Goal: Task Accomplishment & Management: Manage account settings

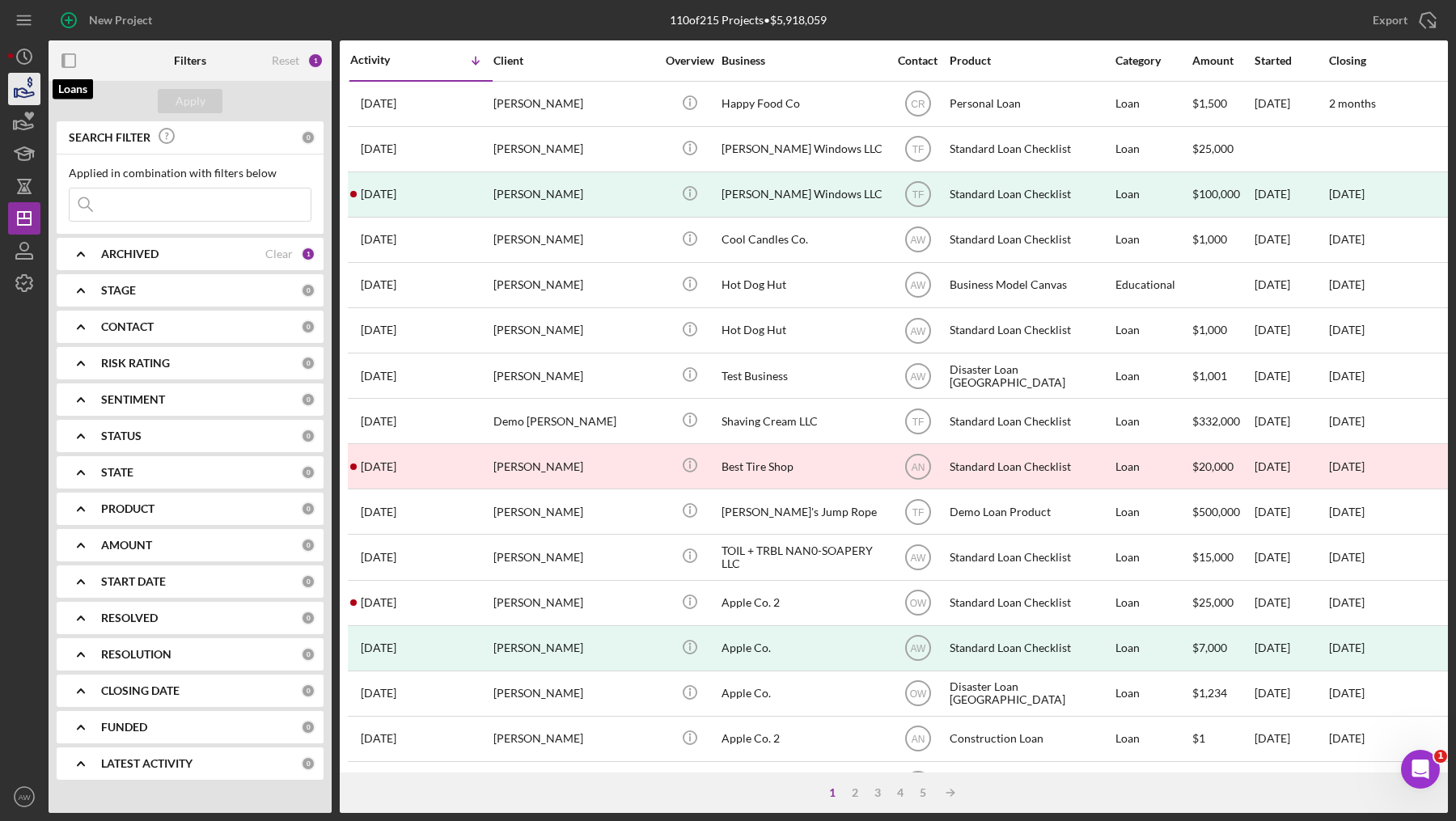
click at [22, 85] on icon "button" at bounding box center [24, 89] width 40 height 40
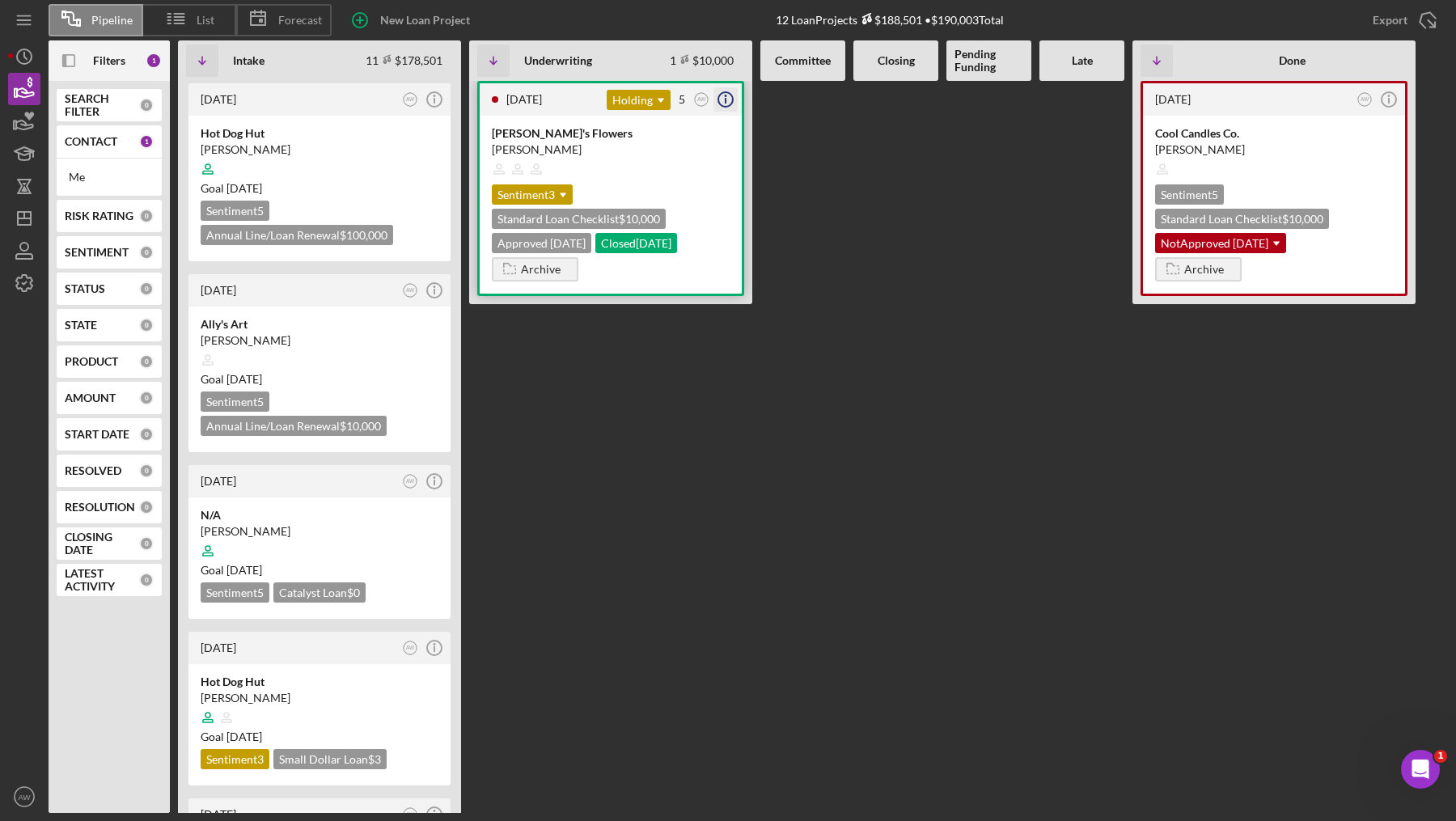
click at [726, 99] on line "button" at bounding box center [726, 101] width 0 height 6
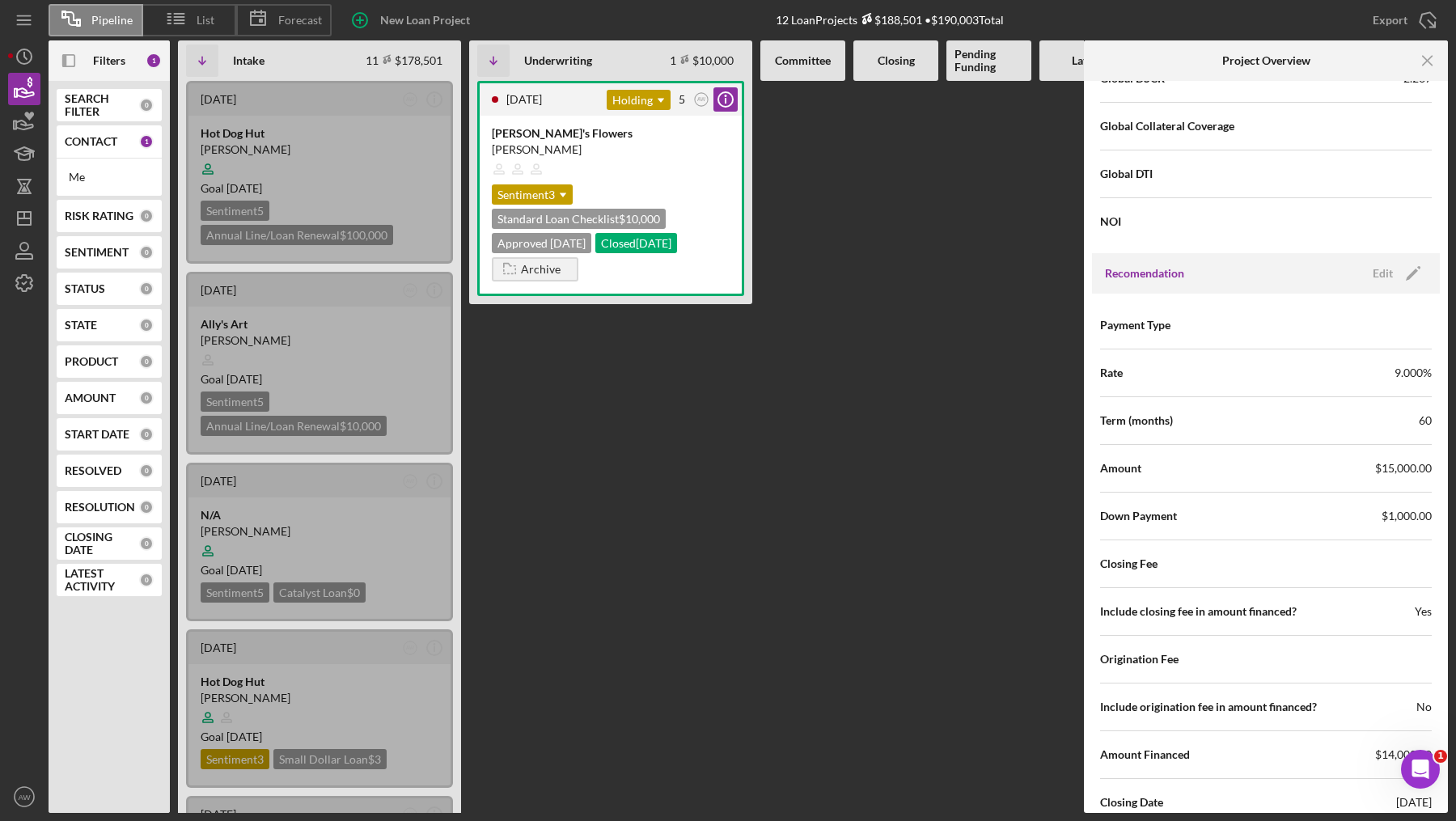
scroll to position [1570, 0]
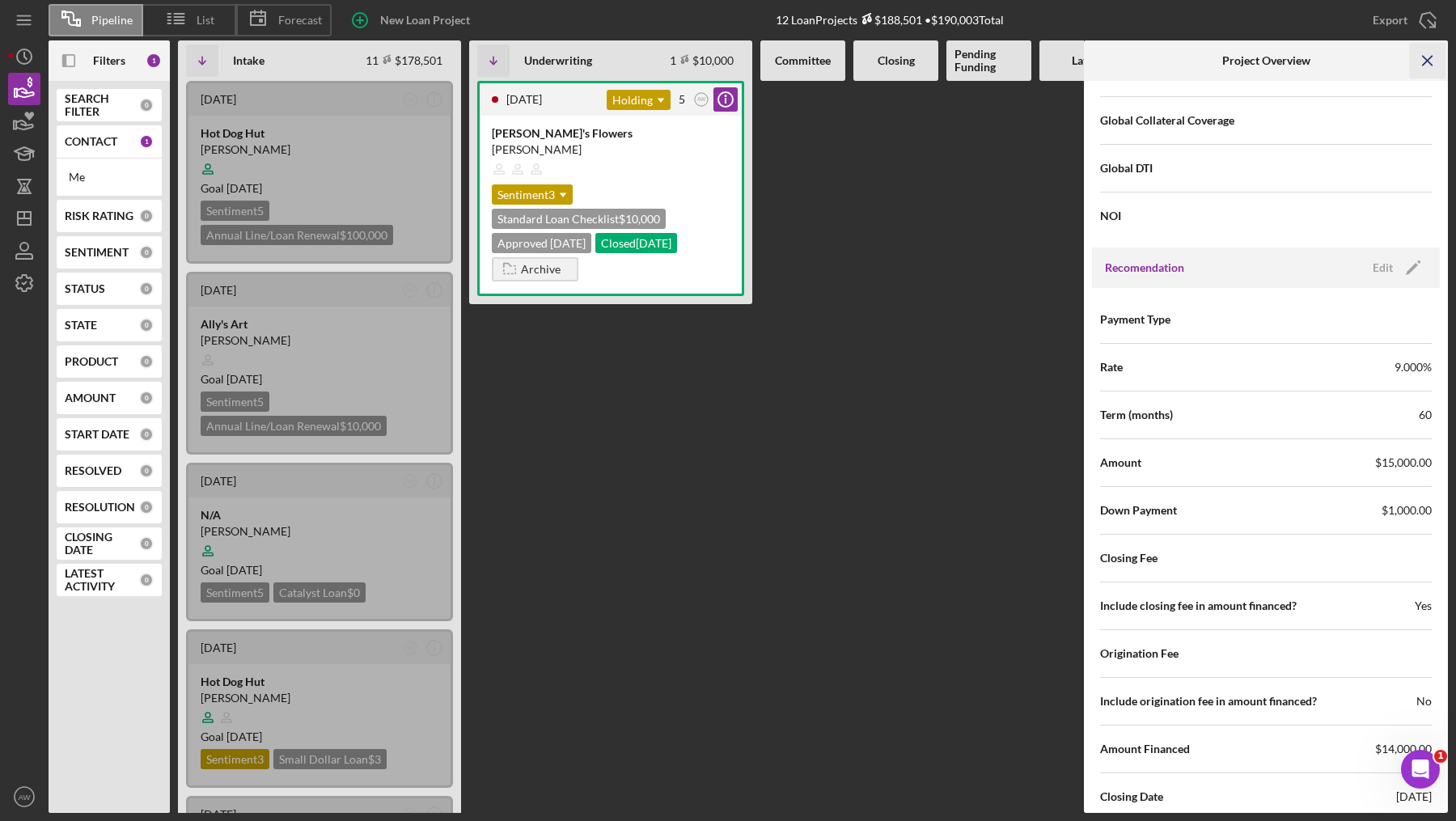
click at [1427, 60] on line "button" at bounding box center [1428, 61] width 9 height 9
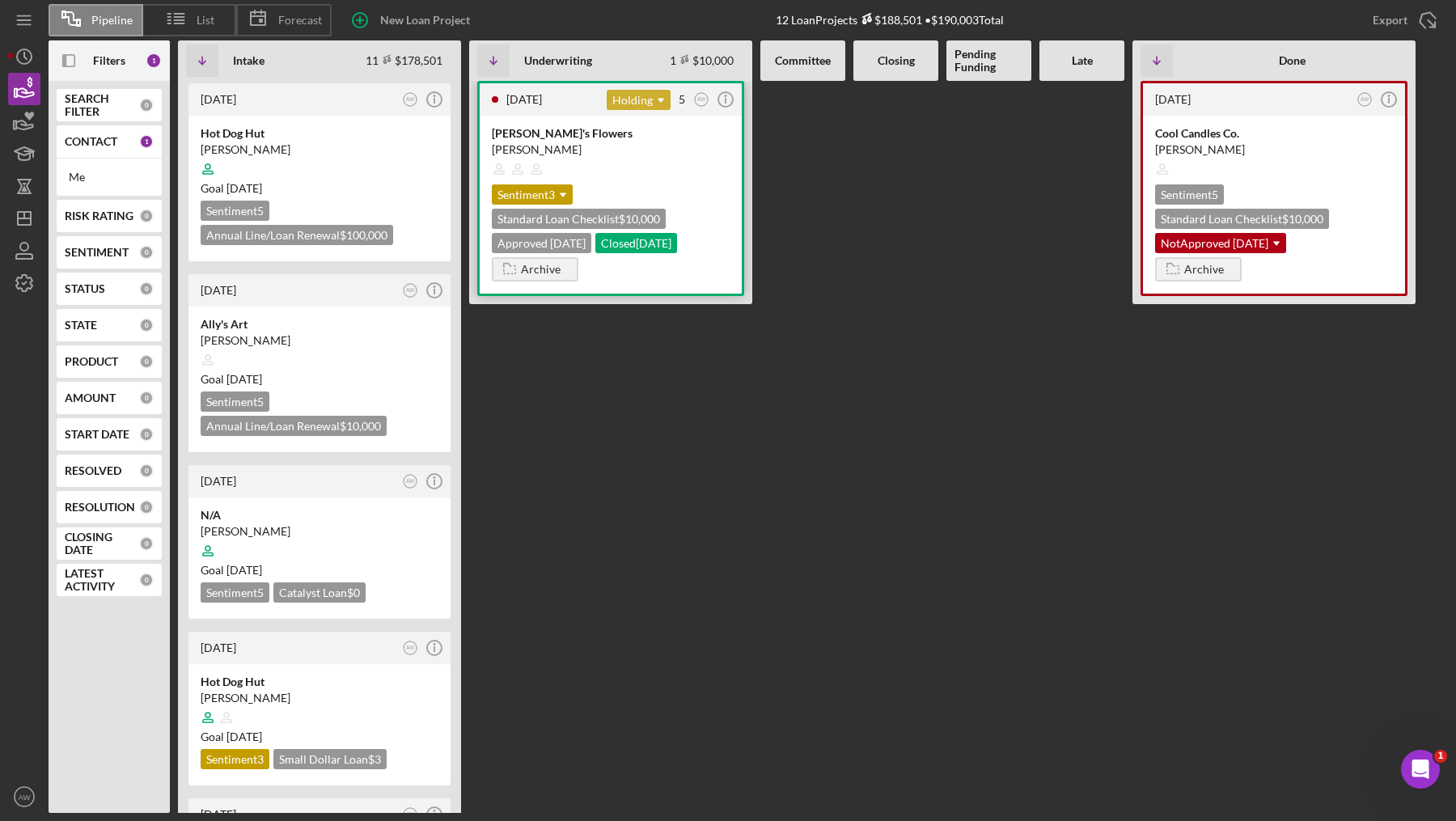
click at [638, 105] on div "Holding Icon/Dropdown Arrow" at bounding box center [638, 100] width 64 height 20
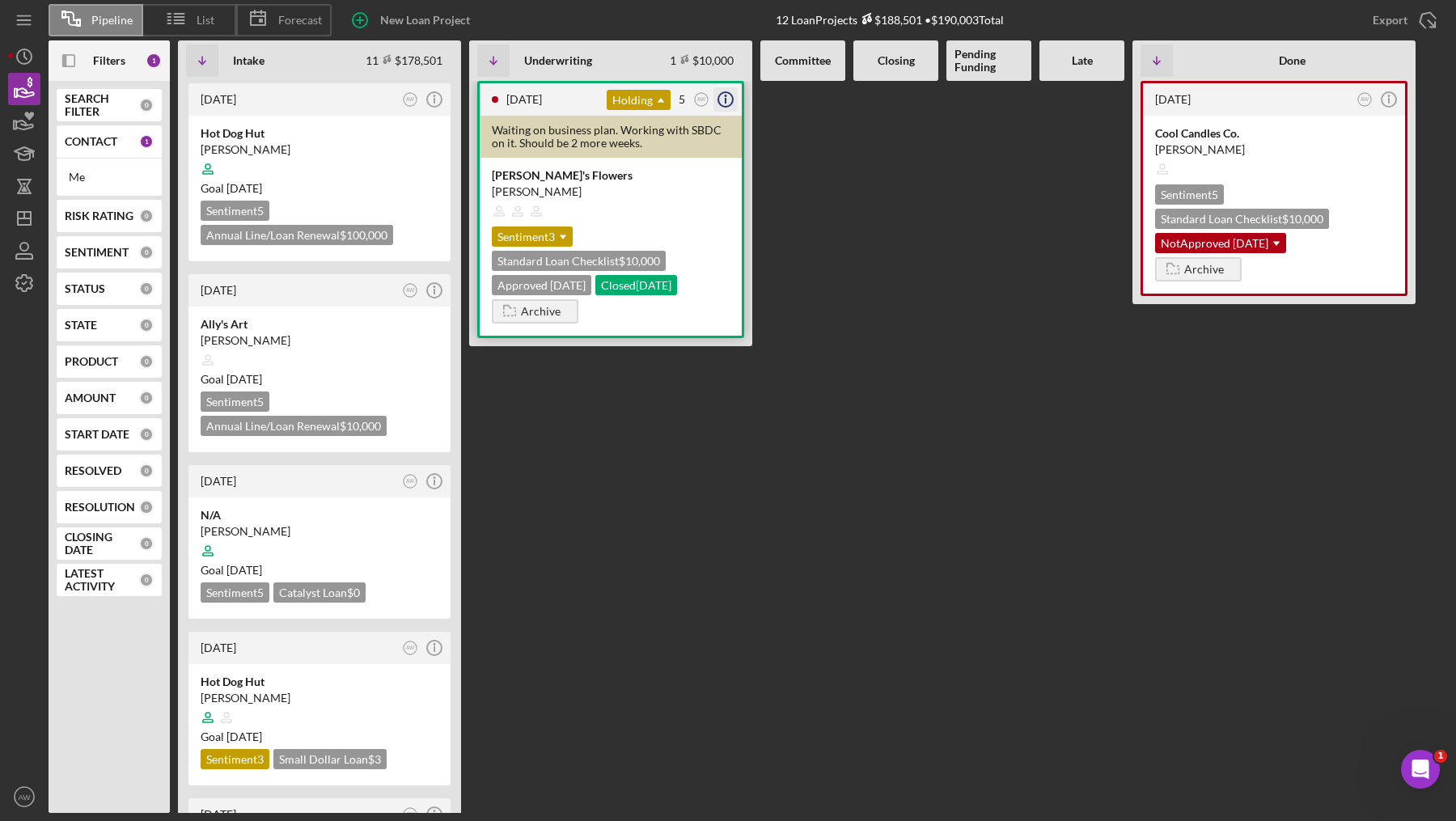
click at [729, 94] on icon "Icon/Info" at bounding box center [726, 99] width 40 height 40
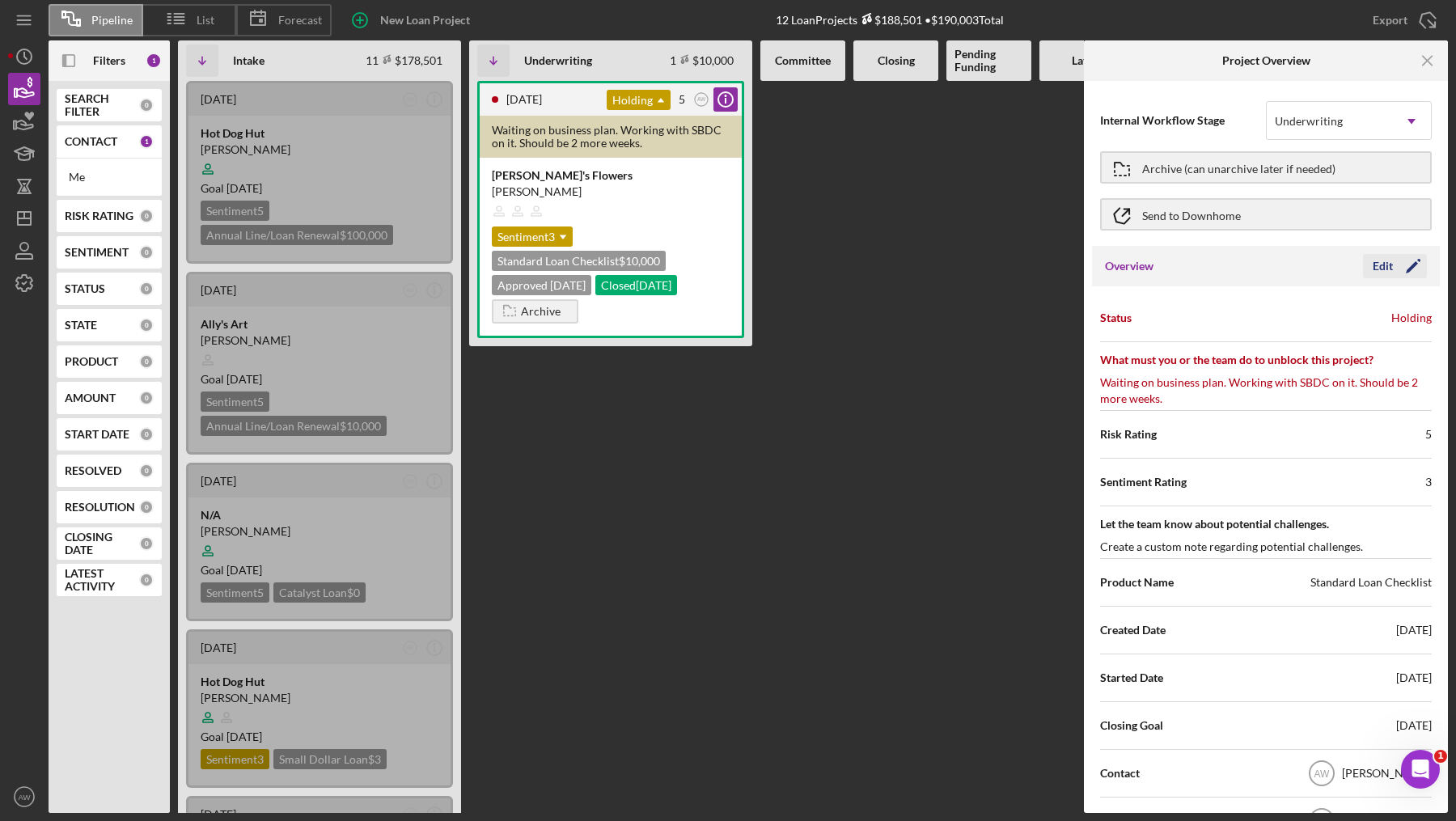
click at [1393, 255] on icon "Icon/Edit" at bounding box center [1413, 266] width 40 height 40
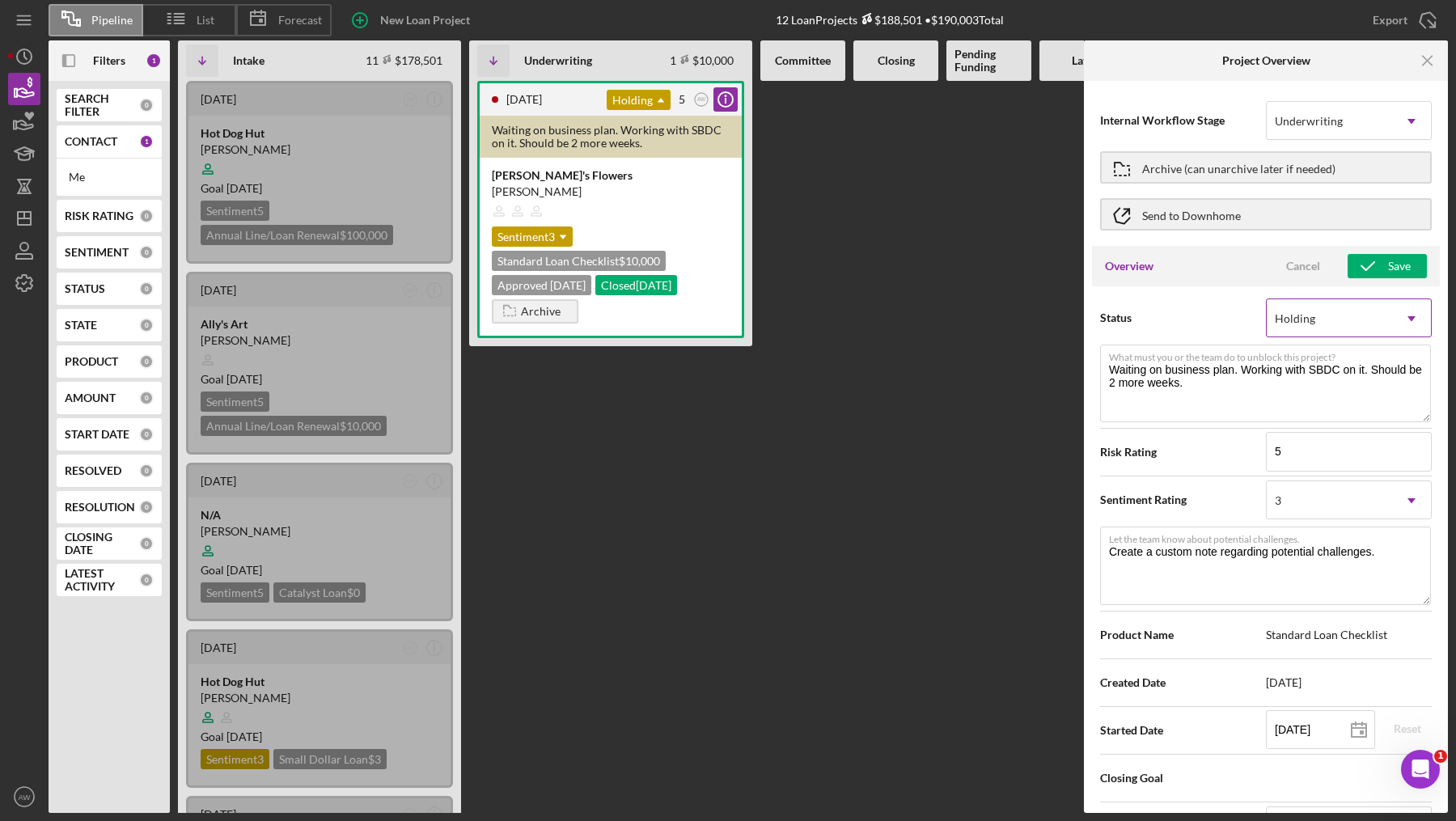
click at [1350, 300] on div "Holding" at bounding box center [1329, 319] width 125 height 38
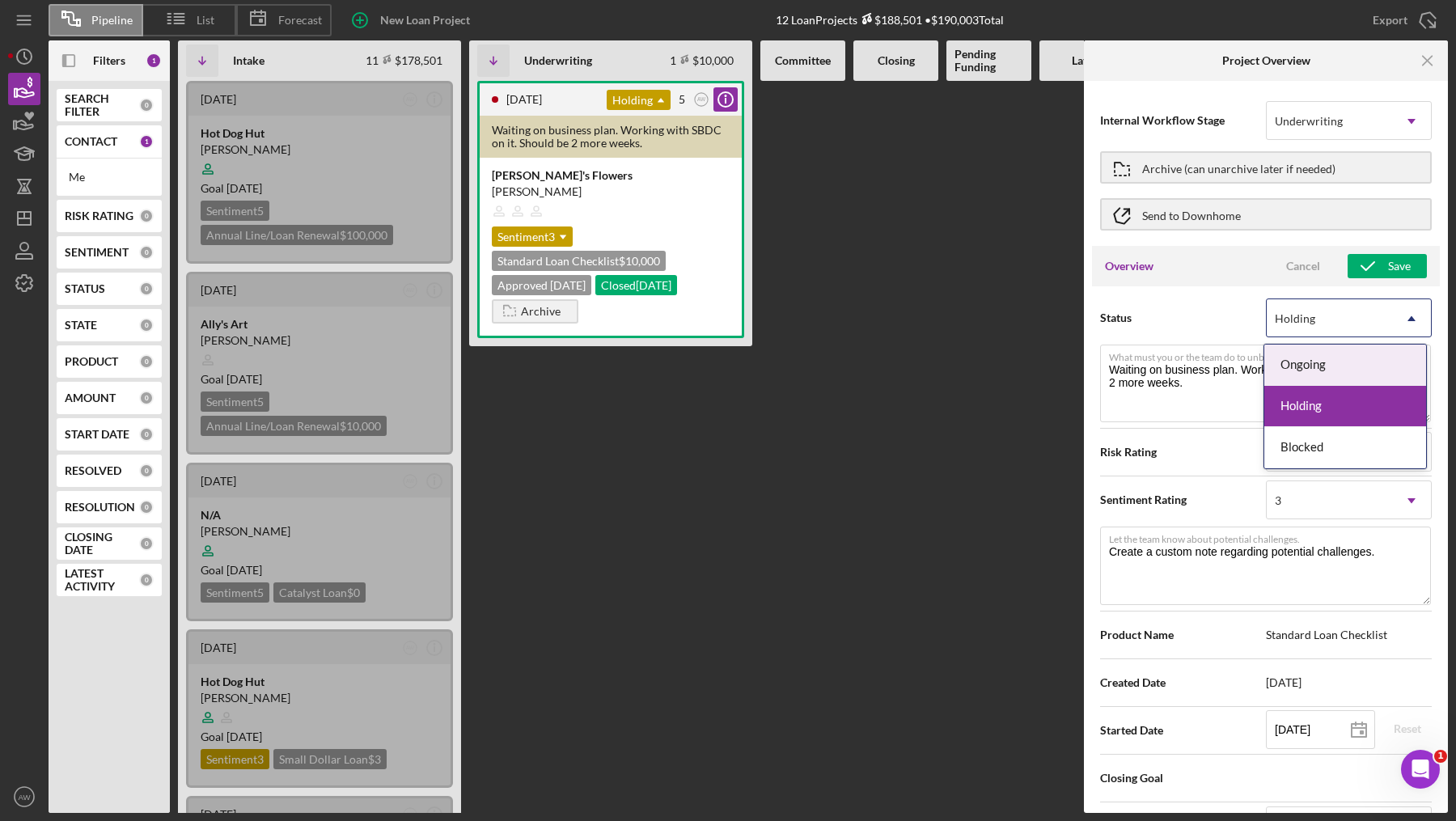
click at [1213, 319] on span "Status" at bounding box center [1182, 318] width 165 height 17
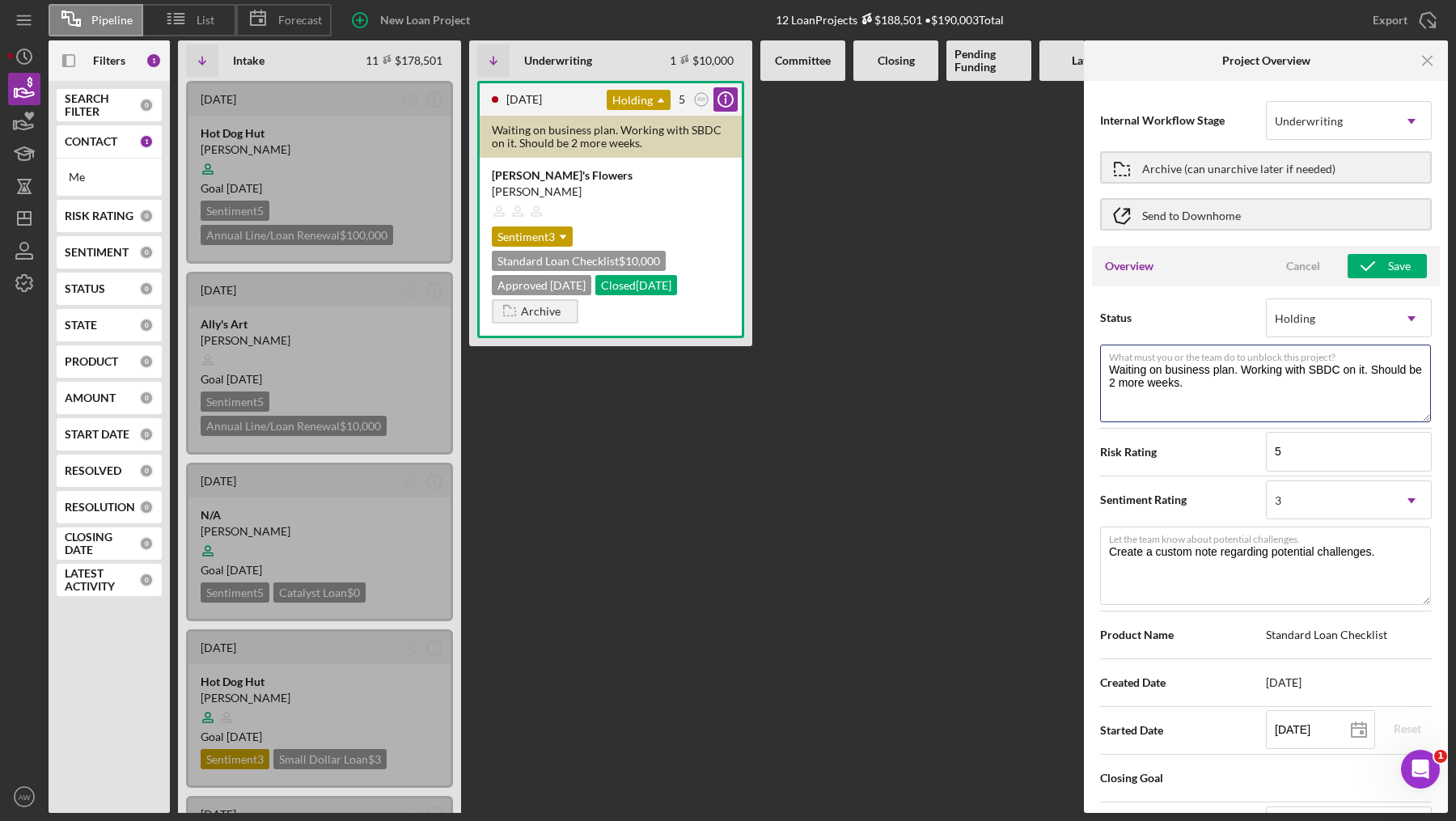
drag, startPoint x: 1197, startPoint y: 386, endPoint x: 1089, endPoint y: 364, distance: 110.2
click at [1089, 364] on div "Internal Workflow Stage Underwriting Icon/Dropdown Arrow Archive (can unarchive…" at bounding box center [1266, 446] width 364 height 732
click at [1320, 325] on div "Holding" at bounding box center [1329, 319] width 125 height 38
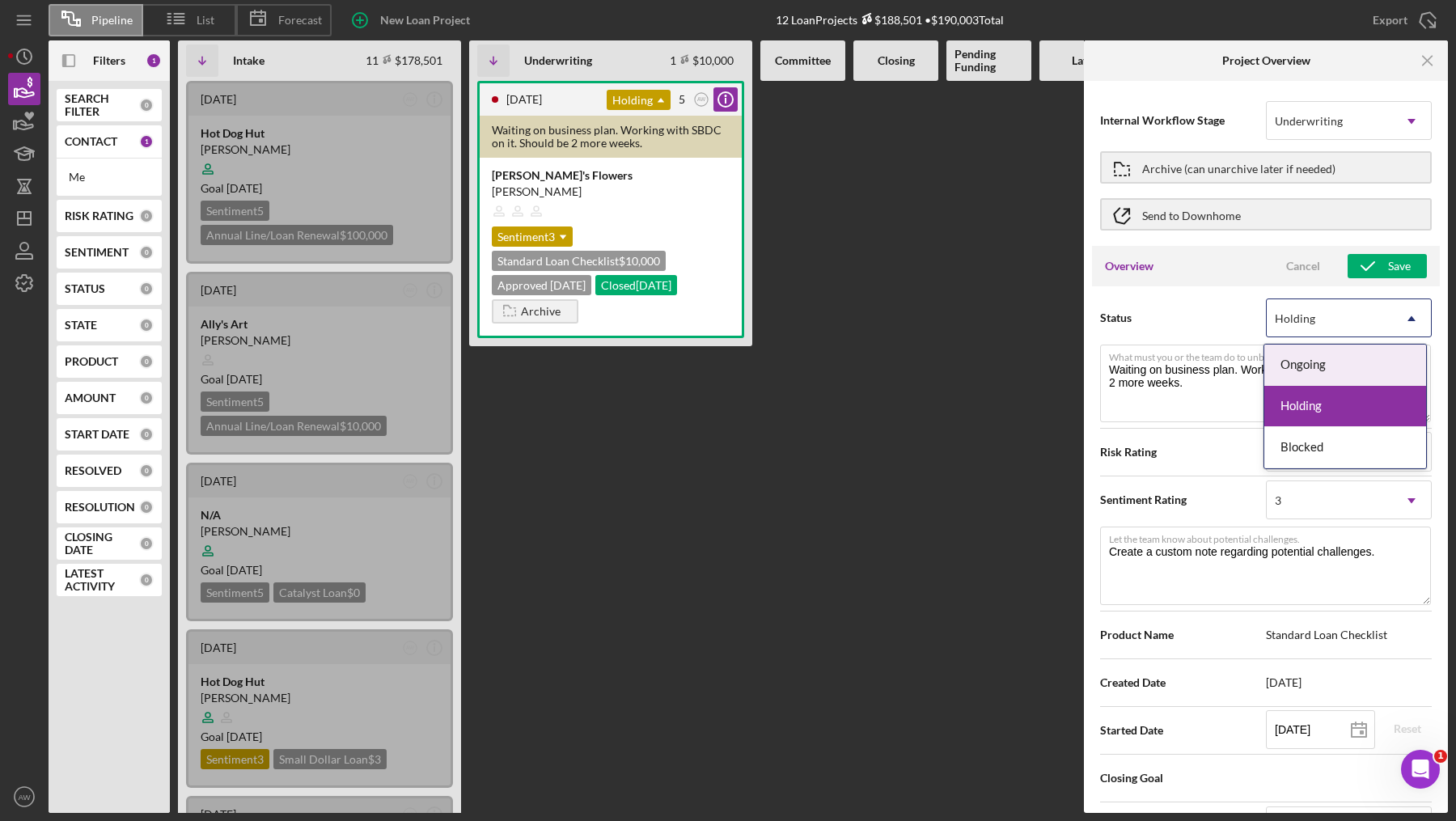
click at [1206, 303] on div "Status Ongoing, 1 of 3. 3 results available. Use Up and Down to choose options,…" at bounding box center [1265, 318] width 332 height 40
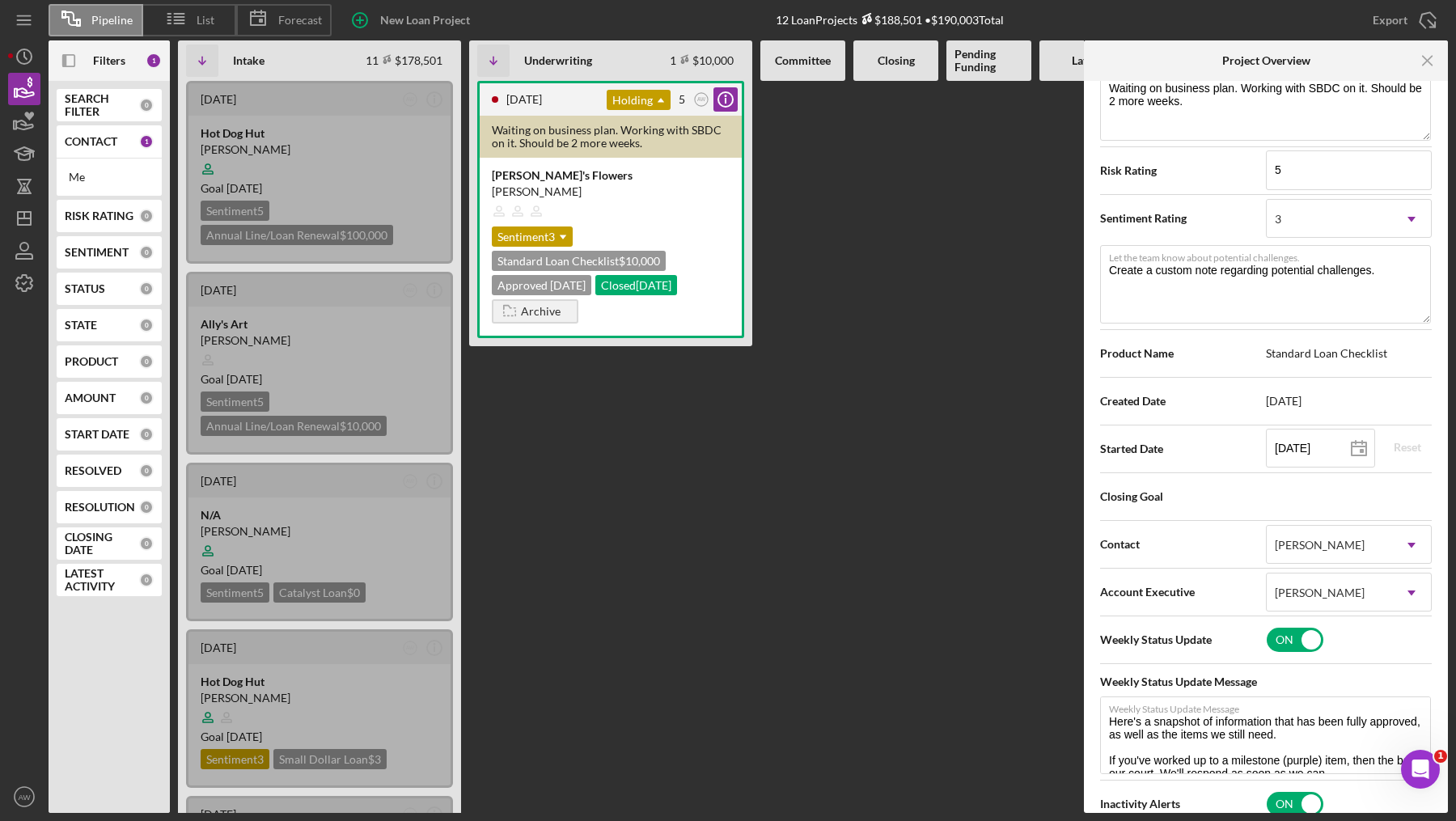
scroll to position [299, 0]
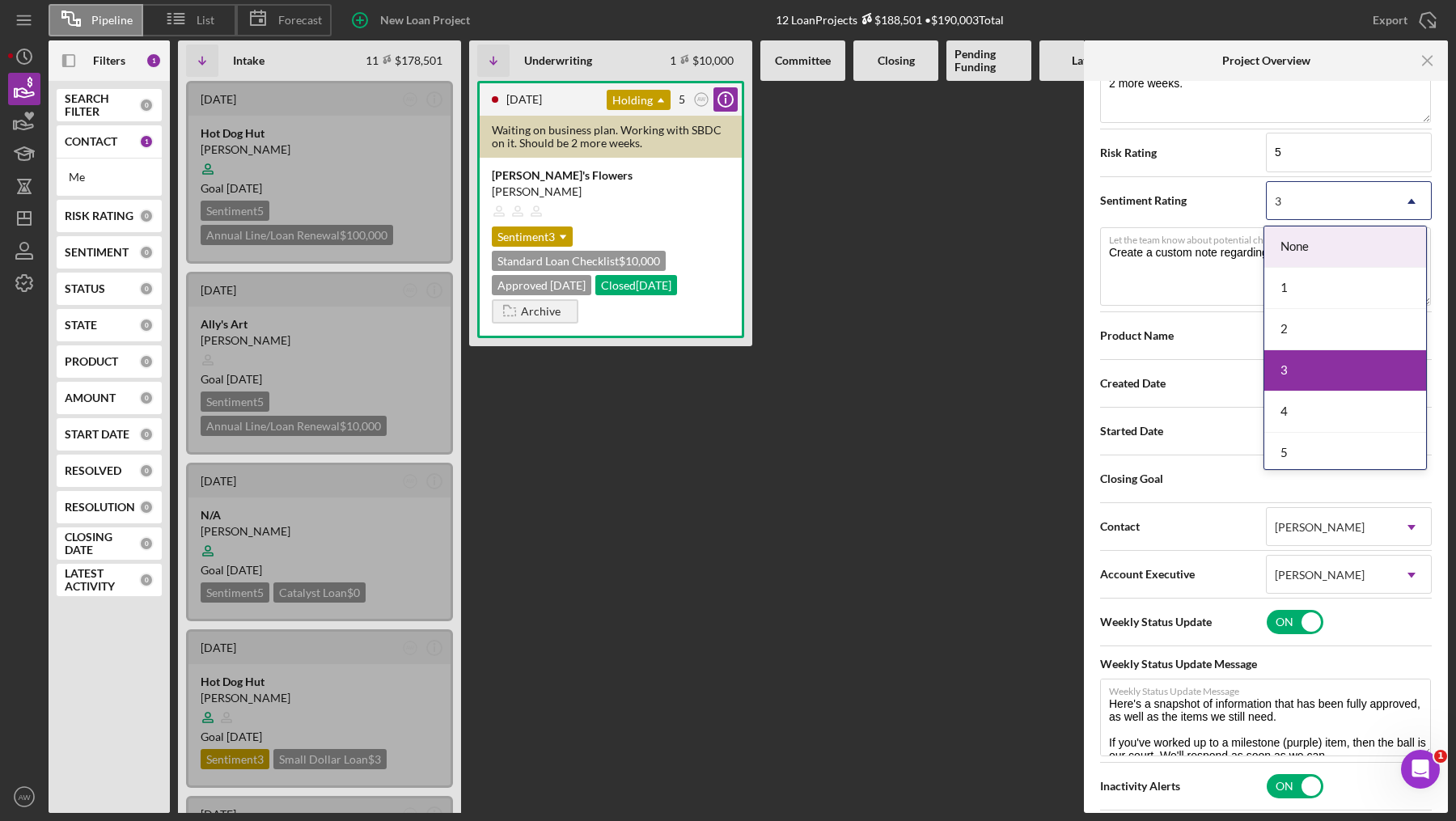
click at [1313, 201] on div "3" at bounding box center [1329, 201] width 125 height 38
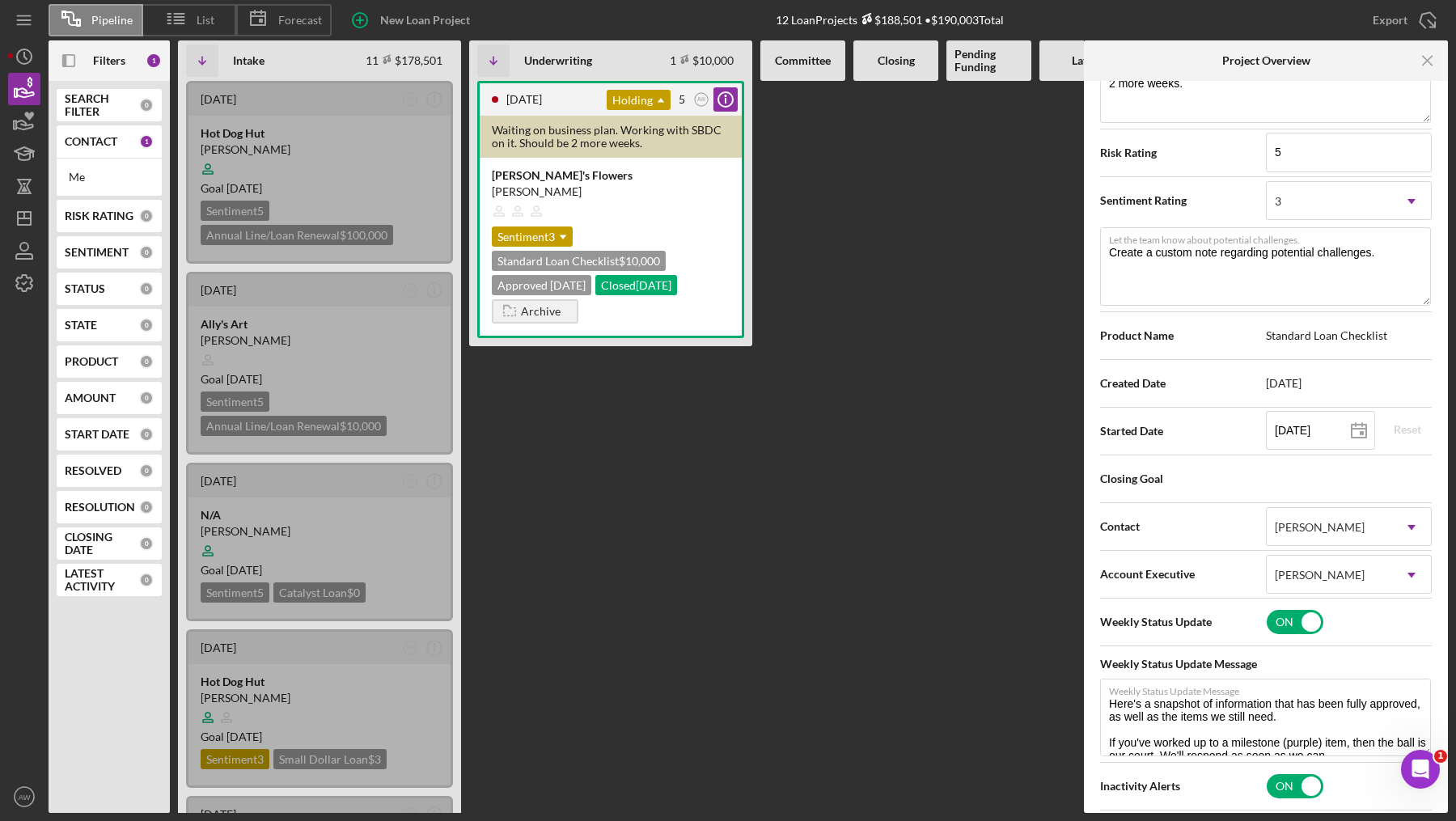
click at [1210, 182] on div "Sentiment Rating 3 Icon/Dropdown Arrow" at bounding box center [1265, 200] width 332 height 40
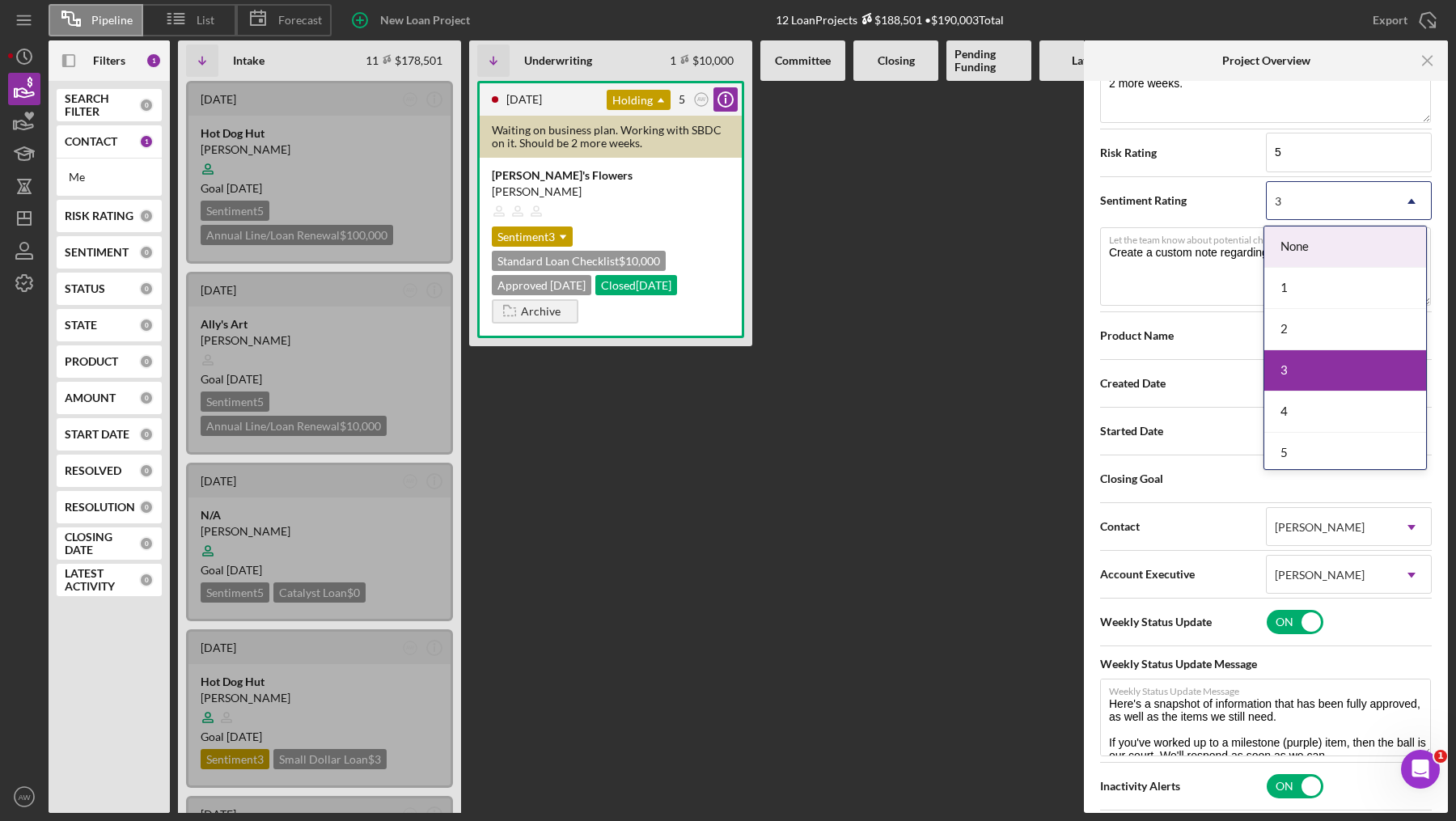
click at [1345, 197] on div "3" at bounding box center [1329, 201] width 125 height 38
click at [1179, 255] on textarea "Create a custom note regarding potential challenges." at bounding box center [1265, 265] width 331 height 78
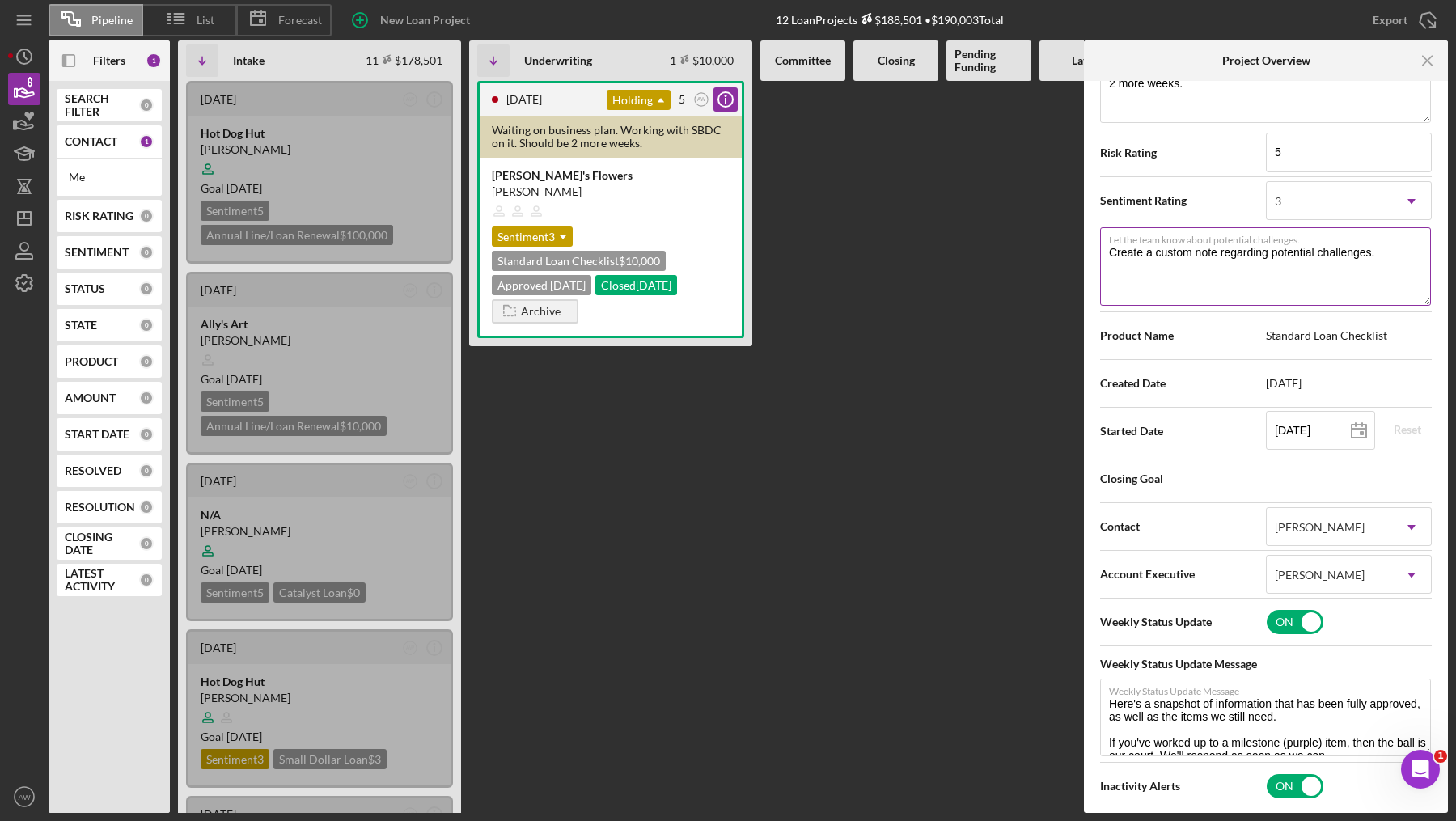
type textarea "Here's a snapshot of information that has been fully approved, as well as the i…"
drag, startPoint x: 1381, startPoint y: 254, endPoint x: 1101, endPoint y: 246, distance: 280.1
click at [1101, 246] on textarea "Create a custom note regarding potential challenges." at bounding box center [1265, 265] width 331 height 78
type textarea "D"
type textarea "Here's a snapshot of information that has been fully approved, as well as the i…"
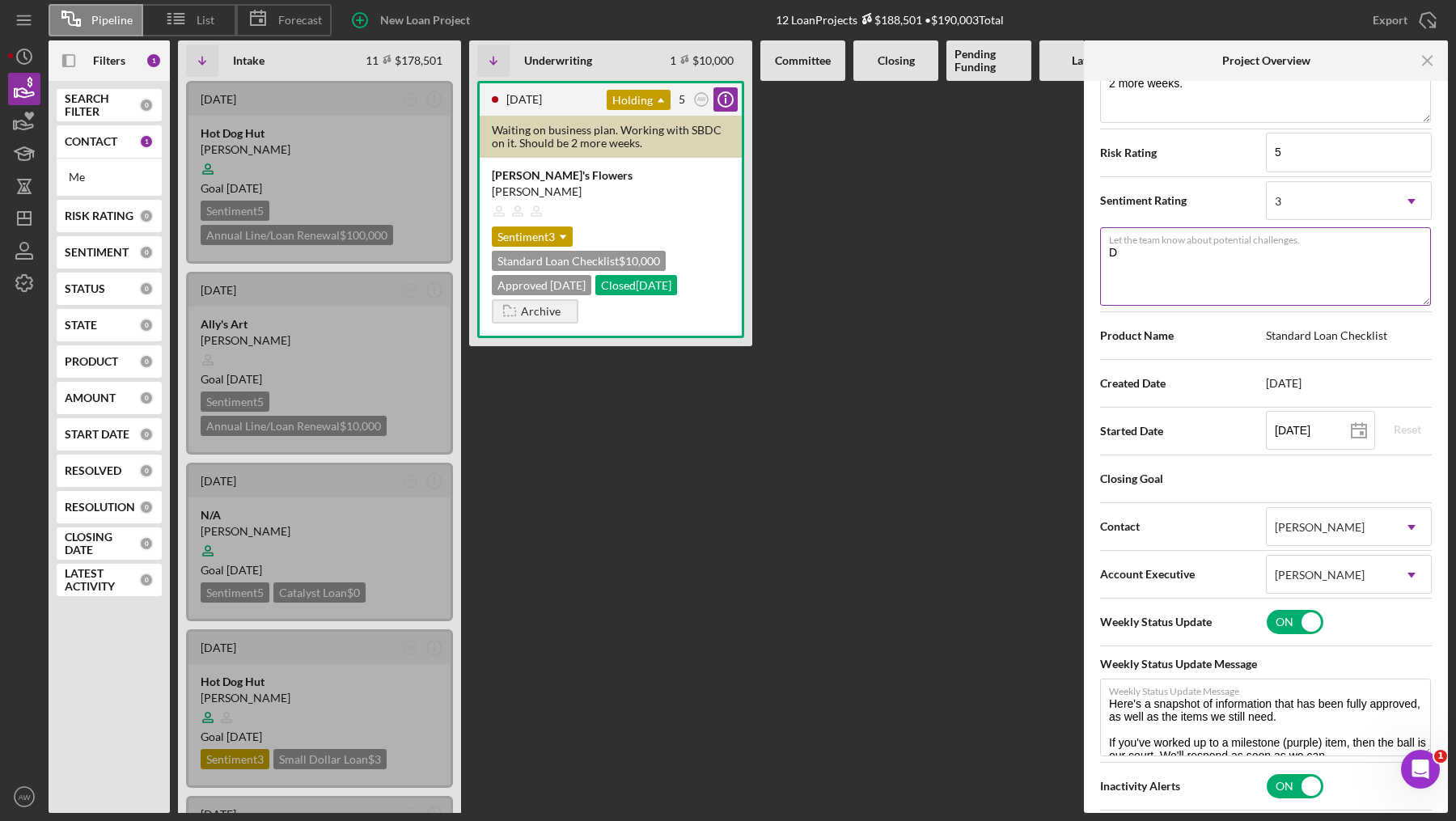
type textarea "Do"
type textarea "Here's a snapshot of information that has been fully approved, as well as the i…"
type textarea "Don"
type textarea "Here's a snapshot of information that has been fully approved, as well as the i…"
type textarea "Don'"
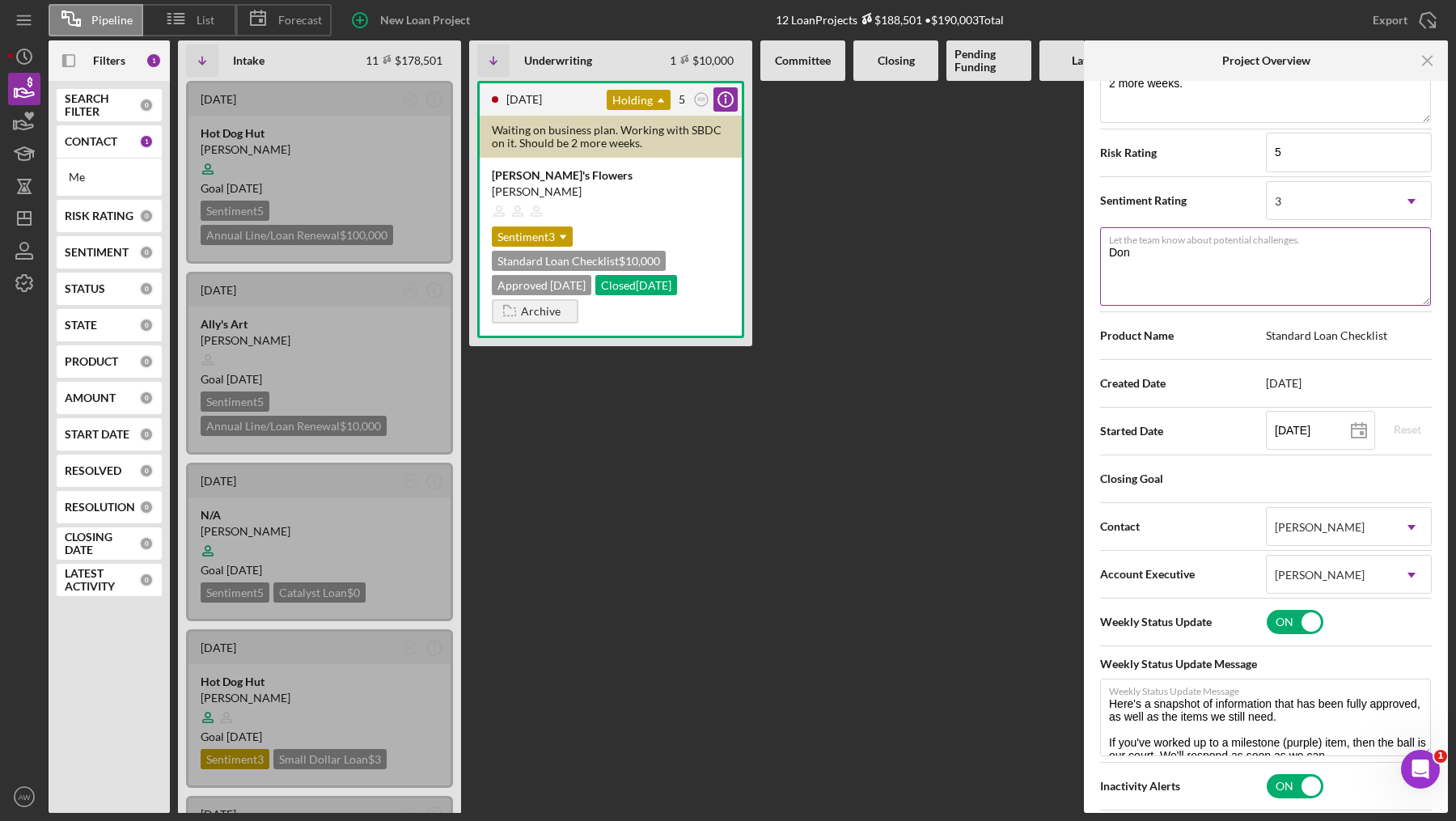
type textarea "Here's a snapshot of information that has been fully approved, as well as the i…"
type textarea "Don't"
type textarea "Here's a snapshot of information that has been fully approved, as well as the i…"
type textarea "Don't"
type textarea "Here's a snapshot of information that has been fully approved, as well as the i…"
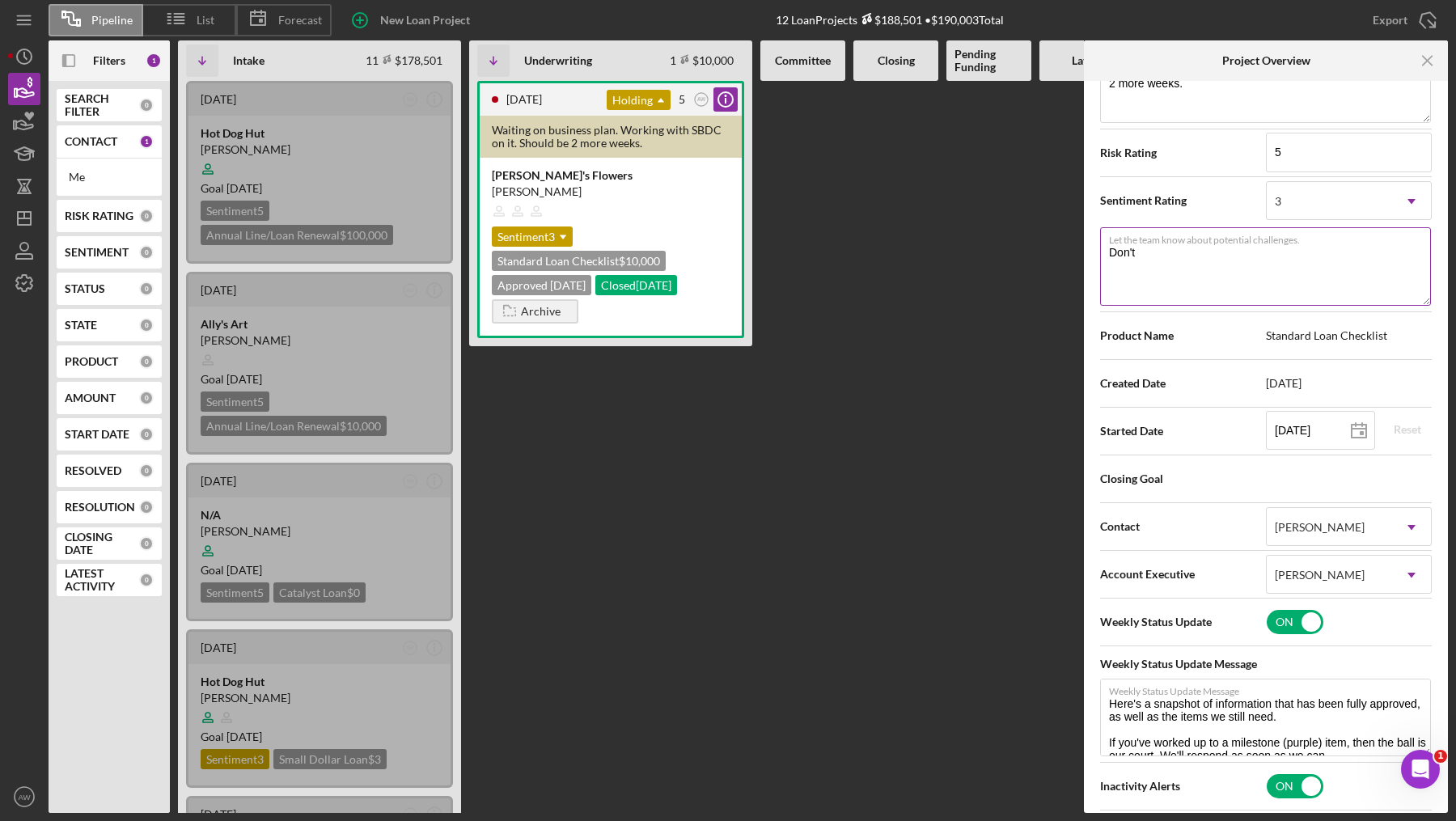
type textarea "Don't h"
type textarea "Here's a snapshot of information that has been fully approved, as well as the i…"
type textarea "Don't ha"
type textarea "Here's a snapshot of information that has been fully approved, as well as the i…"
type textarea "Don't hav"
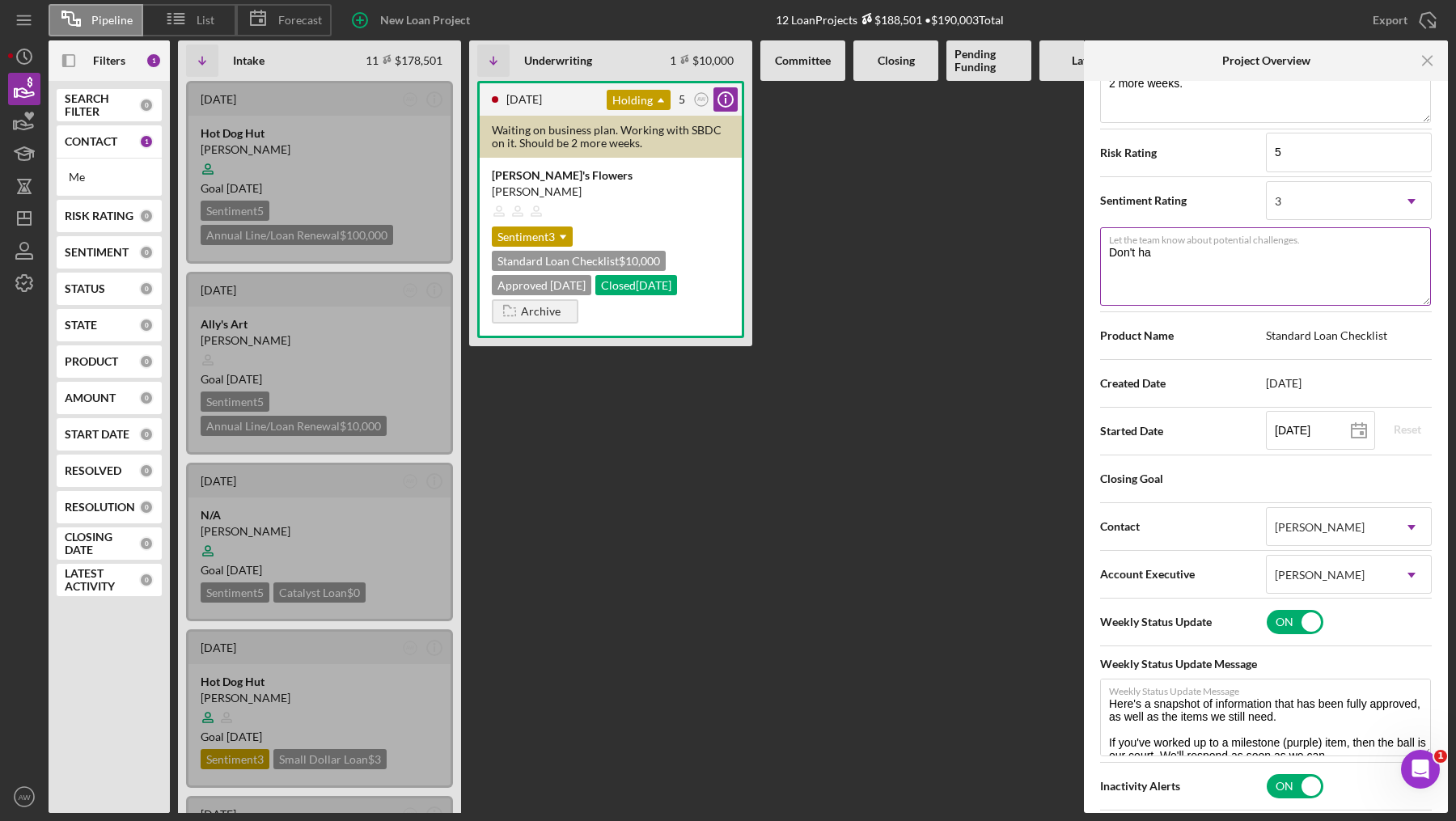
type textarea "Here's a snapshot of information that has been fully approved, as well as the i…"
type textarea "Don't have"
type textarea "Here's a snapshot of information that has been fully approved, as well as the i…"
type textarea "Don't have"
type textarea "Here's a snapshot of information that has been fully approved, as well as the i…"
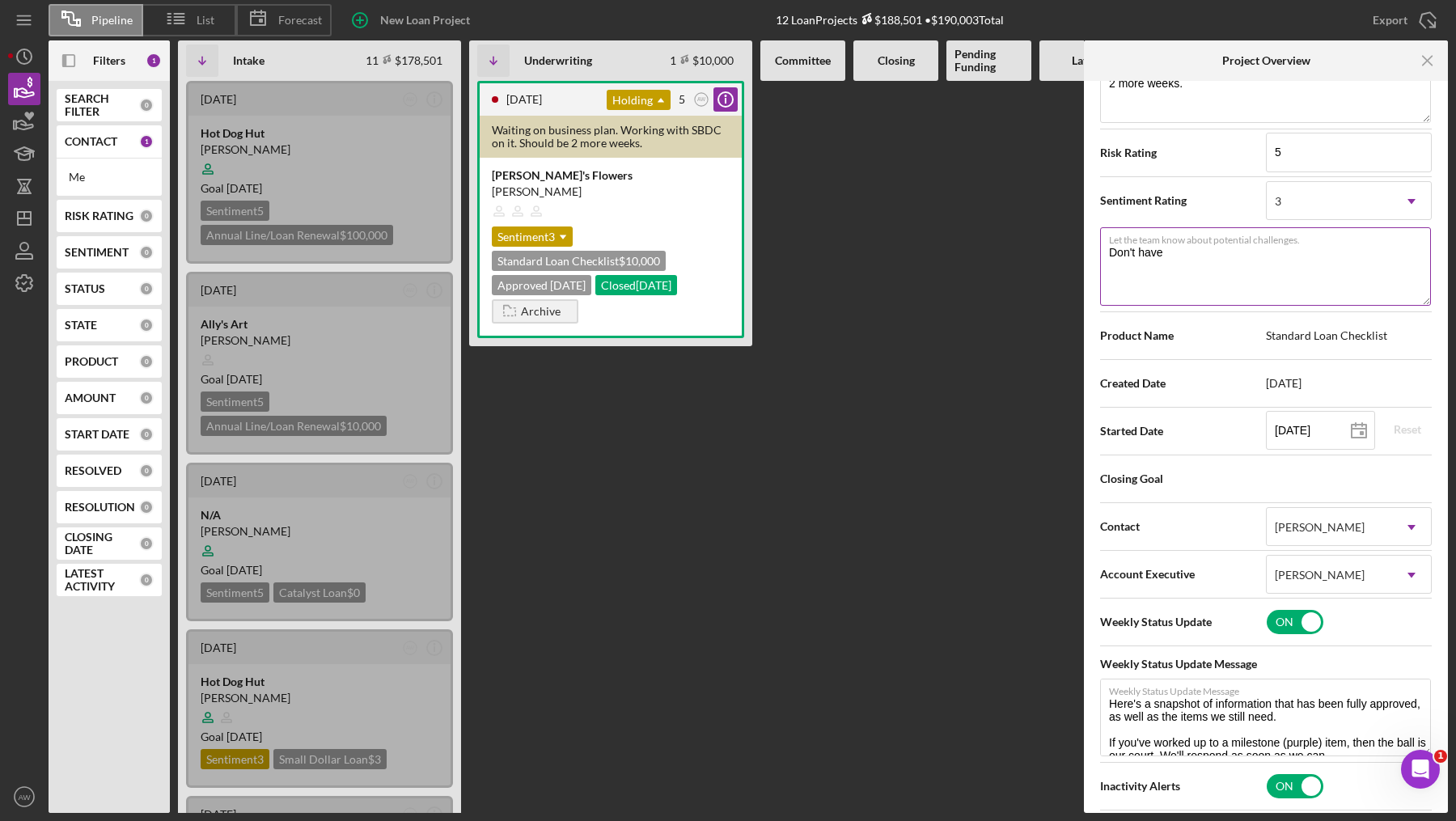
type textarea "Don't have f"
type textarea "Here's a snapshot of information that has been fully approved, as well as the i…"
type textarea "Don't have fi"
type textarea "Here's a snapshot of information that has been fully approved, as well as the i…"
type textarea "Don't have fin"
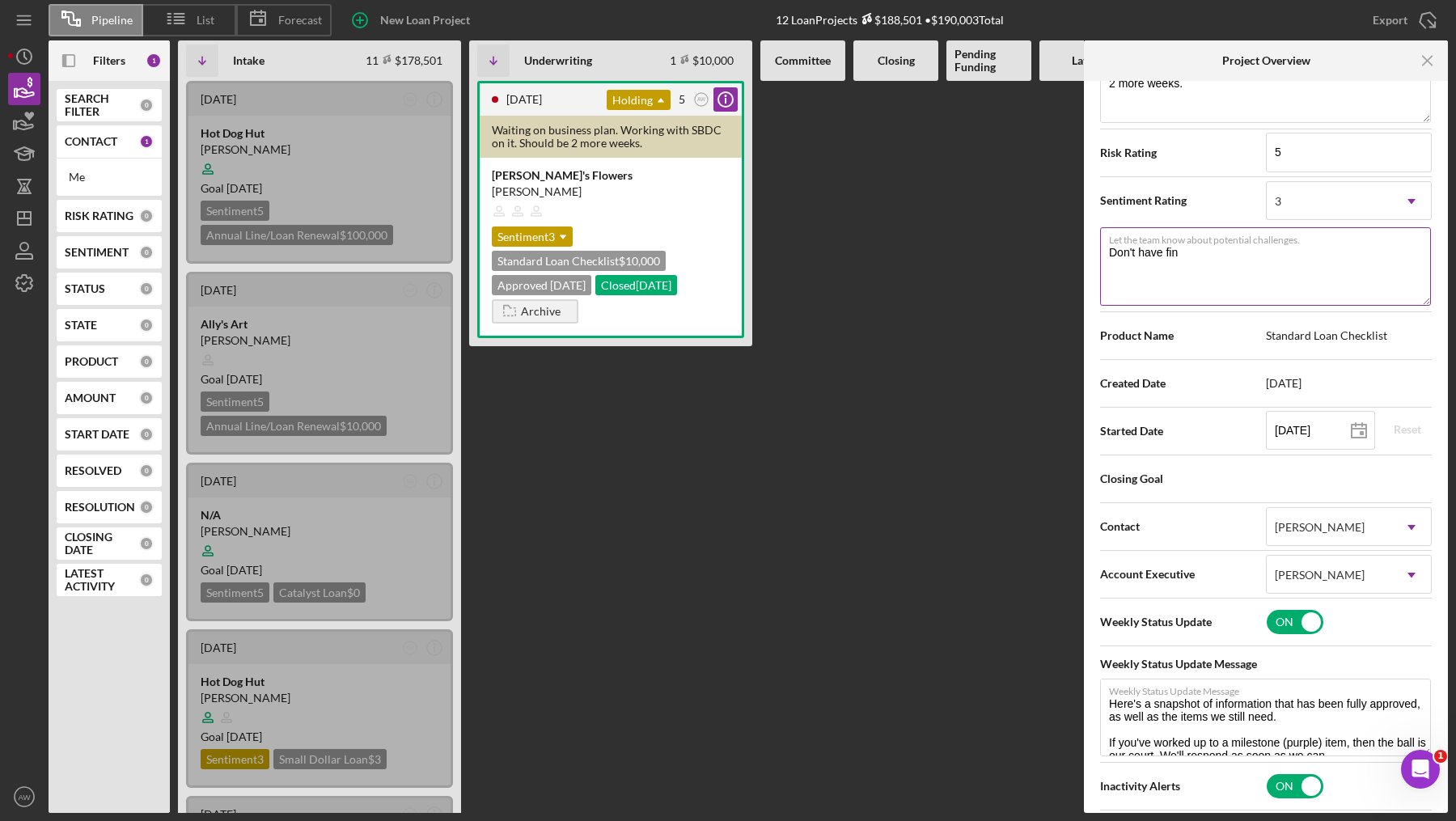
type textarea "Here's a snapshot of information that has been fully approved, as well as the i…"
type textarea "Don't have fina"
type textarea "Here's a snapshot of information that has been fully approved, as well as the i…"
type textarea "Don't have [PERSON_NAME]"
type textarea "Here's a snapshot of information that has been fully approved, as well as the i…"
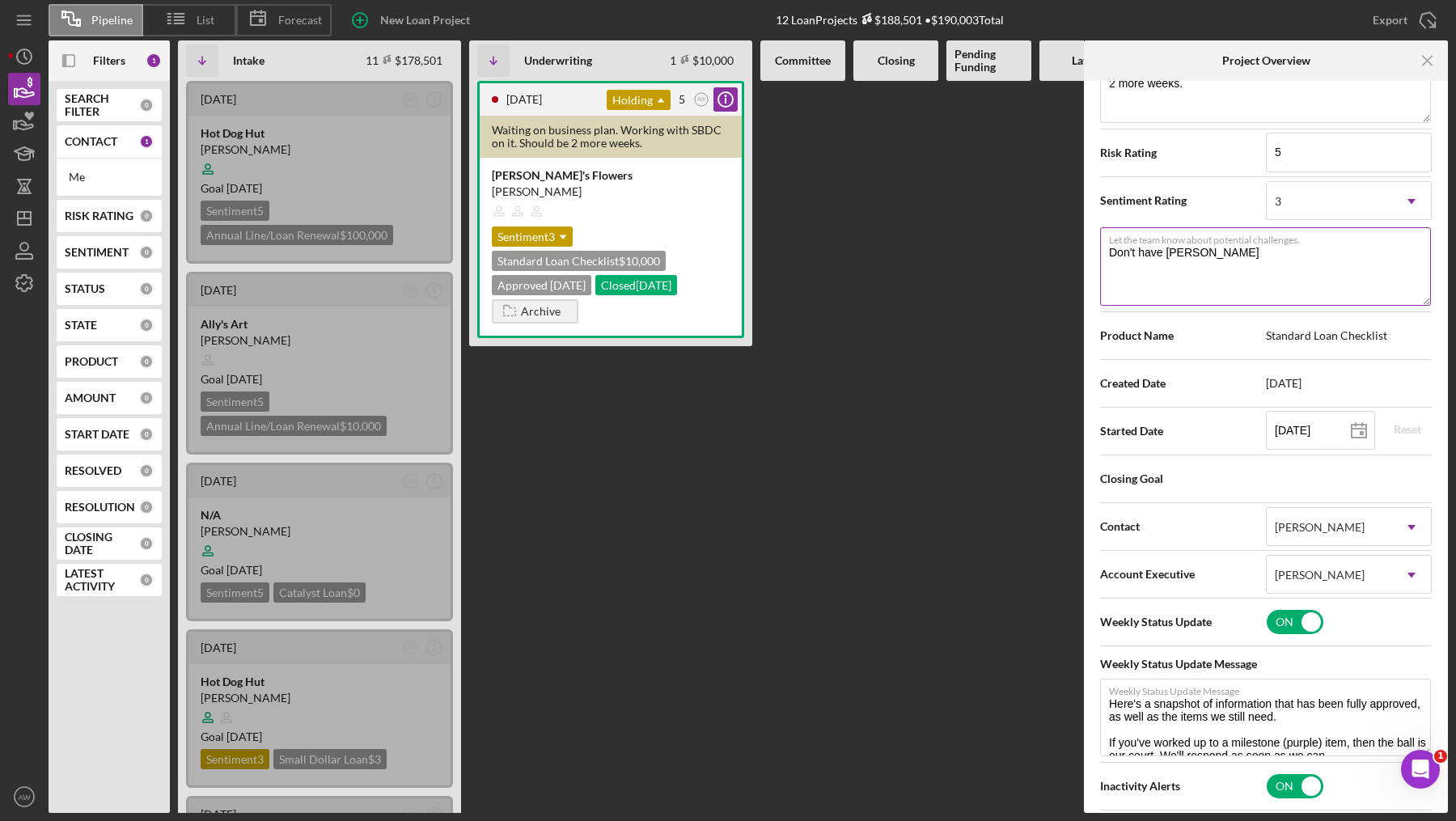
type textarea "Don't have financ"
type textarea "Here's a snapshot of information that has been fully approved, as well as the i…"
type textarea "Don't have financi"
type textarea "Here's a snapshot of information that has been fully approved, as well as the i…"
type textarea "Don't have financia"
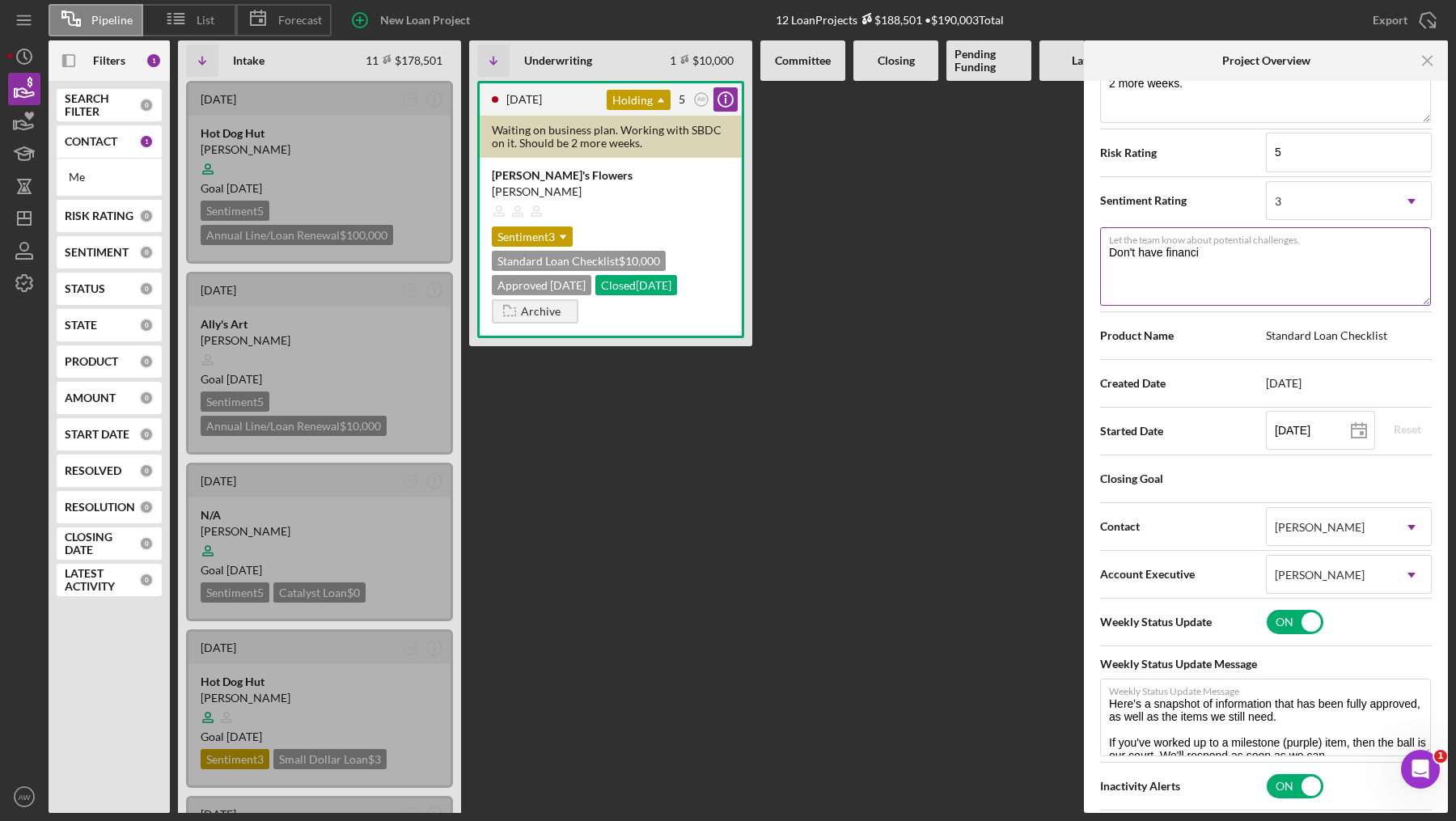
type textarea "Here's a snapshot of information that has been fully approved, as well as the i…"
type textarea "Don't have financial"
type textarea "Here's a snapshot of information that has been fully approved, as well as the i…"
type textarea "Don't have financials"
type textarea "Here's a snapshot of information that has been fully approved, as well as the i…"
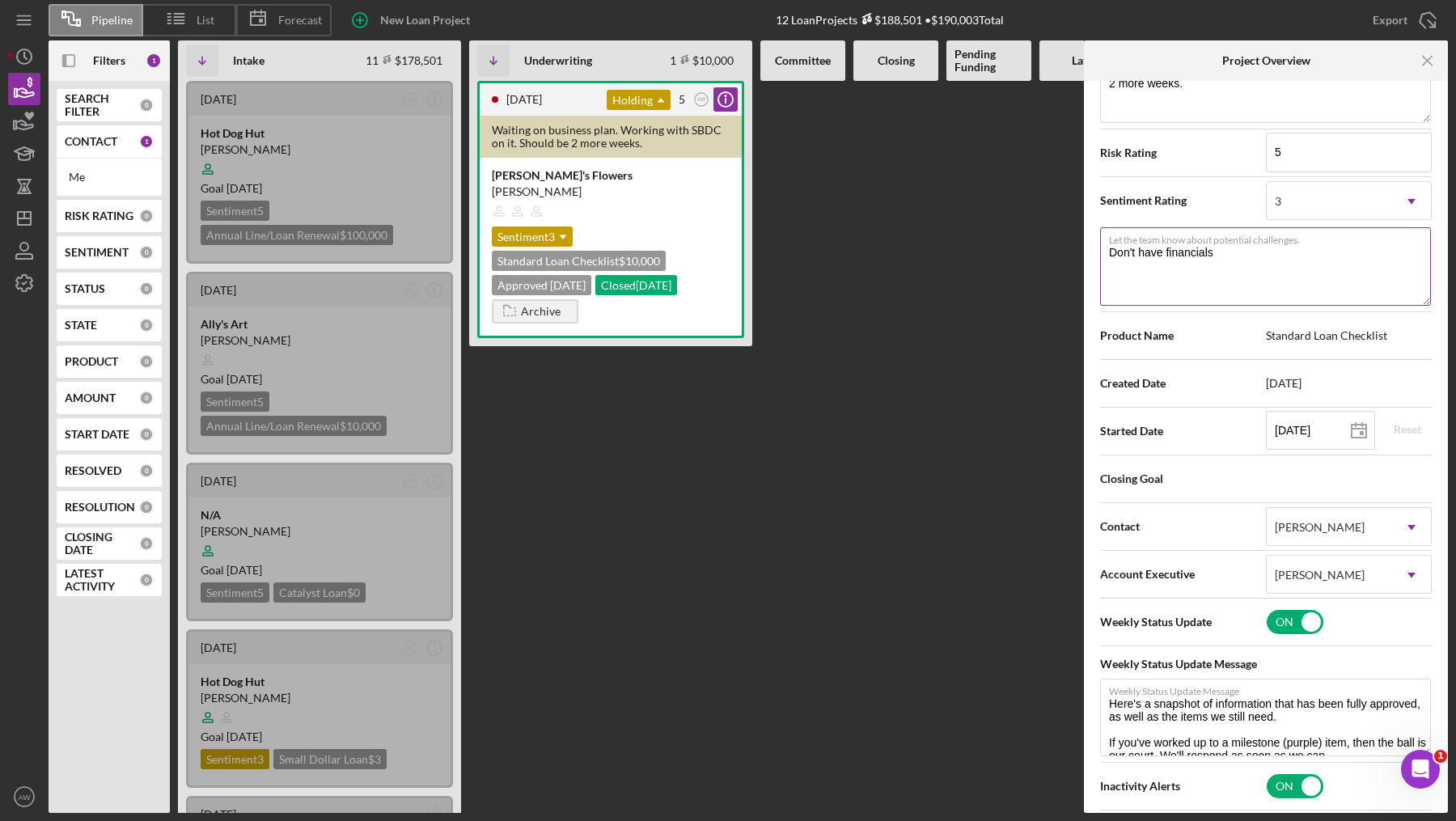
type textarea "Don't have financials."
type textarea "Here's a snapshot of information that has been fully approved, as well as the i…"
type textarea "Don't have financials."
type textarea "Here's a snapshot of information that has been fully approved, as well as the i…"
type textarea "Don't have financials. W"
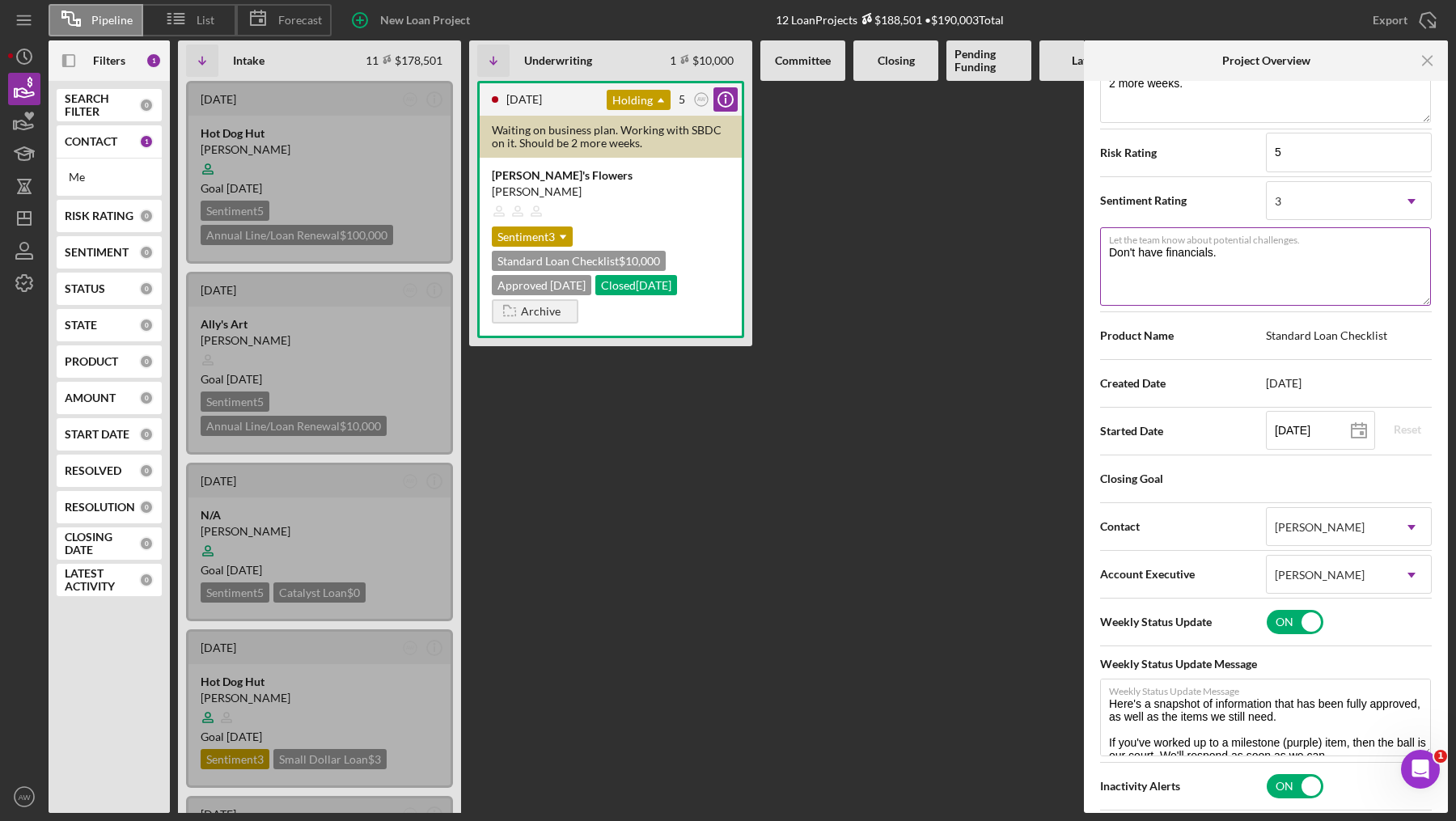
type textarea "Here's a snapshot of information that has been fully approved, as well as the i…"
type textarea "Don't have financials. Wa"
type textarea "Here's a snapshot of information that has been fully approved, as well as the i…"
type textarea "Don't have financials. Wai"
type textarea "Here's a snapshot of information that has been fully approved, as well as the i…"
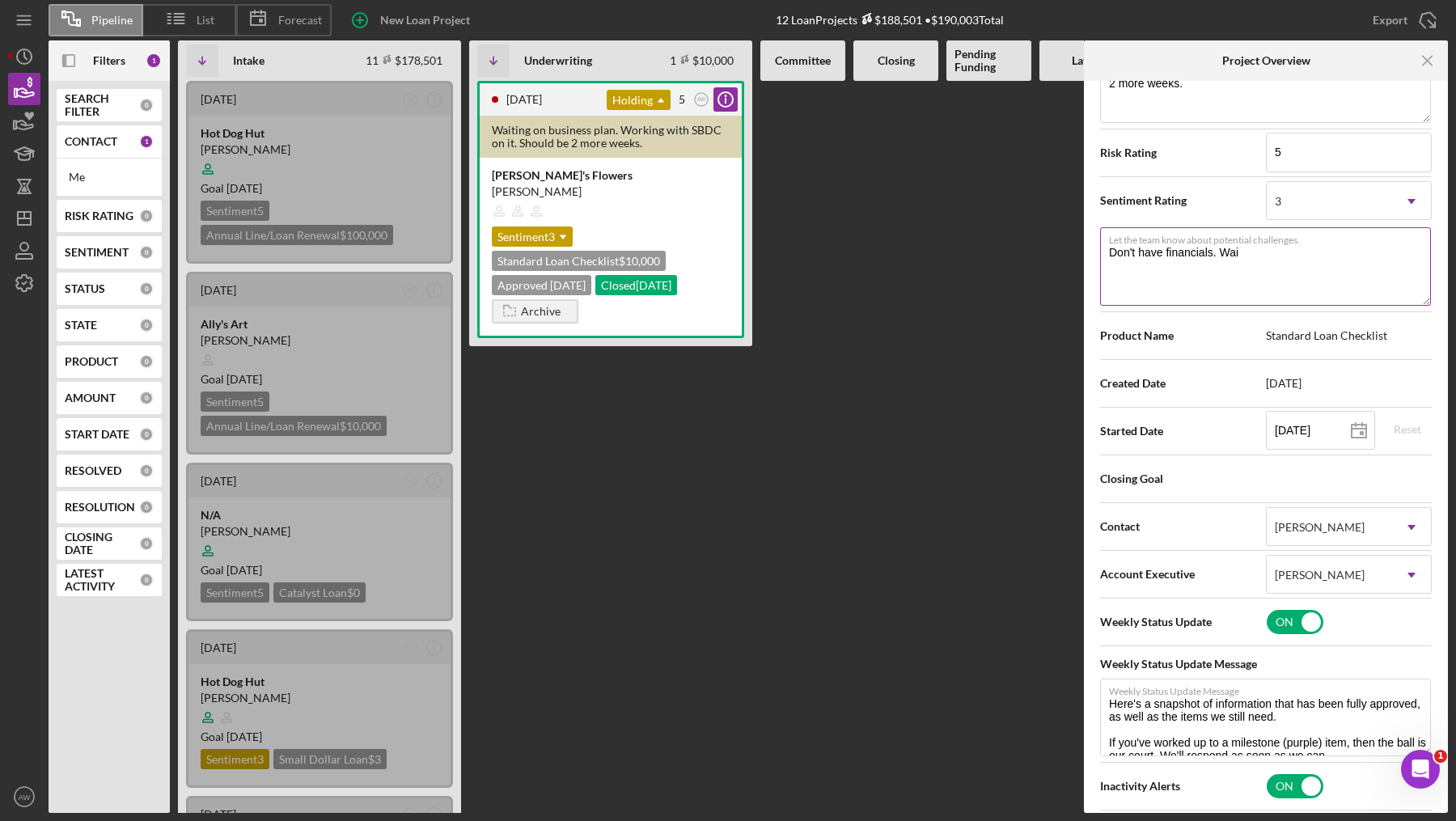
type textarea "Don't have financials. Wait"
type textarea "Here's a snapshot of information that has been fully approved, as well as the i…"
type textarea "Don't have financials. Waiti"
type textarea "Here's a snapshot of information that has been fully approved, as well as the i…"
type textarea "Don't have financials. Waitin"
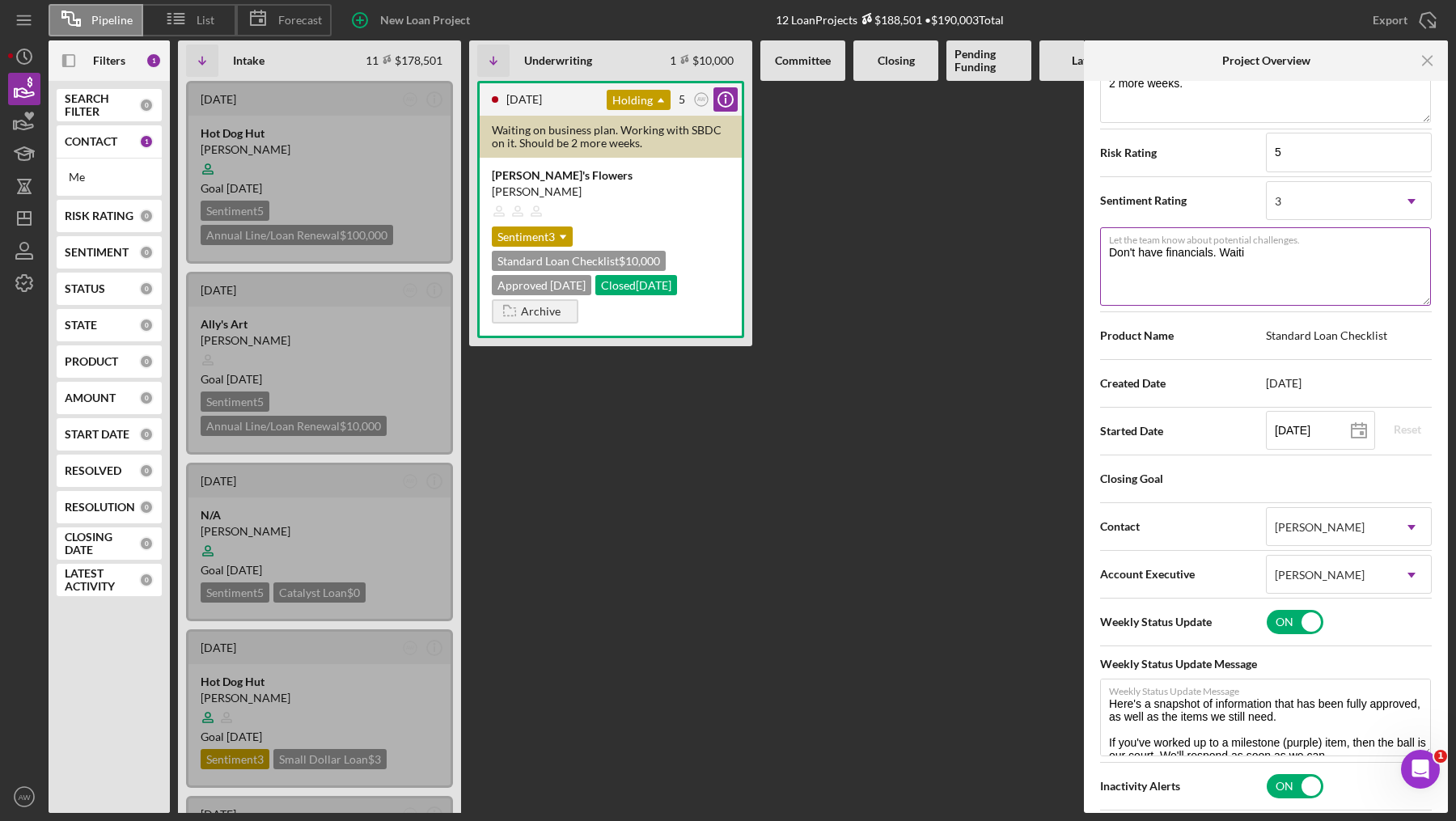
type textarea "Here's a snapshot of information that has been fully approved, as well as the i…"
type textarea "Don't have financials. Waiting"
type textarea "Here's a snapshot of information that has been fully approved, as well as the i…"
type textarea "Don't have financials. Waiting"
type textarea "Here's a snapshot of information that has been fully approved, as well as the i…"
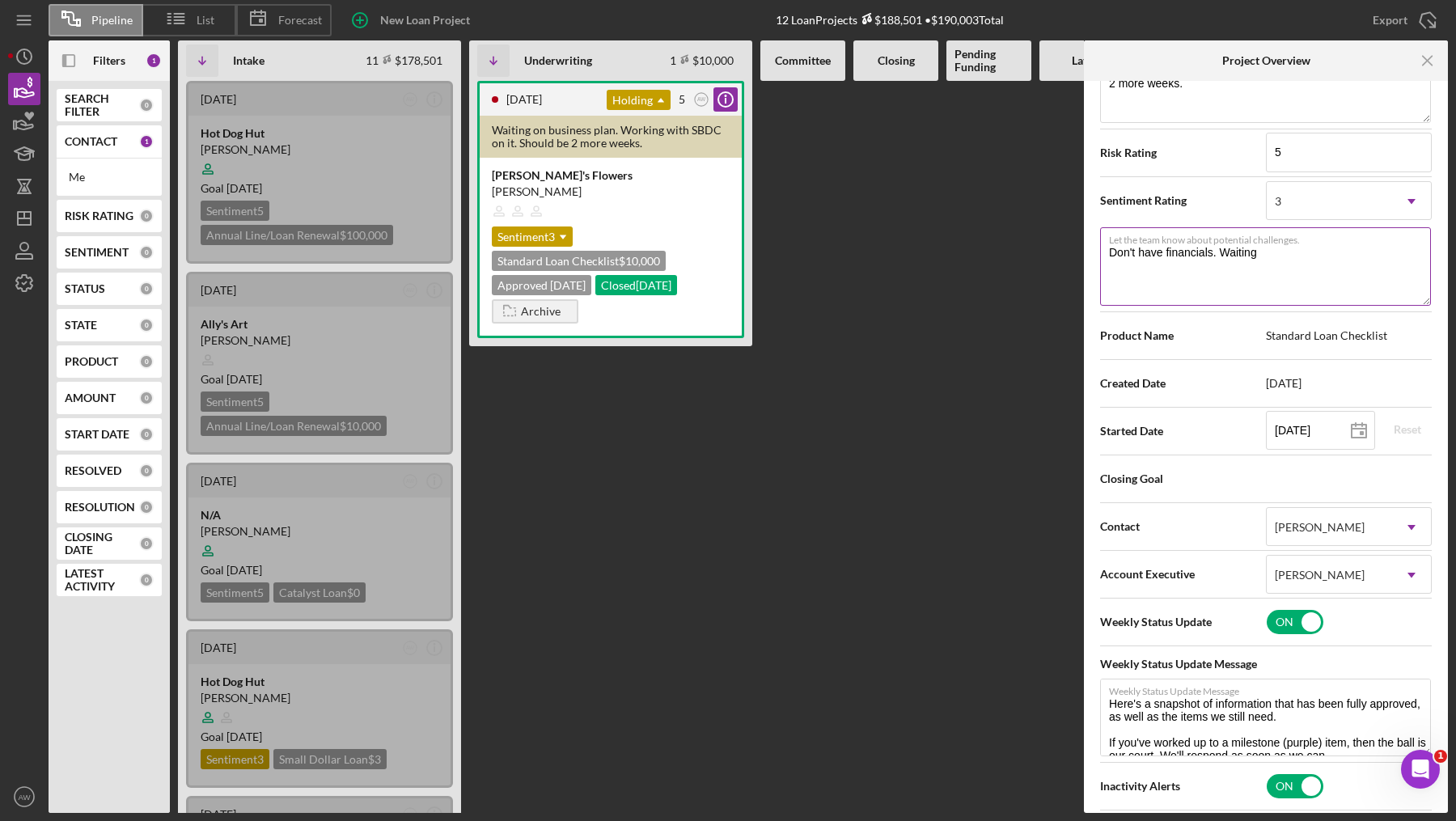
type textarea "Don't have financials. Waiting o"
type textarea "Here's a snapshot of information that has been fully approved, as well as the i…"
type textarea "Don't have financials. Waiting on"
type textarea "Here's a snapshot of information that has been fully approved, as well as the i…"
type textarea "Don't have financials. Waiting on"
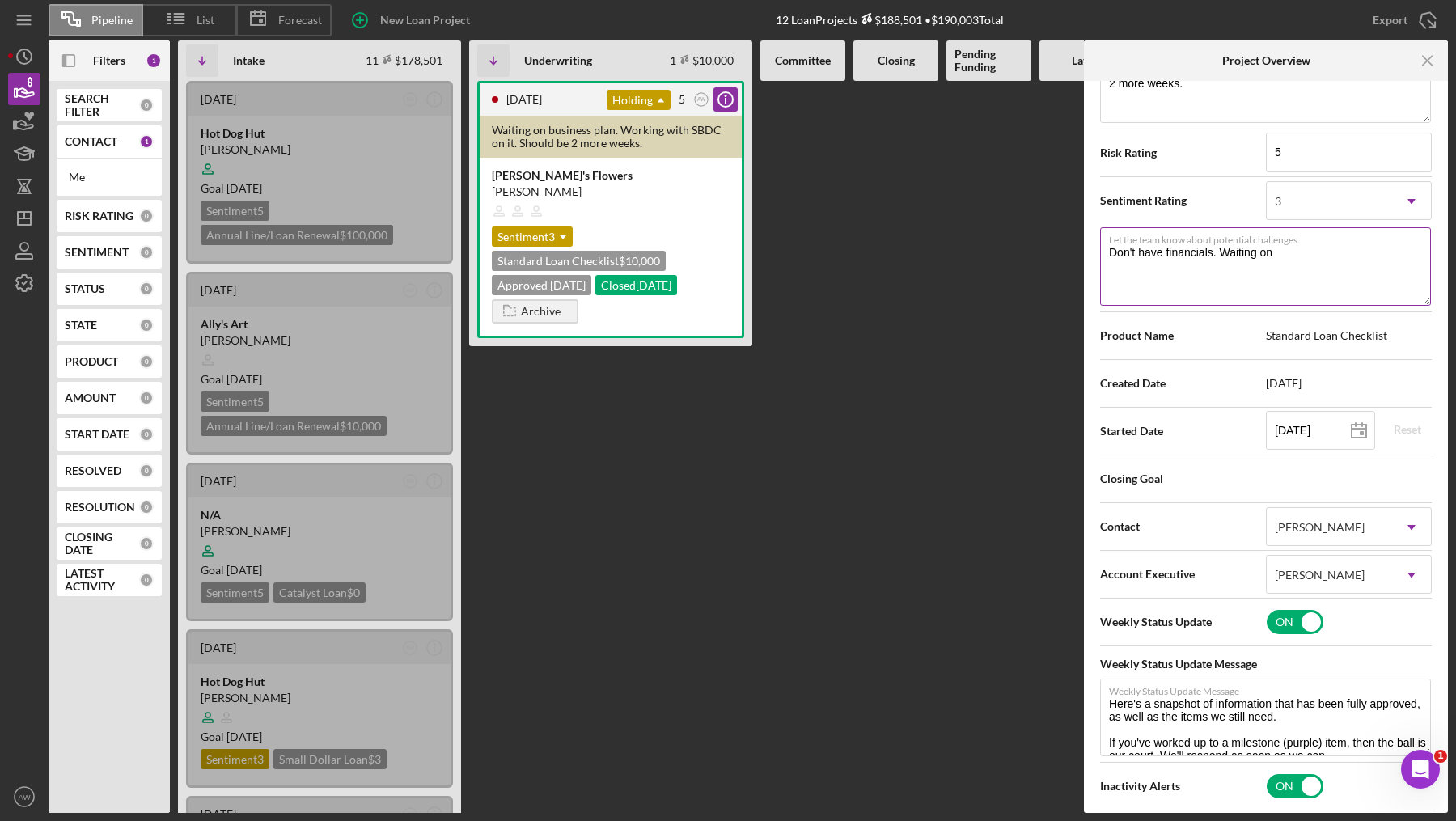
type textarea "Here's a snapshot of information that has been fully approved, as well as the i…"
type textarea "Don't have financials. Waiting on T"
type textarea "Here's a snapshot of information that has been fully approved, as well as the i…"
type textarea "Don't have financials. Waiting on TSA"
type textarea "Here's a snapshot of information that has been fully approved, as well as the i…"
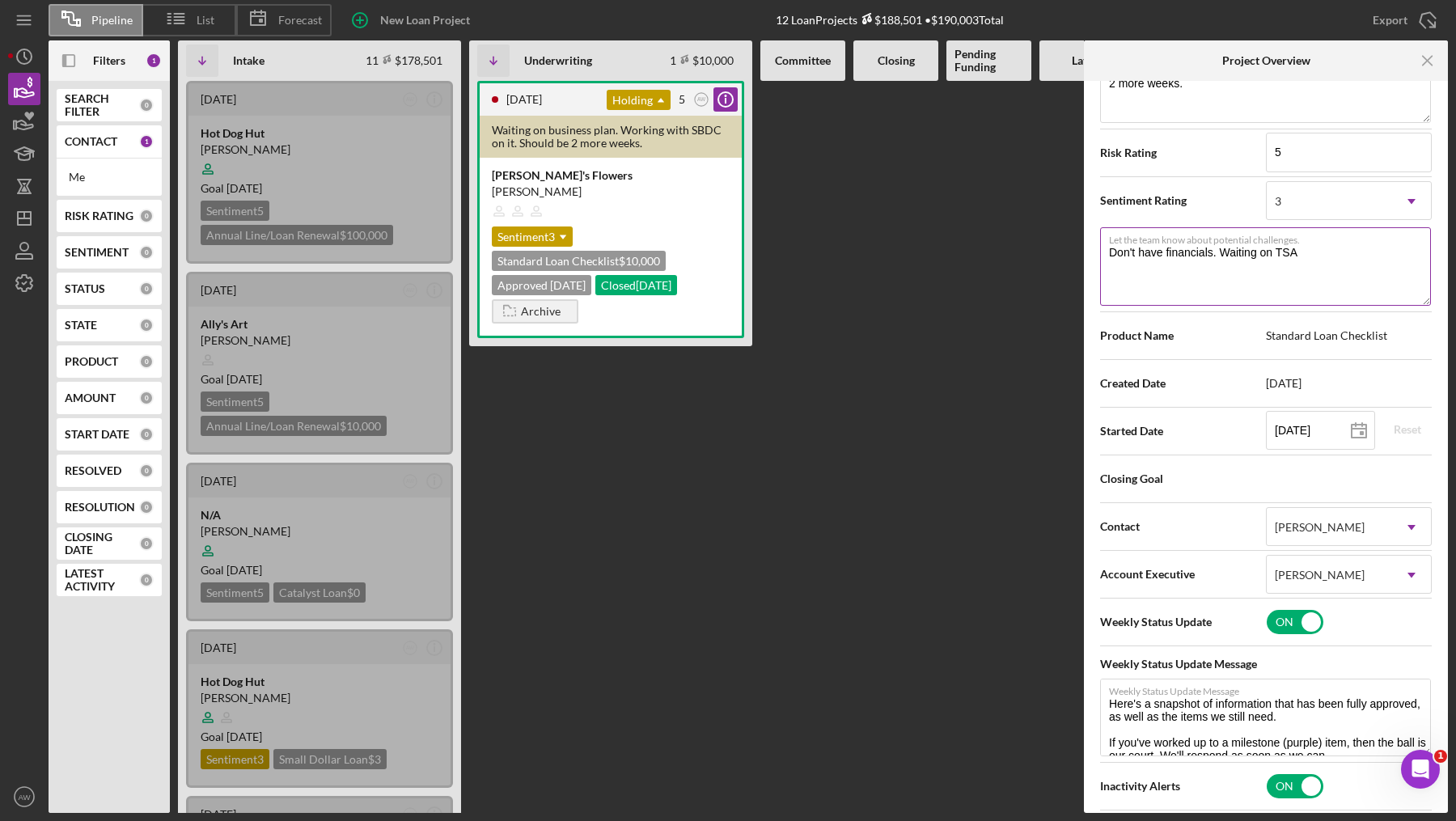
type textarea "Don't have financials. Waiting on TSA."
type textarea "Here's a snapshot of information that has been fully approved, as well as the i…"
type textarea "Don't have financials. Waiting on TSA"
type textarea "Here's a snapshot of information that has been fully approved, as well as the i…"
type textarea "Don't have financials. Waiting on TS"
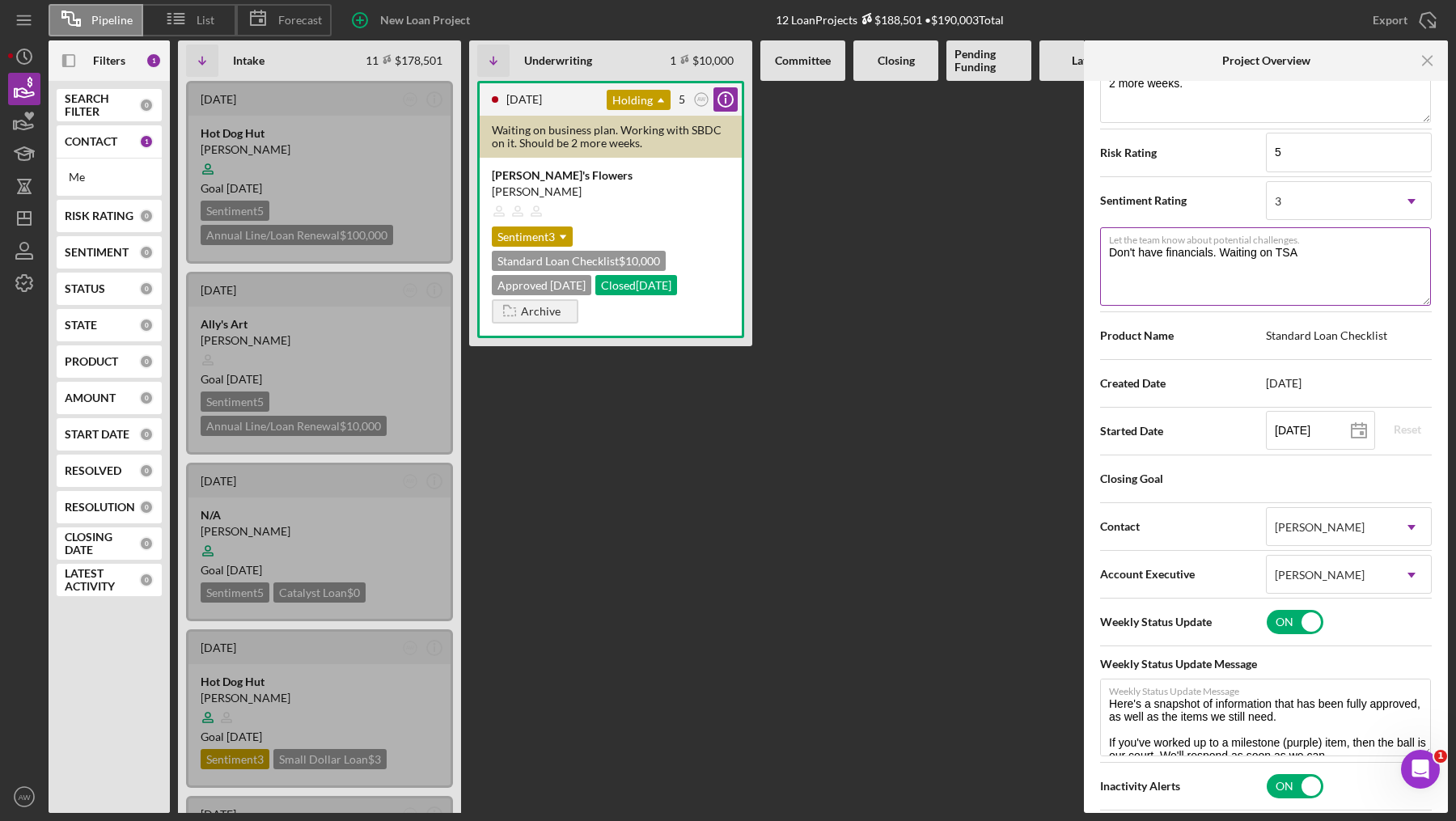
type textarea "Here's a snapshot of information that has been fully approved, as well as the i…"
type textarea "Don't have financials. Waiting on T"
type textarea "Here's a snapshot of information that has been fully approved, as well as the i…"
type textarea "Don't have financials. Waiting on TA"
type textarea "Here's a snapshot of information that has been fully approved, as well as the i…"
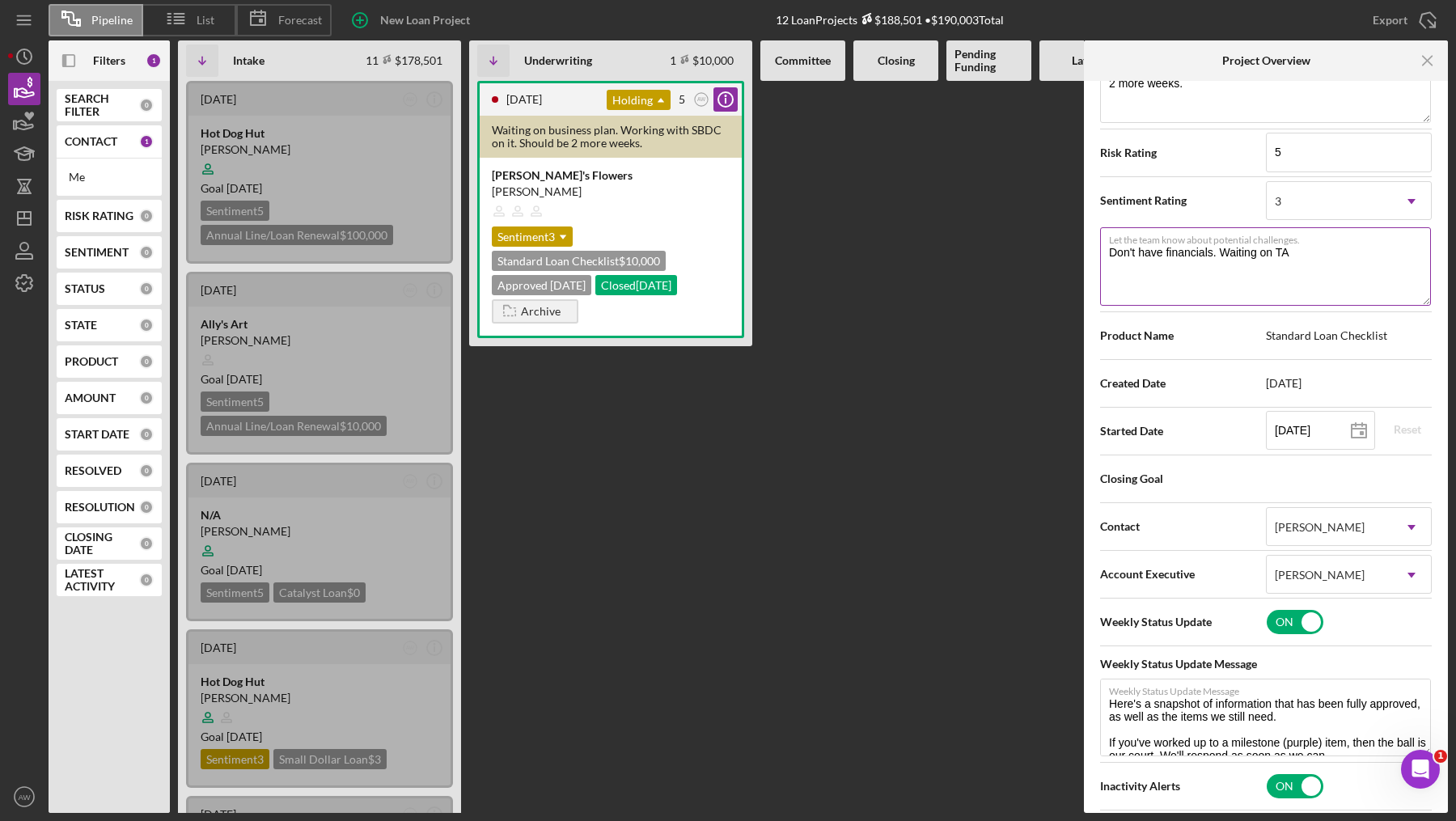
type textarea "Don't have financials. Waiting on TA."
type textarea "Here's a snapshot of information that has been fully approved, as well as the i…"
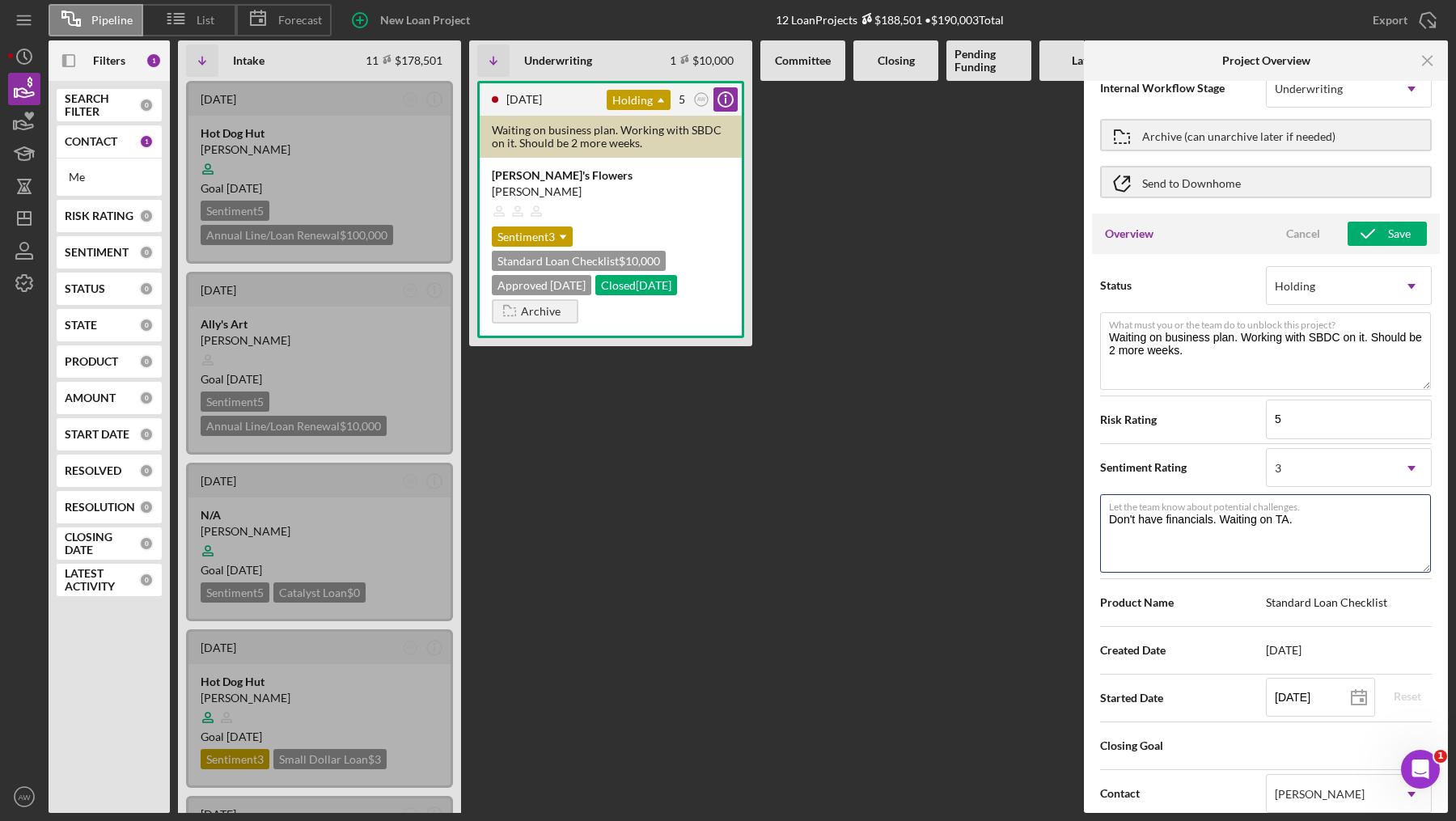
scroll to position [0, 0]
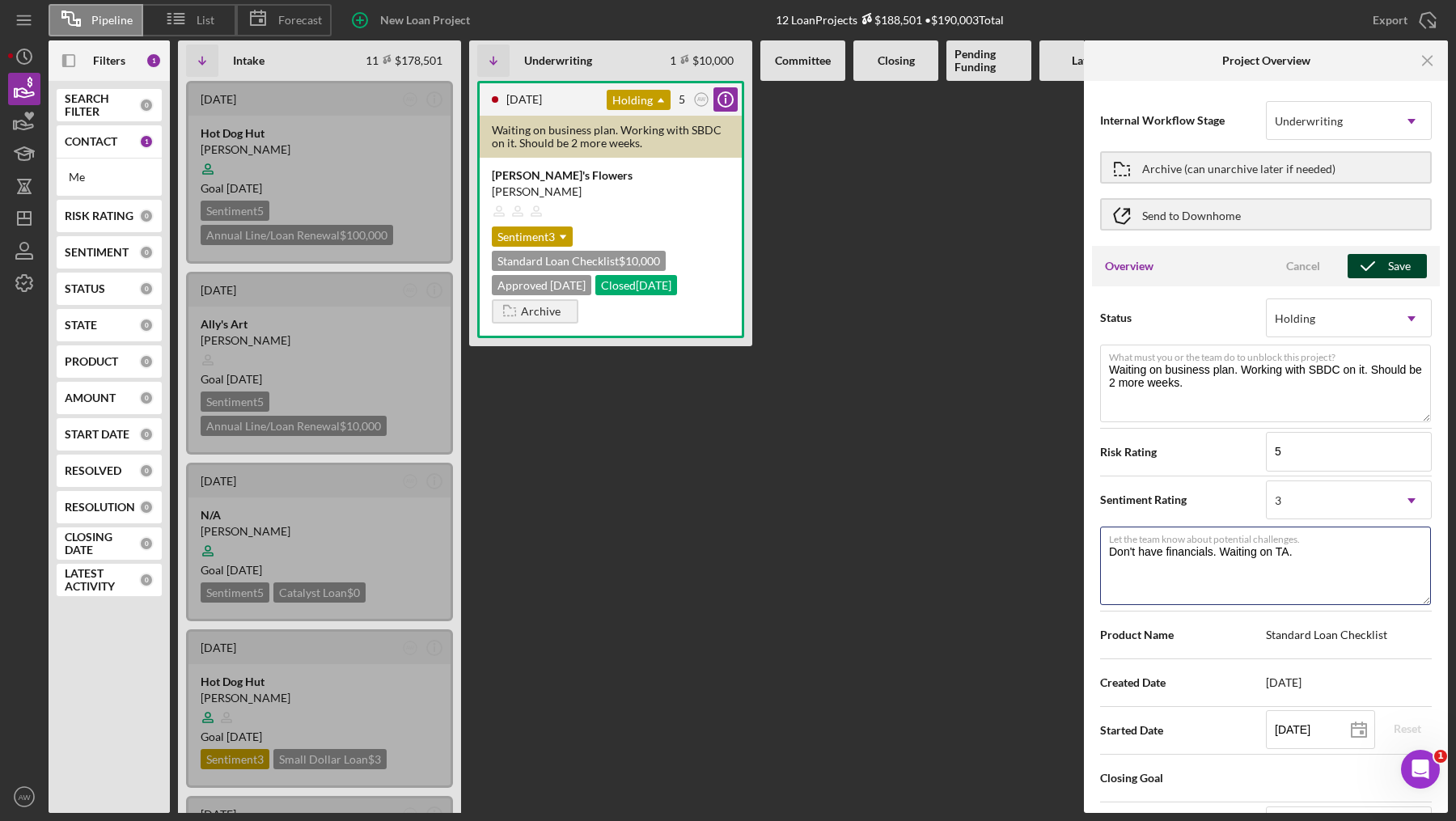
type textarea "Don't have financials. Waiting on TA."
click at [1378, 264] on icon "button" at bounding box center [1368, 266] width 40 height 40
type textarea "Here's a snapshot of information that has been fully approved, as well as the i…"
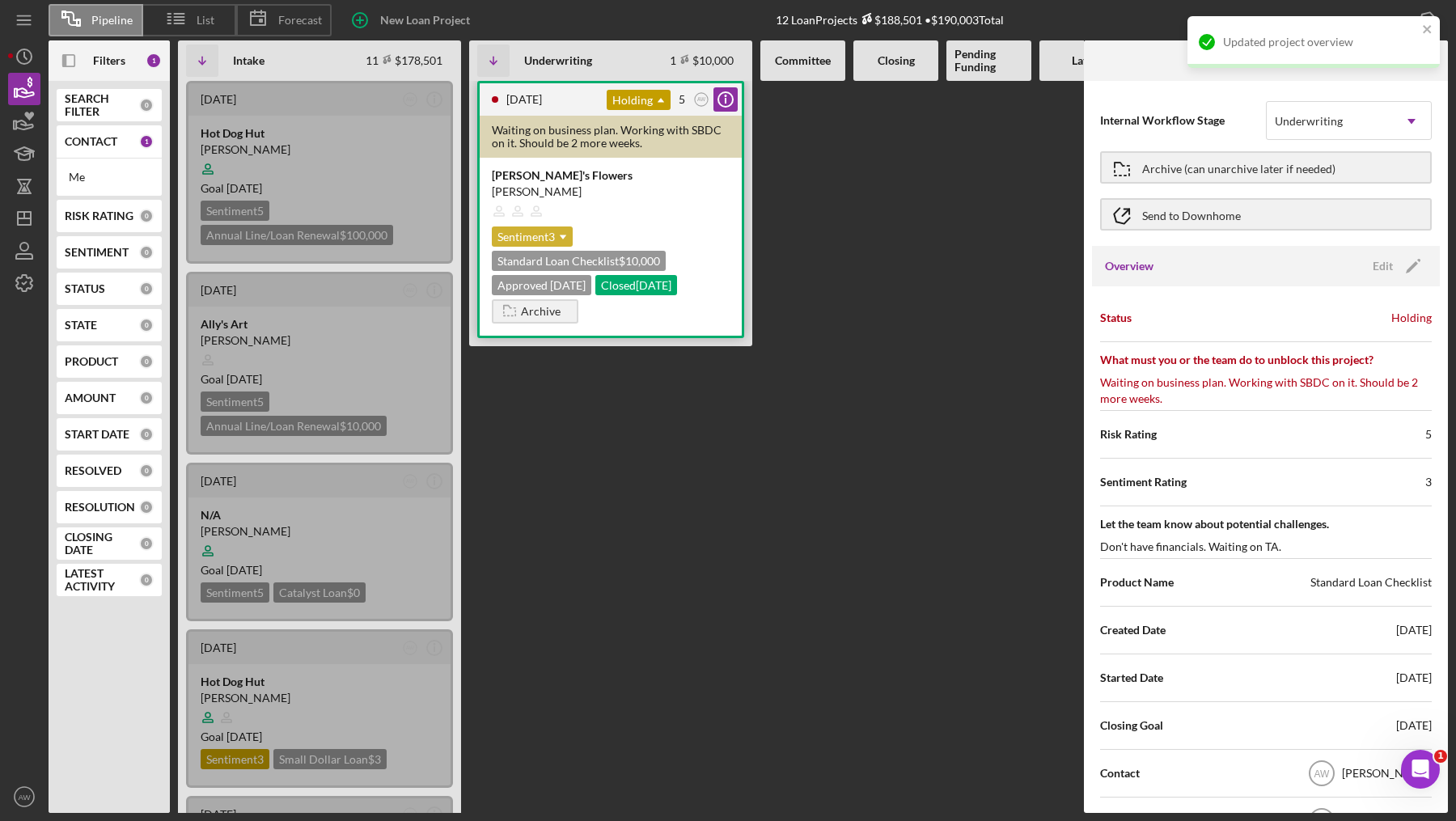
click at [540, 233] on div "Sentiment 3 Icon/Dropdown Arrow" at bounding box center [532, 237] width 81 height 20
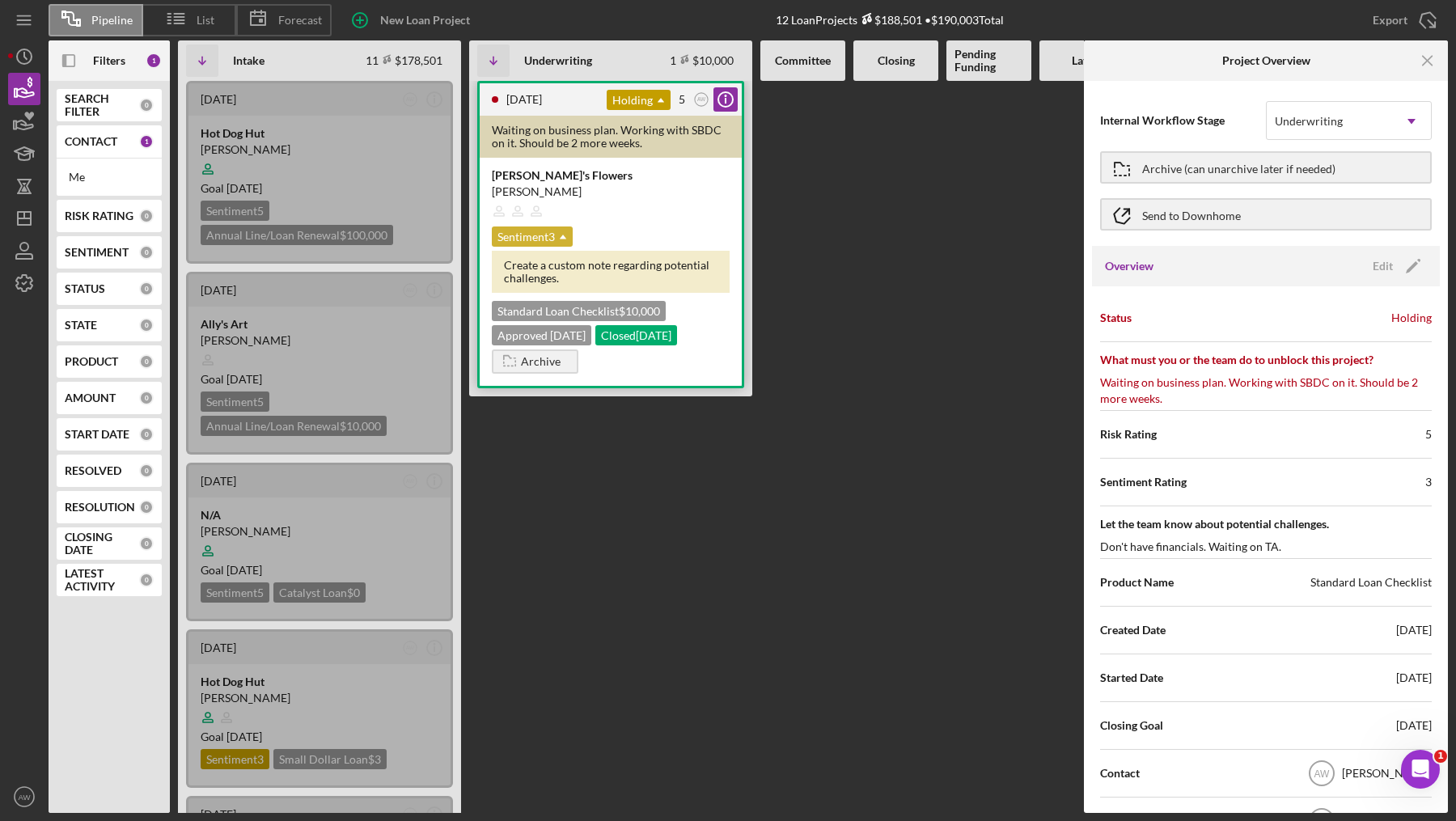
click at [539, 229] on div "Sentiment 3 Icon/Dropdown Arrow" at bounding box center [532, 237] width 81 height 20
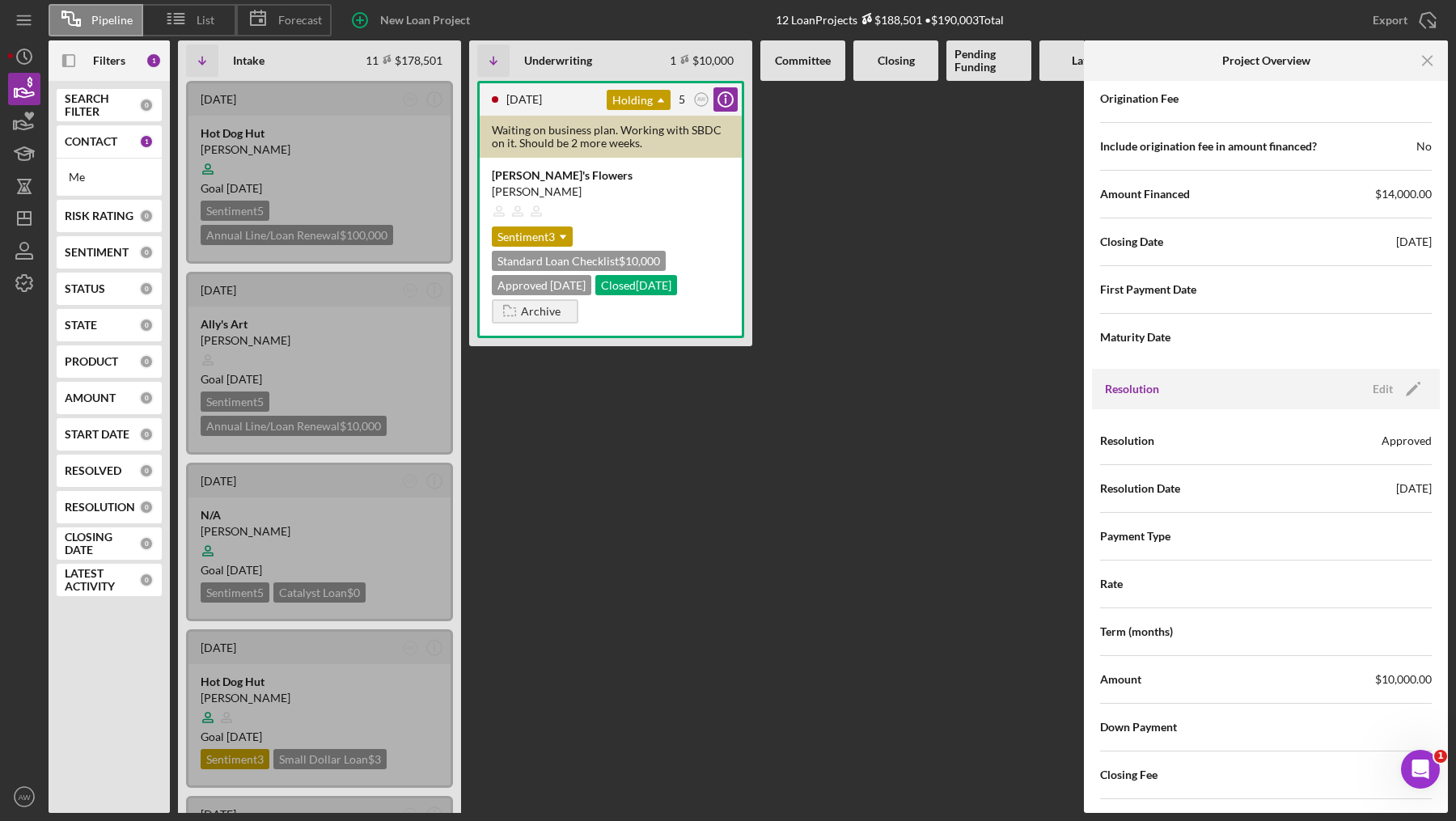
scroll to position [2212, 0]
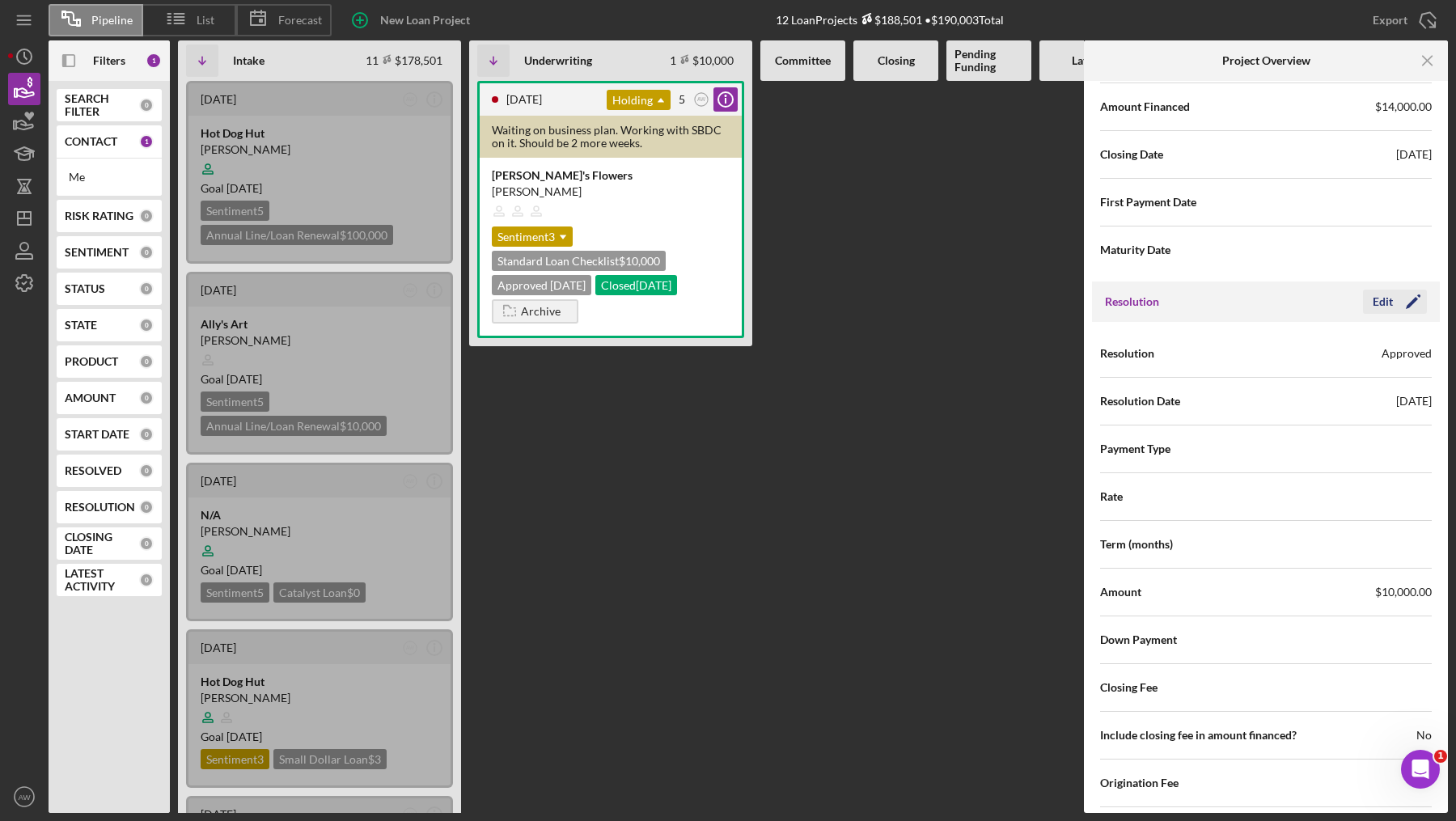
click at [1393, 294] on icon "Icon/Edit" at bounding box center [1413, 301] width 40 height 40
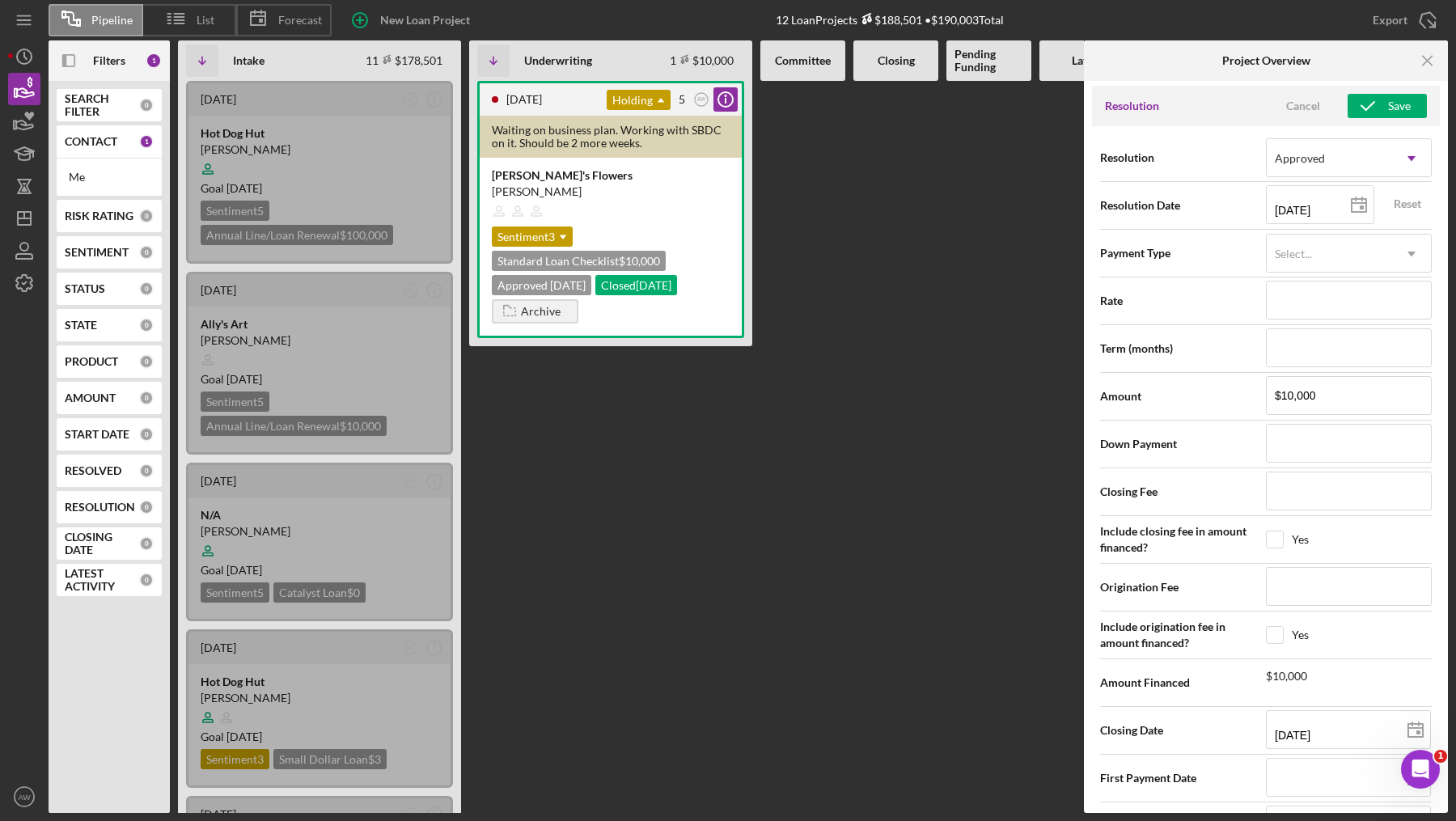
scroll to position [2381, 0]
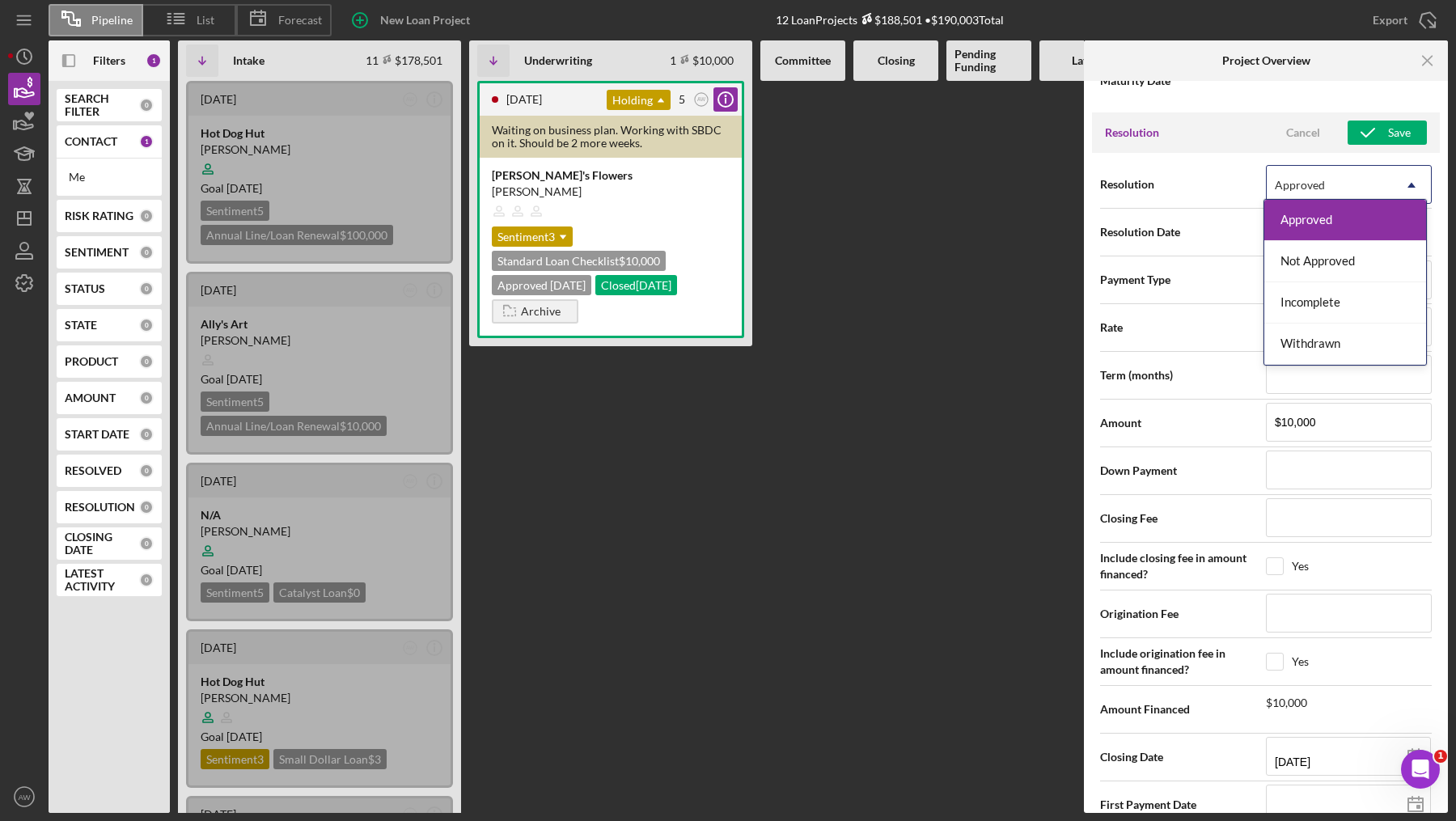
click at [1304, 180] on div "Approved" at bounding box center [1329, 185] width 125 height 38
click at [1315, 254] on div "Not Approved" at bounding box center [1345, 261] width 162 height 41
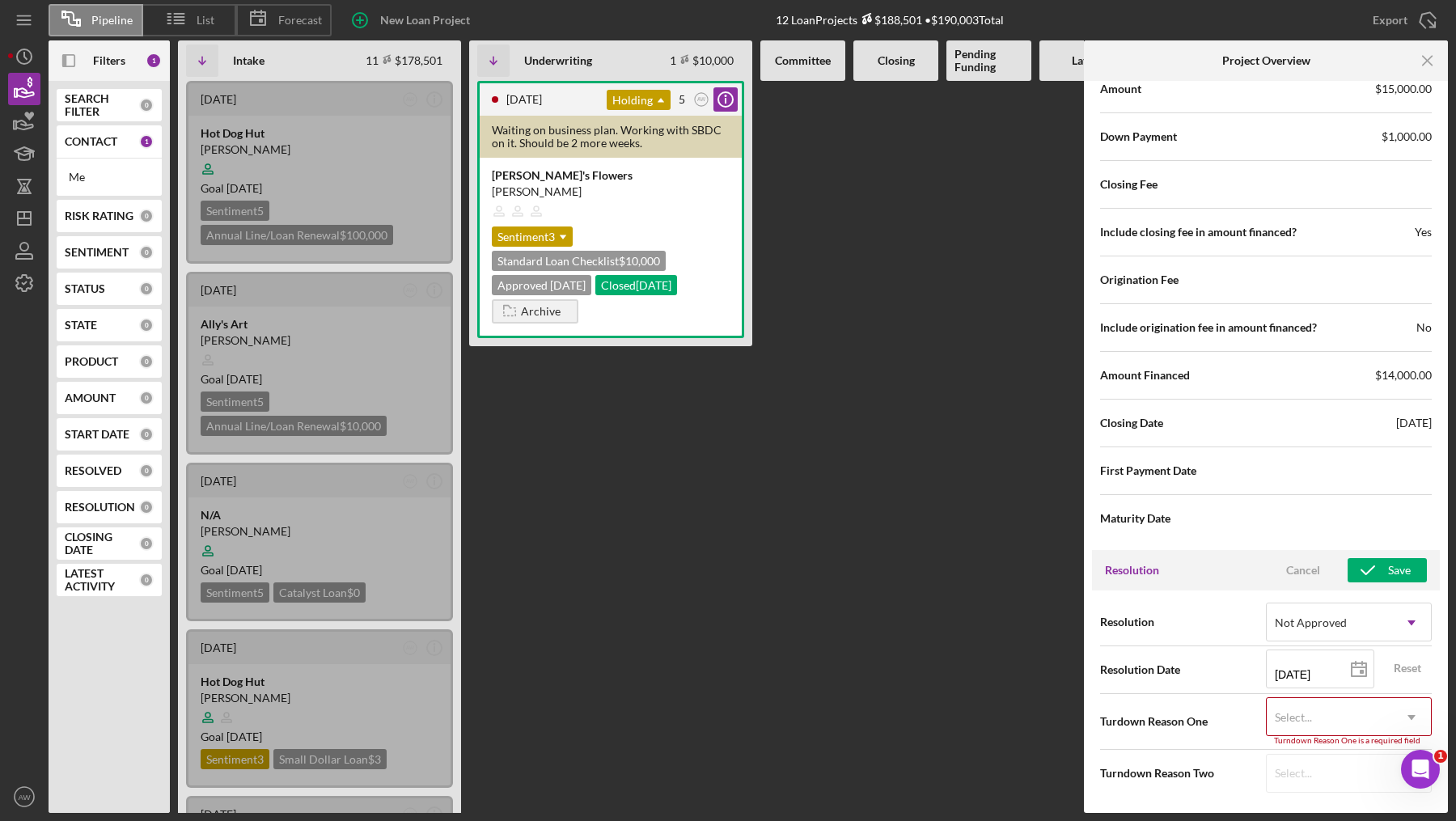
scroll to position [1931, 0]
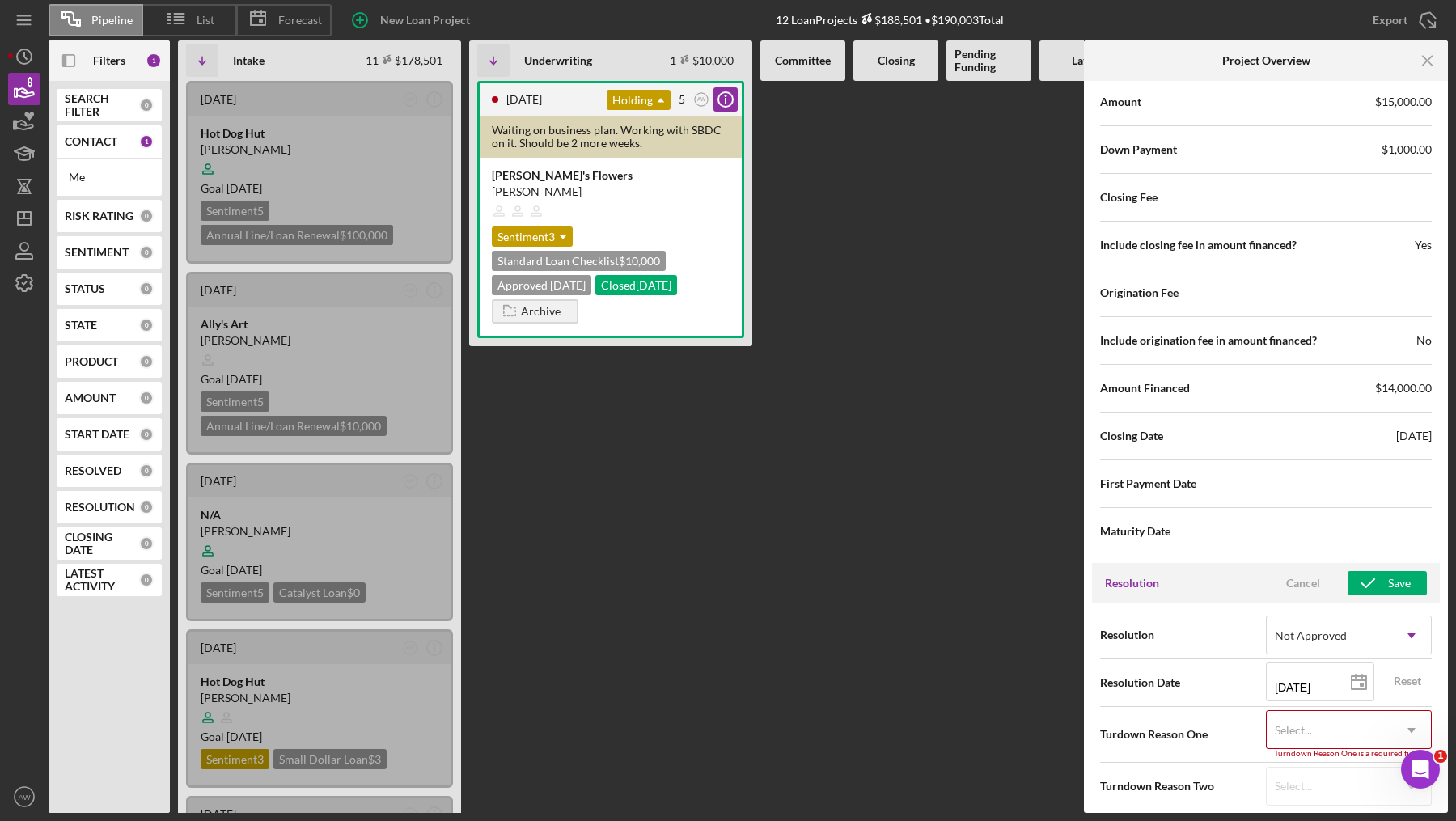
click at [1295, 724] on div "Select..." at bounding box center [1293, 730] width 38 height 13
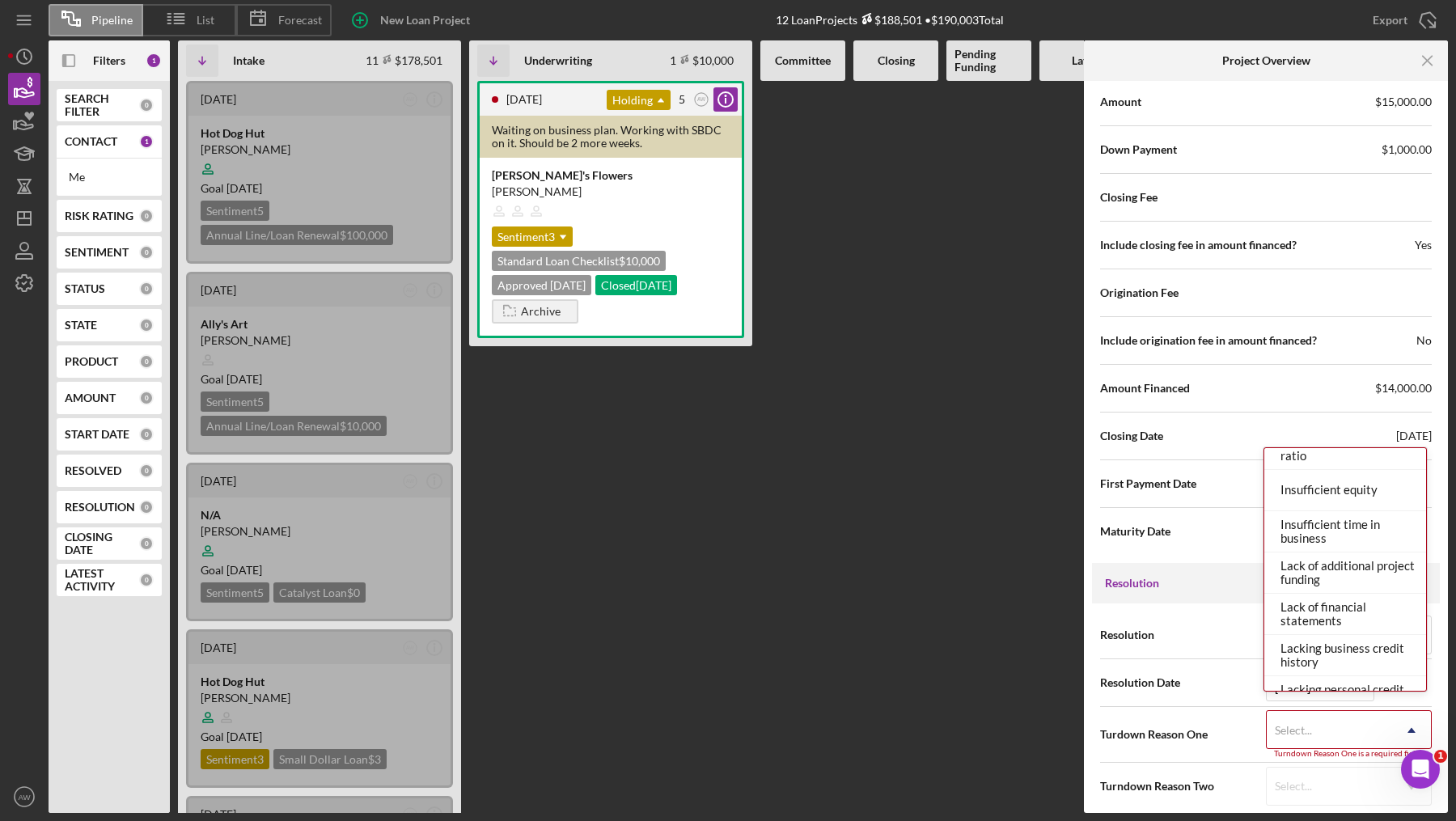
scroll to position [0, 0]
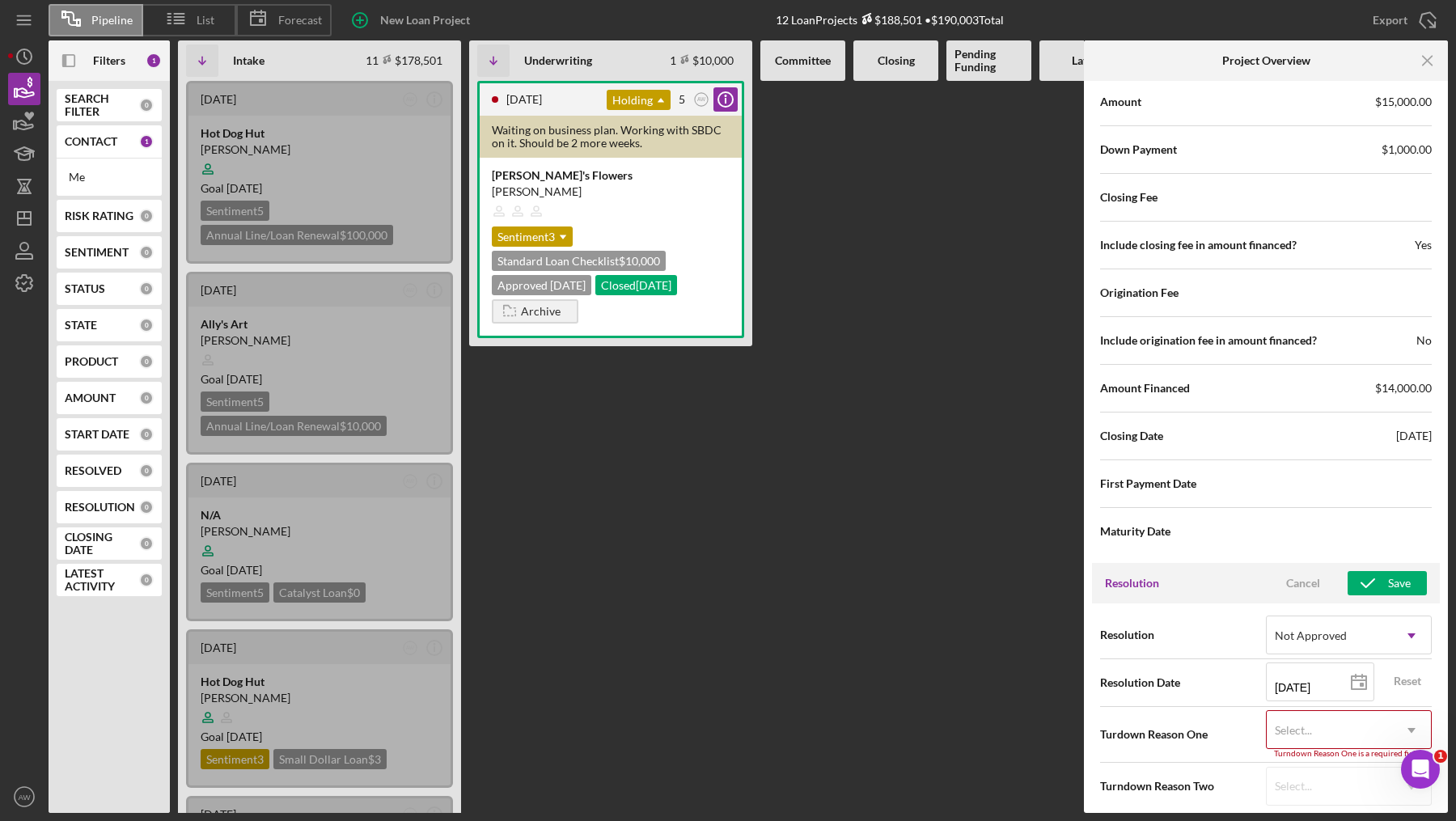
click at [920, 538] on div at bounding box center [896, 446] width 85 height 732
click at [15, 807] on icon "AW" at bounding box center [24, 796] width 32 height 40
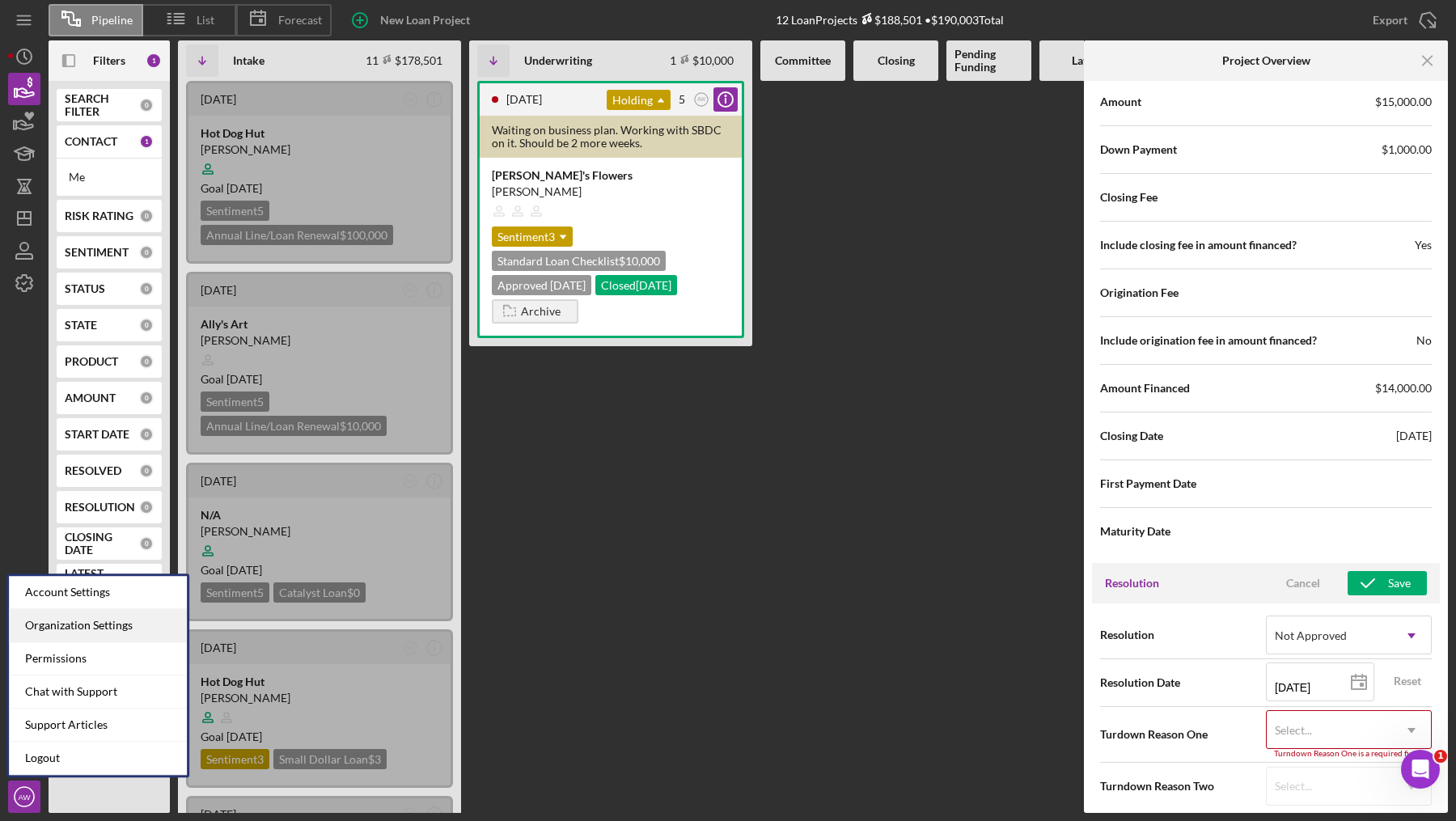
click at [75, 626] on div "Organization Settings" at bounding box center [98, 625] width 178 height 33
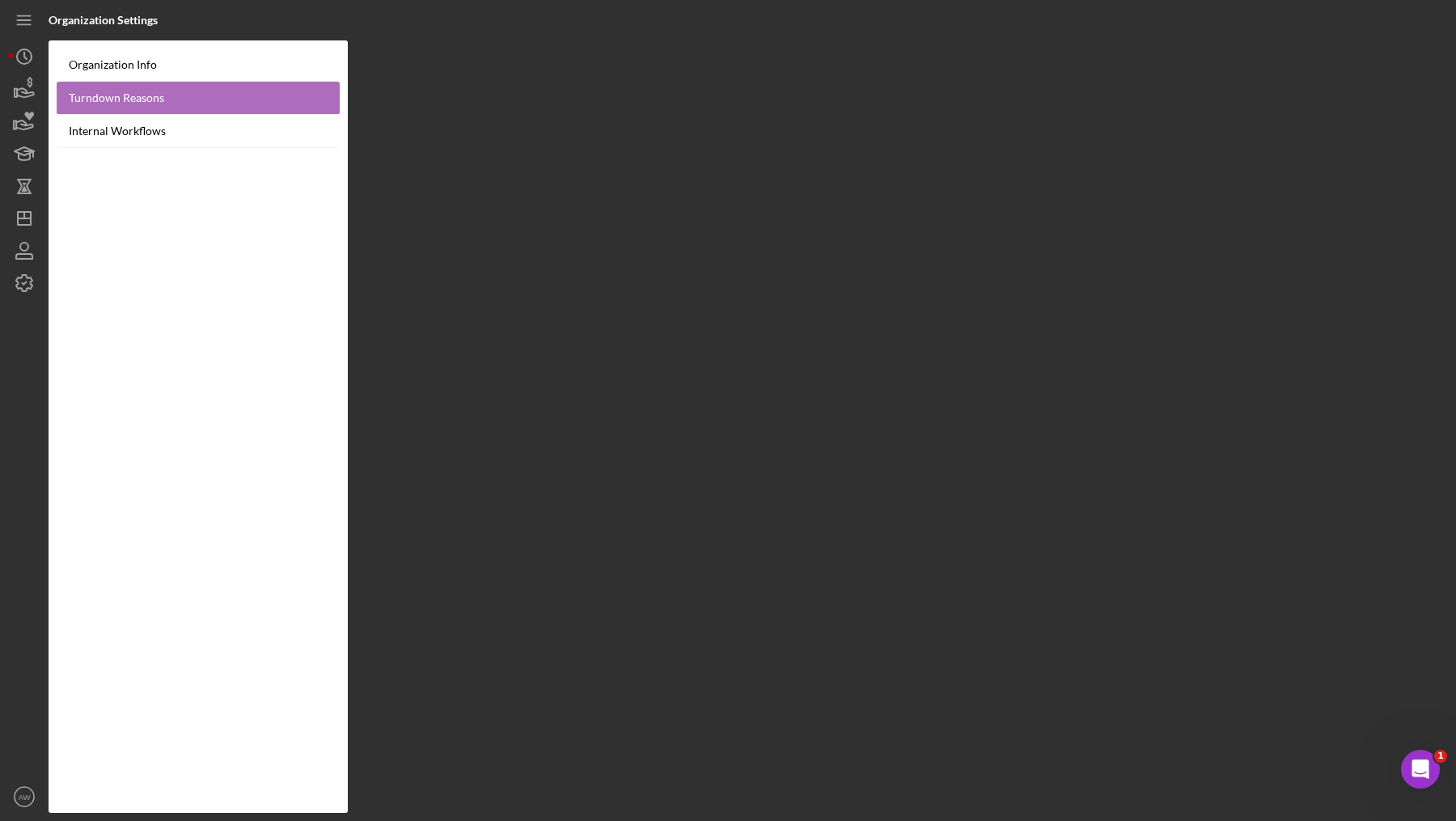
click at [126, 105] on link "Turndown Reasons" at bounding box center [198, 98] width 283 height 33
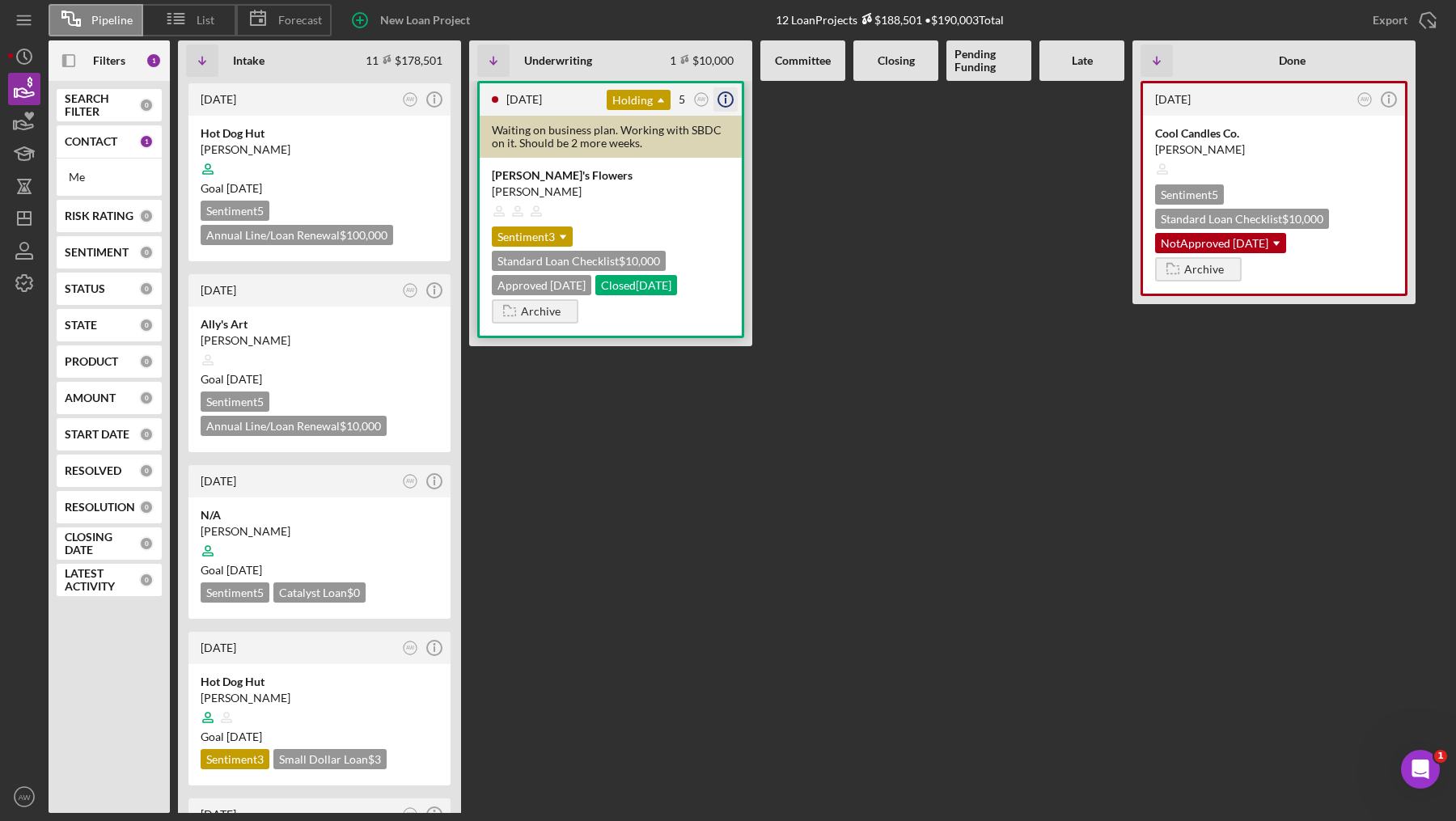
click at [732, 94] on icon "Icon/Info" at bounding box center [726, 99] width 40 height 40
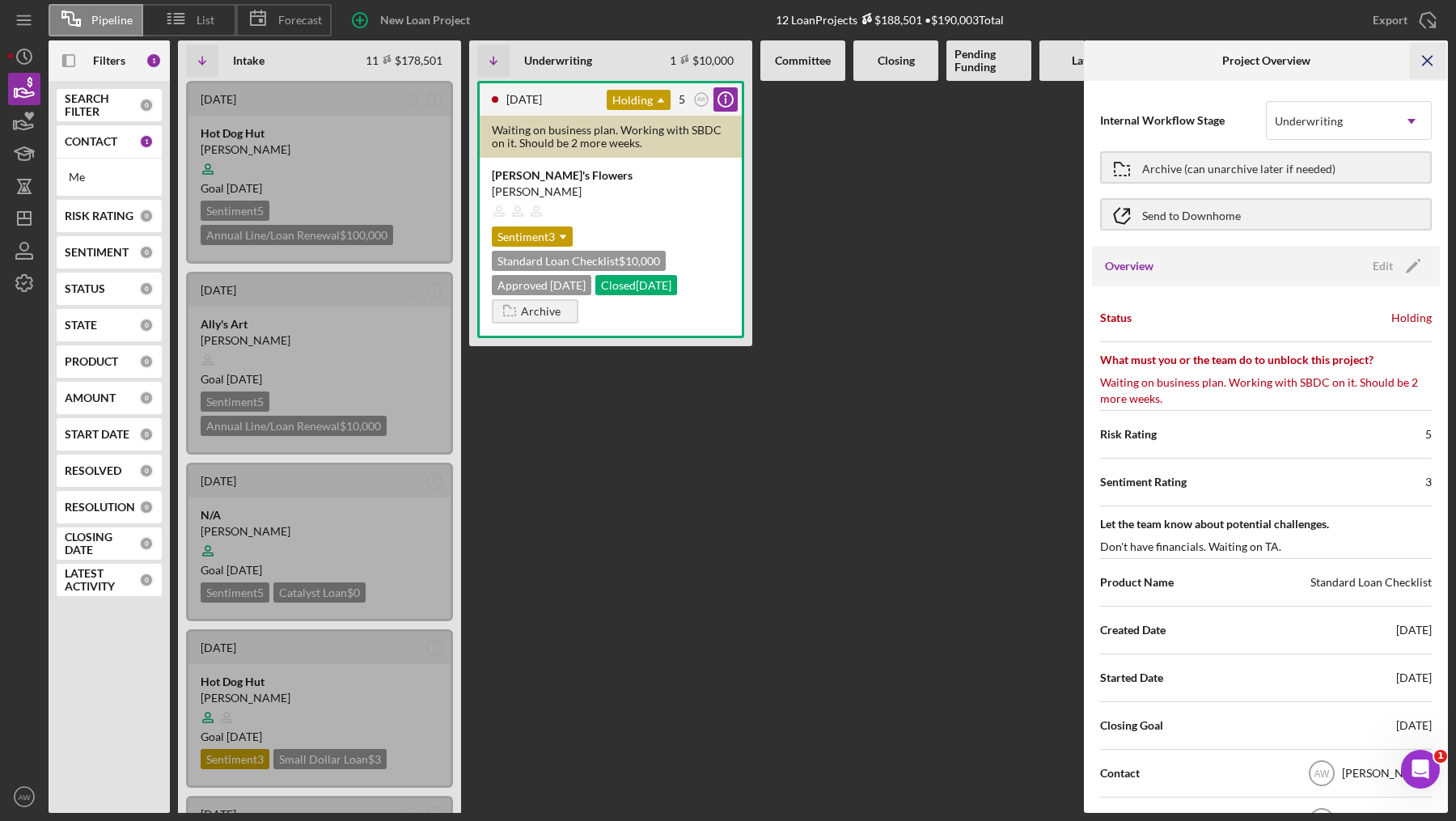
click at [1428, 58] on line "button" at bounding box center [1428, 61] width 9 height 9
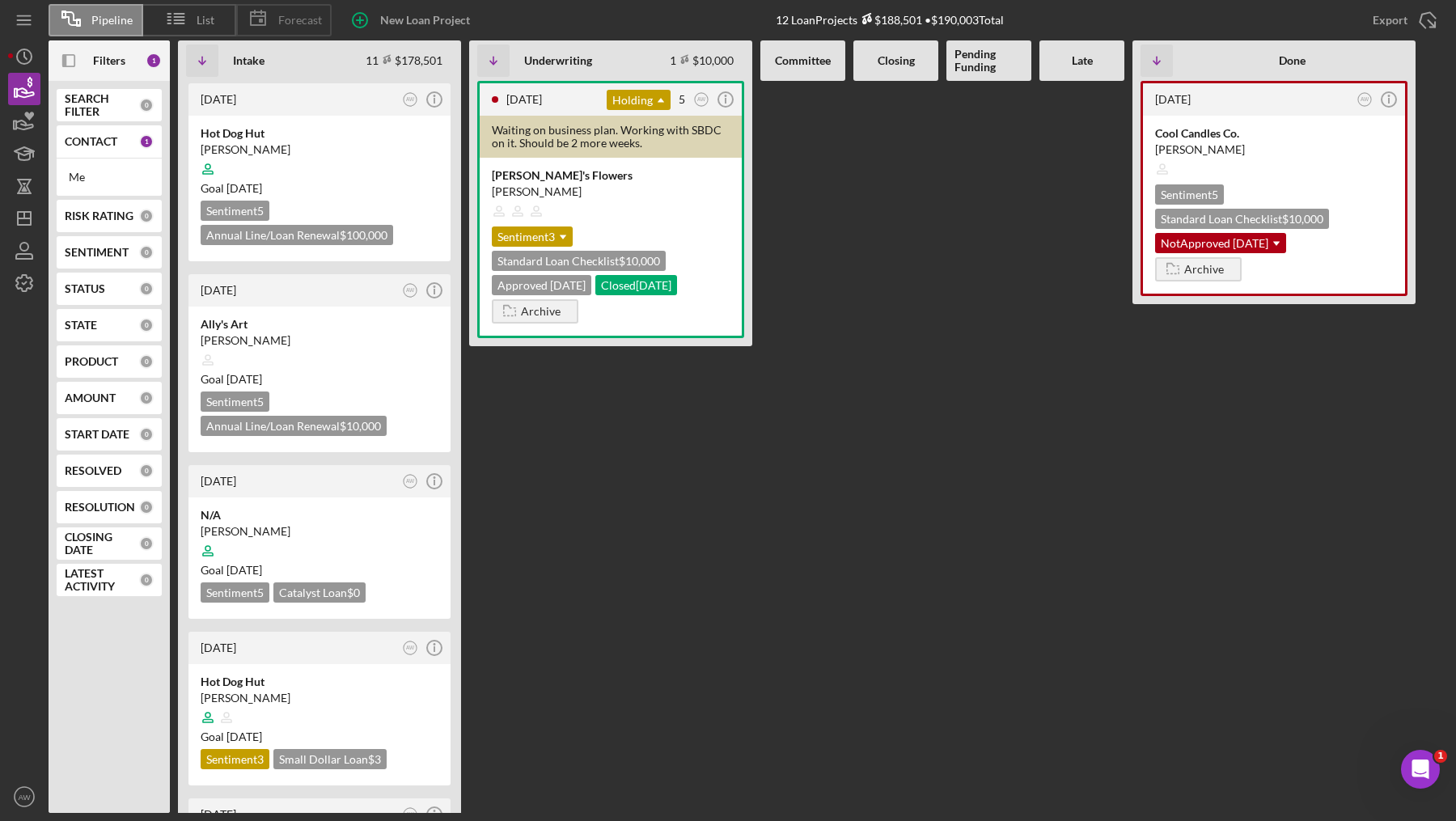
click at [288, 14] on span "Forecast" at bounding box center [300, 20] width 44 height 13
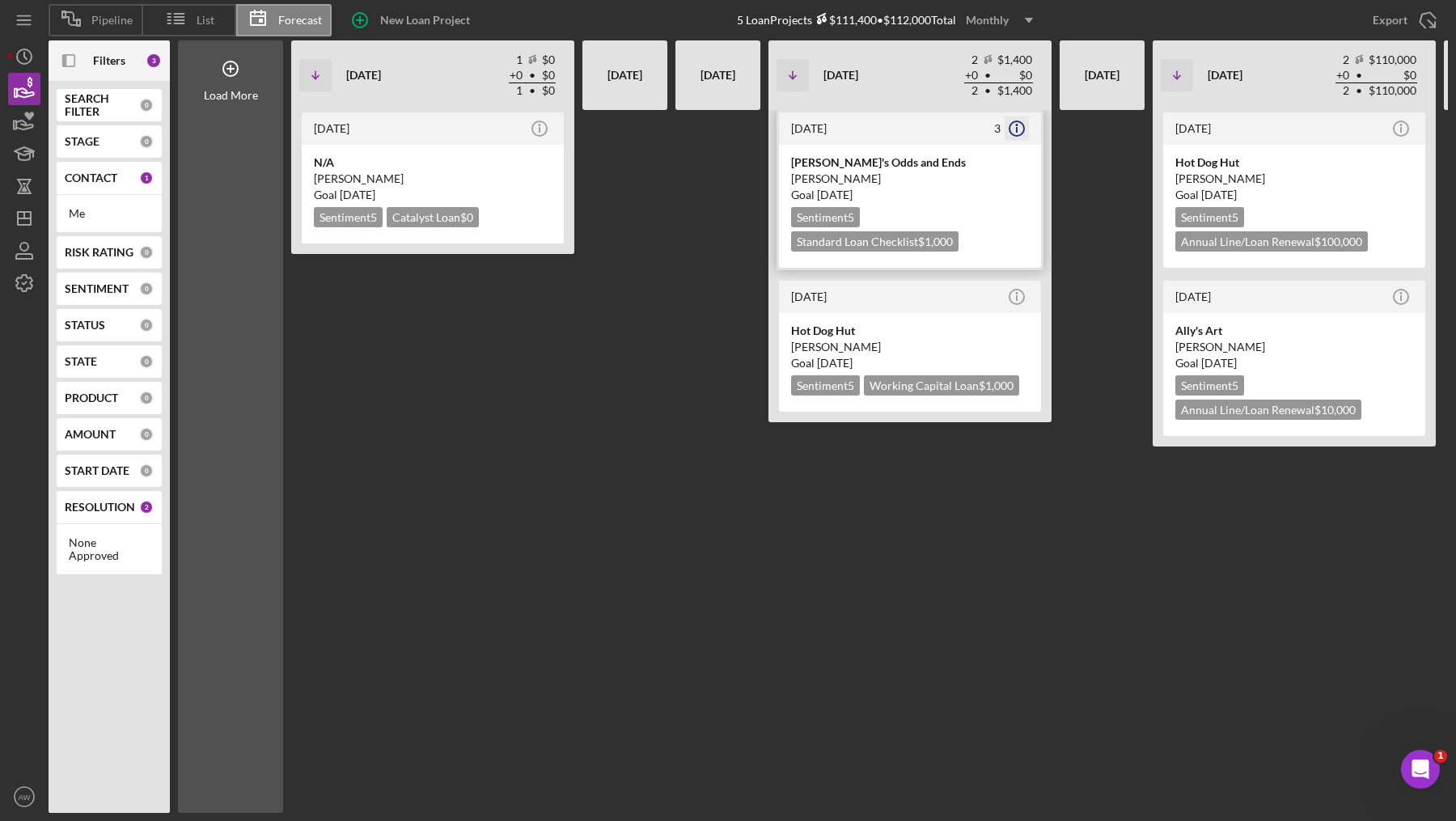
click at [1018, 131] on icon "Icon/Info" at bounding box center [1017, 129] width 40 height 40
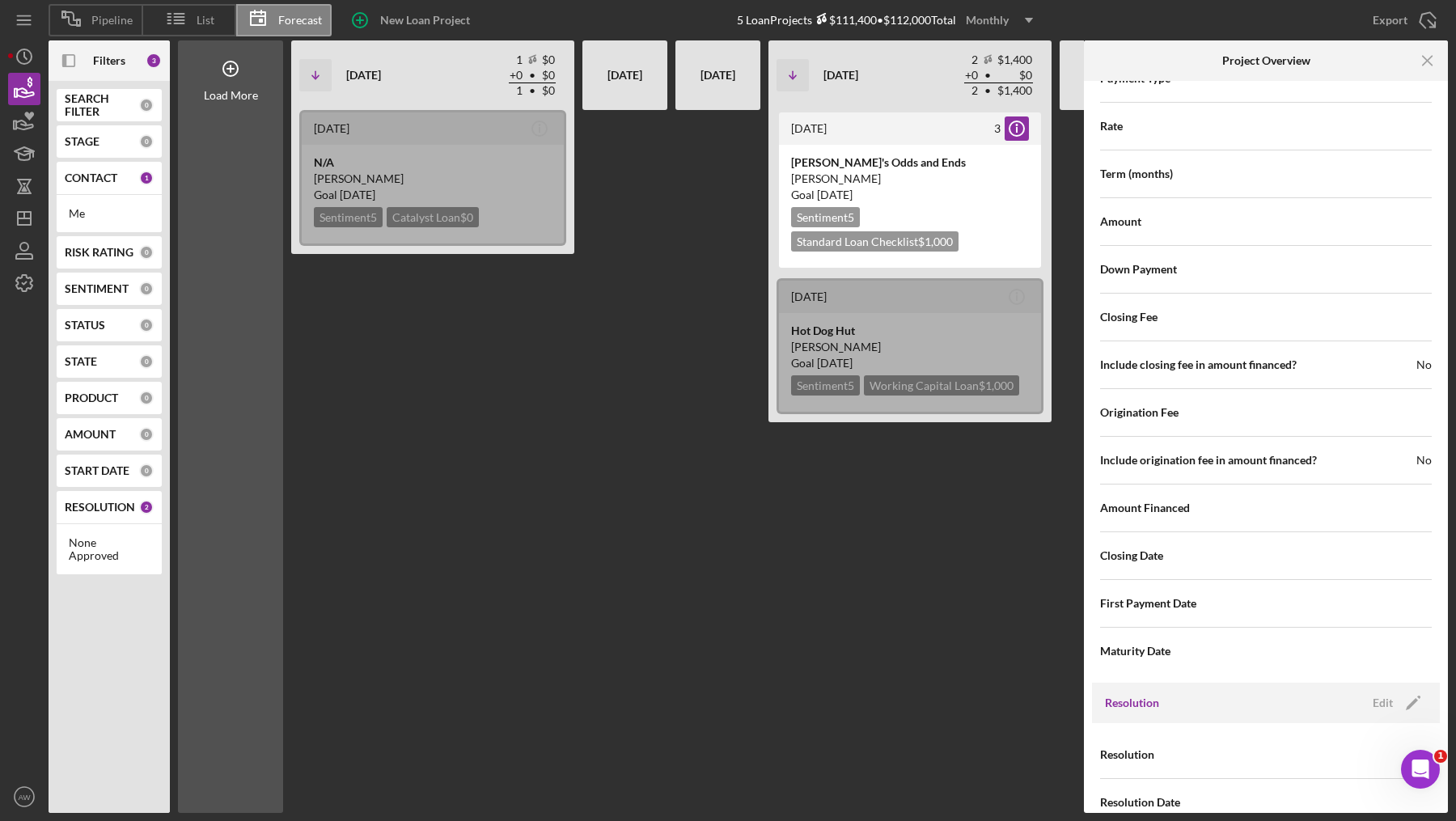
scroll to position [1692, 0]
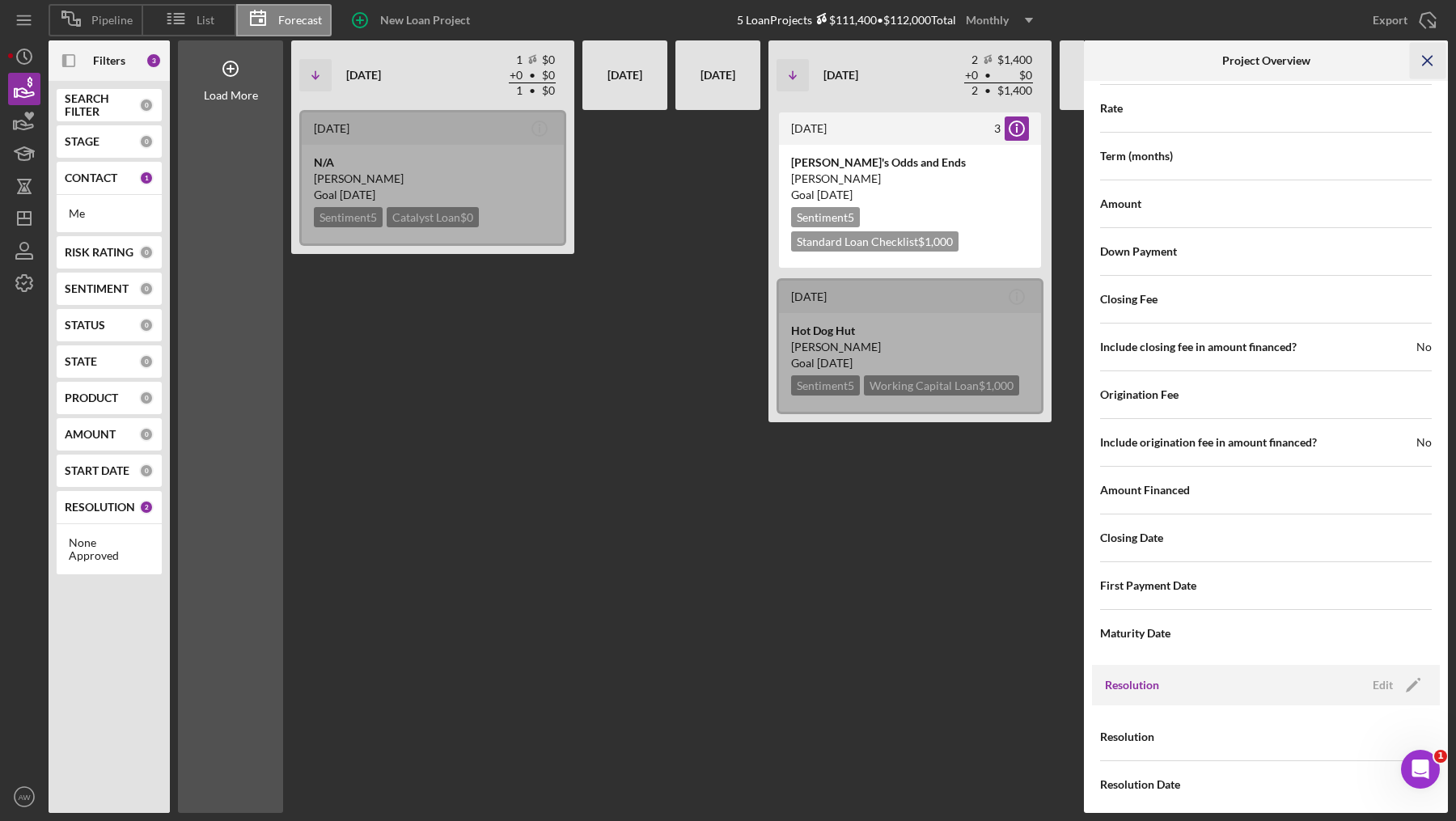
click at [1424, 64] on icon "Icon/Menu Close" at bounding box center [1428, 62] width 37 height 37
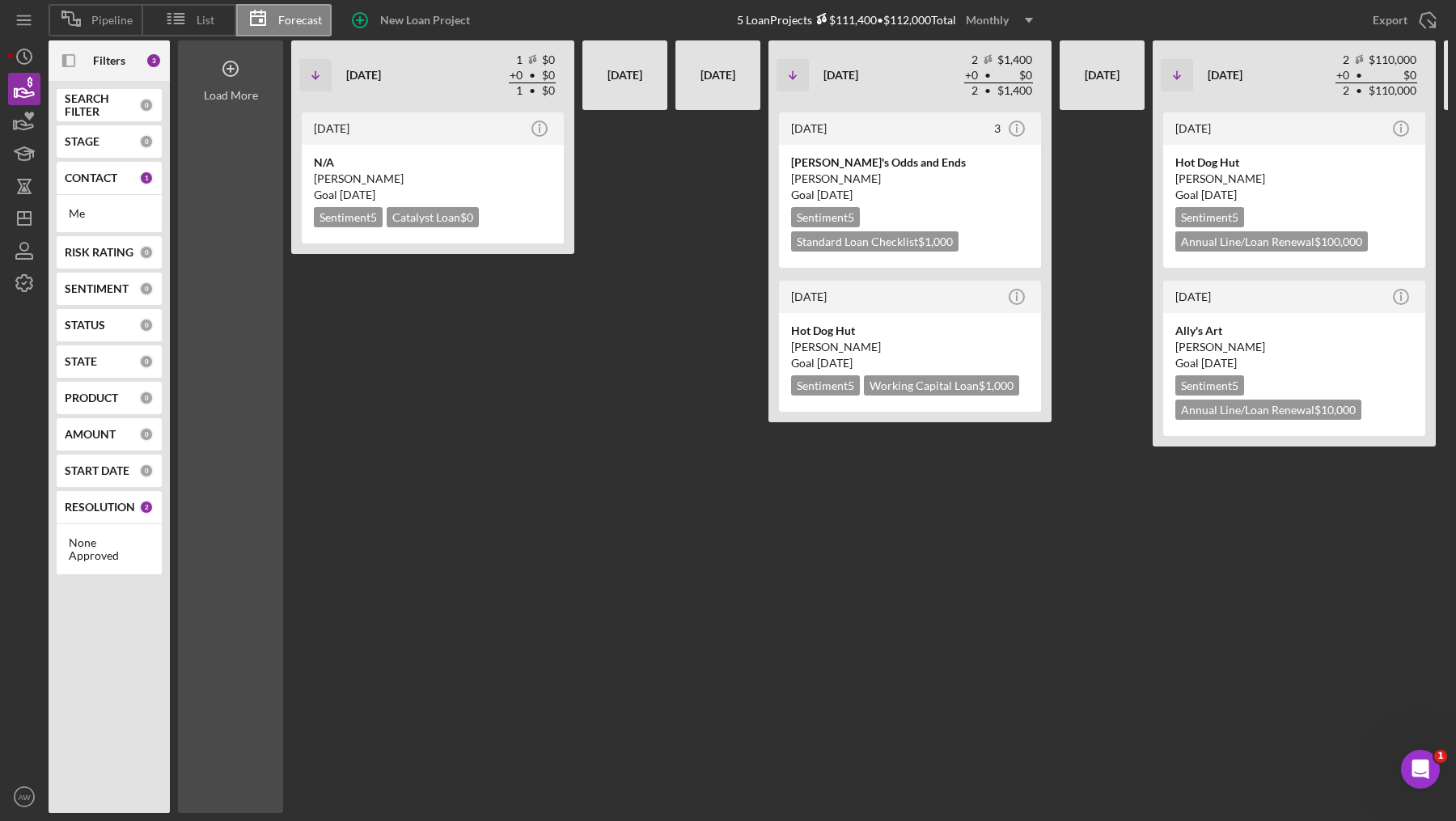
click at [211, 105] on div "Load More" at bounding box center [231, 426] width 105 height 772
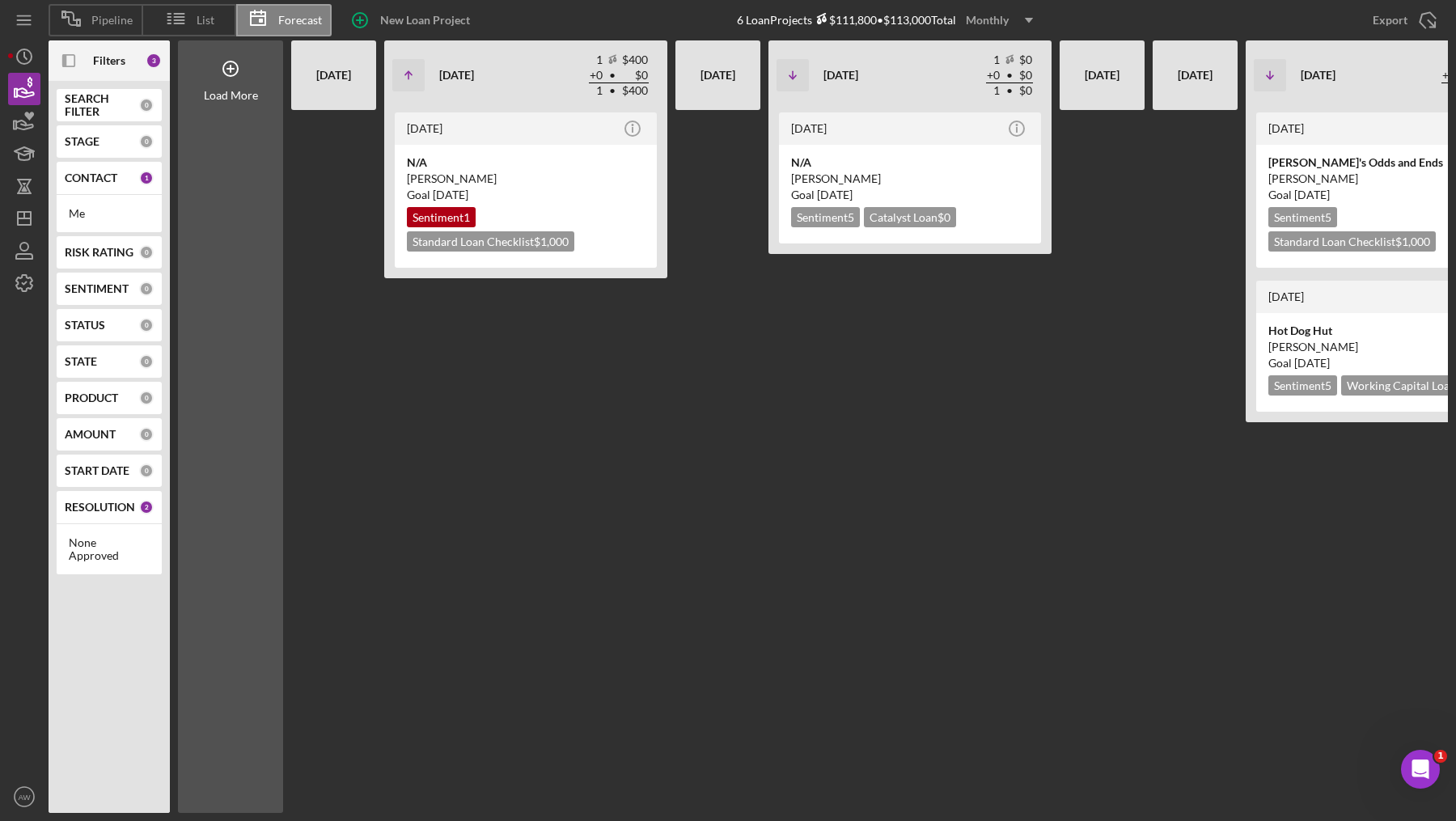
click at [121, 515] on div "RESOLUTION 2" at bounding box center [108, 506] width 89 height 32
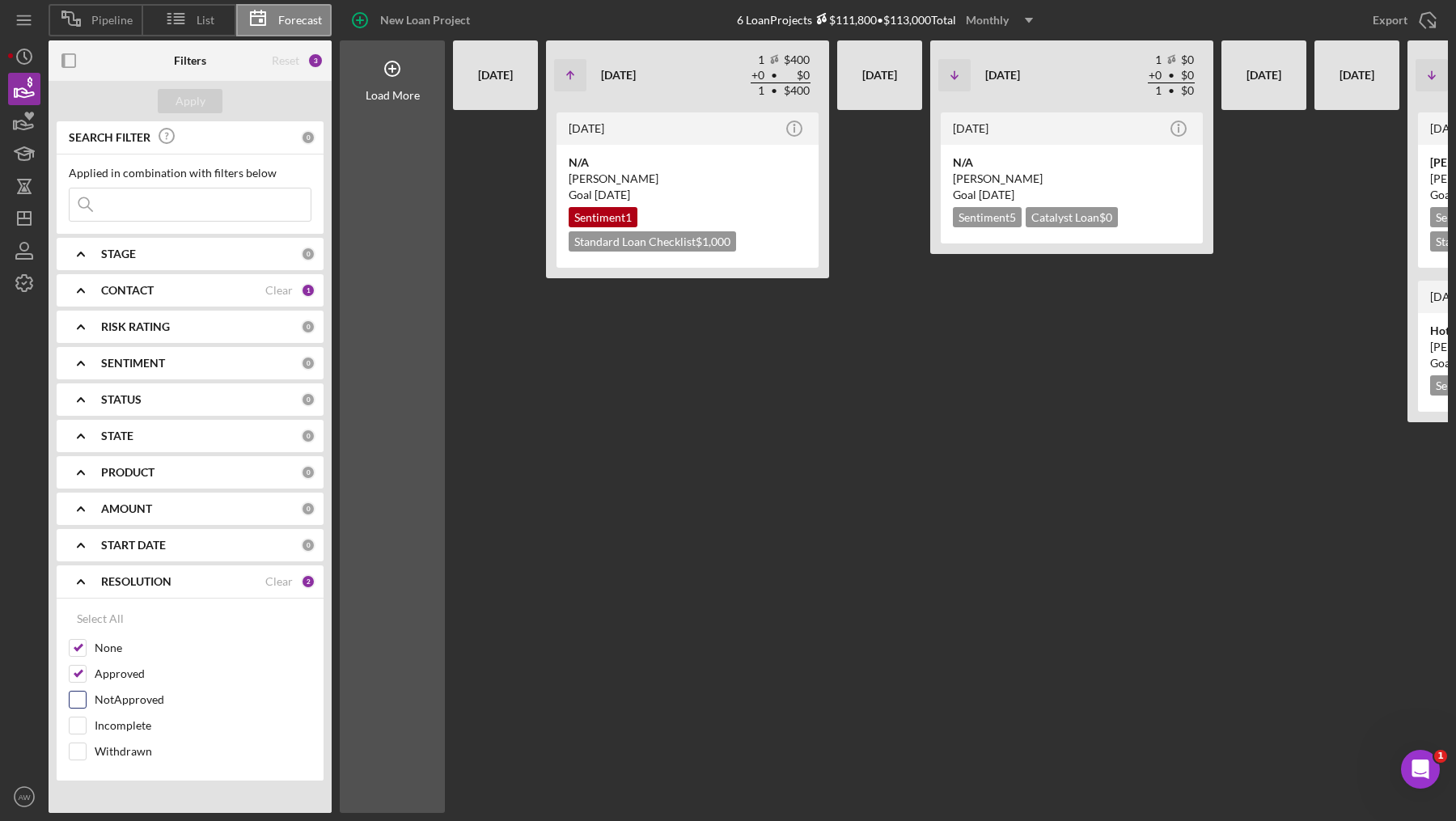
click at [75, 700] on input "NotApproved" at bounding box center [78, 700] width 17 height 17
checkbox input "false"
click at [376, 99] on div "Load More" at bounding box center [392, 96] width 54 height 13
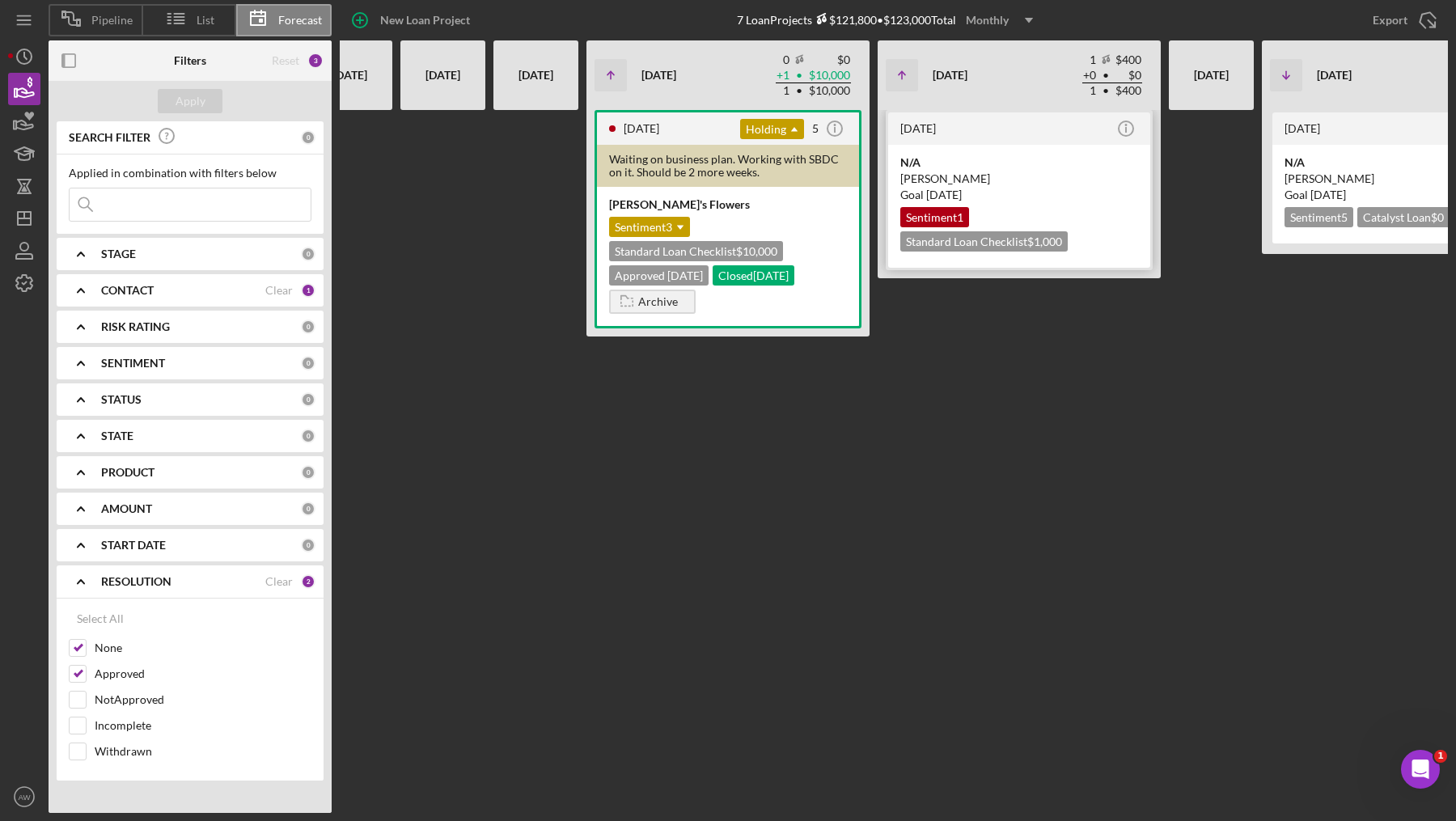
scroll to position [0, 162]
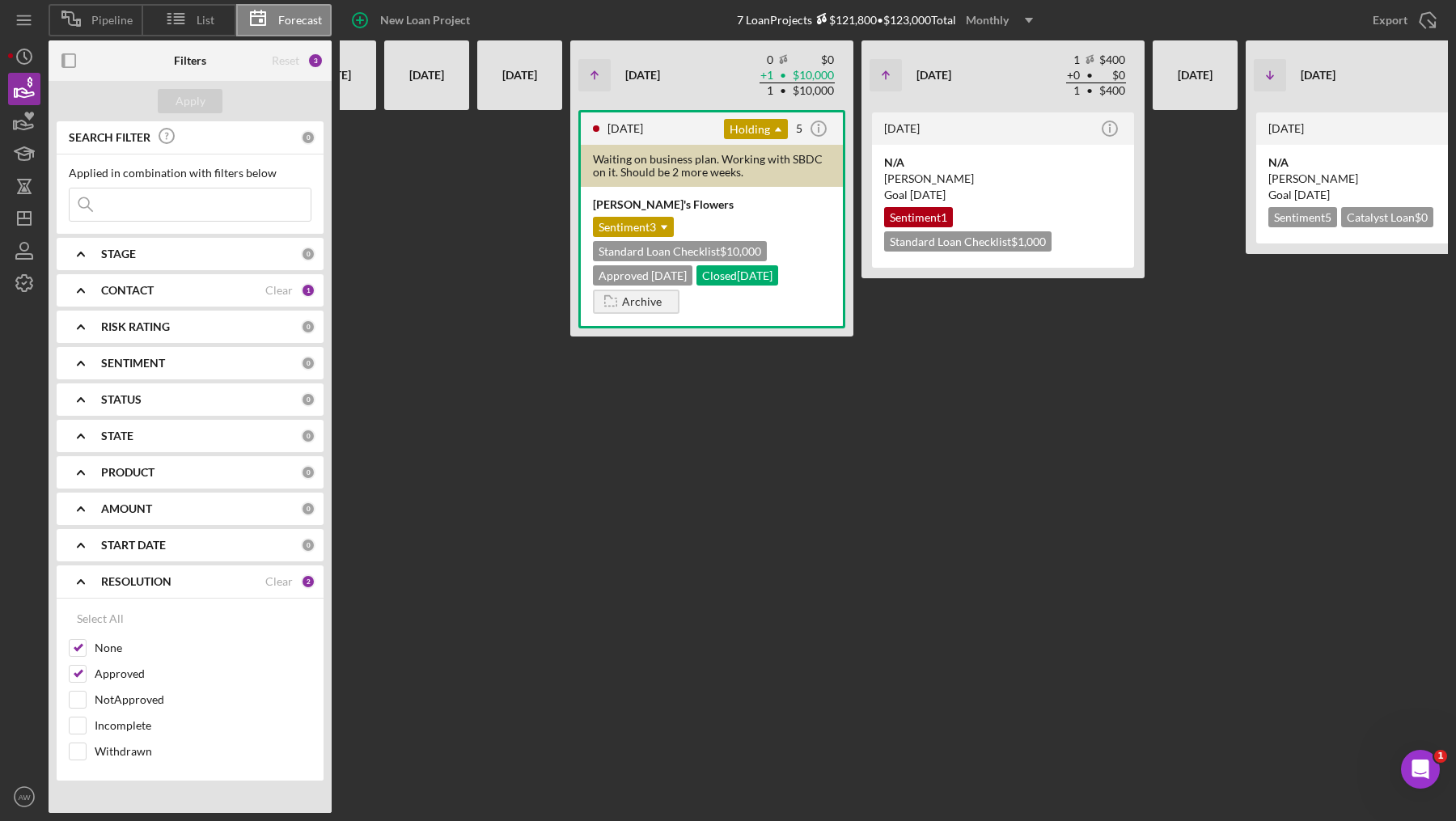
click at [1018, 20] on icon "Icon/Dropdown Arrow" at bounding box center [1029, 20] width 40 height 40
click at [1004, 82] on div "Quarterly" at bounding box center [1002, 92] width 65 height 33
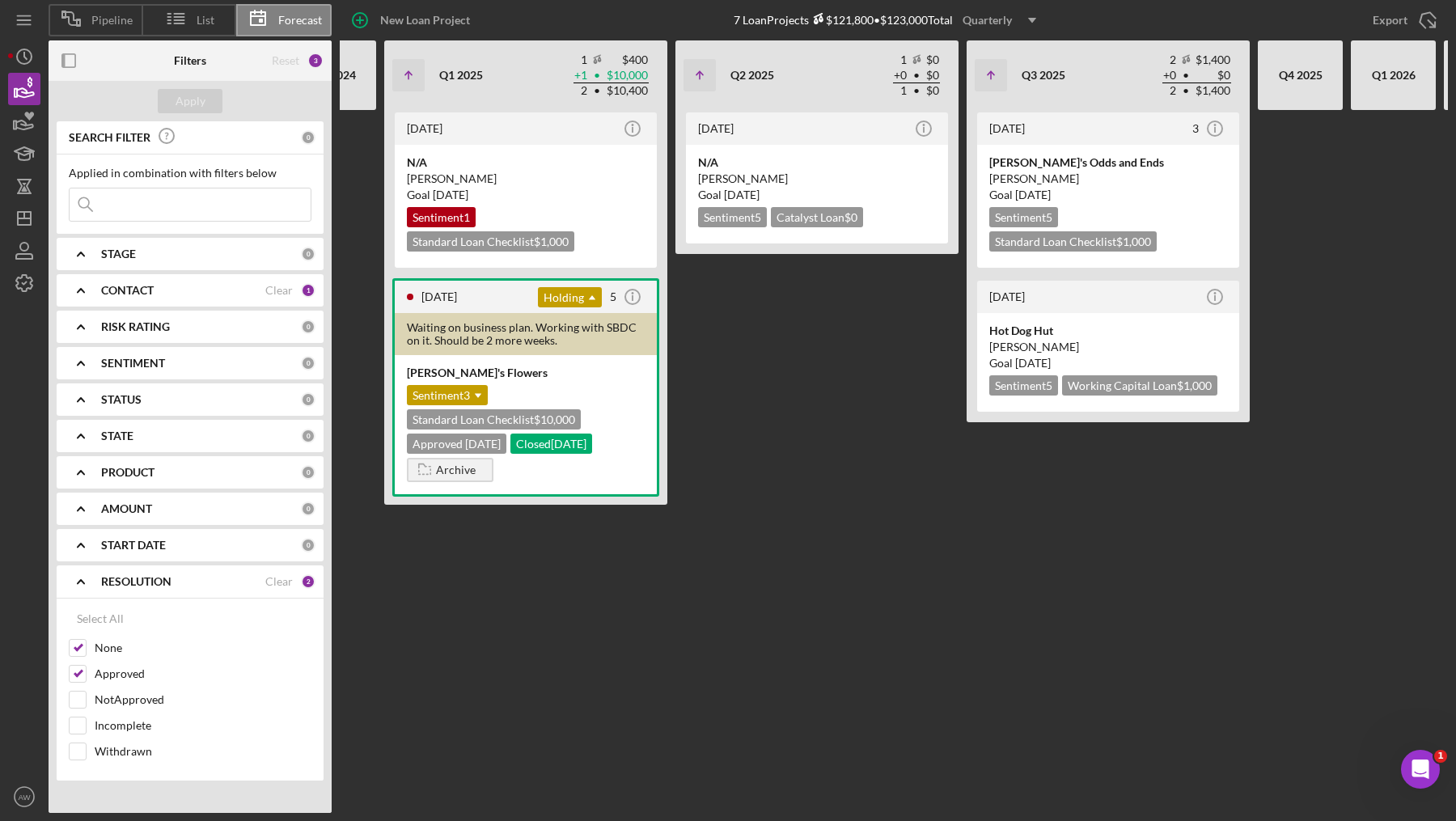
click at [1002, 18] on div "Quarterly" at bounding box center [988, 20] width 50 height 24
click at [982, 113] on div "Yearly" at bounding box center [1002, 124] width 65 height 32
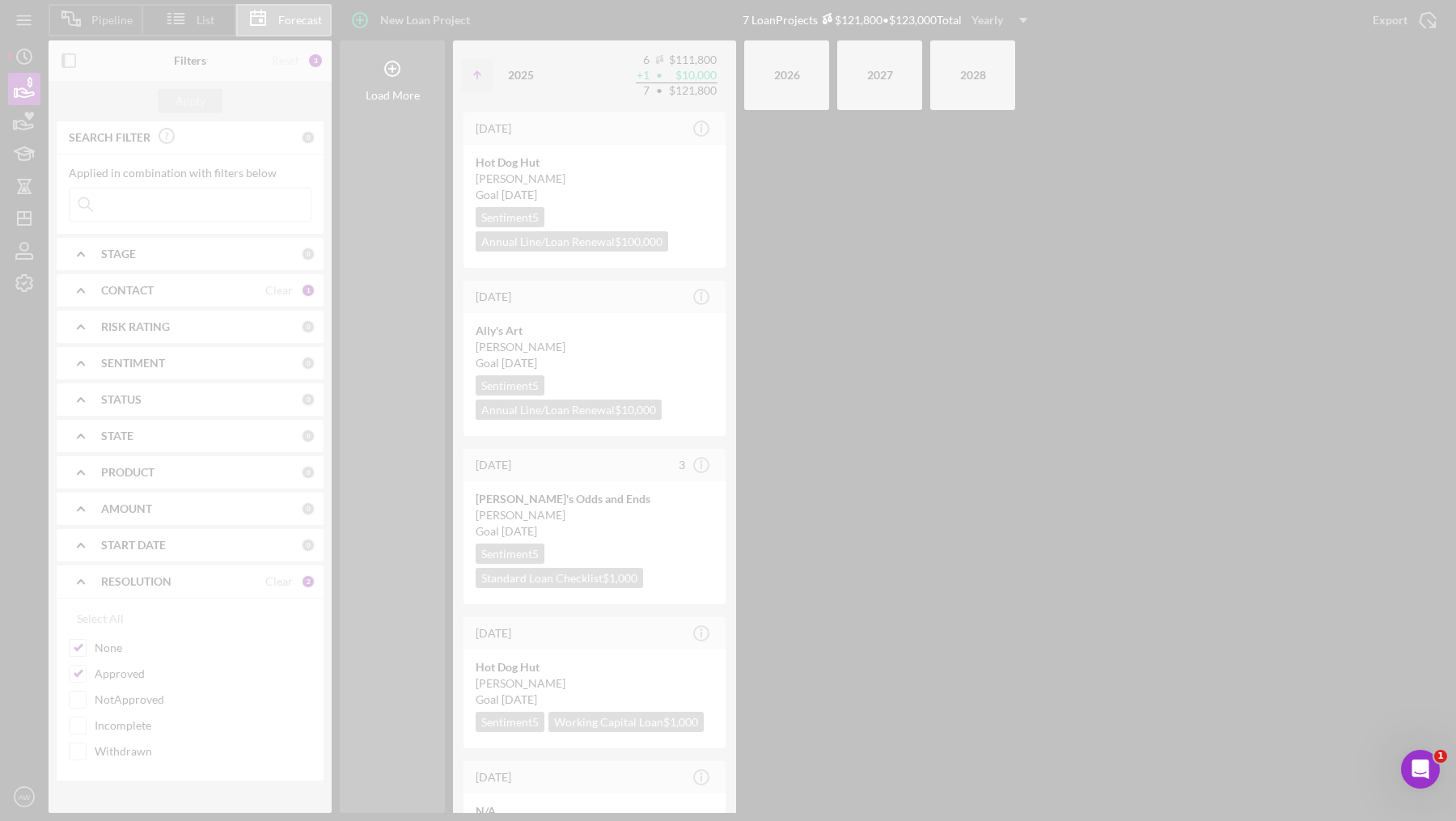
scroll to position [0, 0]
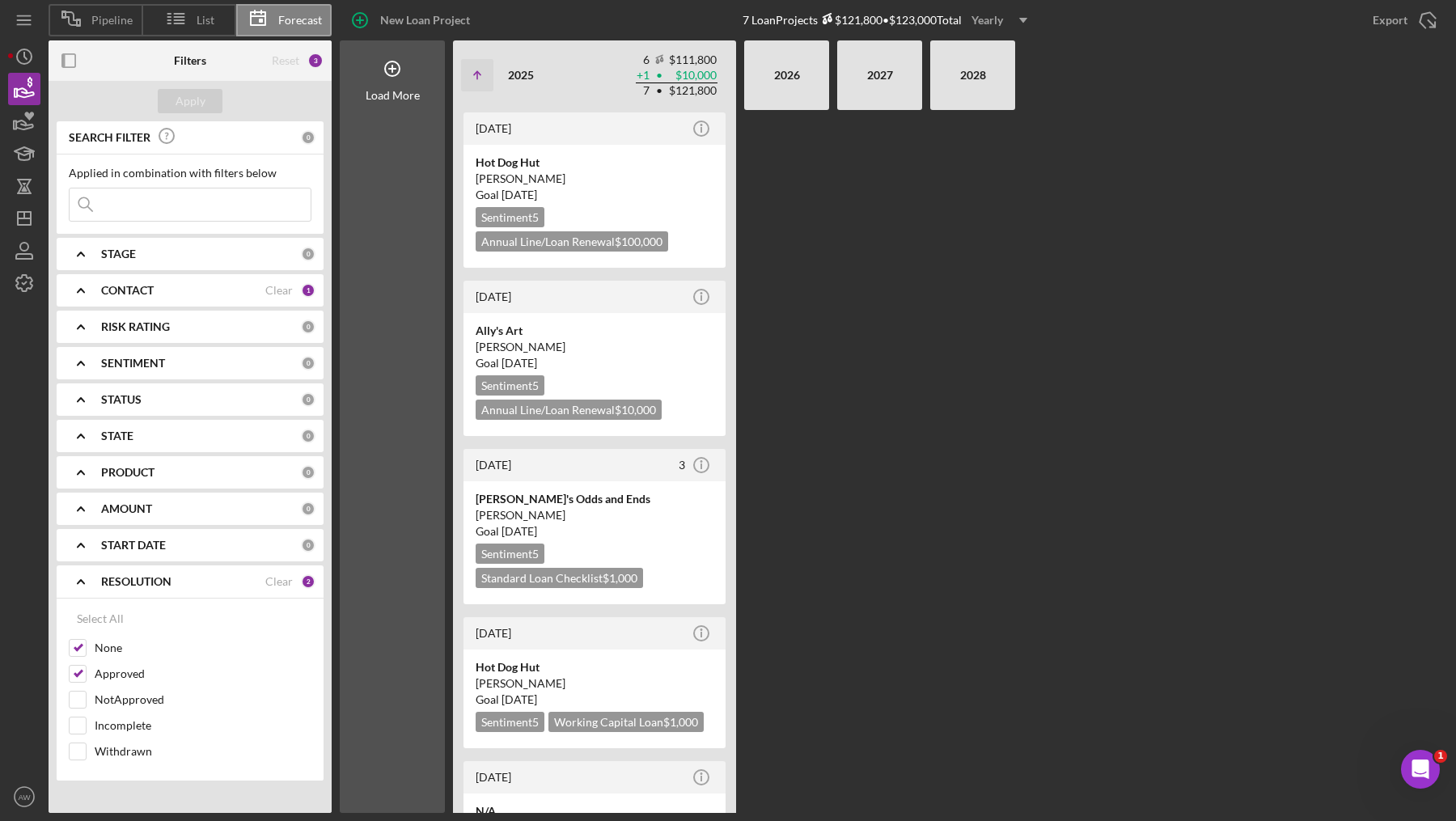
click at [987, 23] on div "Yearly" at bounding box center [987, 20] width 31 height 24
click at [990, 50] on div "Monthly" at bounding box center [1002, 59] width 65 height 33
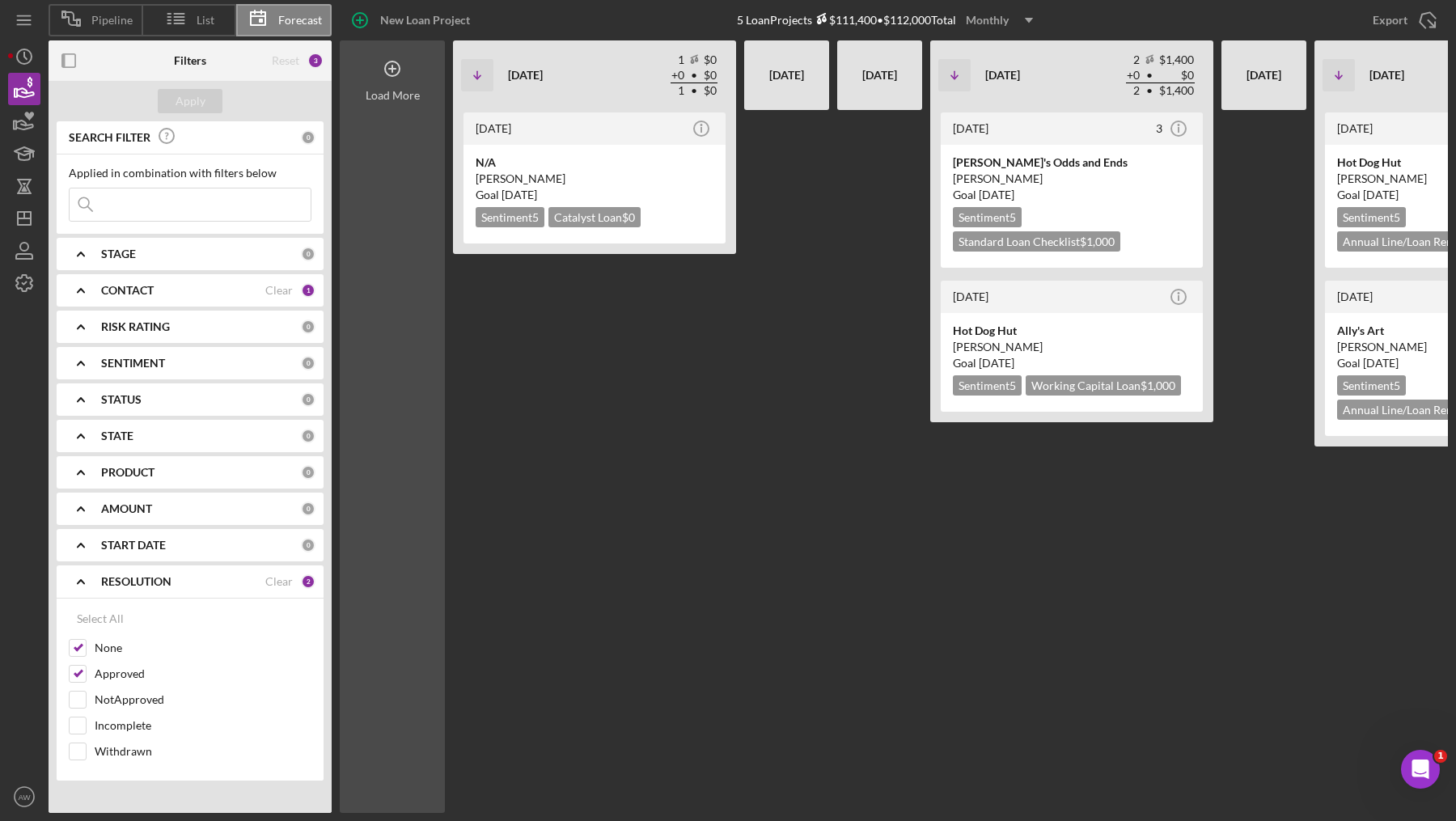
click at [378, 89] on div "Load More" at bounding box center [392, 96] width 54 height 13
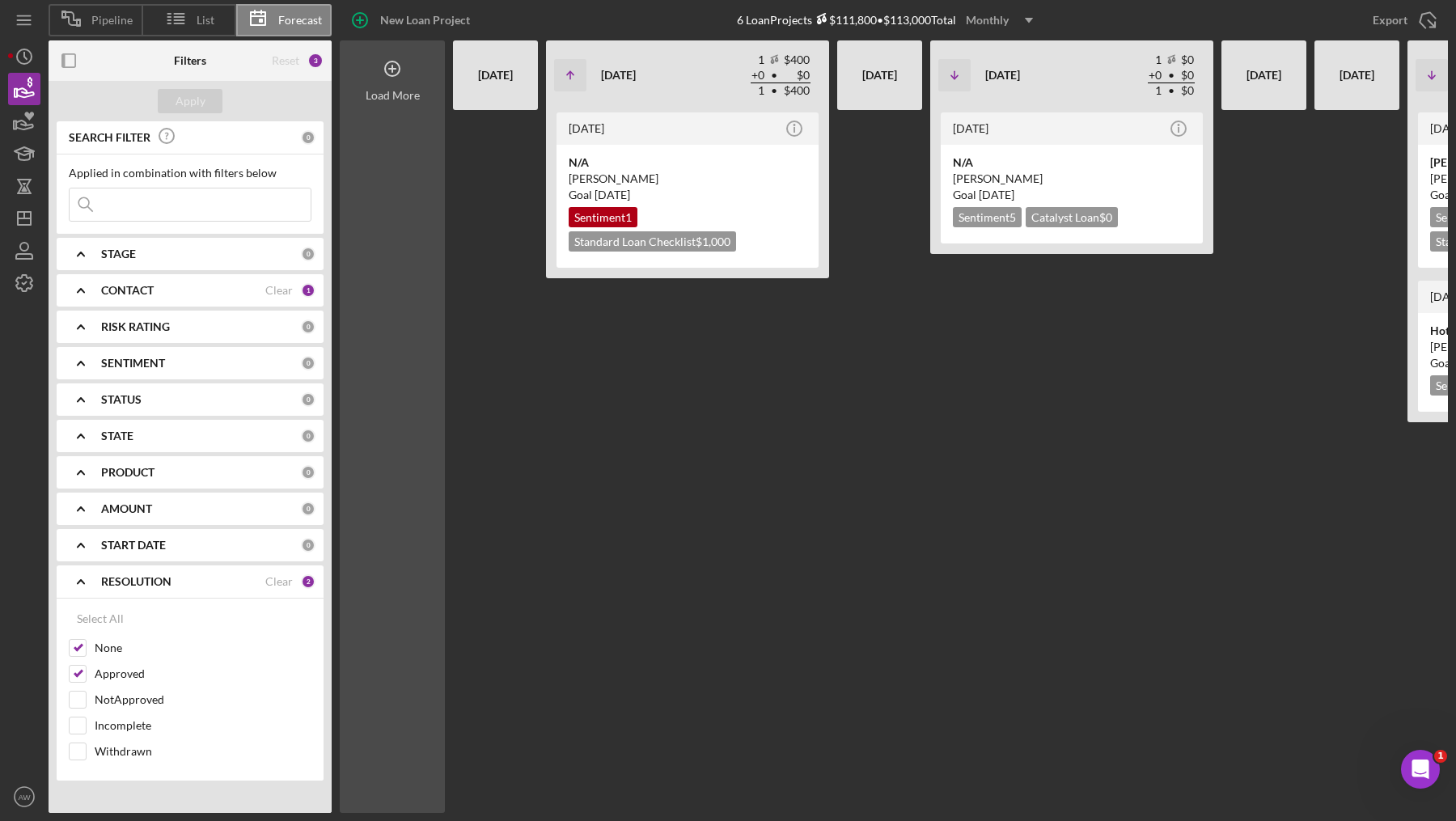
click at [378, 89] on div "Load More" at bounding box center [392, 96] width 54 height 13
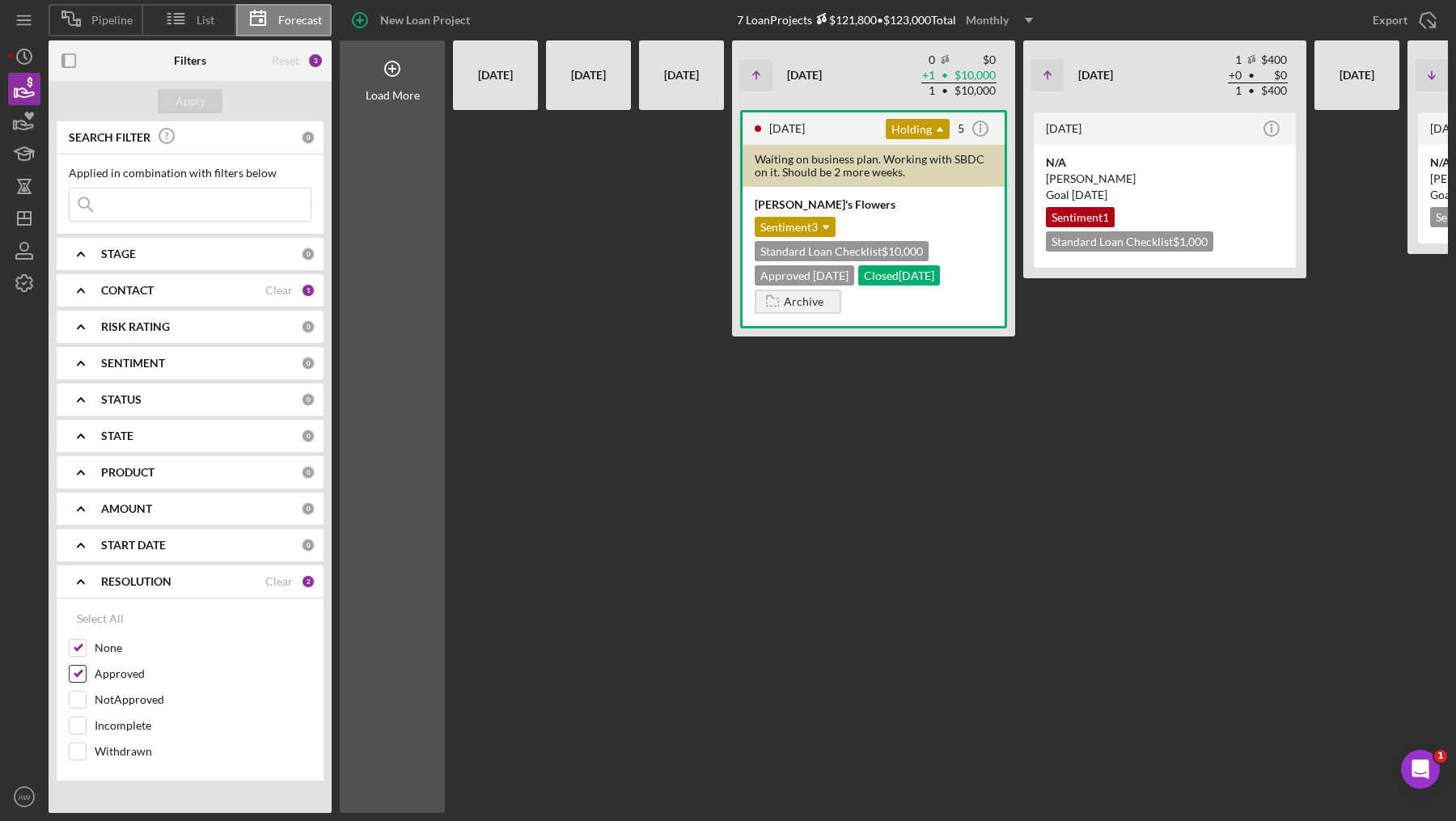
click at [83, 673] on input "Approved" at bounding box center [78, 674] width 17 height 17
checkbox input "false"
click at [82, 647] on input "None" at bounding box center [78, 647] width 17 height 17
checkbox input "false"
click at [85, 700] on div "NotApproved" at bounding box center [190, 703] width 243 height 26
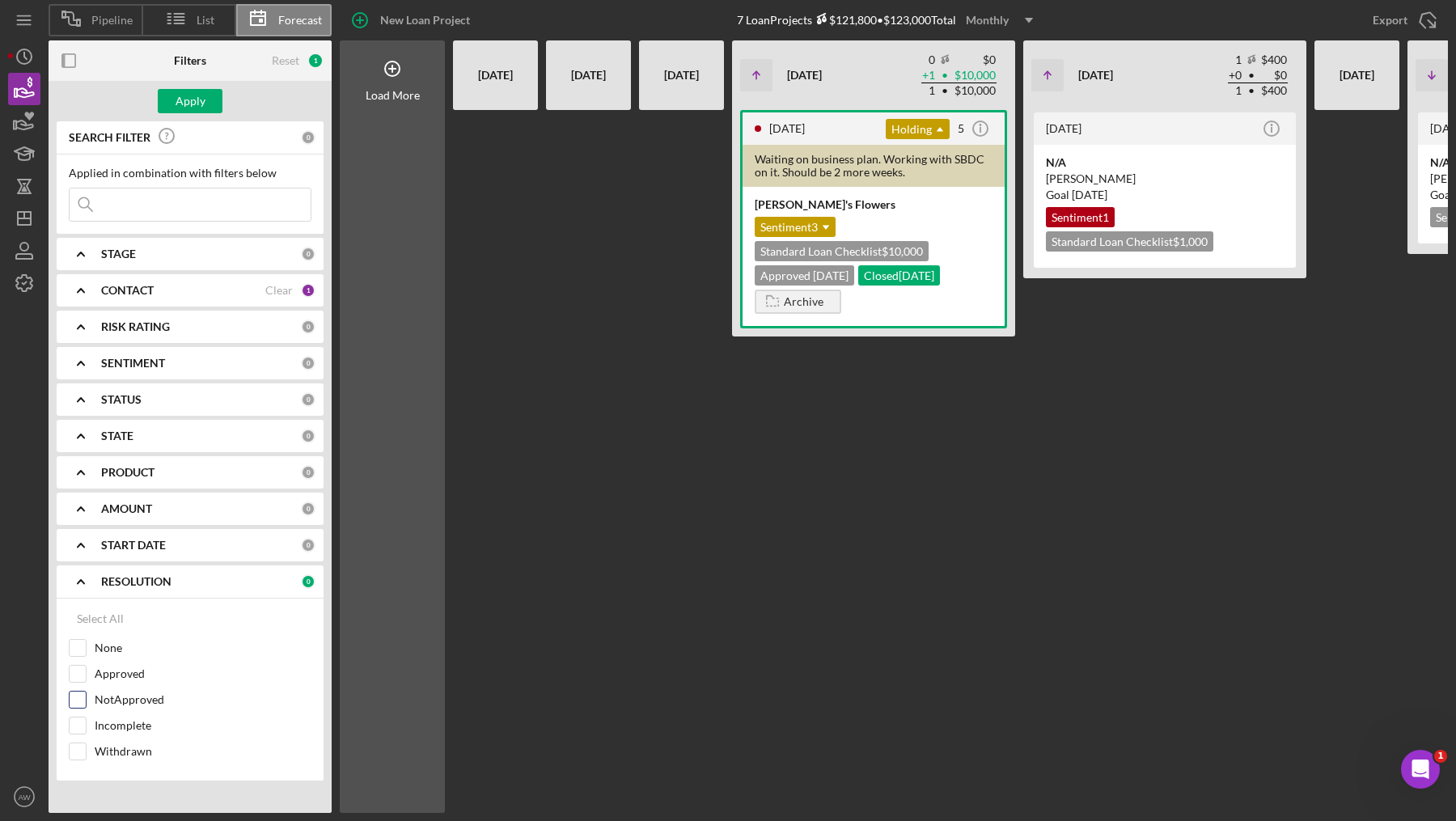
click at [77, 694] on input "NotApproved" at bounding box center [78, 700] width 17 height 17
checkbox input "true"
click at [76, 720] on input "Incomplete" at bounding box center [78, 725] width 17 height 17
checkbox input "true"
click at [78, 743] on input "Withdrawn" at bounding box center [78, 751] width 17 height 17
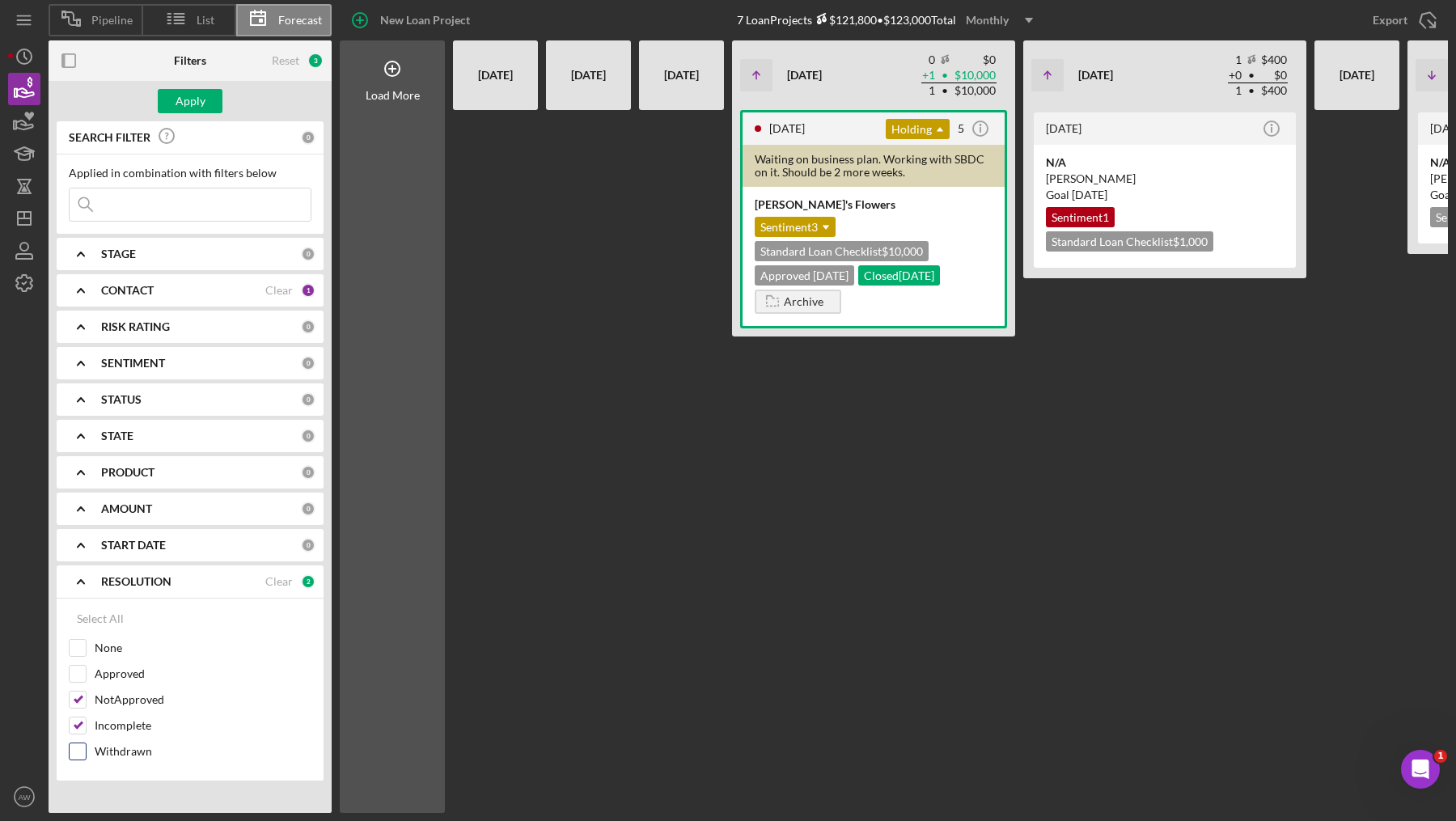
checkbox input "true"
click at [179, 109] on div "Apply" at bounding box center [190, 101] width 30 height 24
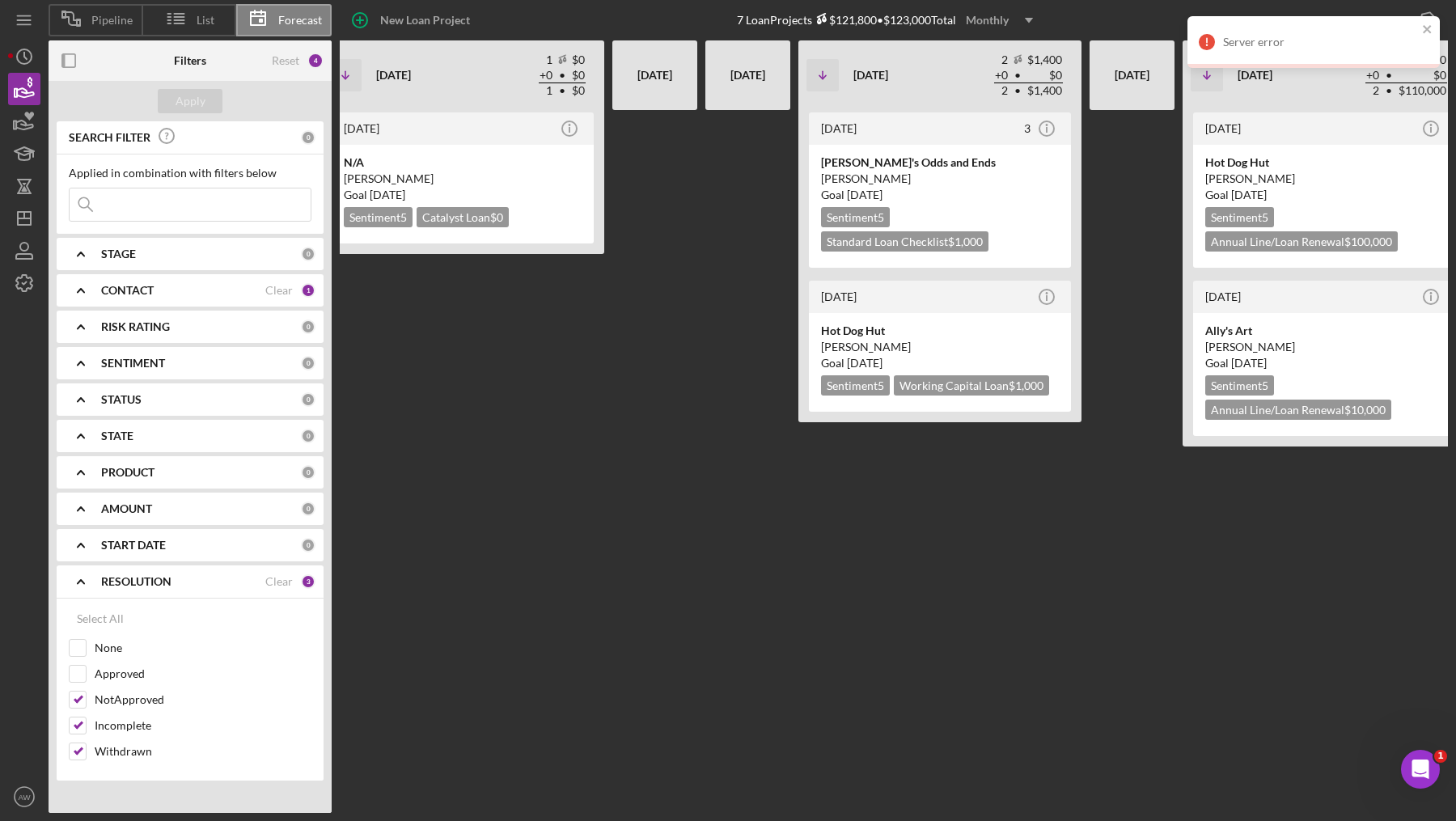
scroll to position [0, 1205]
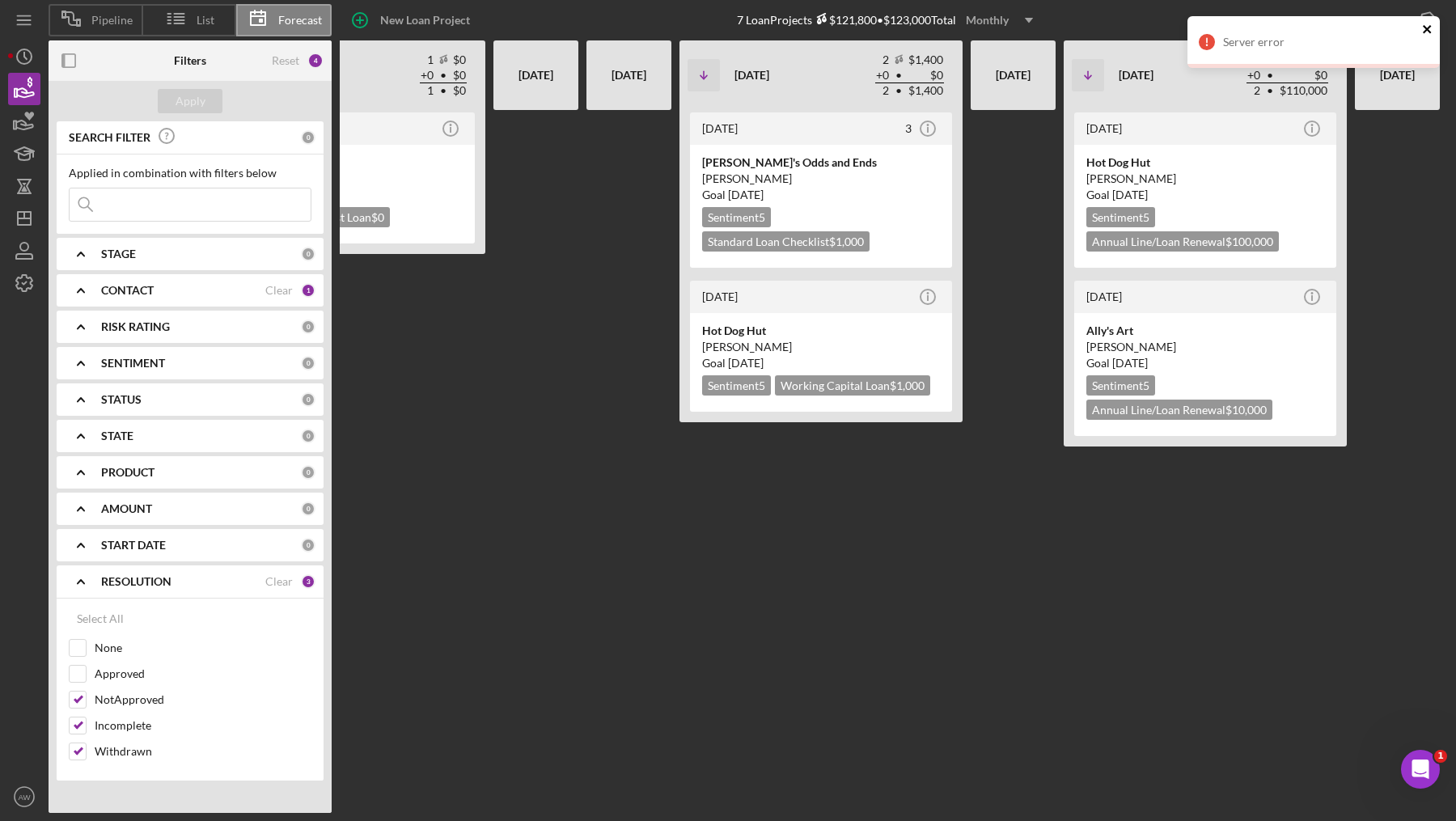
click at [1424, 33] on icon "close" at bounding box center [1428, 29] width 11 height 13
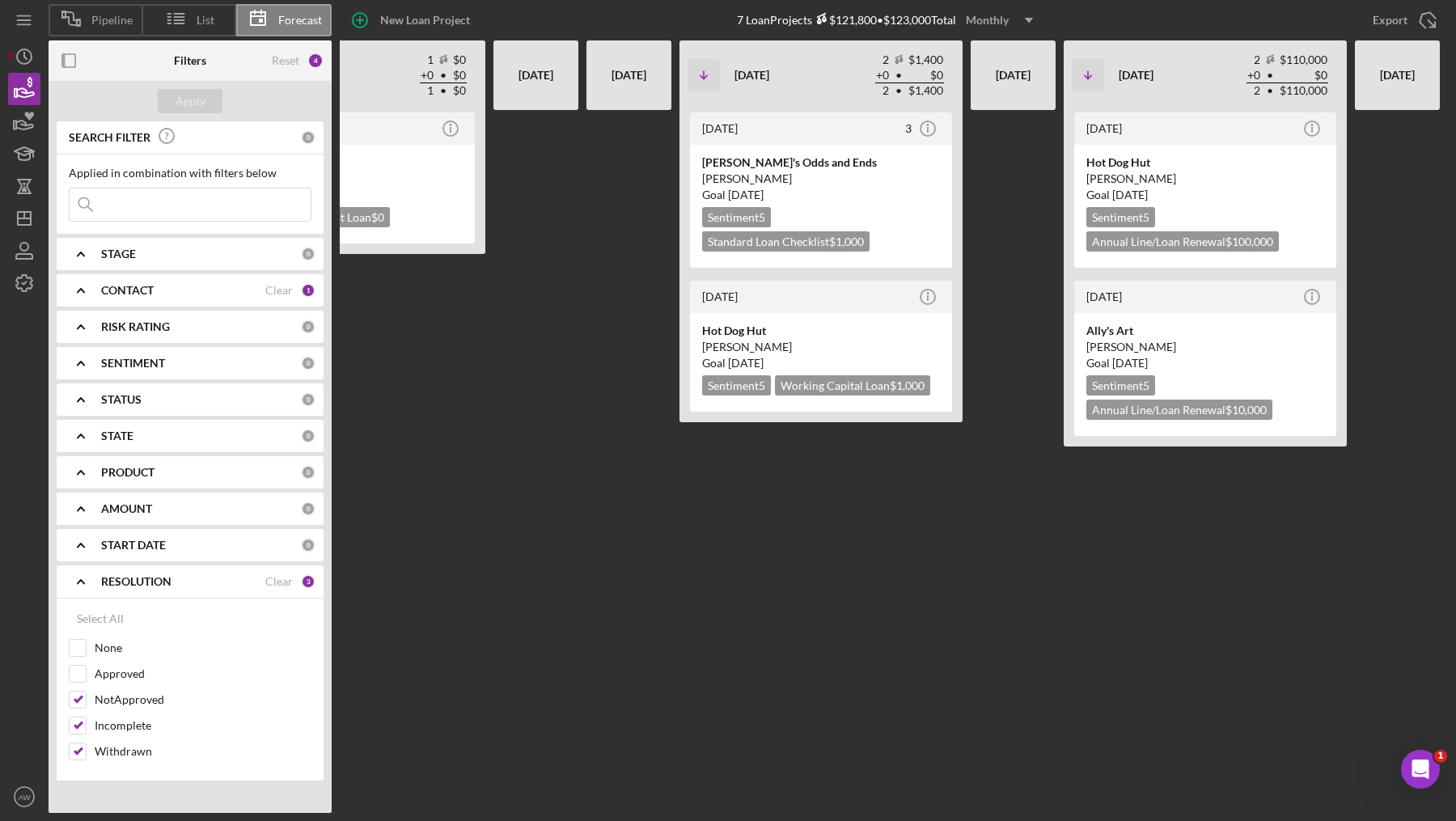
click at [89, 292] on icon "Icon/Expander" at bounding box center [81, 290] width 40 height 40
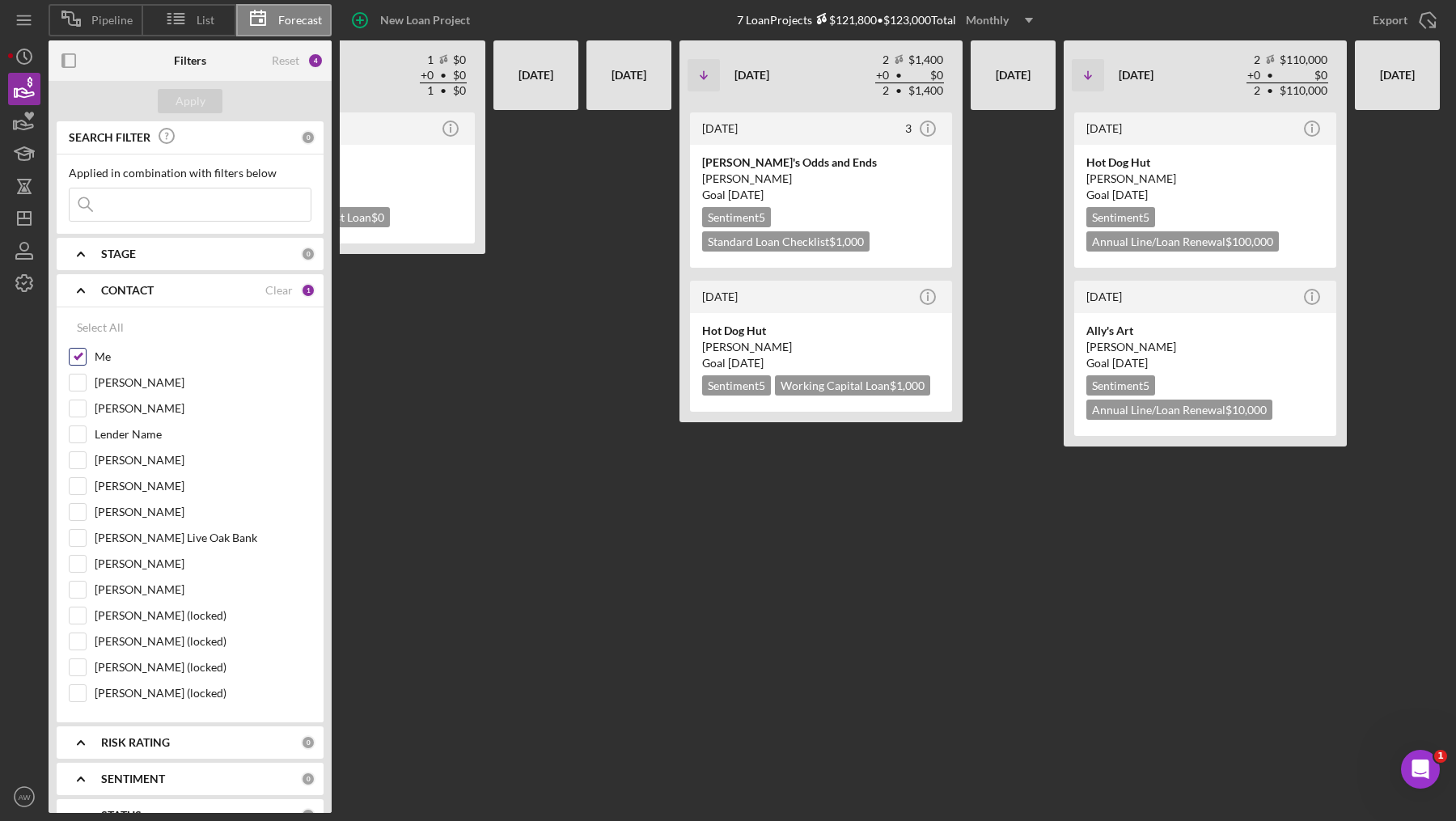
click at [74, 352] on input "Me" at bounding box center [78, 356] width 17 height 17
checkbox input "false"
click at [159, 105] on button "Apply" at bounding box center [190, 101] width 64 height 24
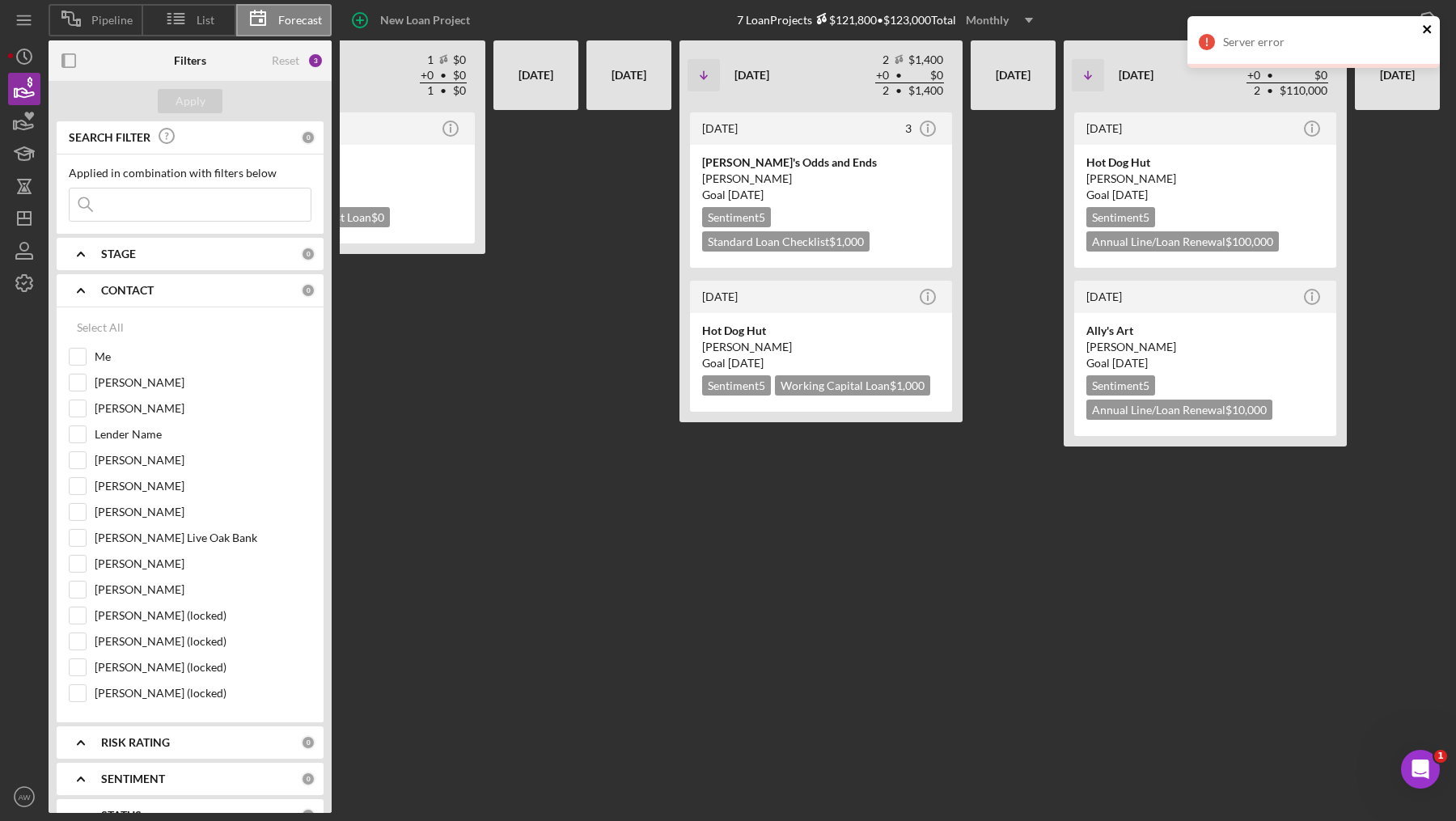
click at [1424, 31] on icon "close" at bounding box center [1427, 28] width 8 height 8
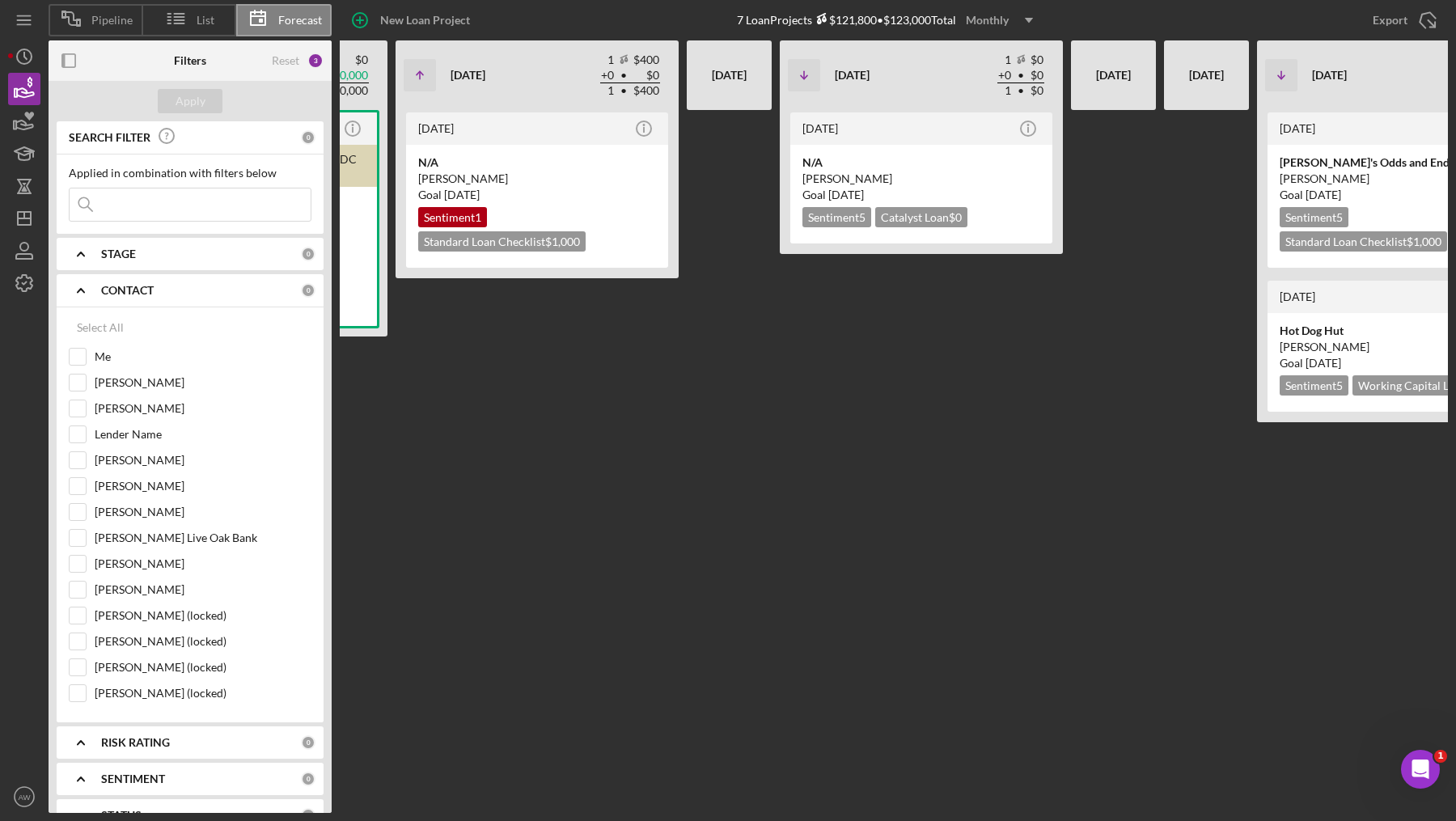
scroll to position [0, 457]
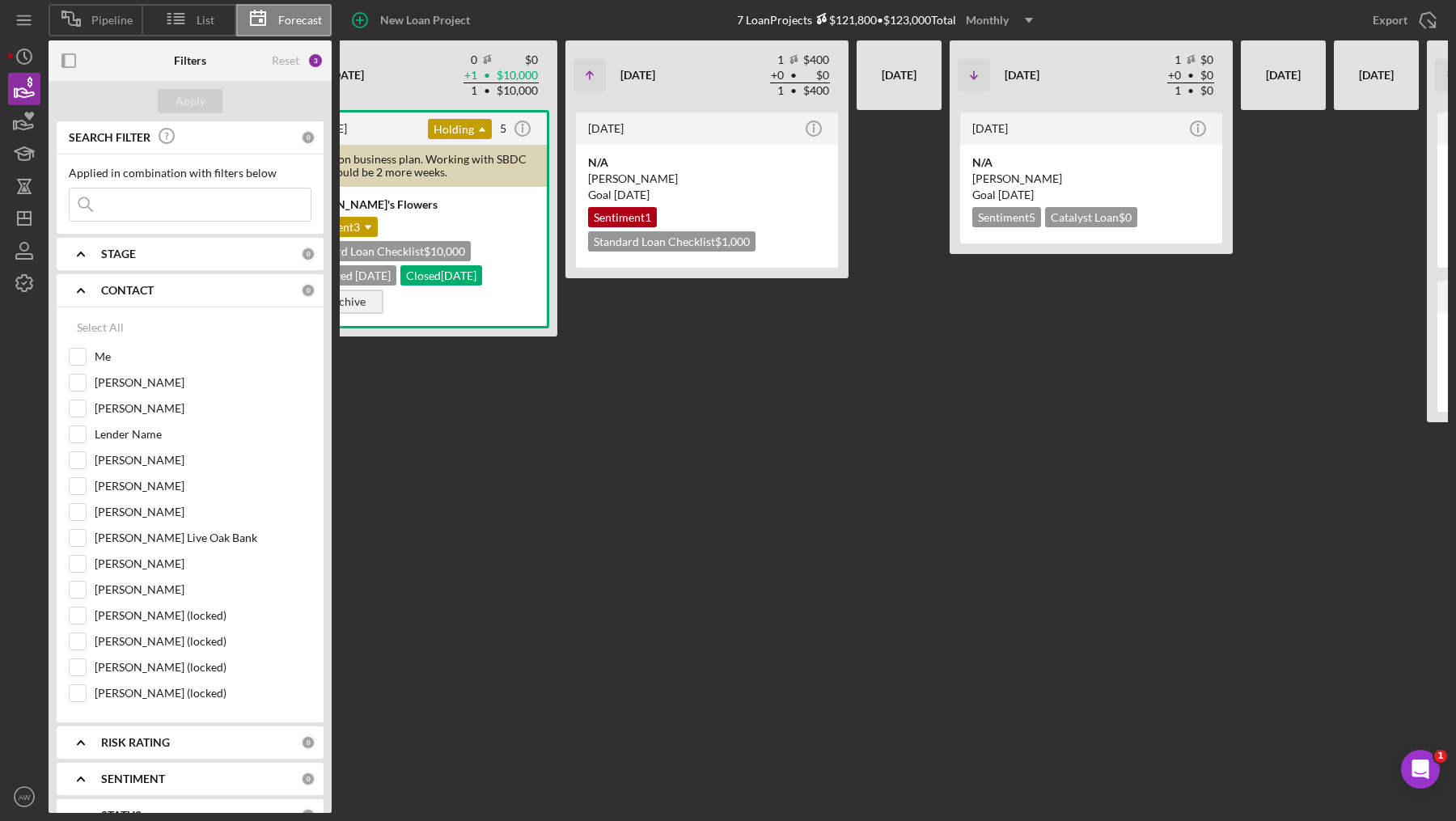
click at [1011, 20] on icon "Icon/Dropdown Arrow" at bounding box center [1029, 20] width 40 height 40
click at [694, 517] on div "[DATE] Icon/Info N/A [PERSON_NAME] Goal [DATE] Sentiment 1 Standard Loan Checkl…" at bounding box center [706, 461] width 283 height 703
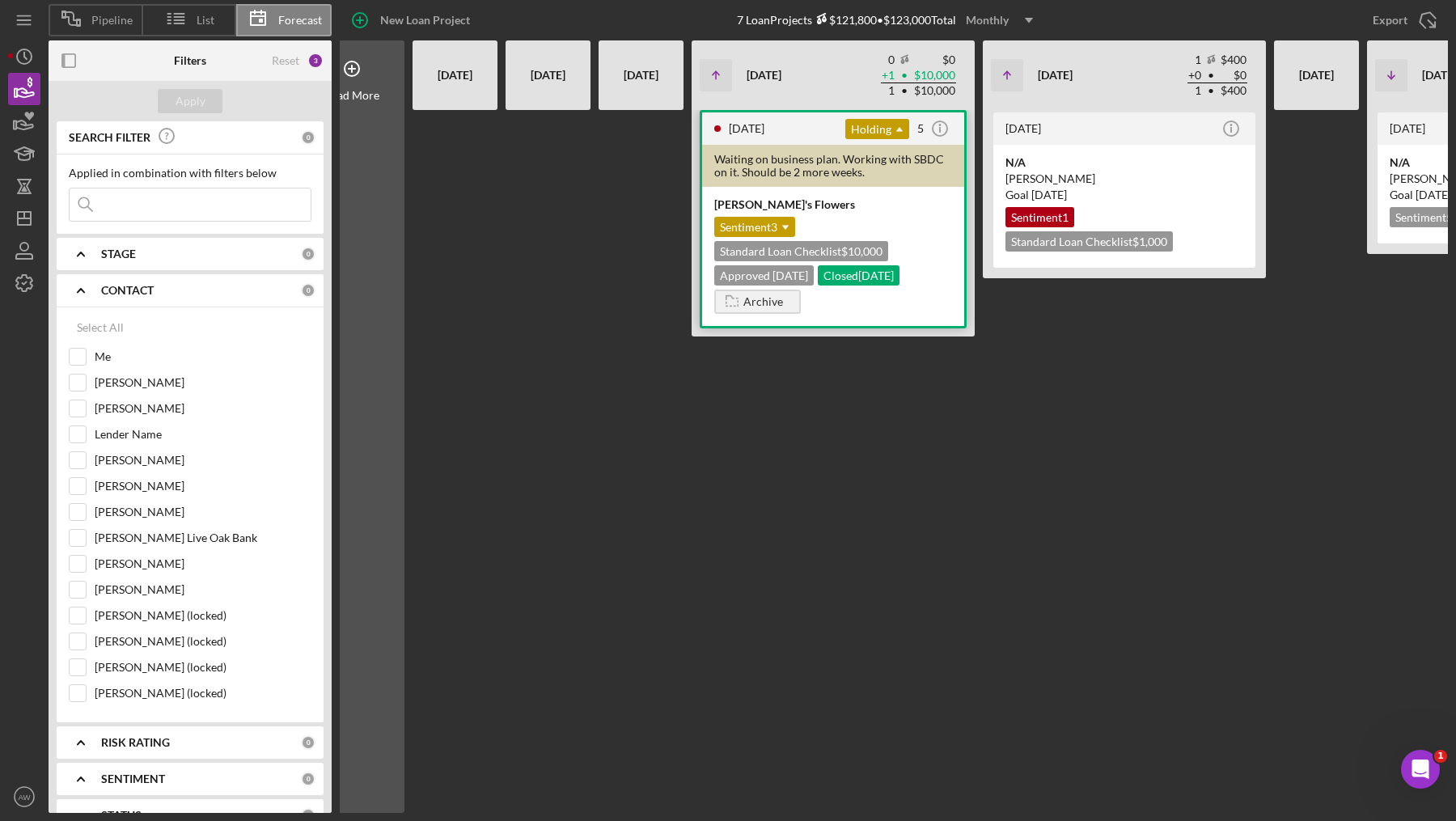
scroll to position [0, 0]
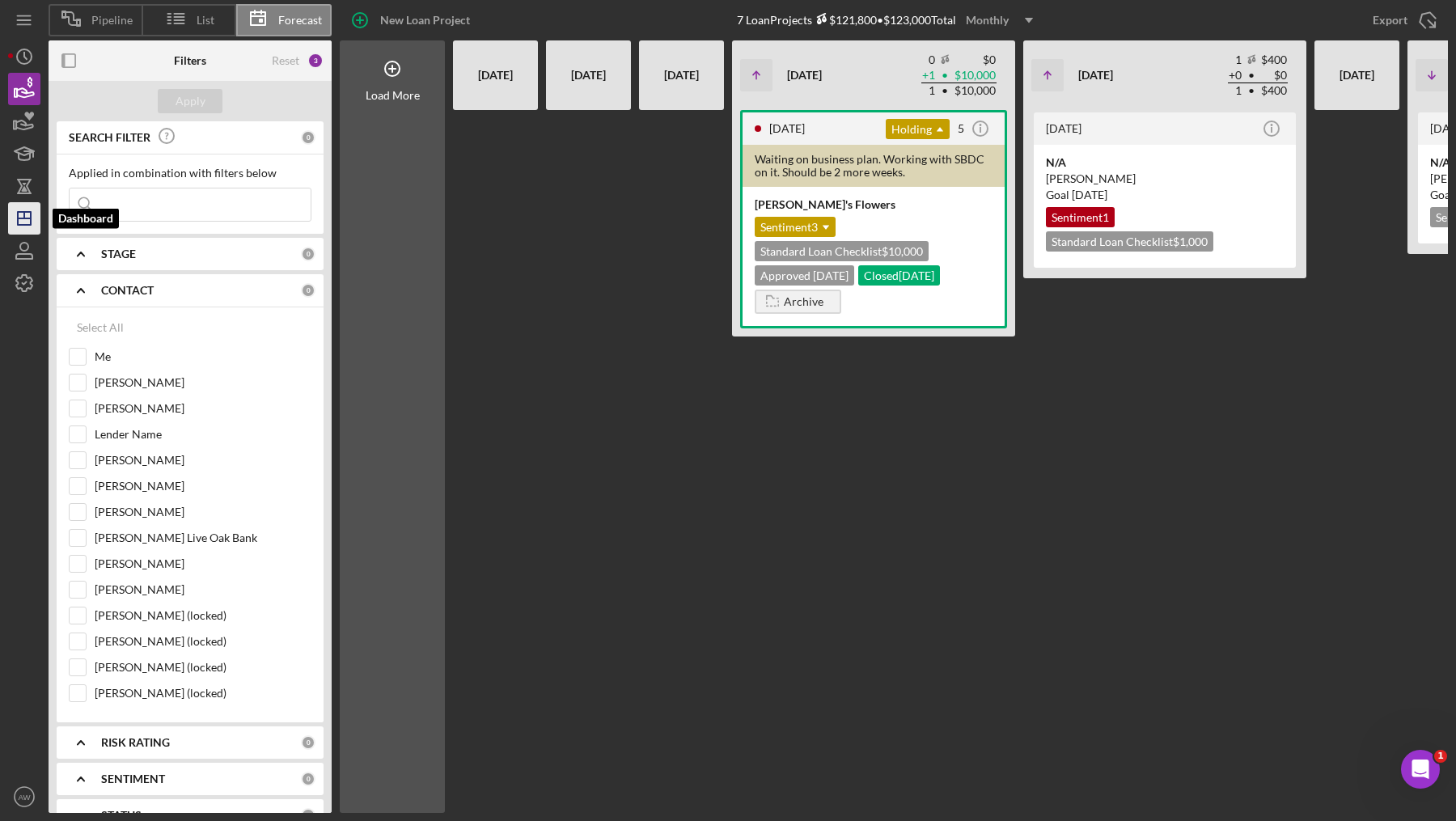
click at [24, 210] on icon "Icon/Dashboard" at bounding box center [24, 219] width 40 height 40
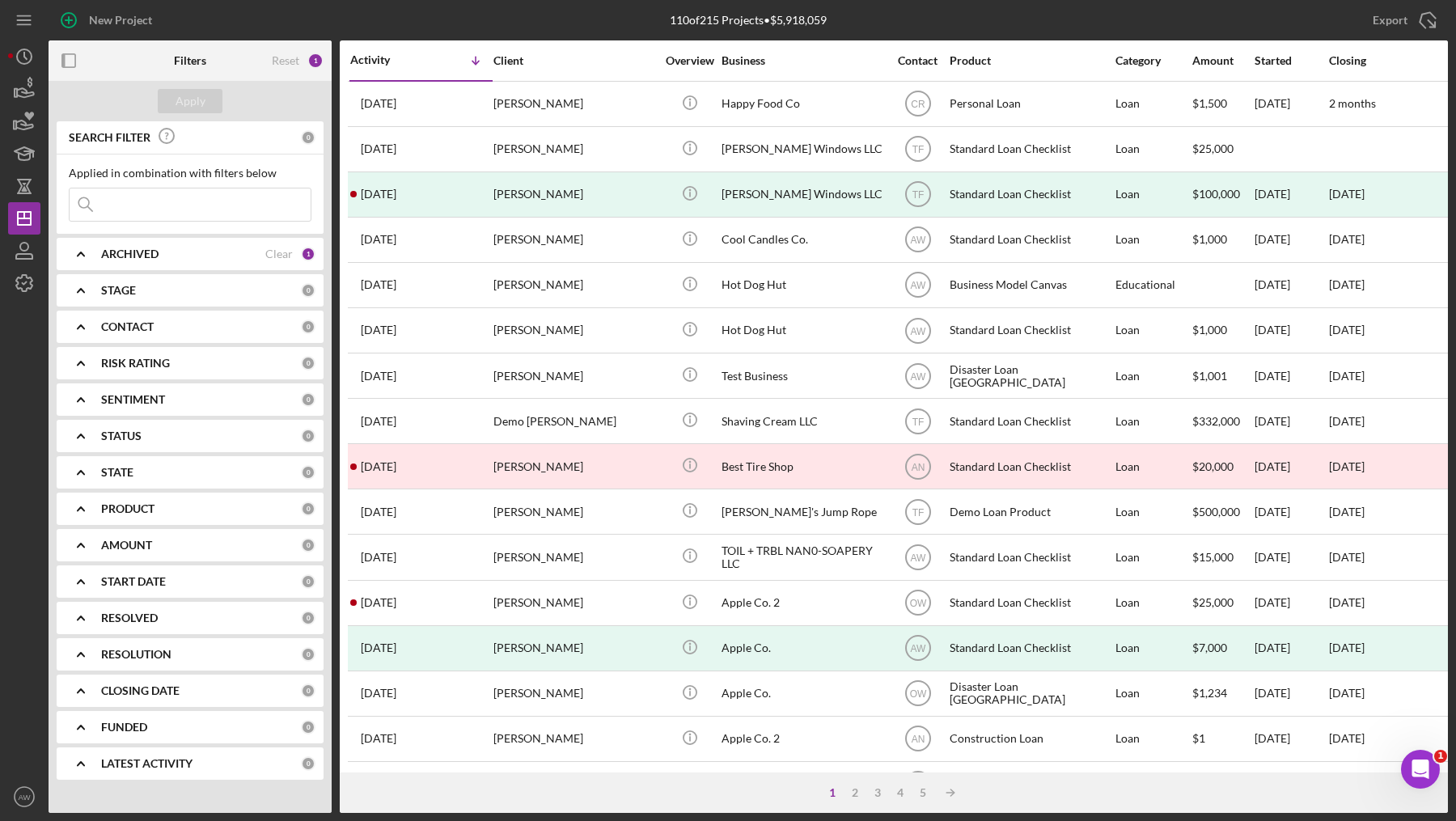
click at [132, 212] on input at bounding box center [190, 204] width 241 height 32
type input "mara"
click at [270, 248] on div "Clear" at bounding box center [279, 253] width 28 height 13
click at [207, 101] on button "Apply" at bounding box center [190, 101] width 64 height 24
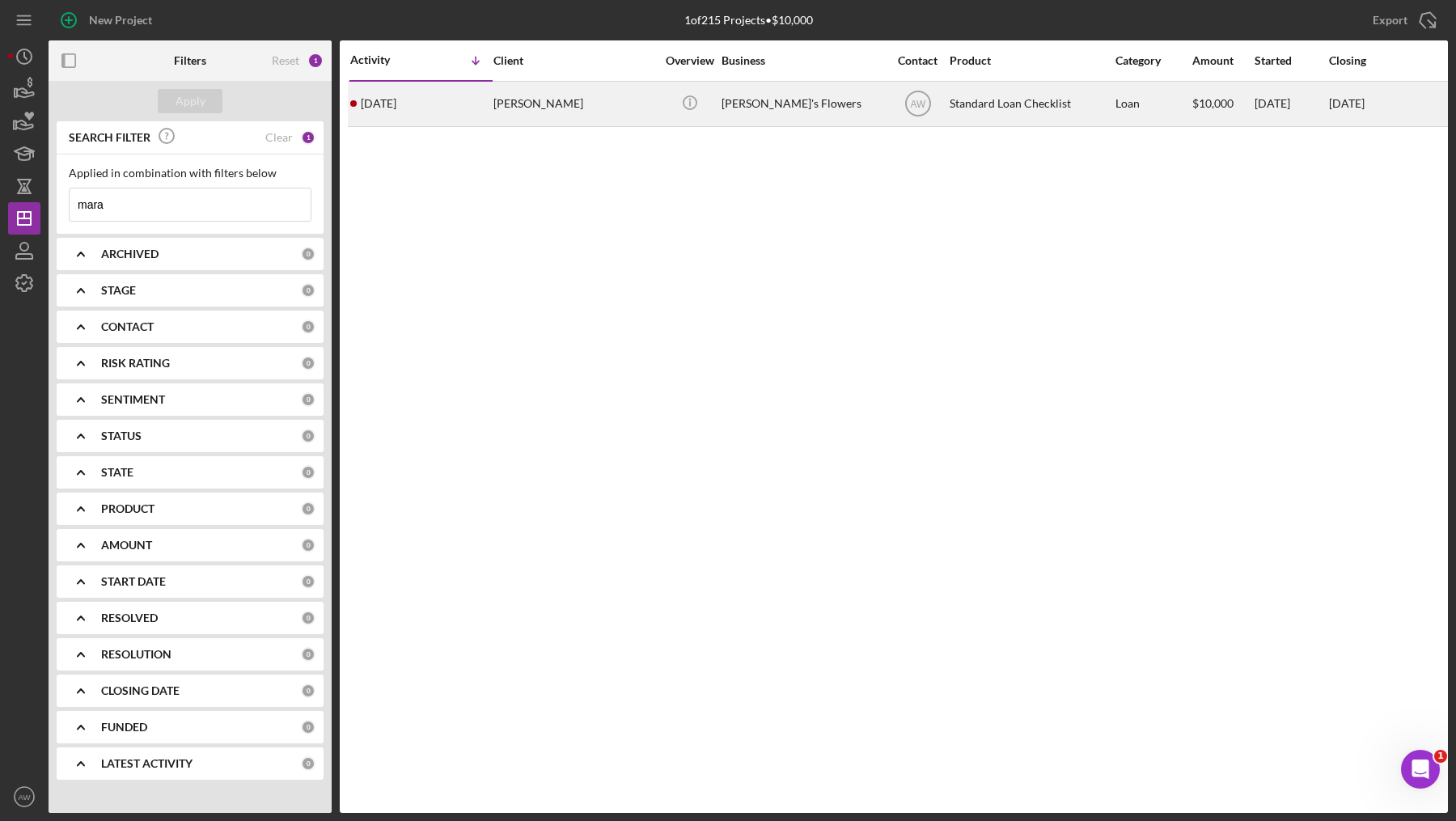
click at [598, 104] on div "[PERSON_NAME]" at bounding box center [574, 104] width 162 height 43
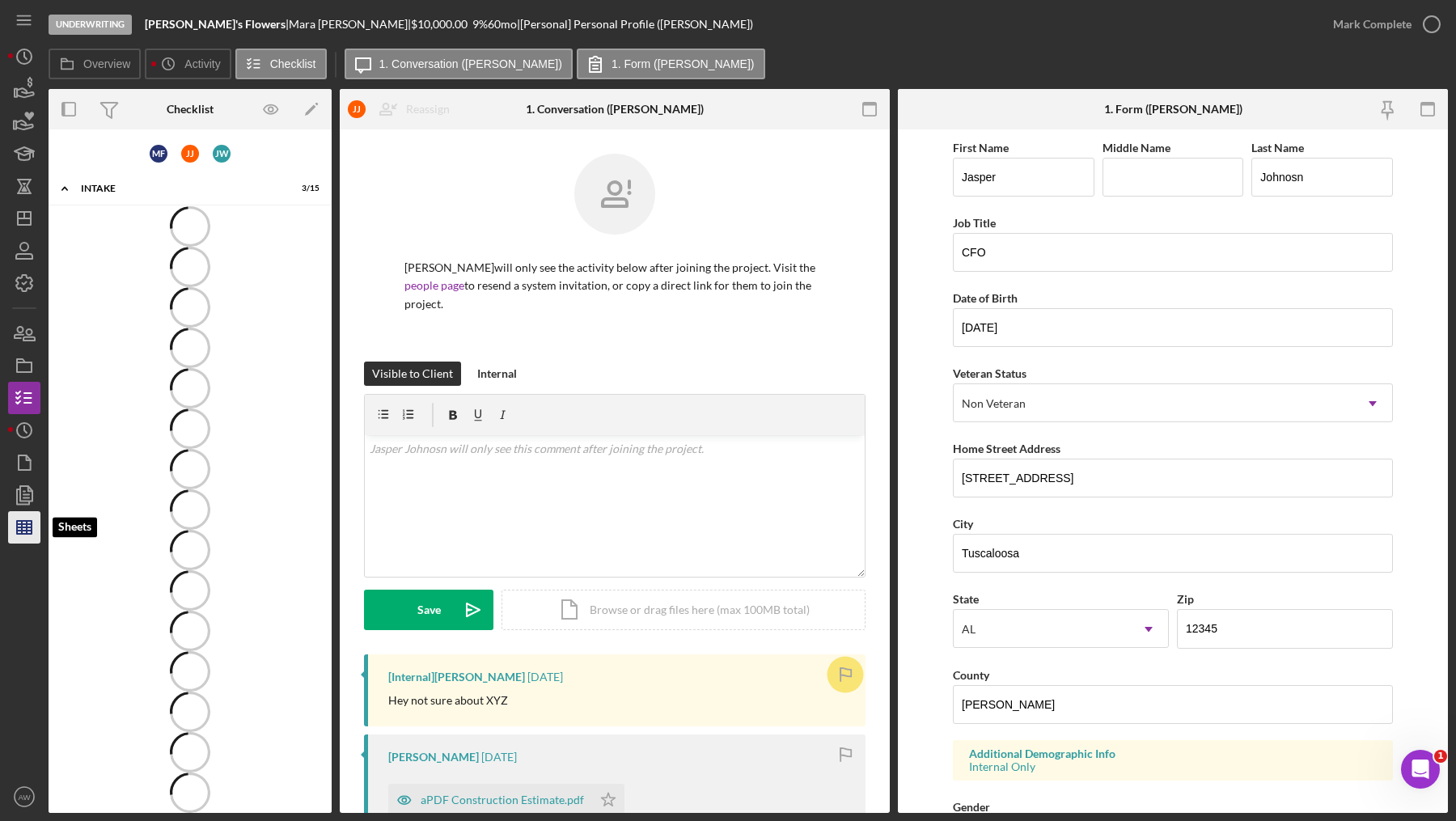
click at [17, 528] on polygon "button" at bounding box center [24, 527] width 15 height 13
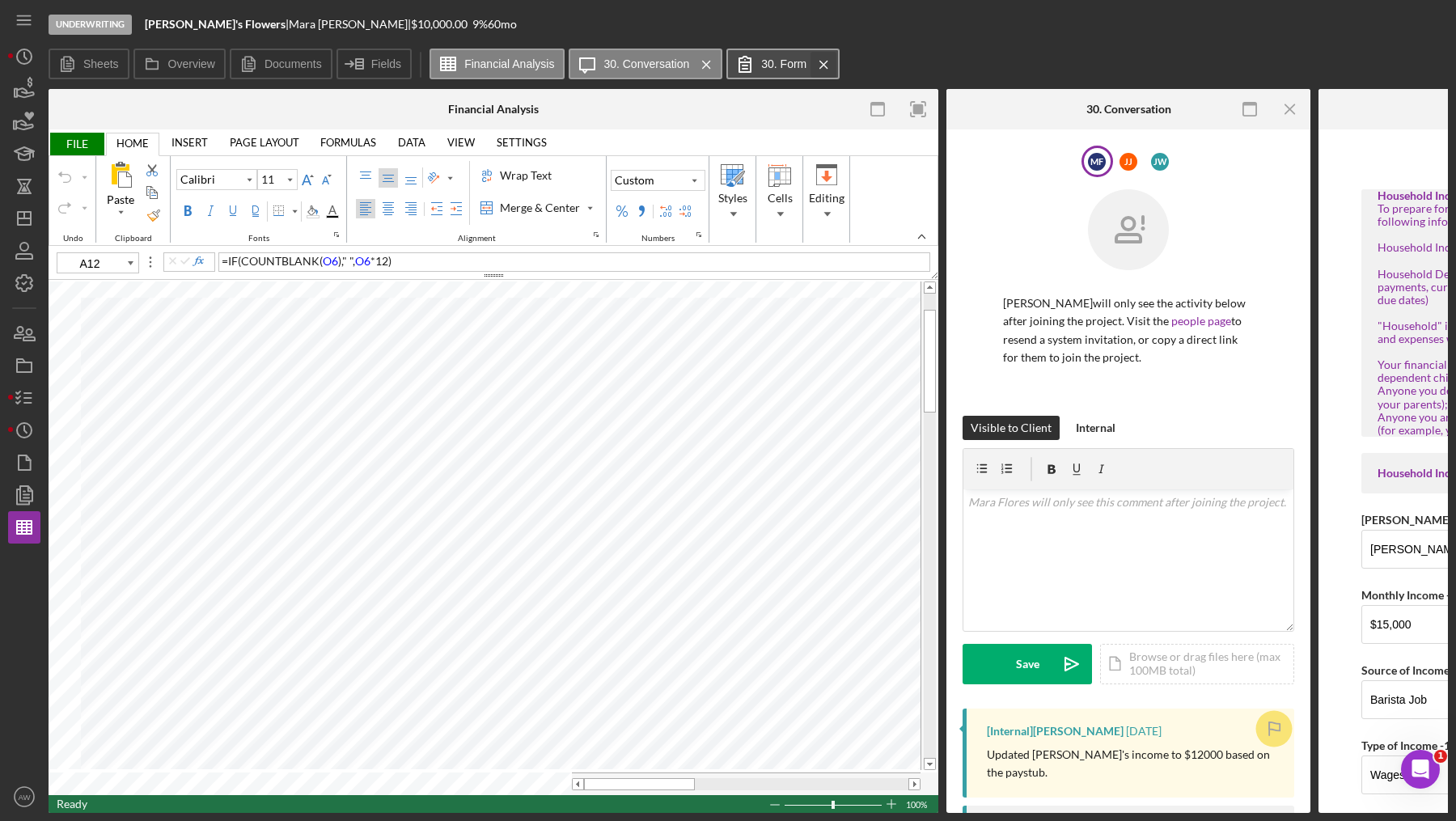
click at [815, 68] on icon "Icon/Menu Close" at bounding box center [823, 64] width 28 height 40
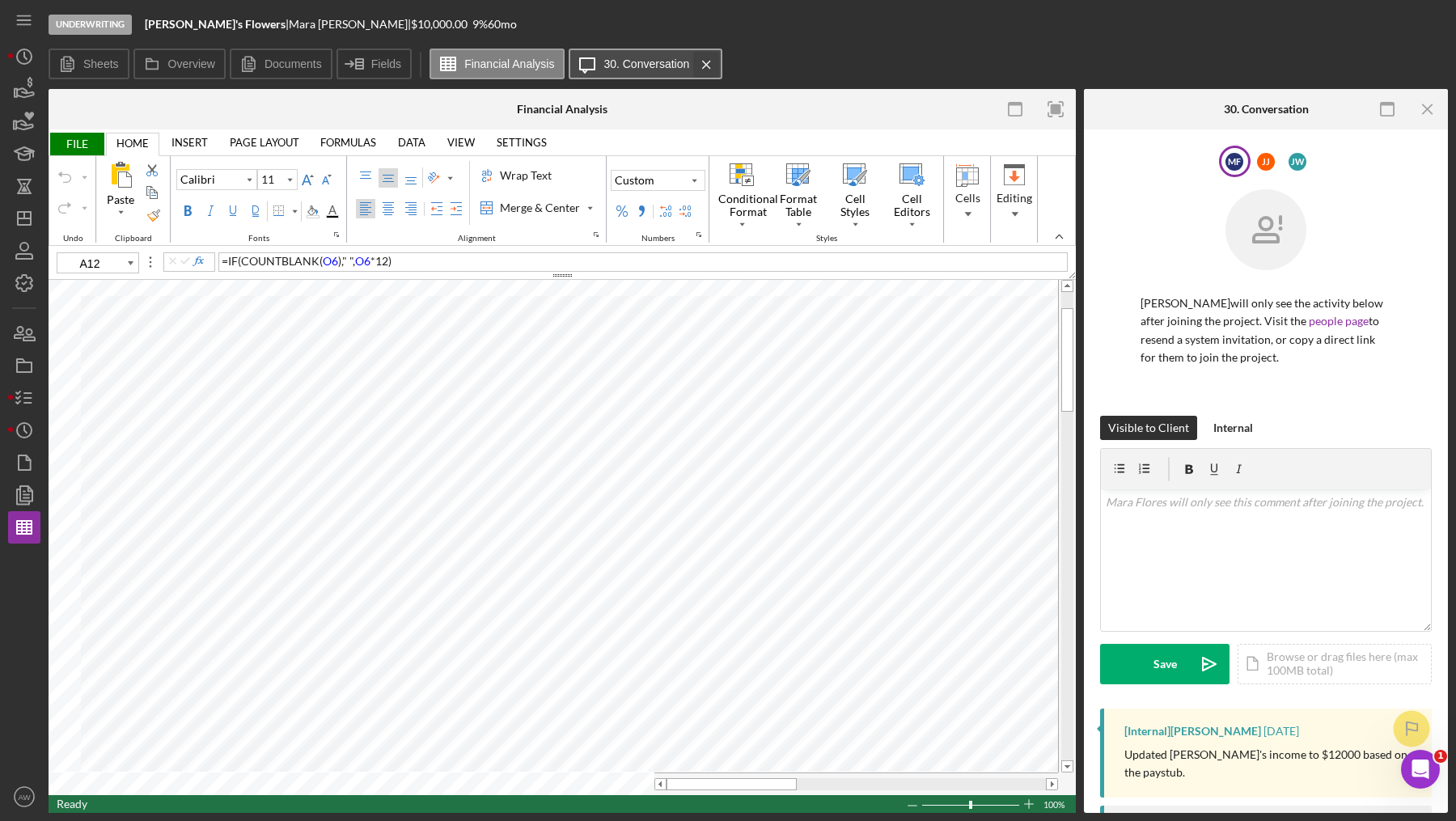
click at [699, 63] on icon "Icon/Menu Close" at bounding box center [706, 64] width 28 height 40
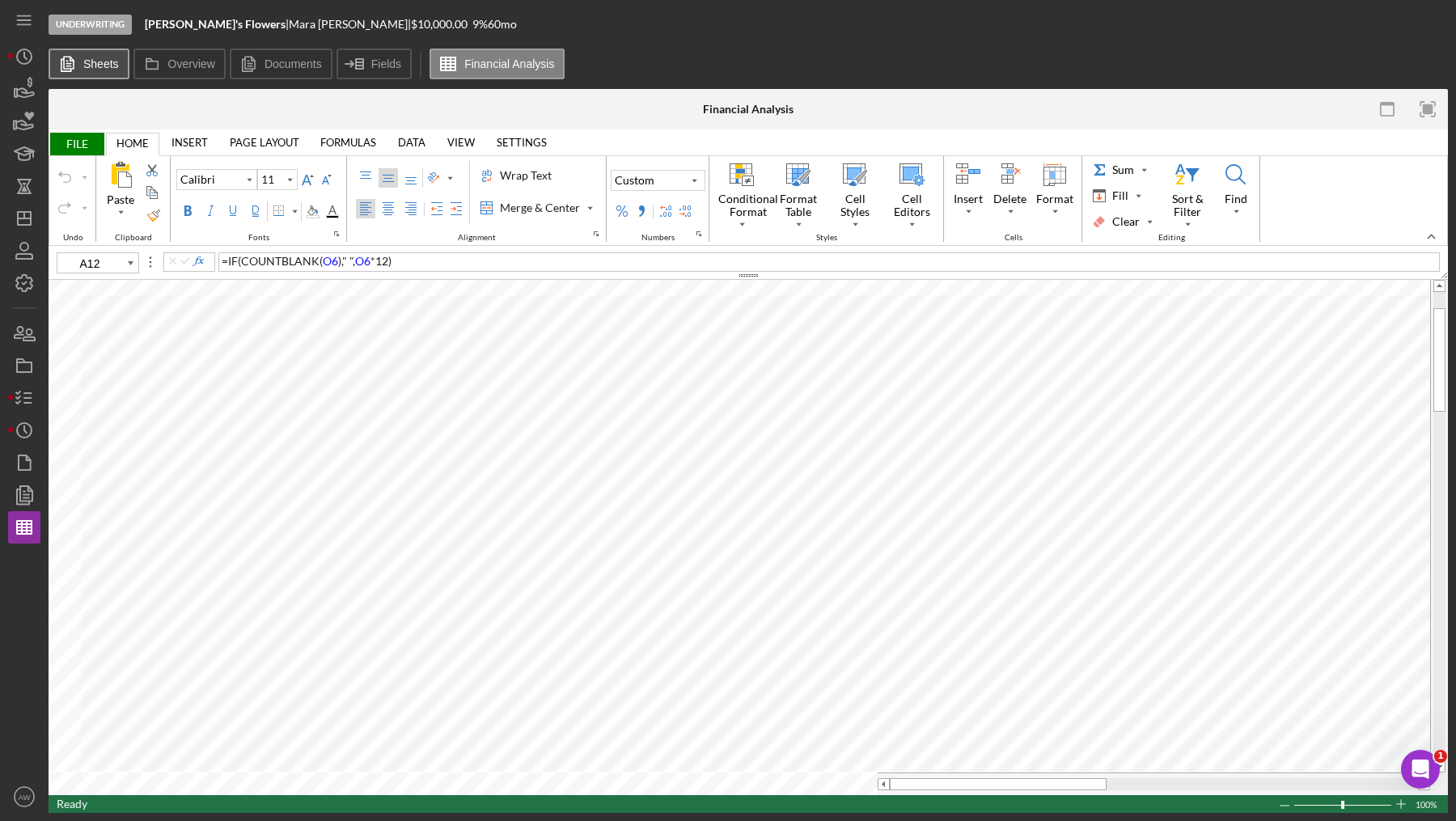
click at [77, 58] on icon at bounding box center [66, 63] width 32 height 32
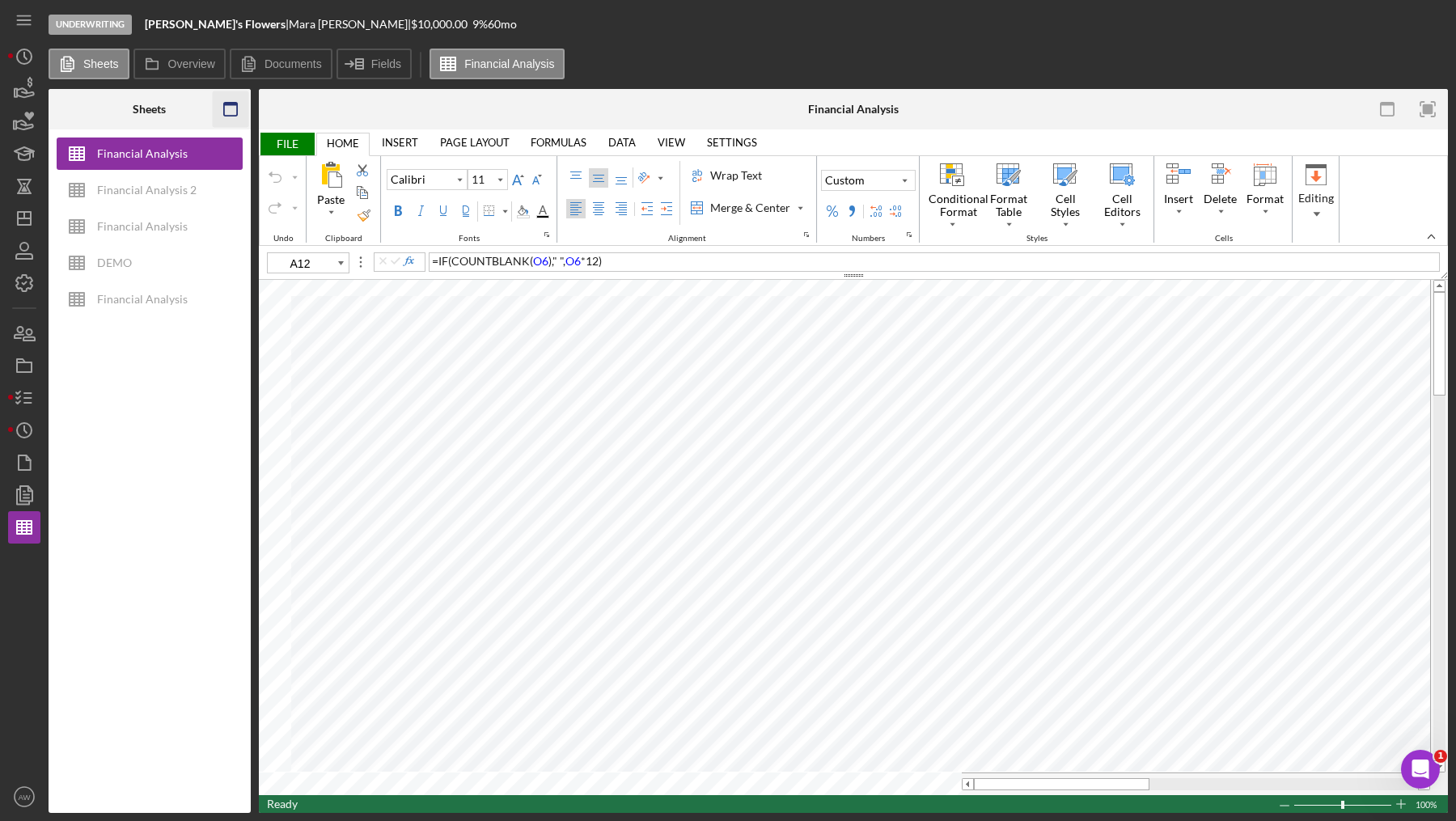
click at [228, 106] on icon "button" at bounding box center [231, 109] width 37 height 37
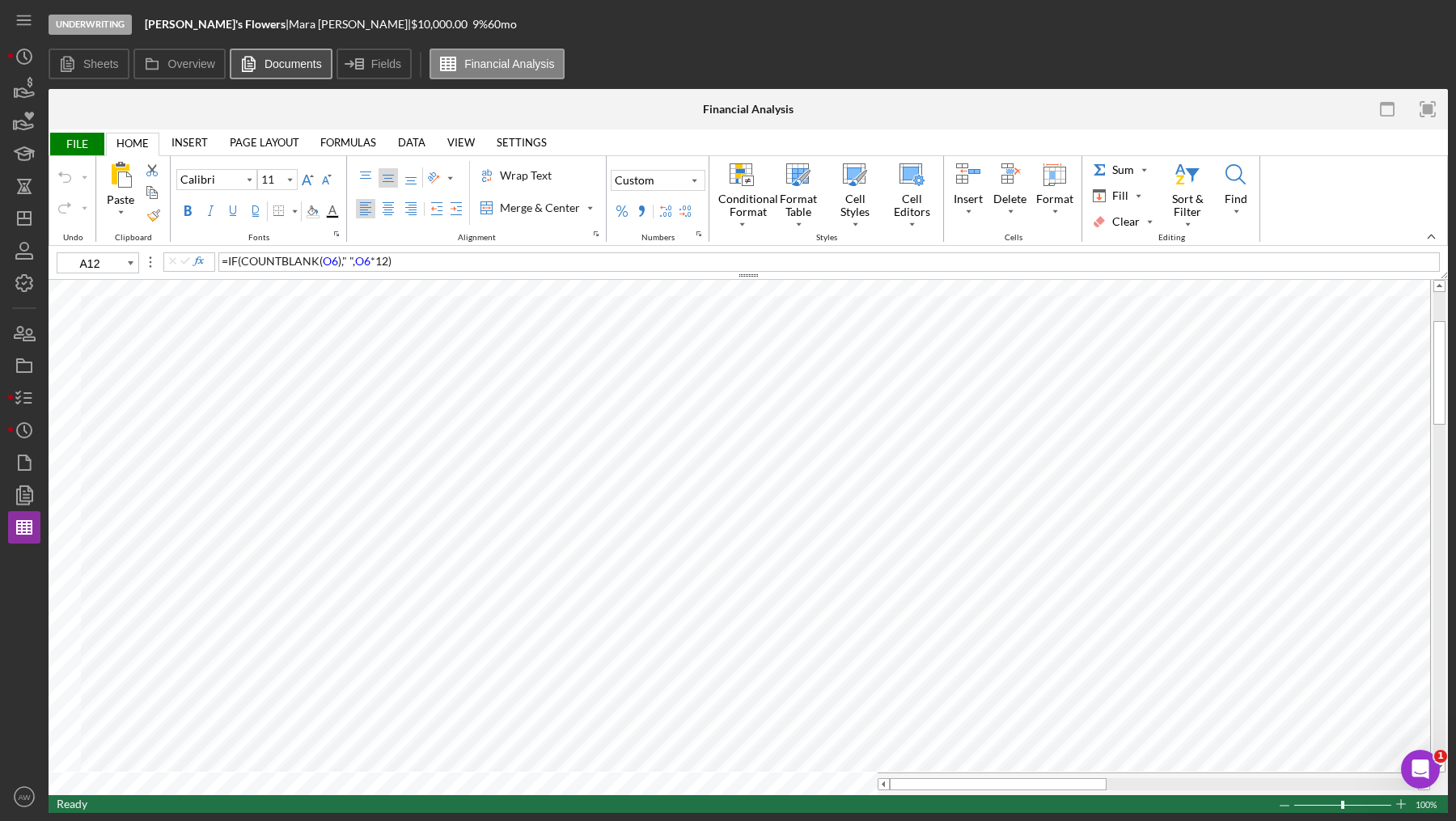
click at [280, 73] on button "Documents" at bounding box center [281, 63] width 103 height 30
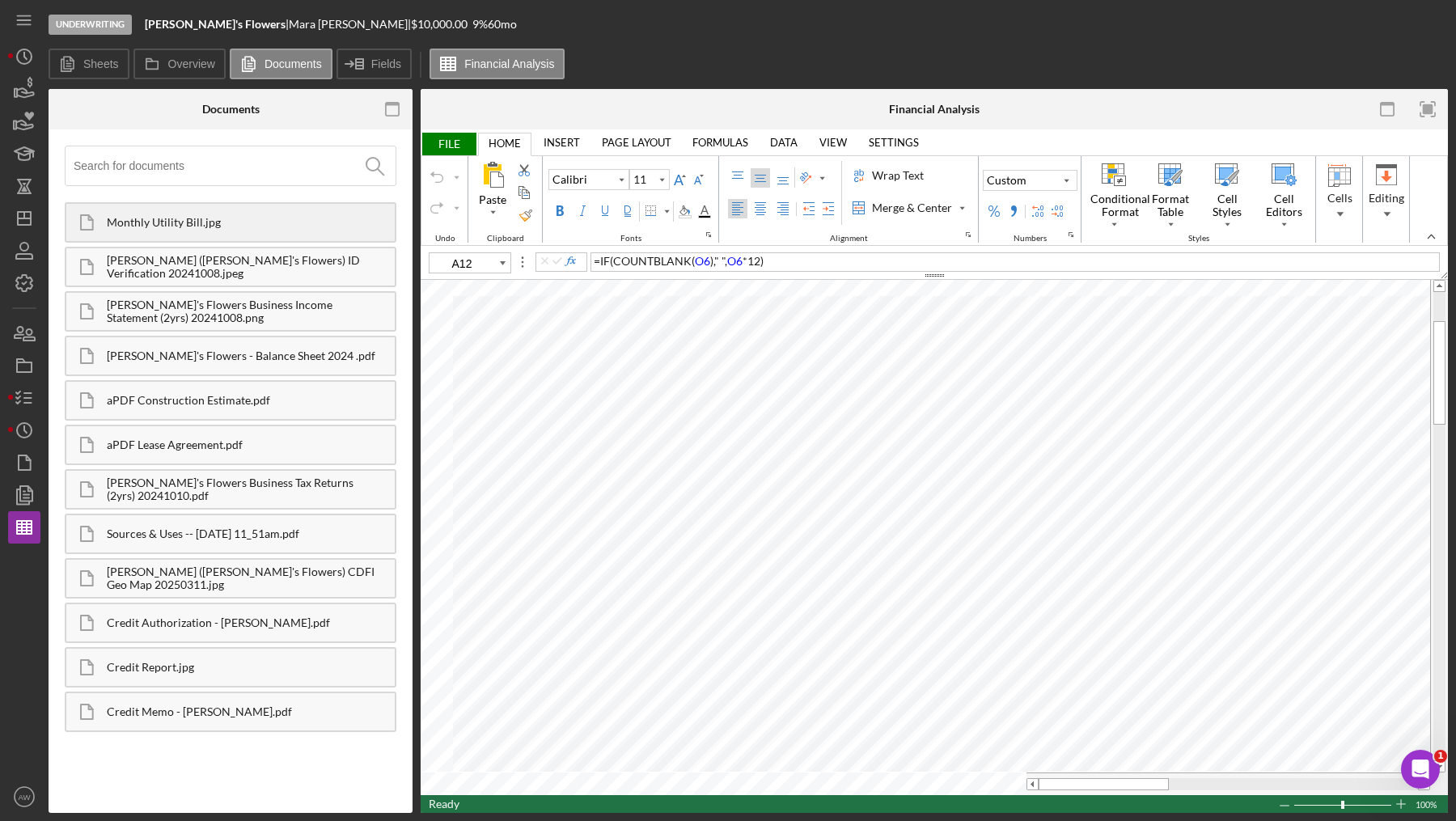
click at [227, 227] on div "Monthly Utility Bill.jpg" at bounding box center [250, 222] width 288 height 13
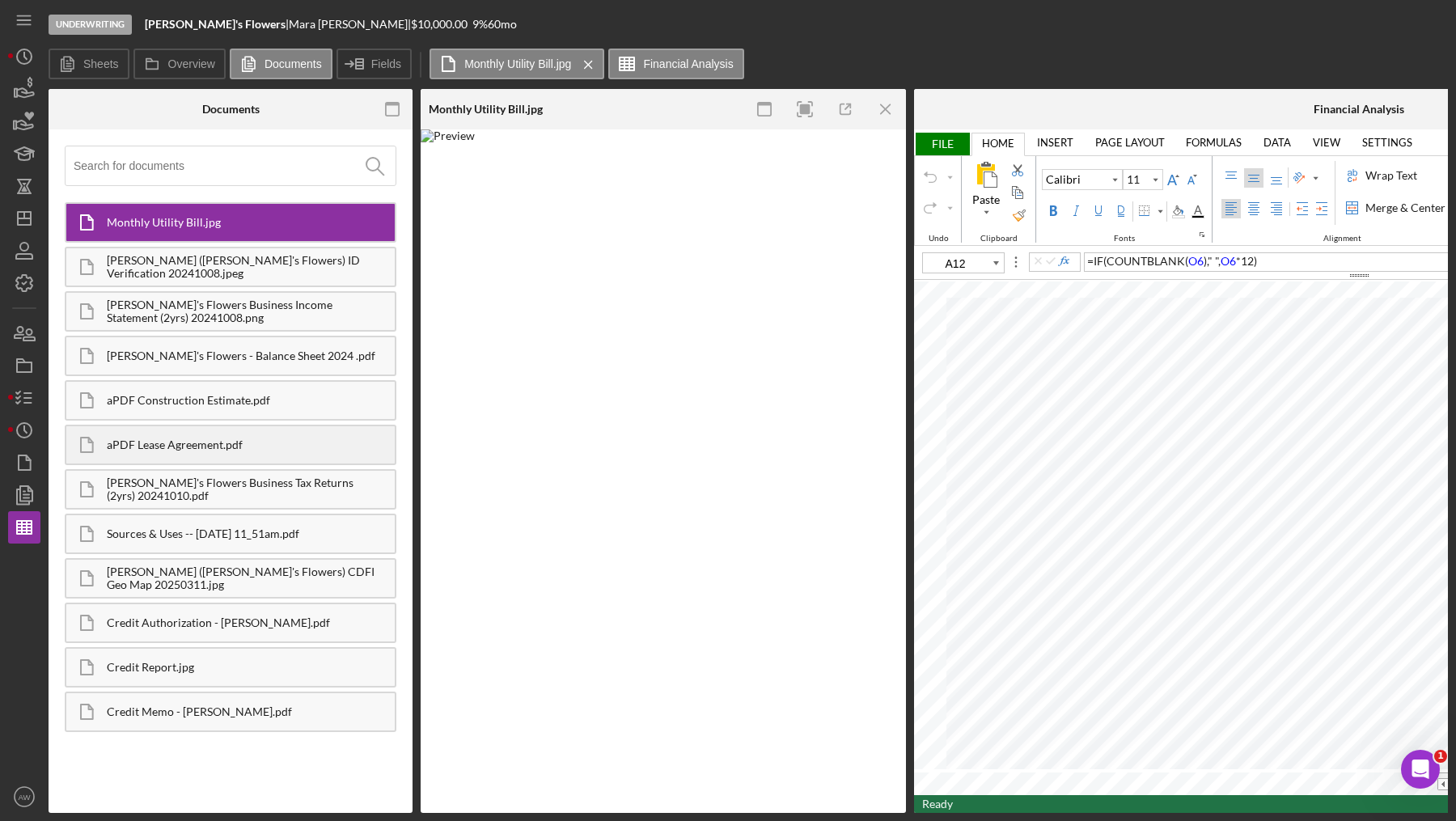
click at [152, 438] on div "aPDF Lease Agreement.pdf" at bounding box center [250, 444] width 288 height 13
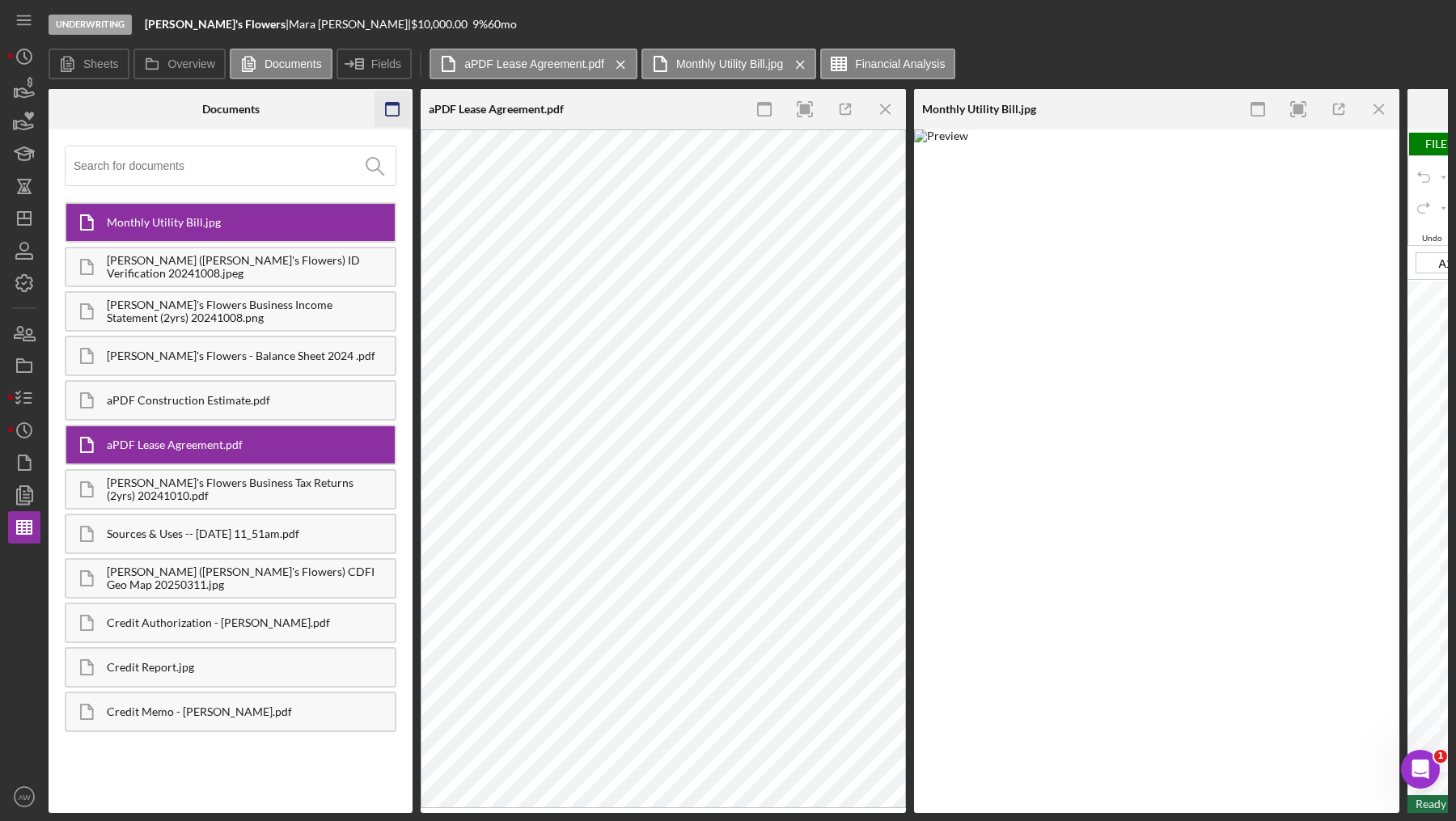
click at [389, 108] on icon "button" at bounding box center [393, 109] width 37 height 37
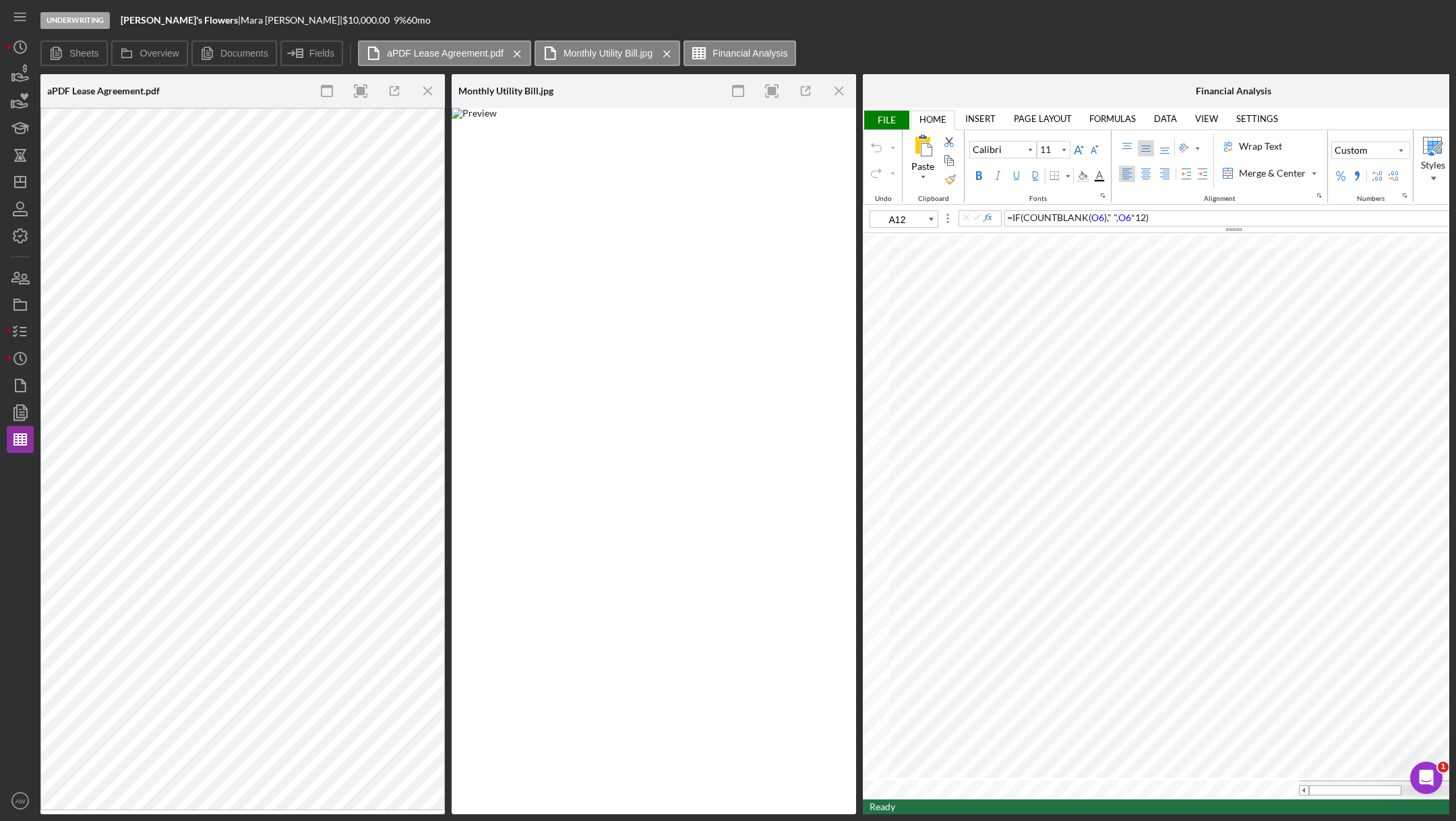
click at [951, 41] on div "Sheets Overview Documents Fields aPDF Lease Agreement.pdf Icon/Menu Close Month…" at bounding box center [745, 54] width 1409 height 27
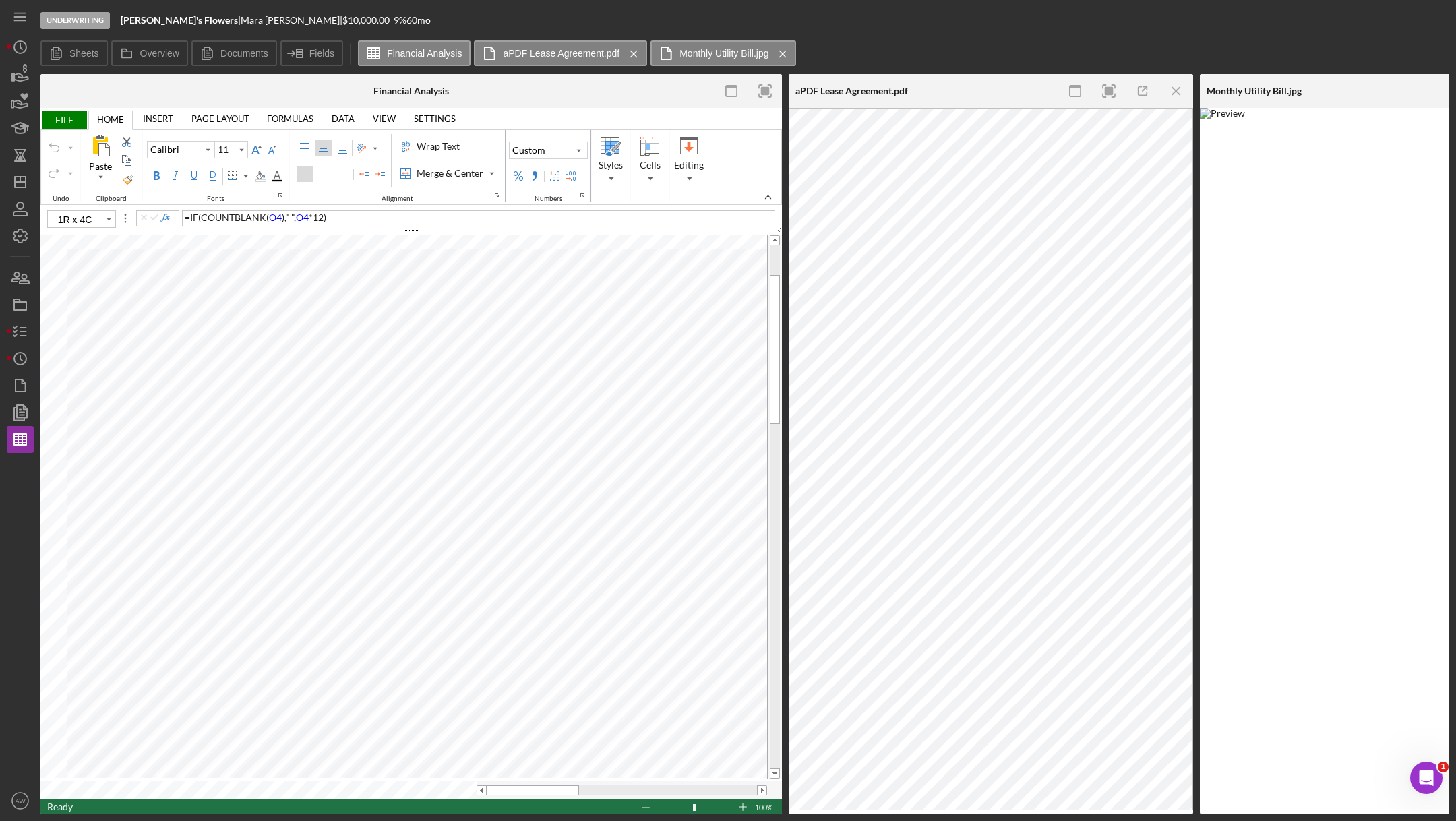
type input "B10"
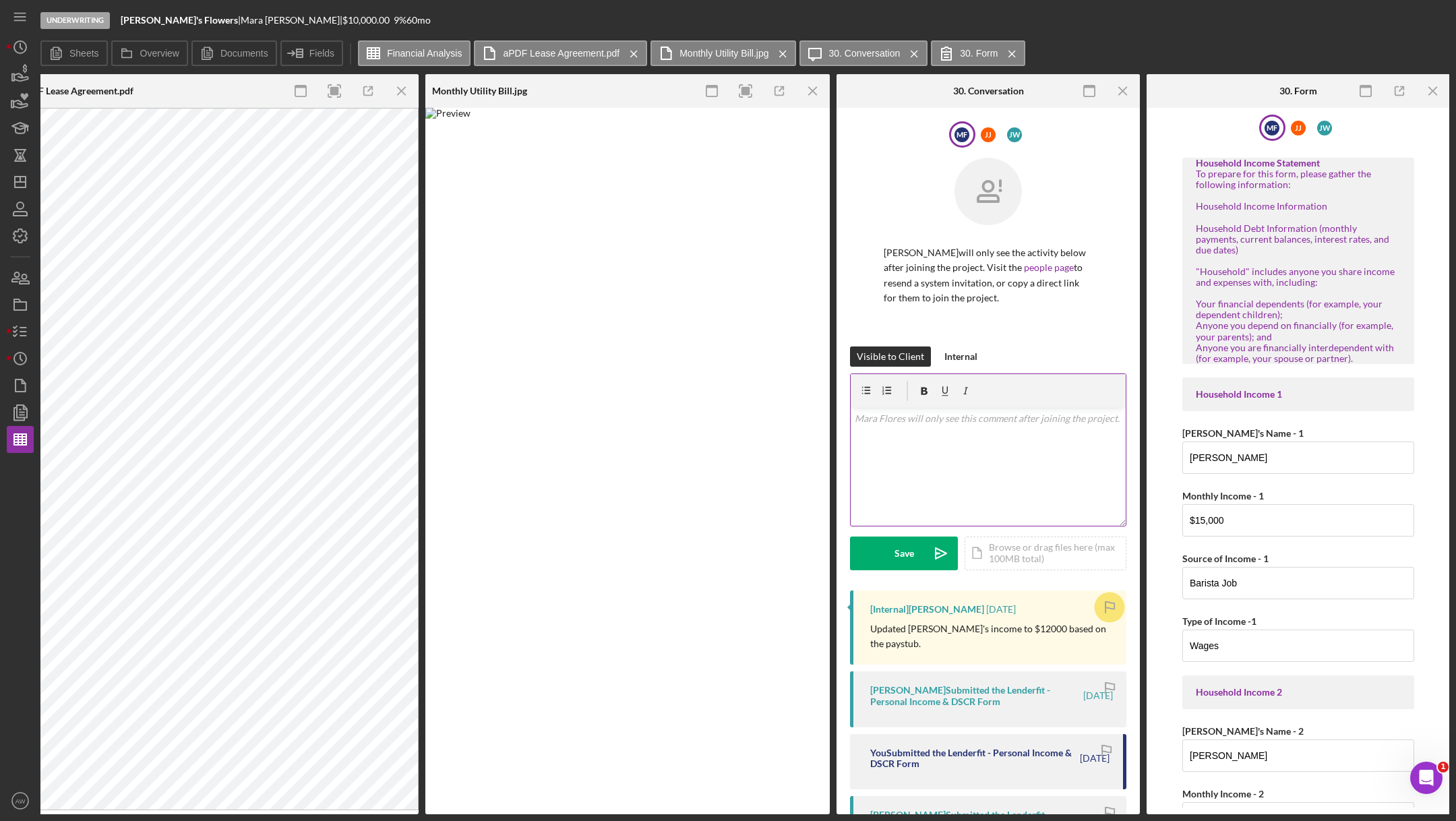
click at [950, 405] on div at bounding box center [988, 391] width 275 height 34
click at [932, 430] on div "v Color teal Color pink Remove color Add row above Add row below Add column bef…" at bounding box center [988, 467] width 275 height 118
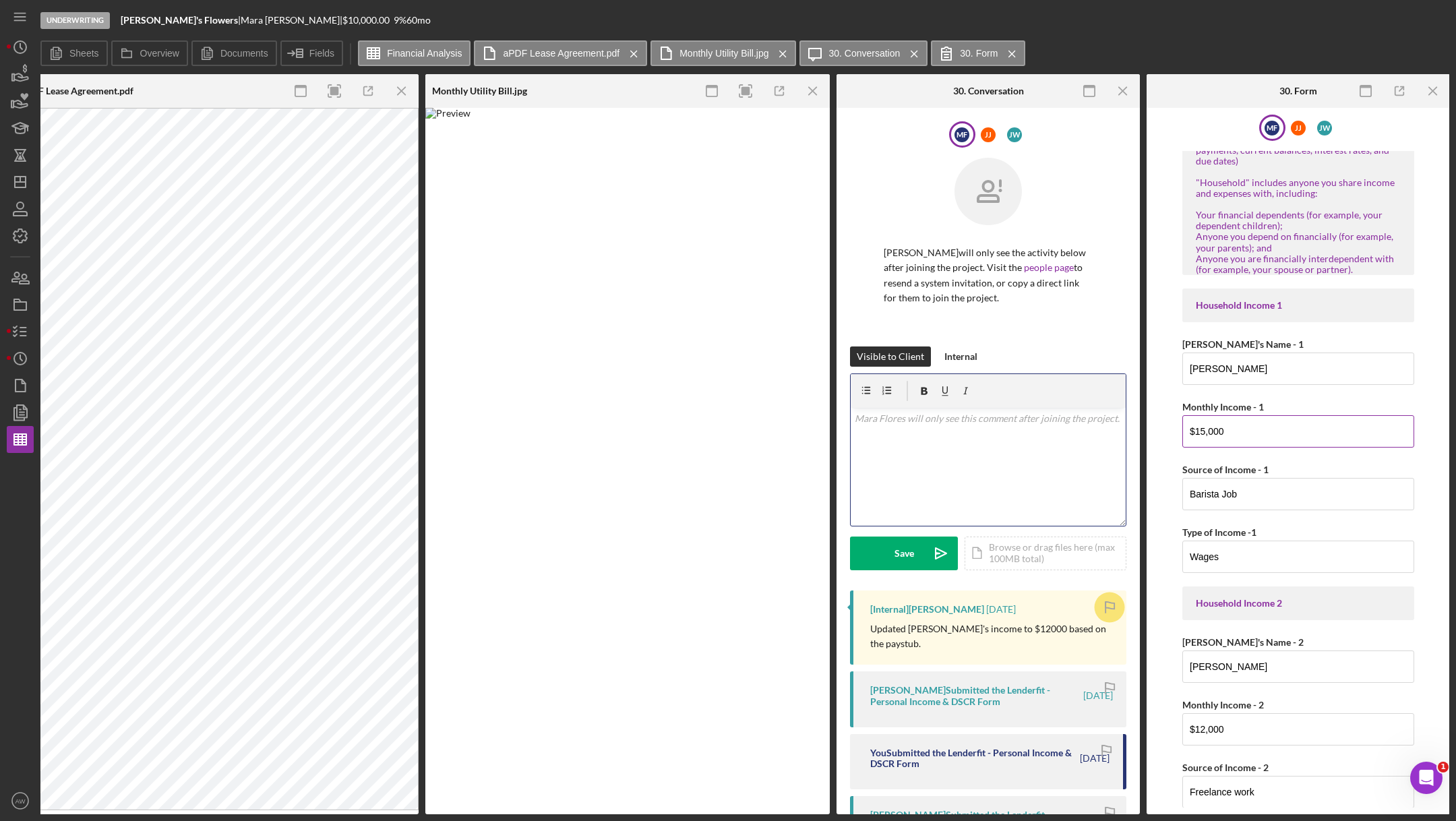
scroll to position [192, 0]
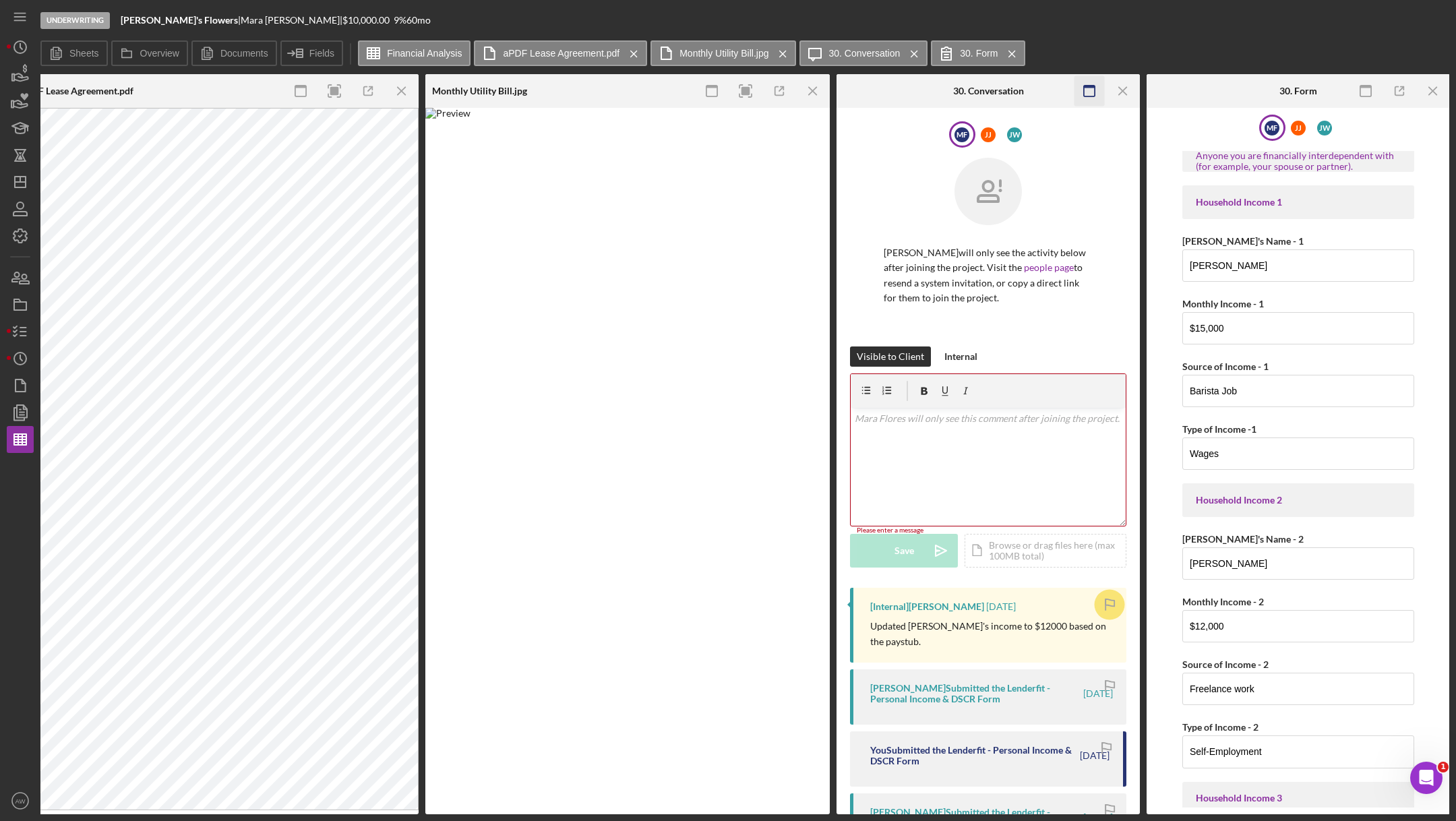
click at [1078, 90] on icon "button" at bounding box center [1089, 91] width 31 height 31
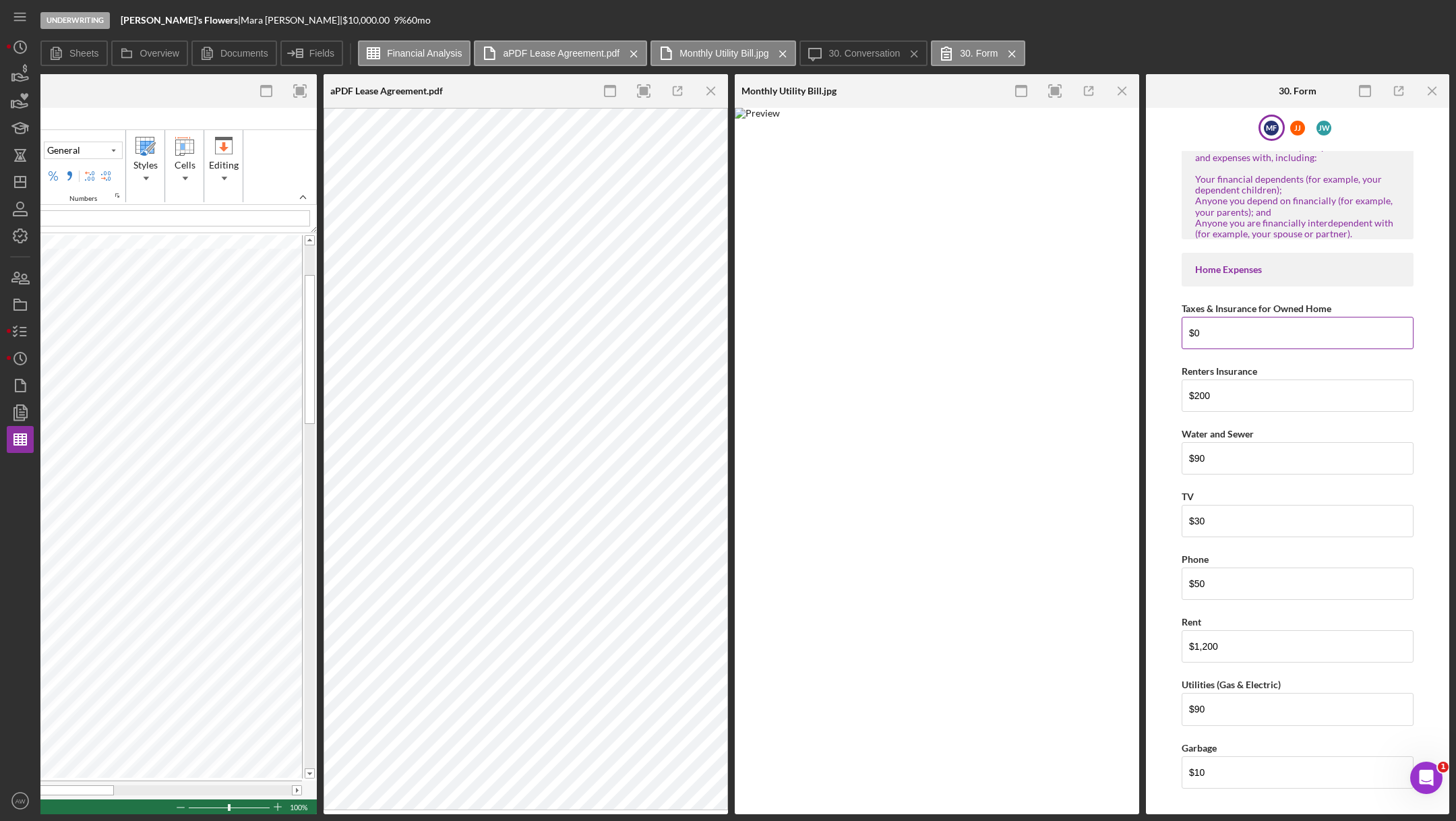
scroll to position [1163, 0]
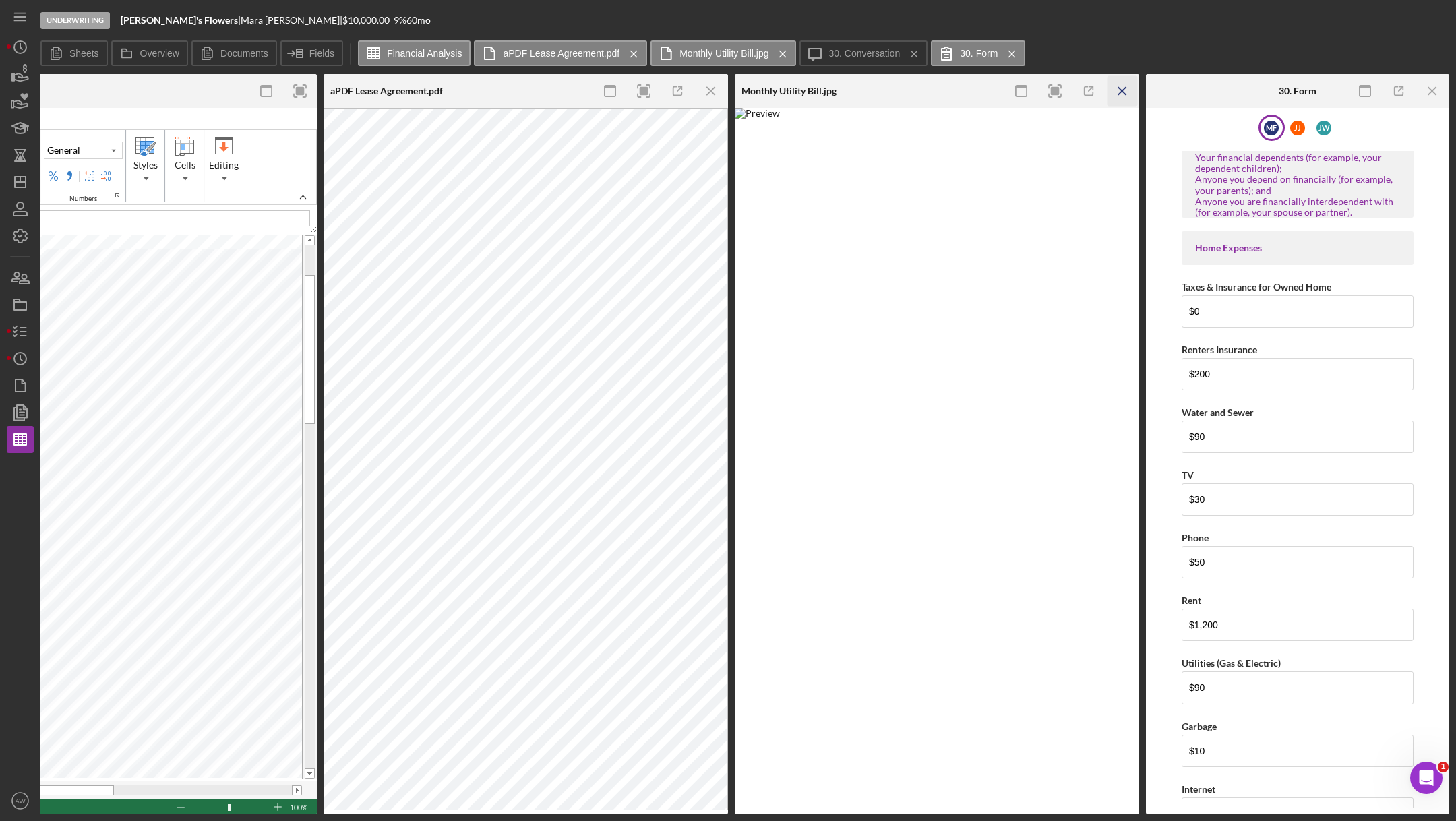
click at [1119, 79] on icon "Icon/Menu Close" at bounding box center [1123, 91] width 31 height 31
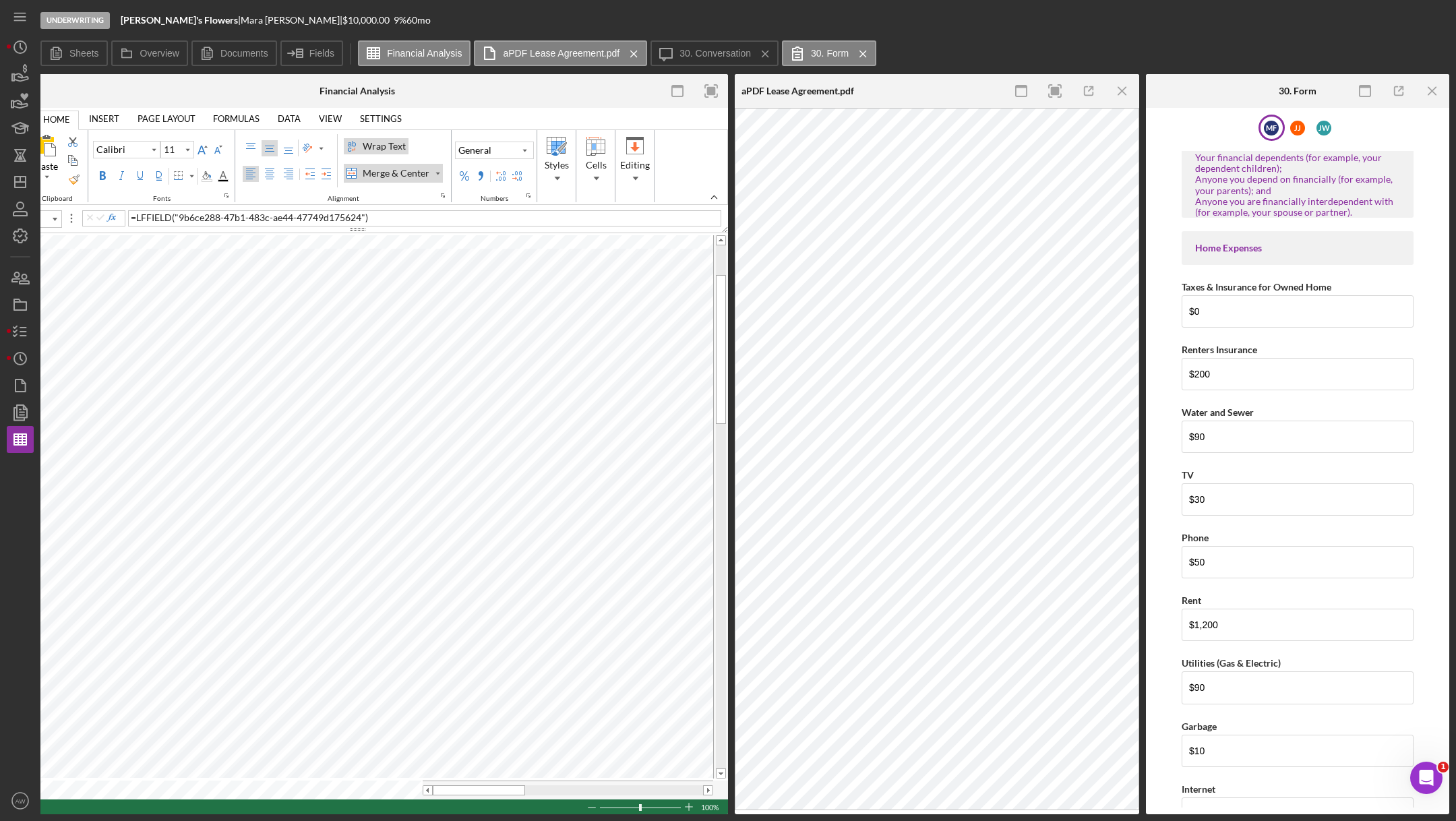
scroll to position [0, 54]
click at [1213, 611] on input "$1,200" at bounding box center [1298, 625] width 232 height 32
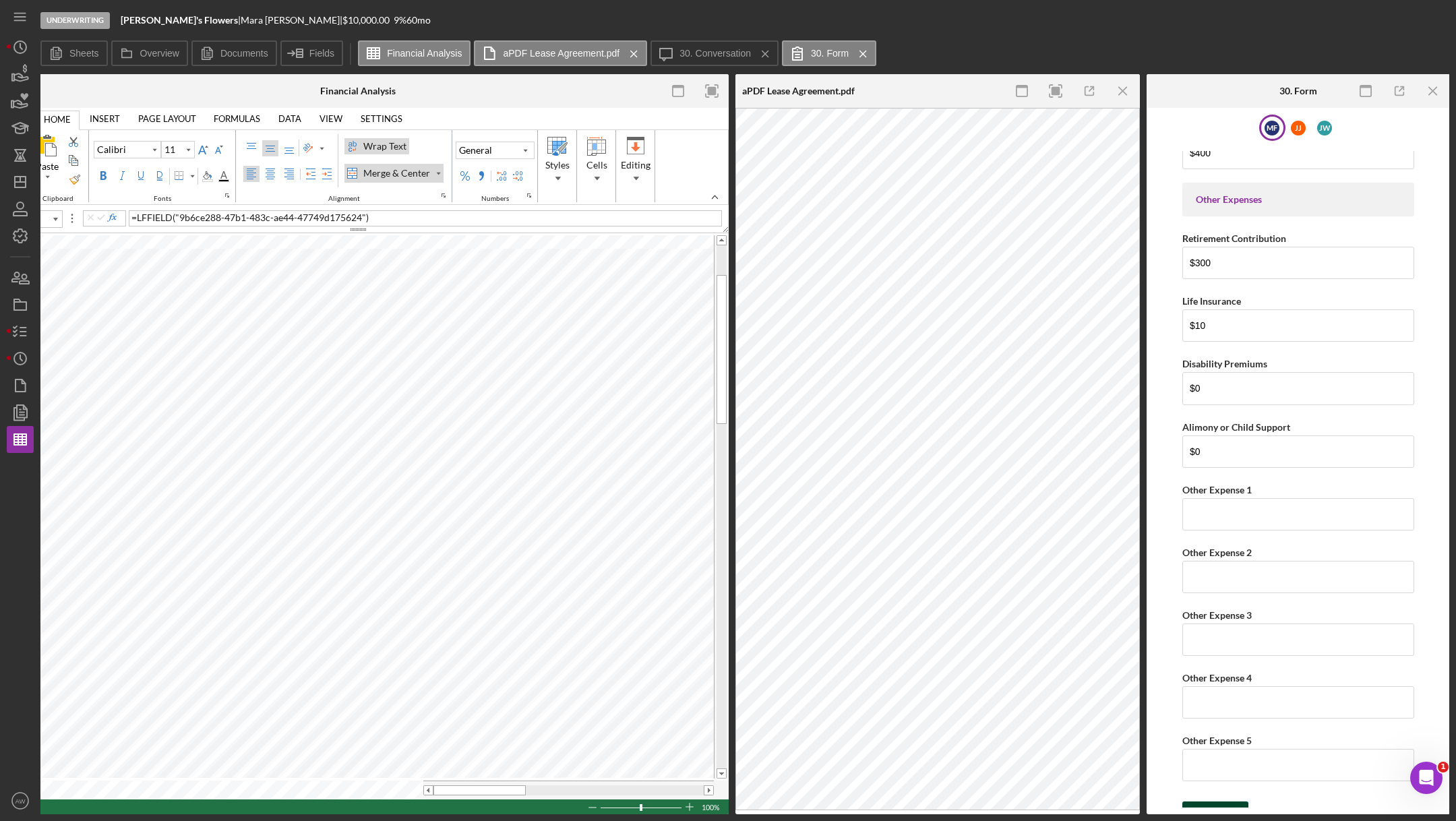
type input "$1,600"
click at [1206, 684] on icon "submit" at bounding box center [1199, 815] width 34 height 34
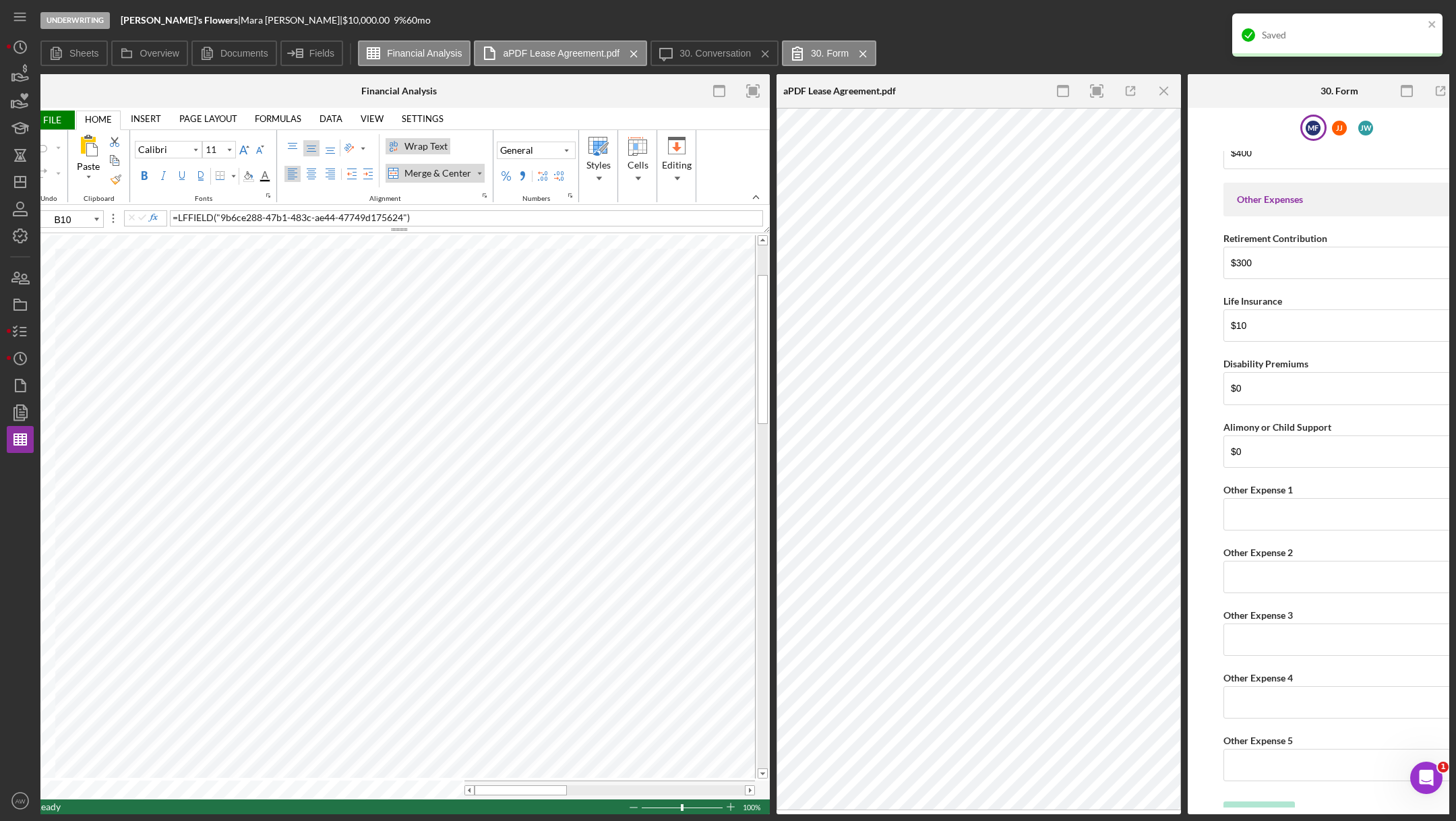
scroll to position [0, 0]
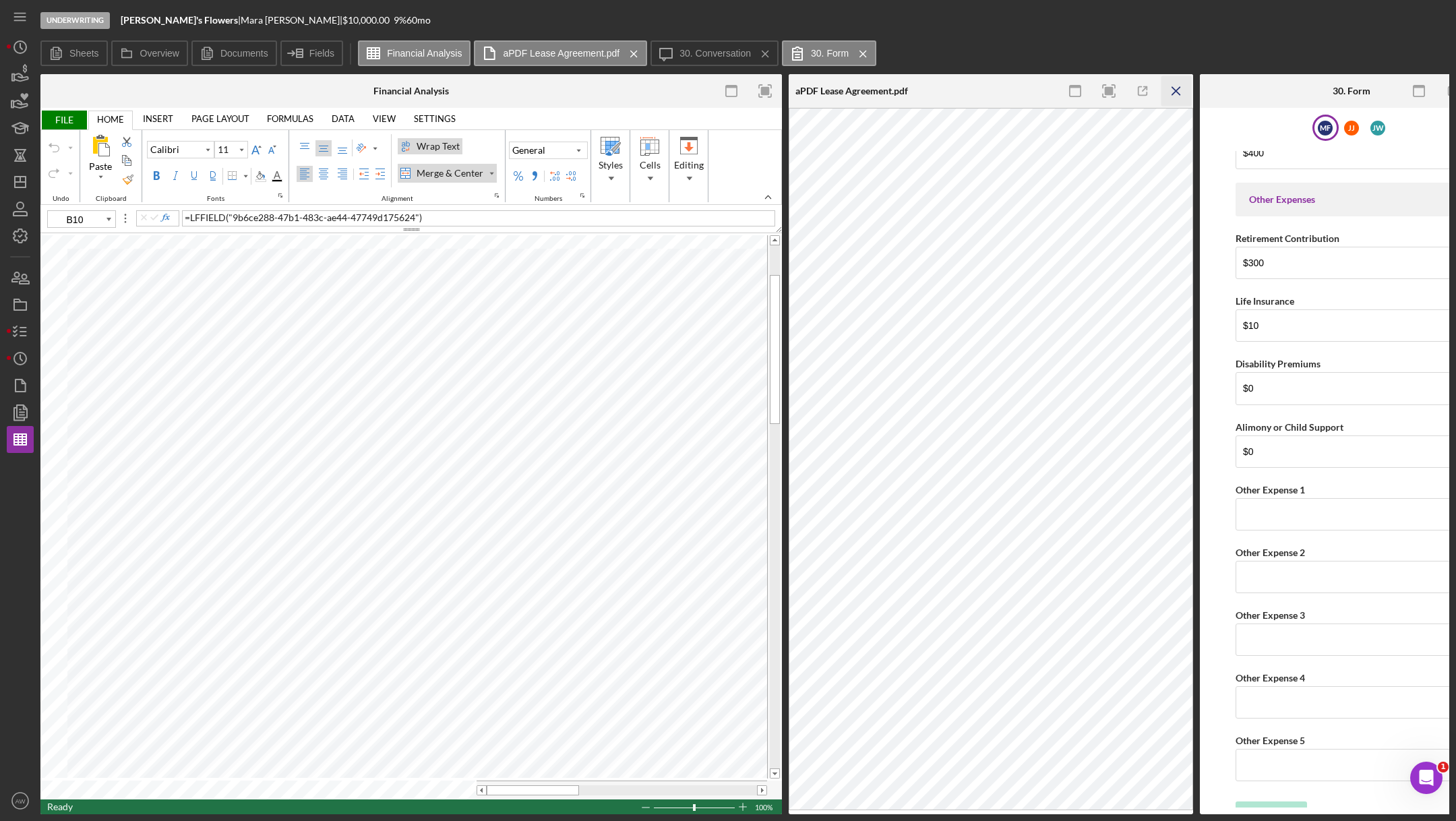
click at [1178, 91] on icon "Icon/Menu Close" at bounding box center [1177, 91] width 31 height 31
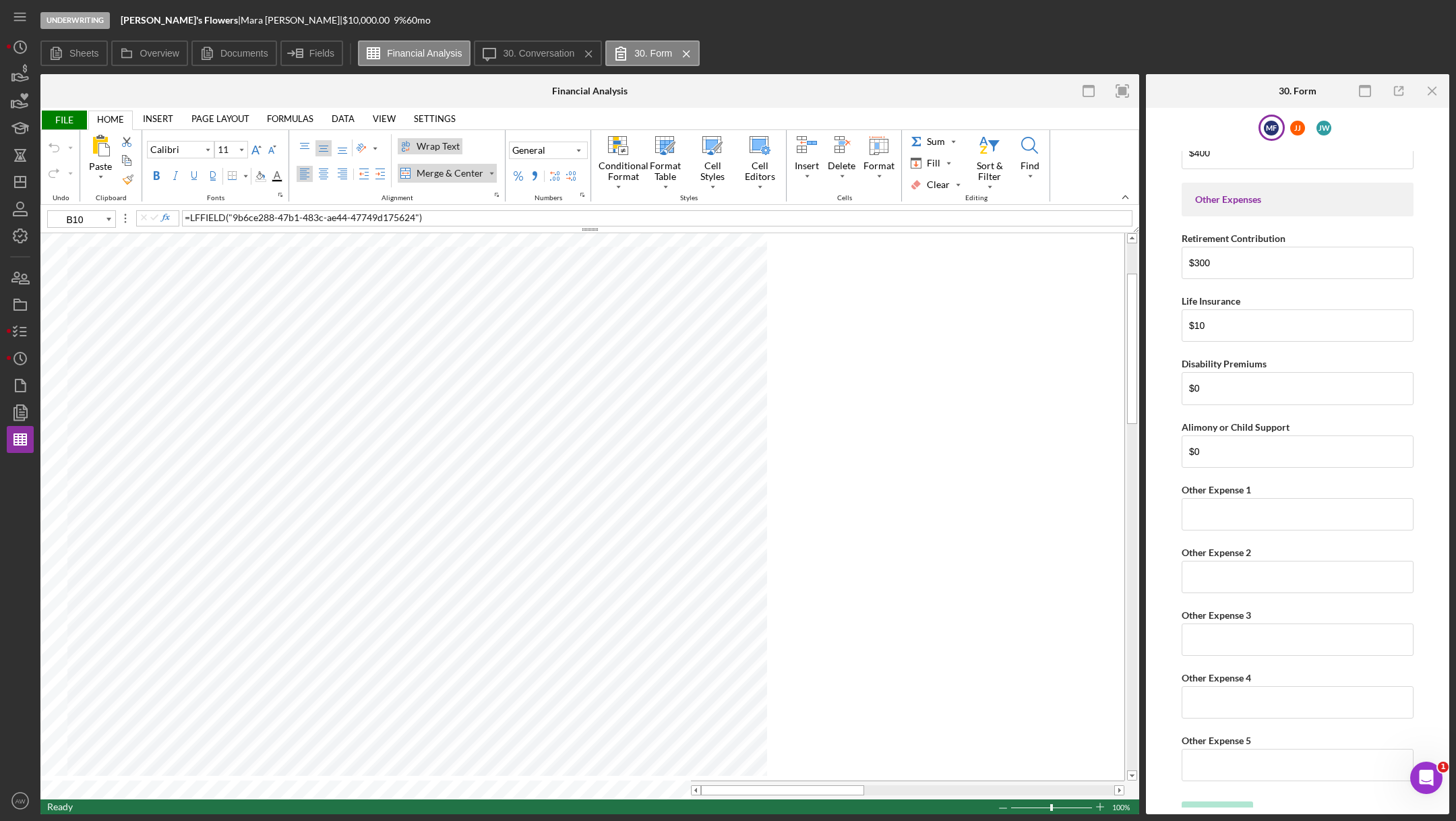
scroll to position [2981, 0]
click at [1213, 83] on icon "Icon/Menu Close" at bounding box center [1433, 91] width 31 height 31
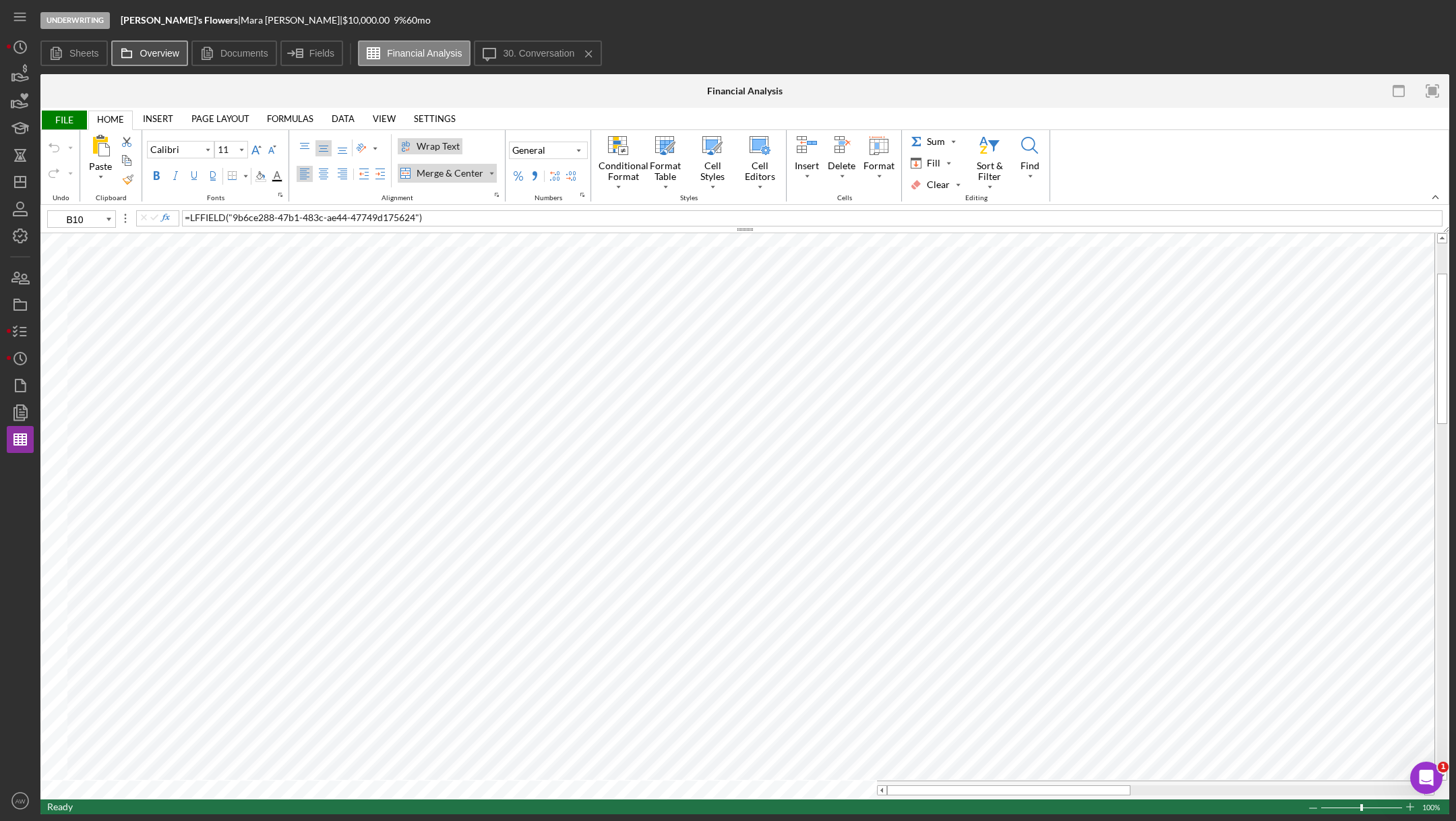
click at [154, 55] on label "Overview" at bounding box center [159, 54] width 39 height 11
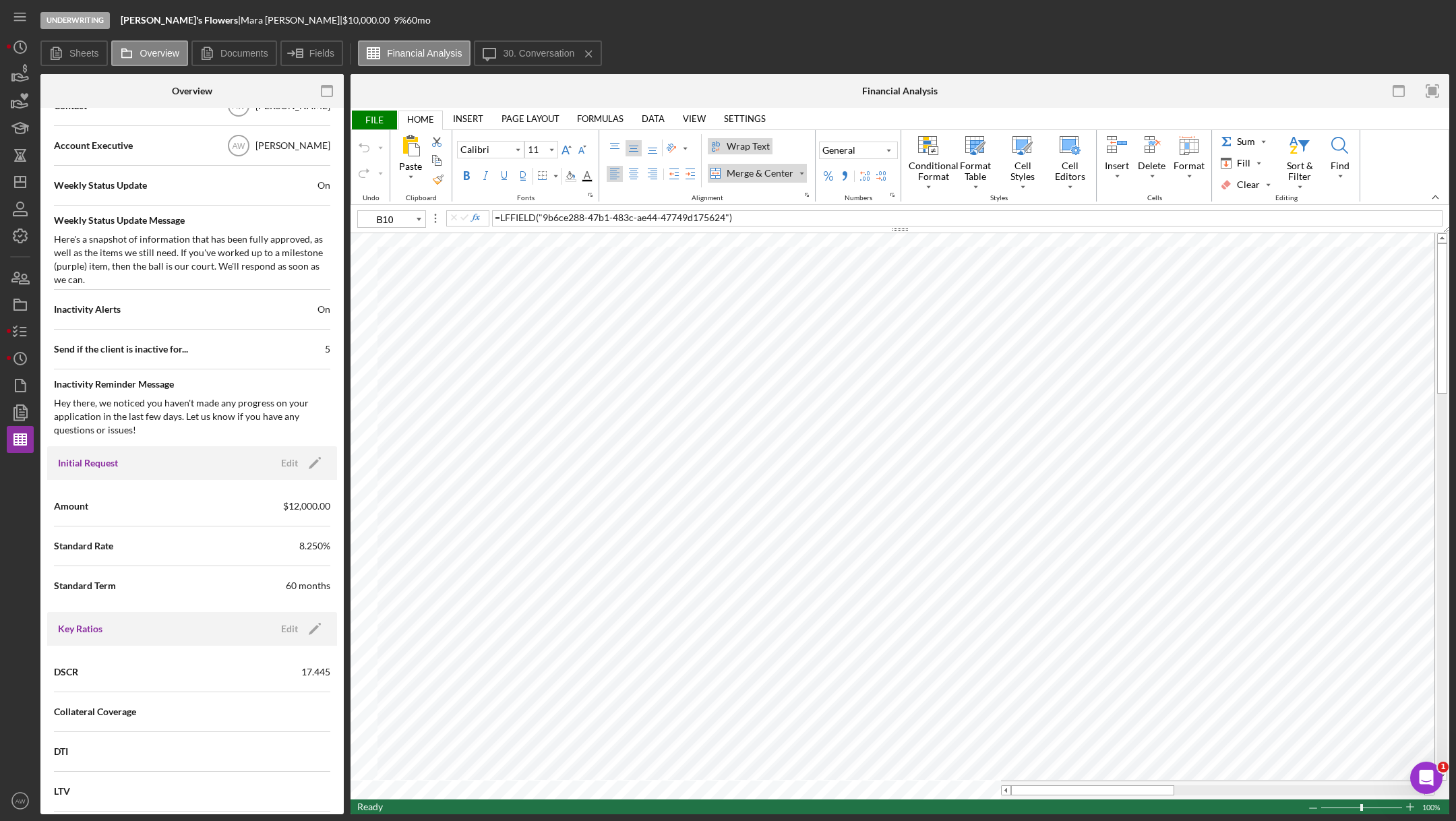
scroll to position [865, 0]
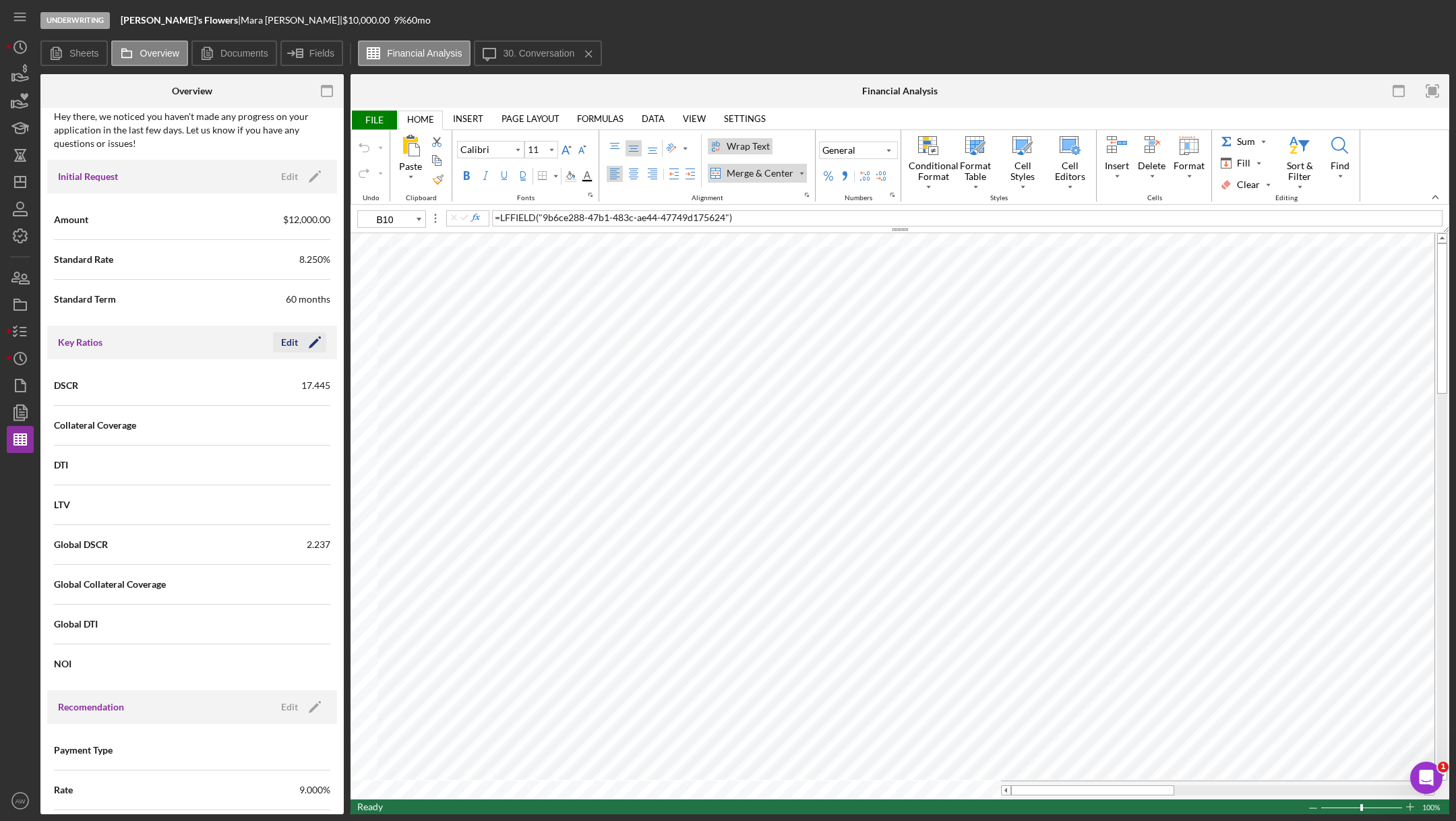
click at [281, 332] on div "Edit" at bounding box center [289, 342] width 17 height 20
type input "10"
type input "J5"
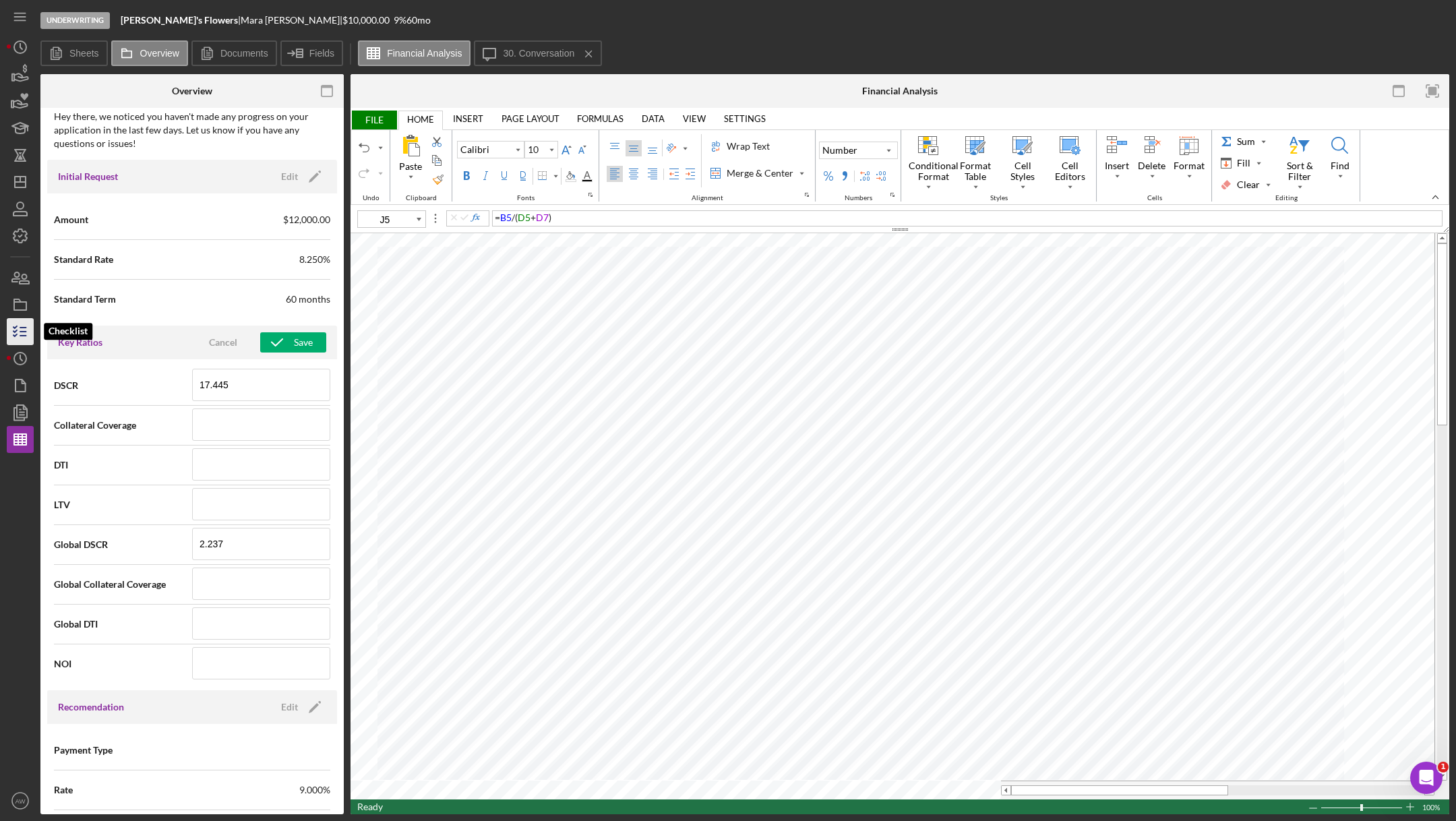
click at [20, 332] on line "button" at bounding box center [23, 332] width 6 height 0
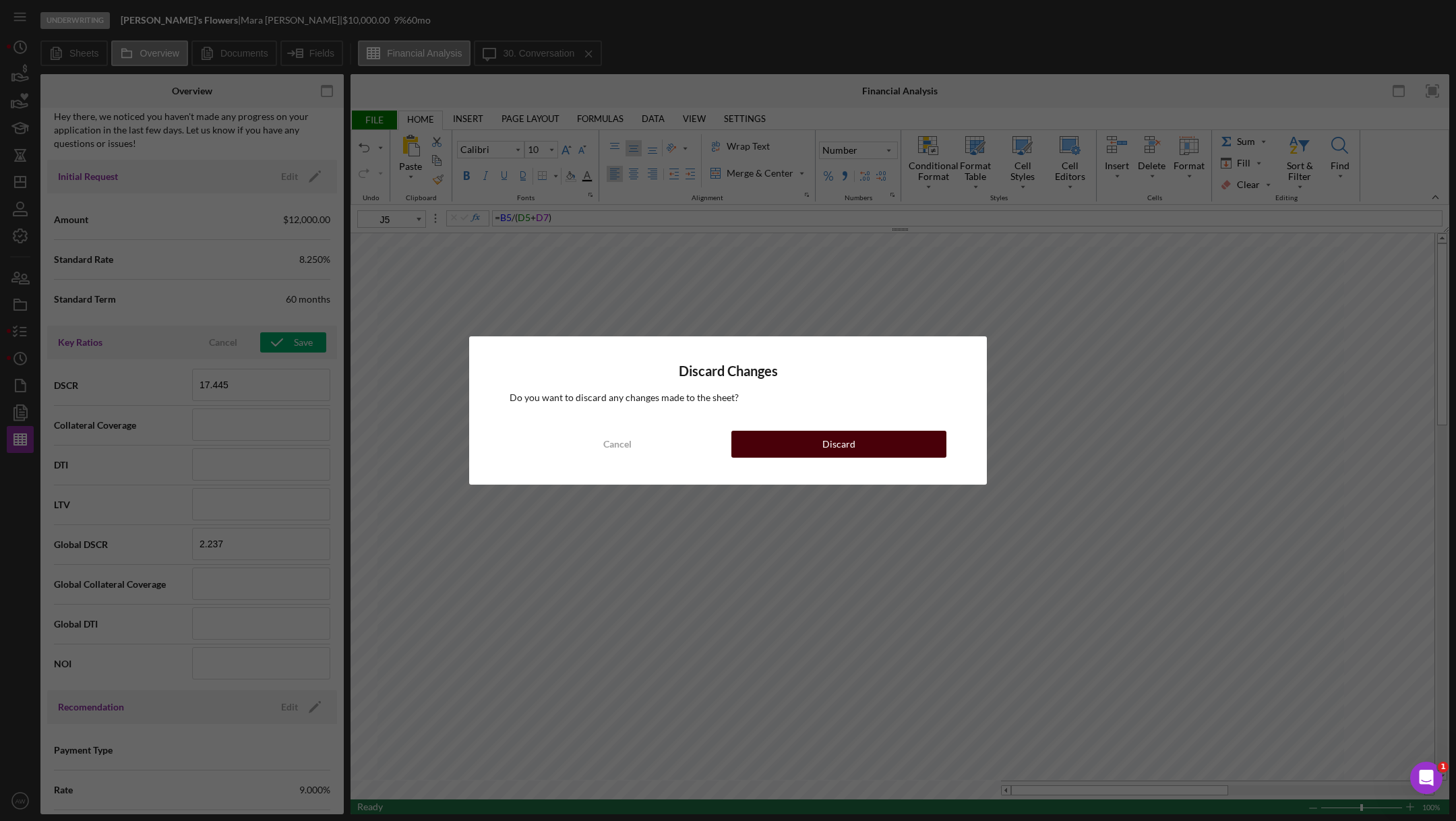
click at [801, 438] on button "Discard" at bounding box center [838, 444] width 215 height 27
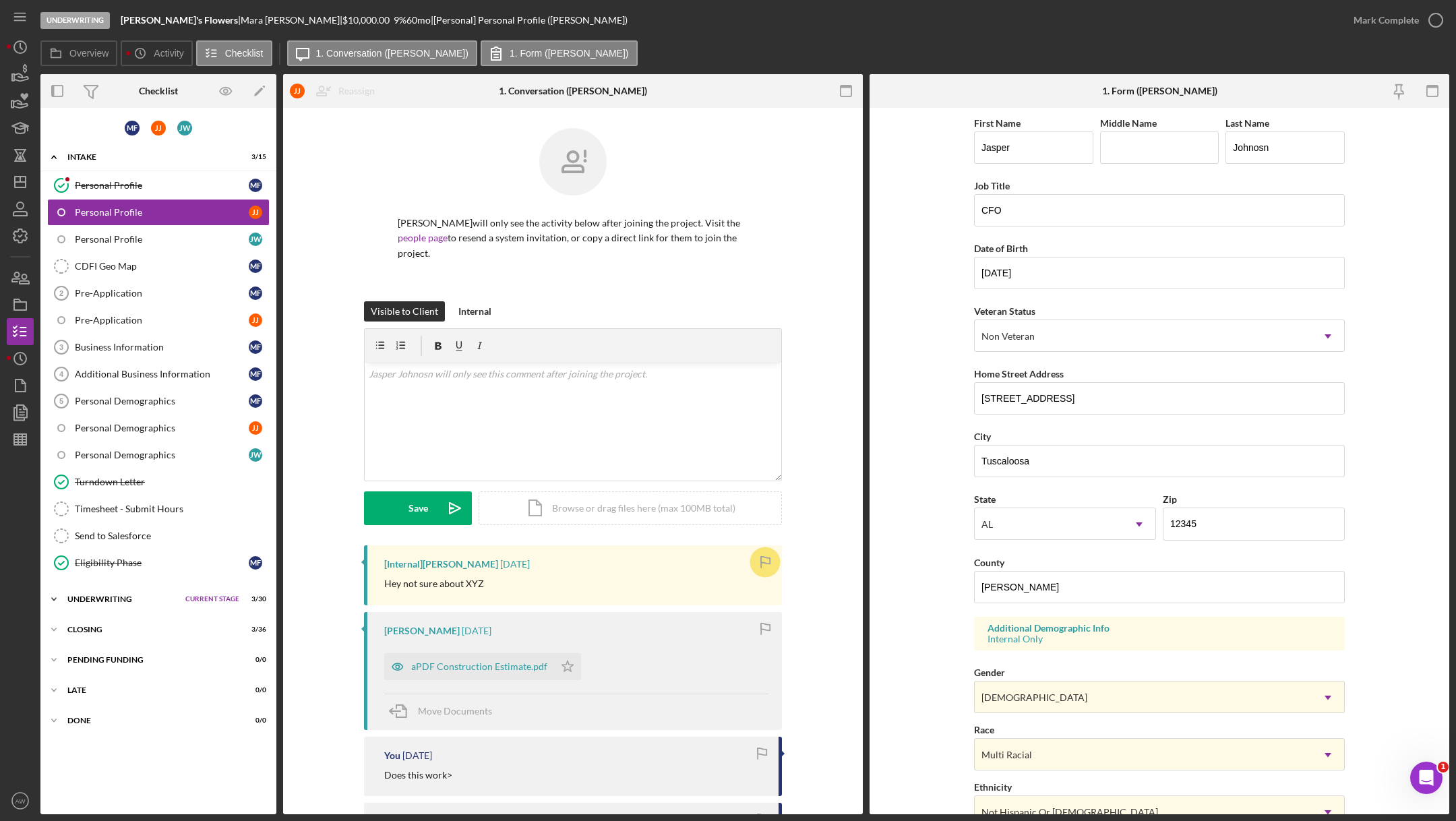
click at [81, 595] on div "Underwriting" at bounding box center [122, 599] width 111 height 8
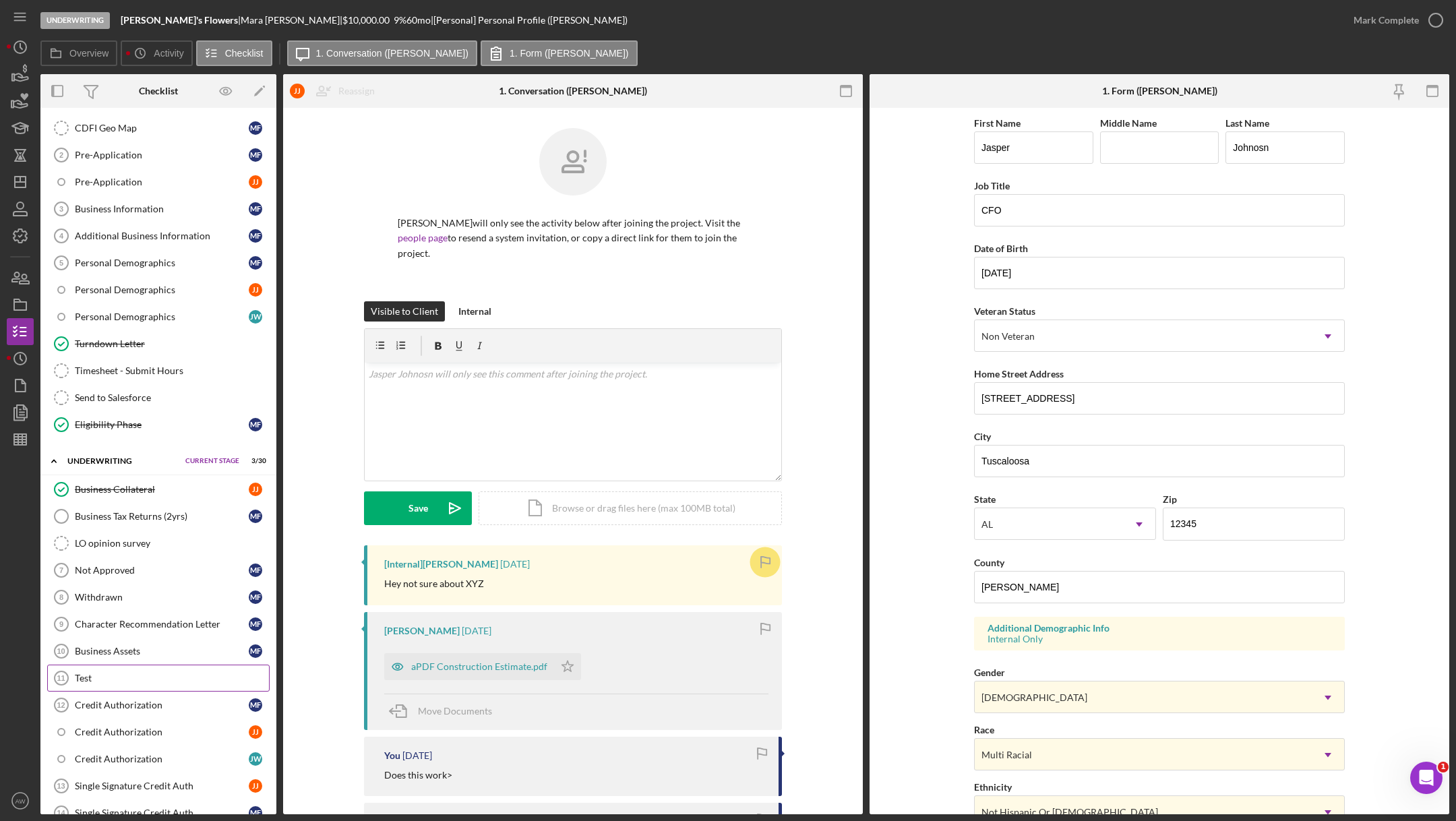
scroll to position [253, 0]
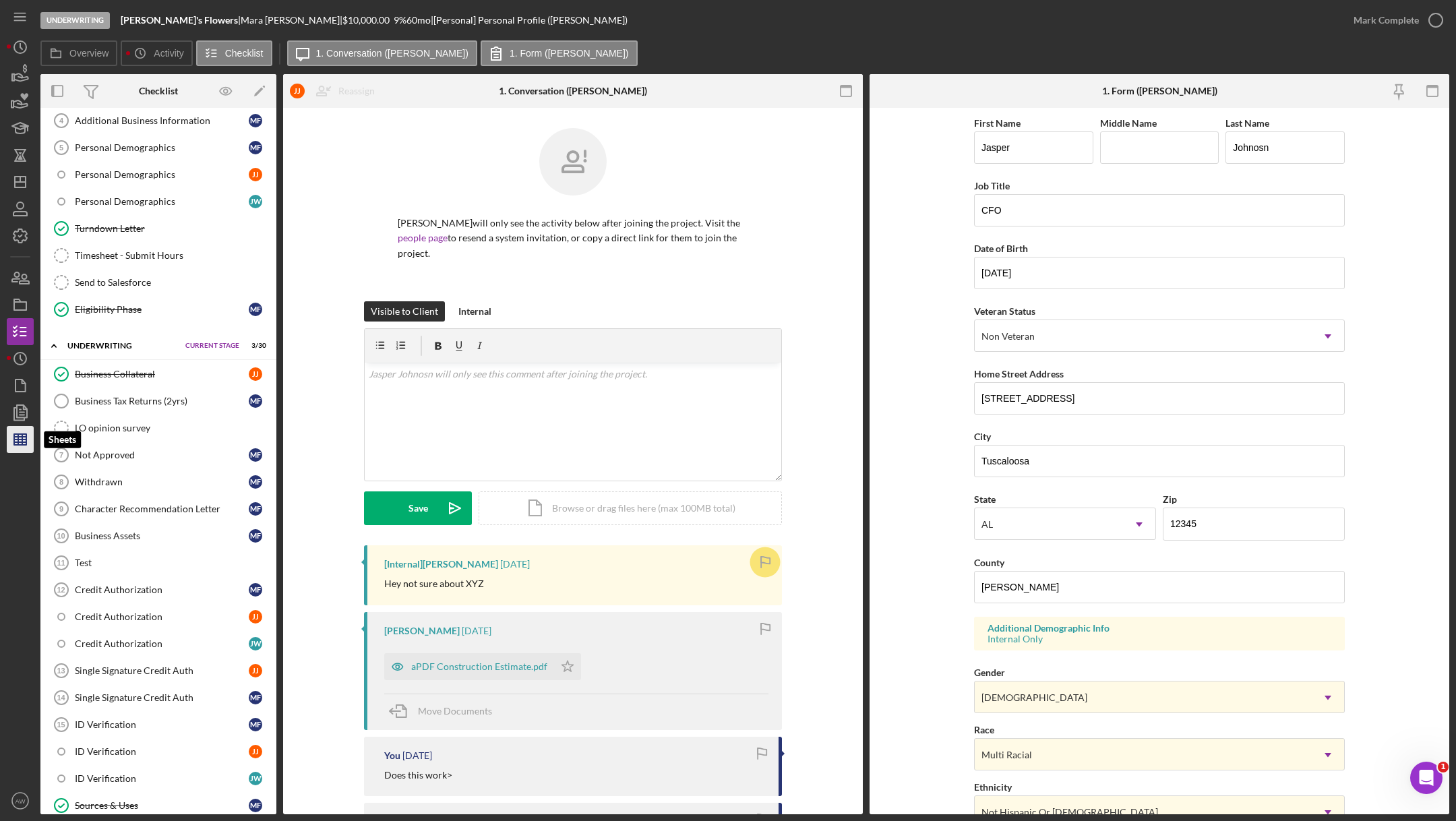
click at [21, 443] on icon "button" at bounding box center [20, 440] width 34 height 34
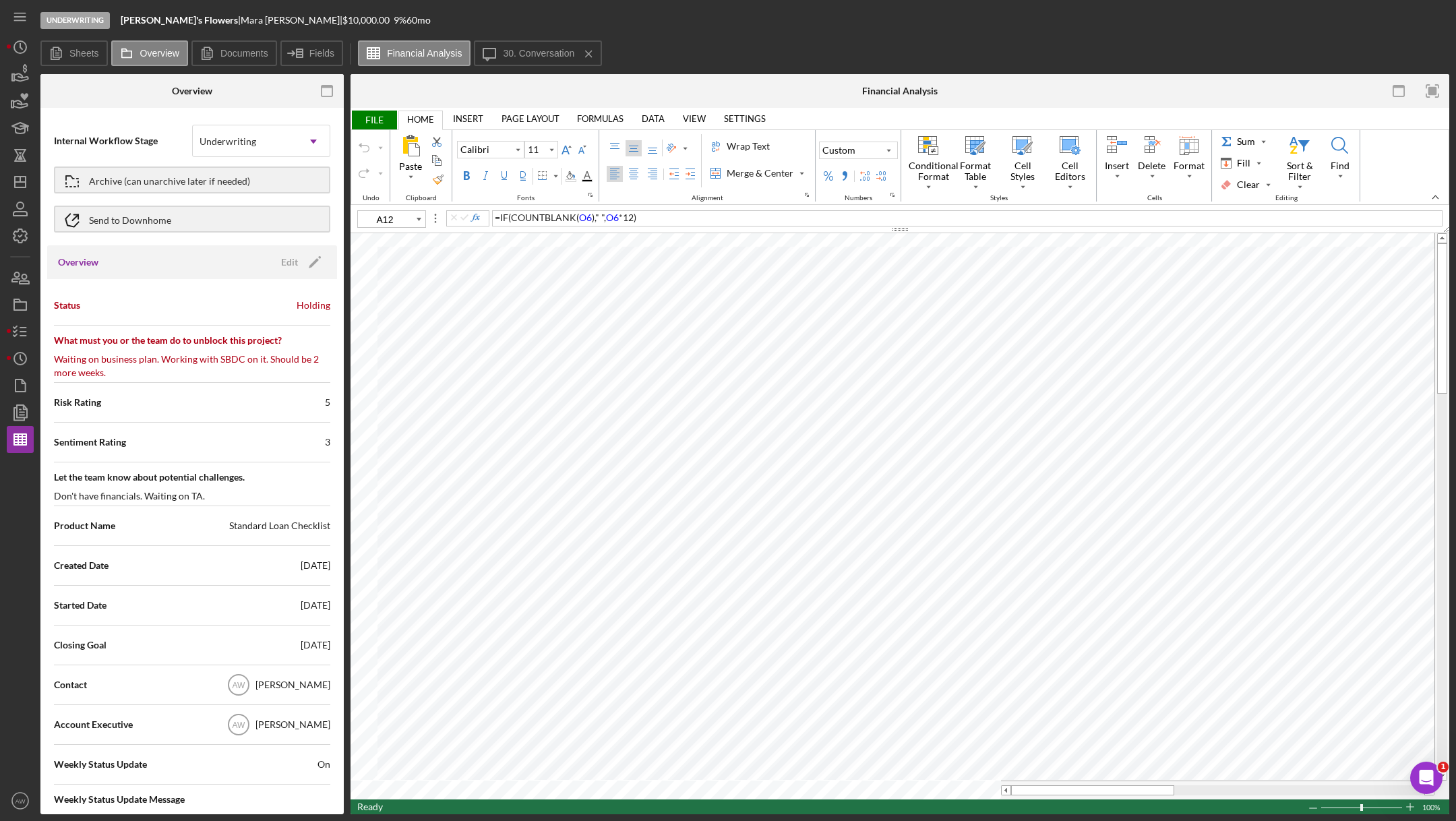
type input "M3"
click at [312, 49] on label "Fields" at bounding box center [322, 54] width 25 height 11
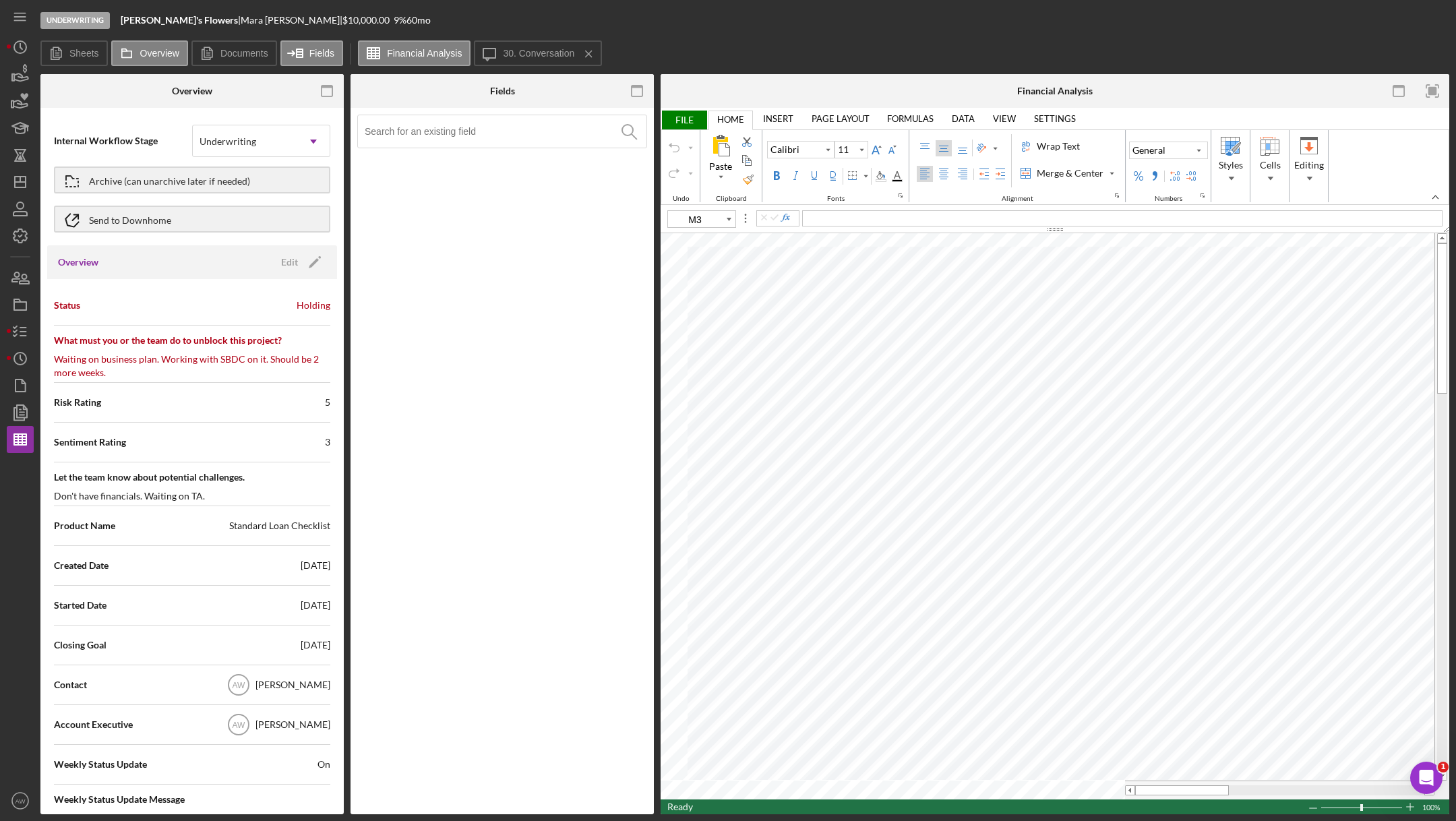
click at [426, 127] on input at bounding box center [505, 132] width 282 height 32
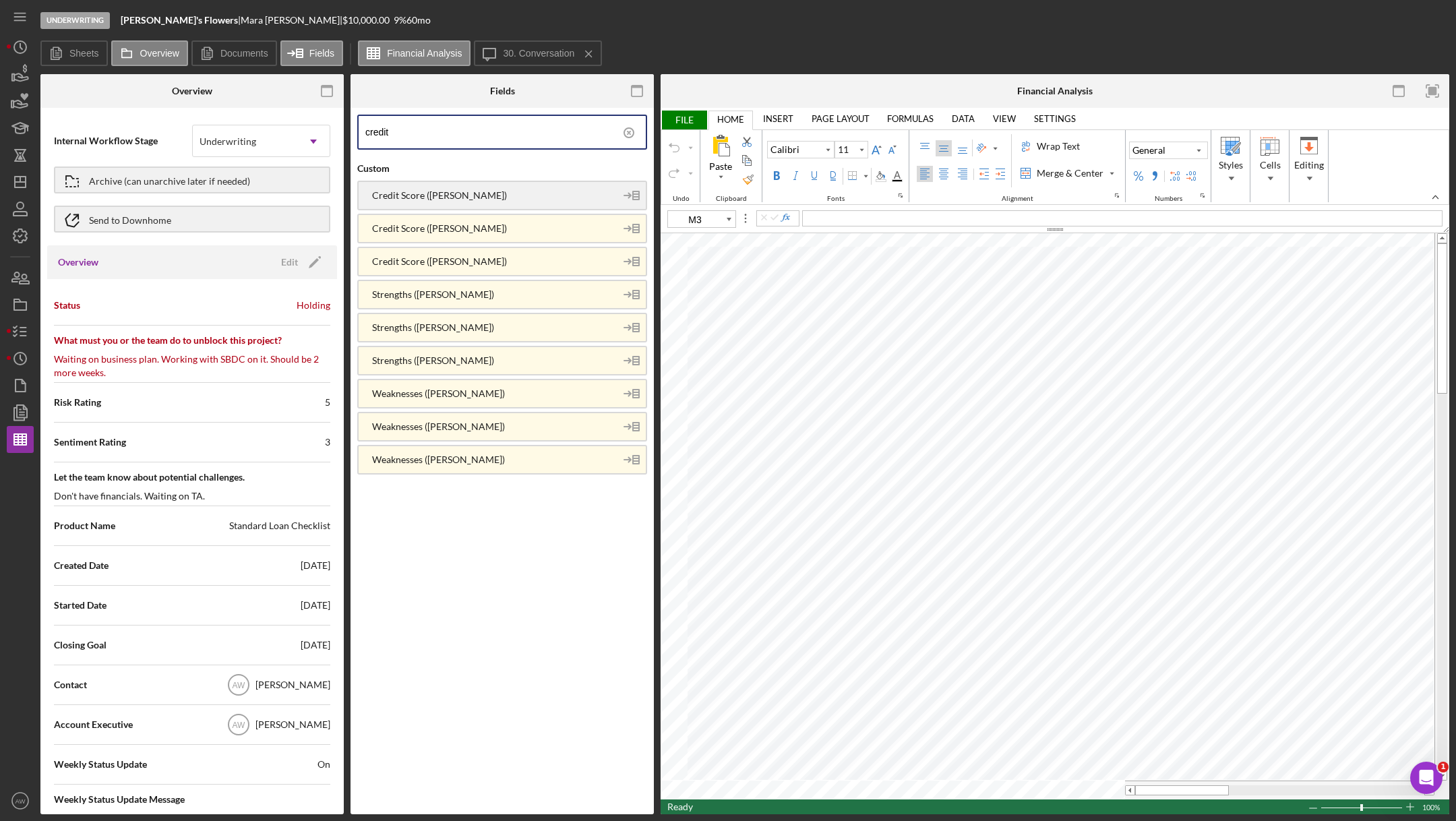
type input "credit"
click at [406, 190] on div "Credit Score ([PERSON_NAME])" at bounding box center [486, 195] width 256 height 11
type input "M3"
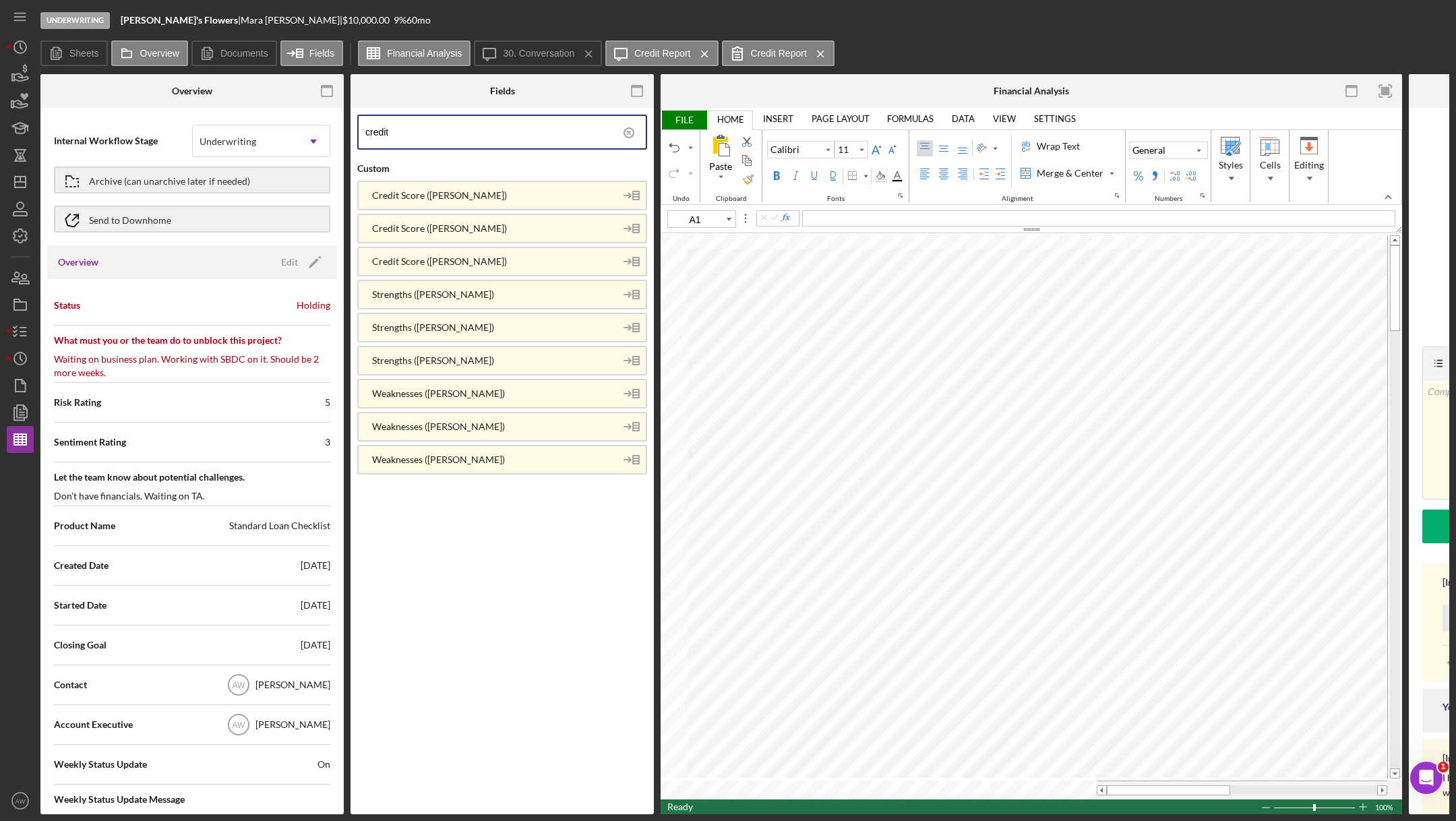
click at [686, 122] on span "FILE" at bounding box center [684, 119] width 47 height 19
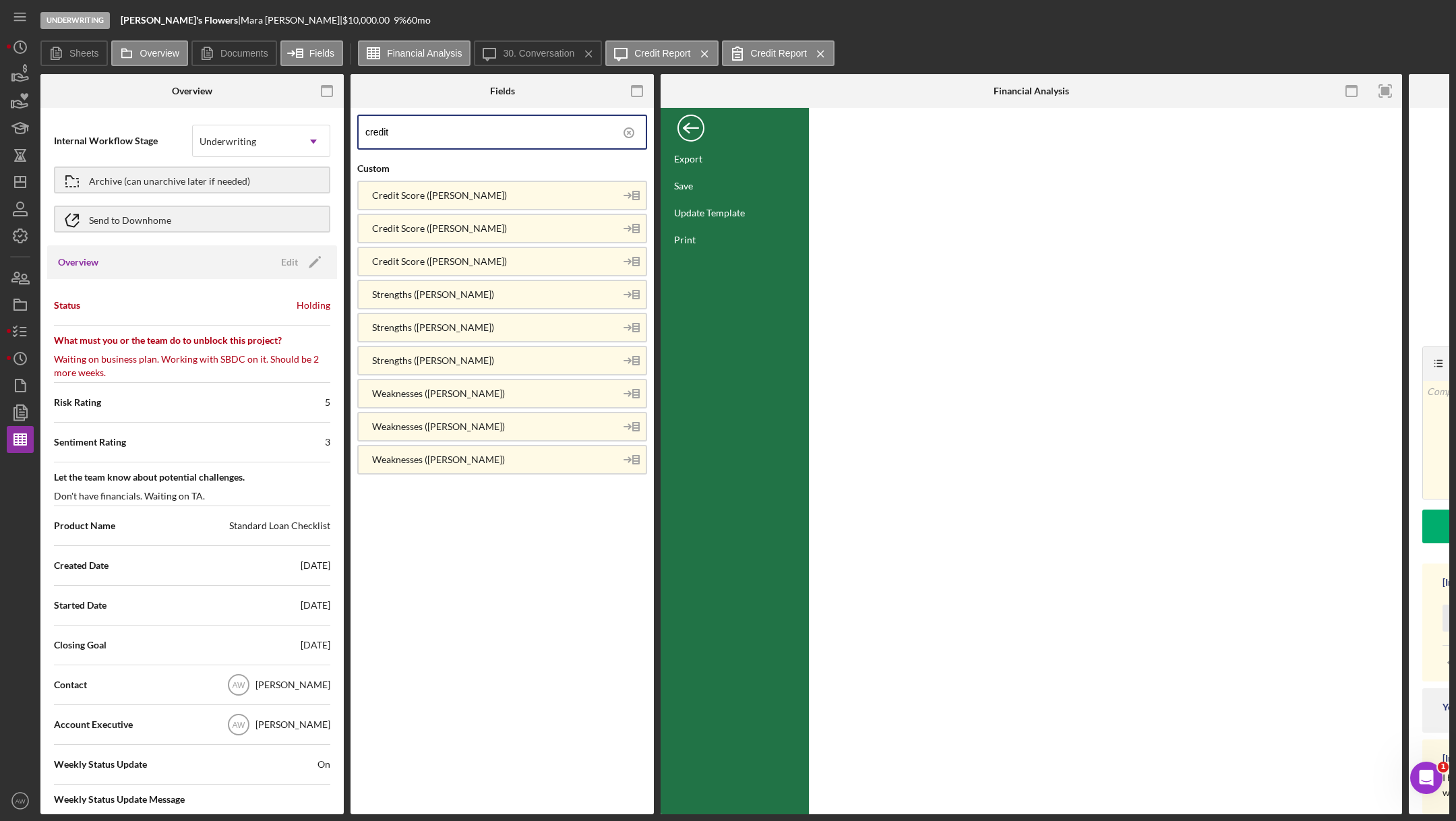
click at [688, 122] on div "Back" at bounding box center [690, 124] width 27 height 27
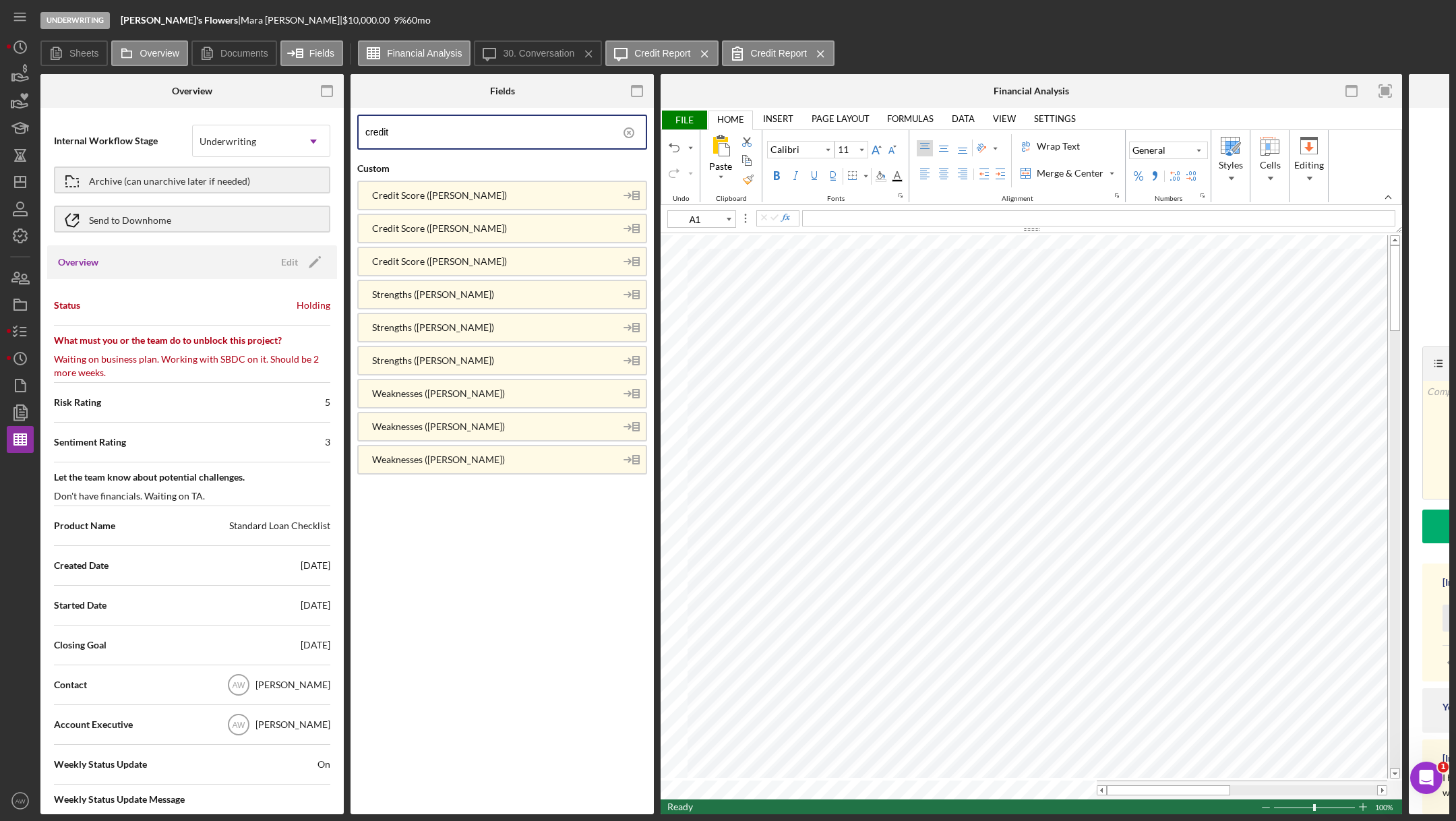
click at [773, 115] on link "INSERT" at bounding box center [778, 119] width 47 height 19
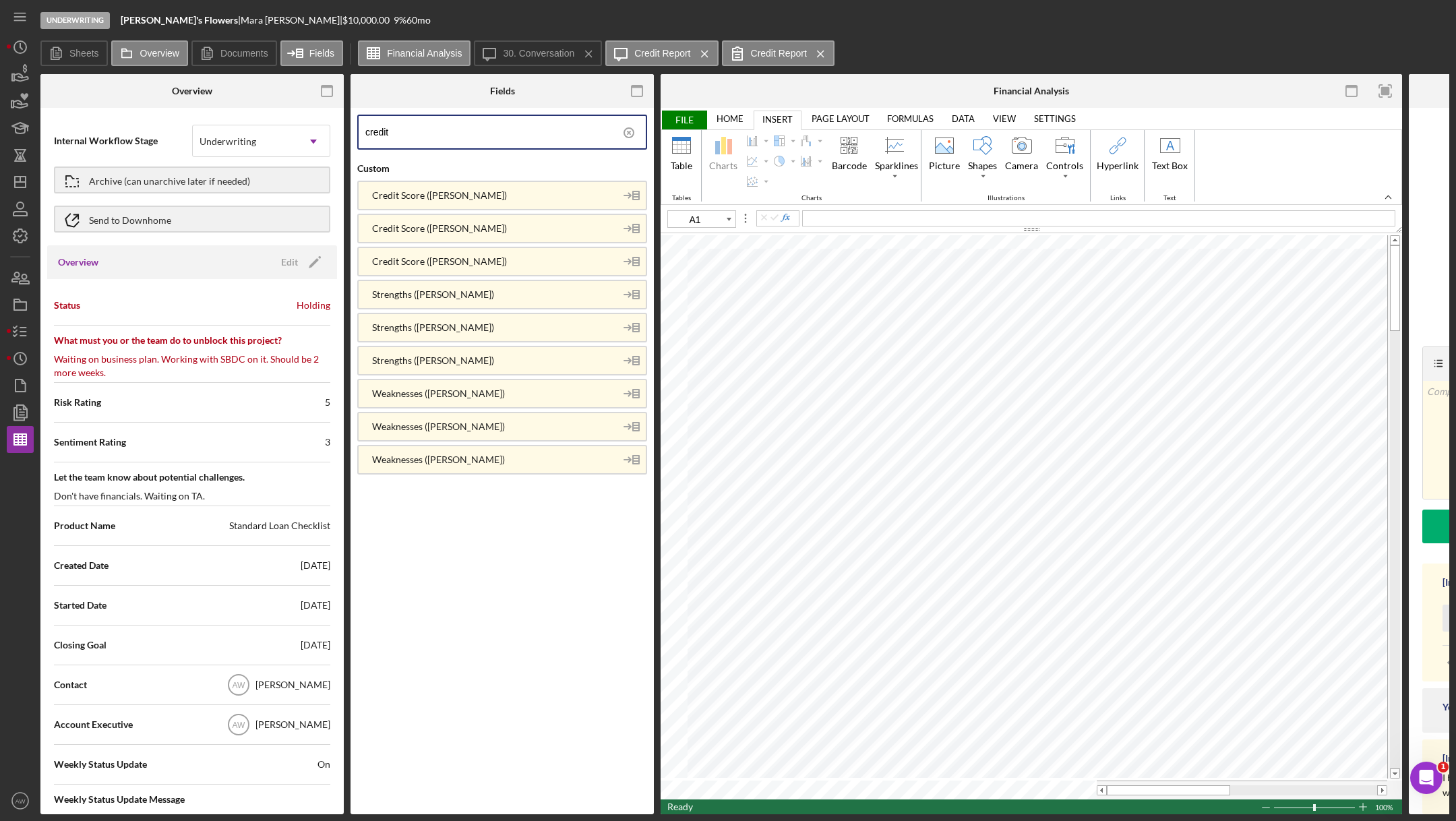
click at [729, 115] on link "HOME" at bounding box center [730, 119] width 43 height 19
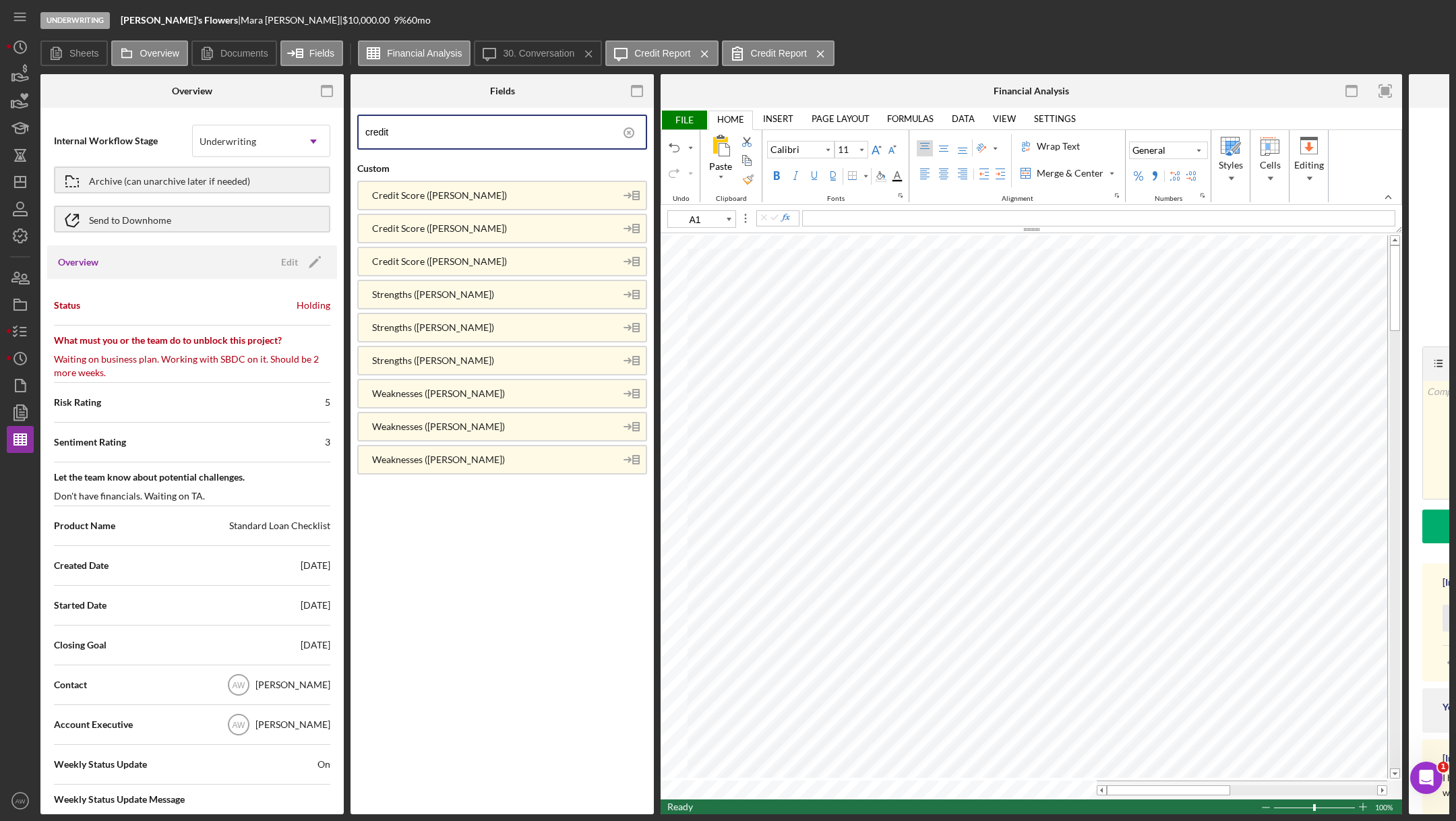
click at [957, 117] on link "DATA" at bounding box center [963, 119] width 39 height 19
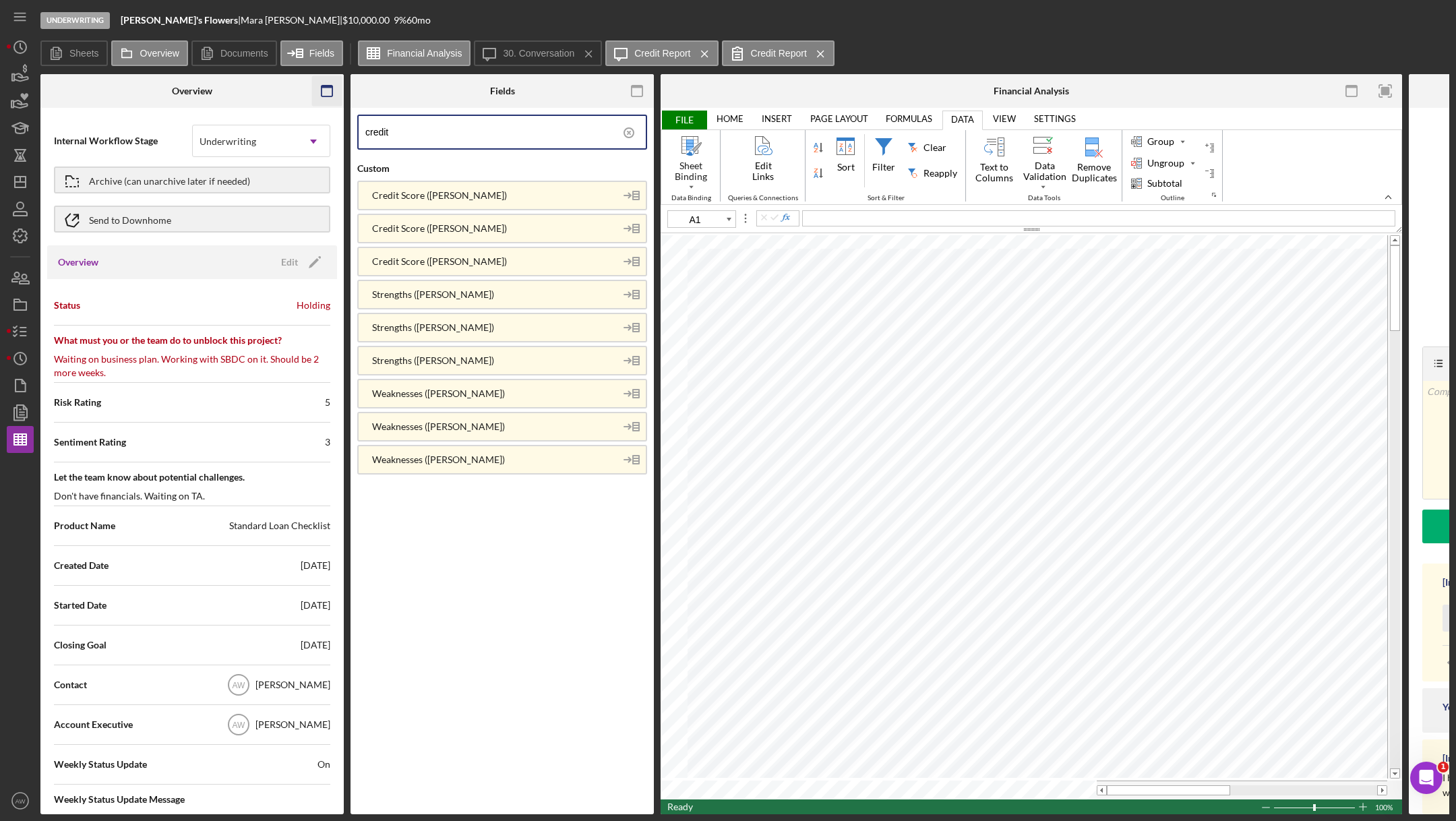
click at [335, 98] on icon "button" at bounding box center [328, 91] width 31 height 31
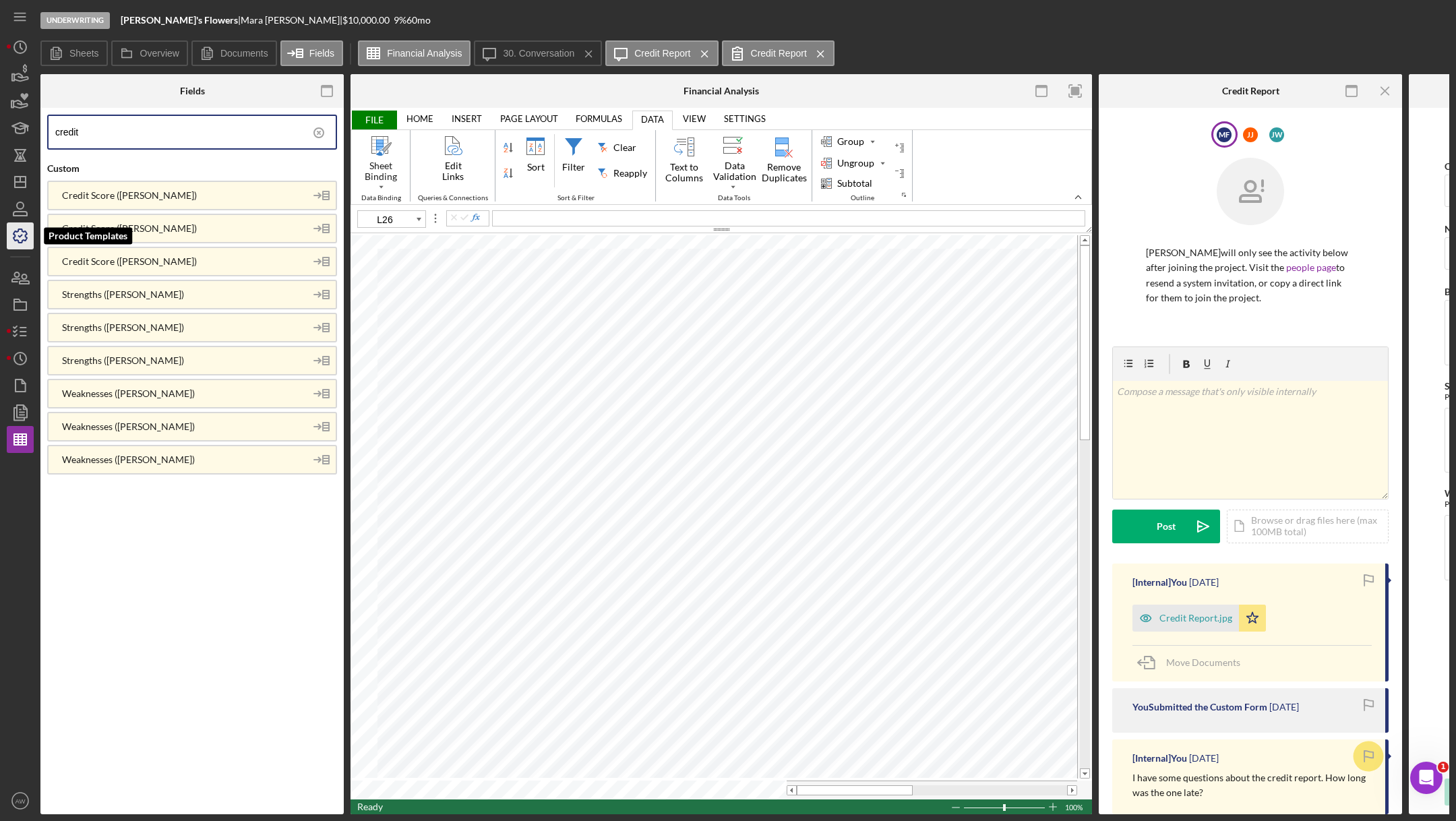
click at [14, 233] on icon "button" at bounding box center [21, 236] width 14 height 14
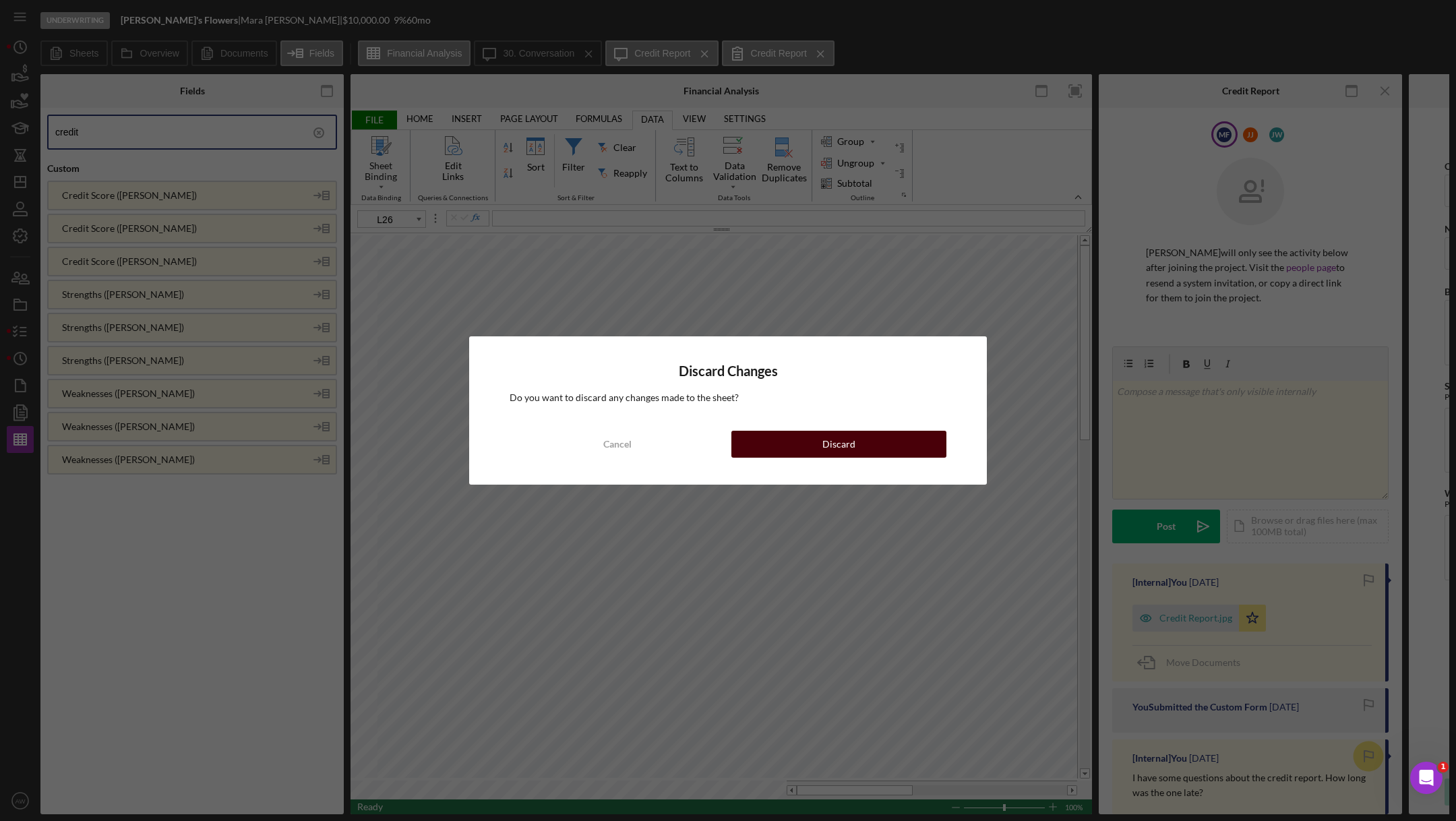
click at [803, 437] on button "Discard" at bounding box center [838, 444] width 215 height 27
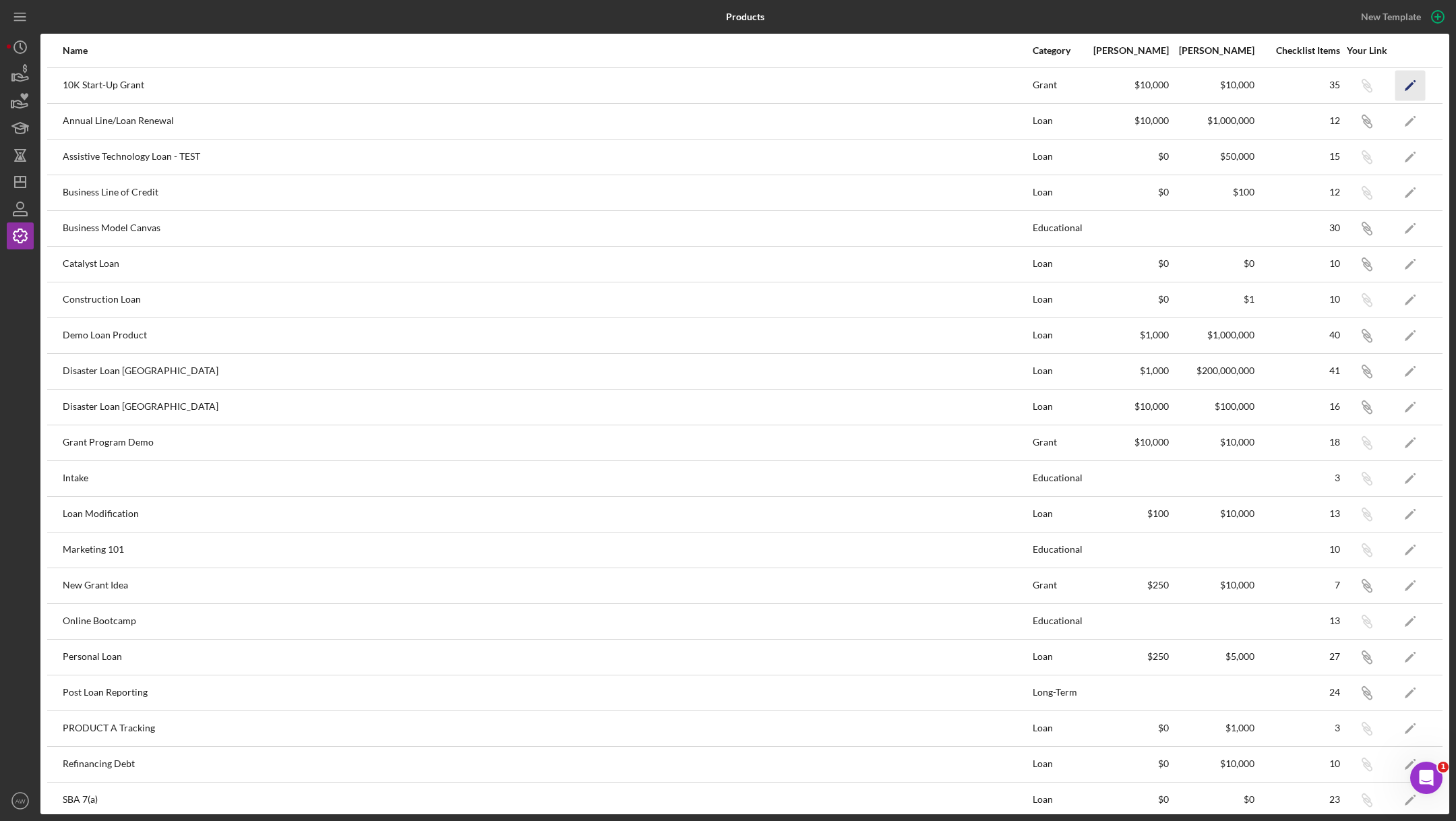
click at [1213, 81] on icon "Icon/Edit" at bounding box center [1411, 86] width 31 height 31
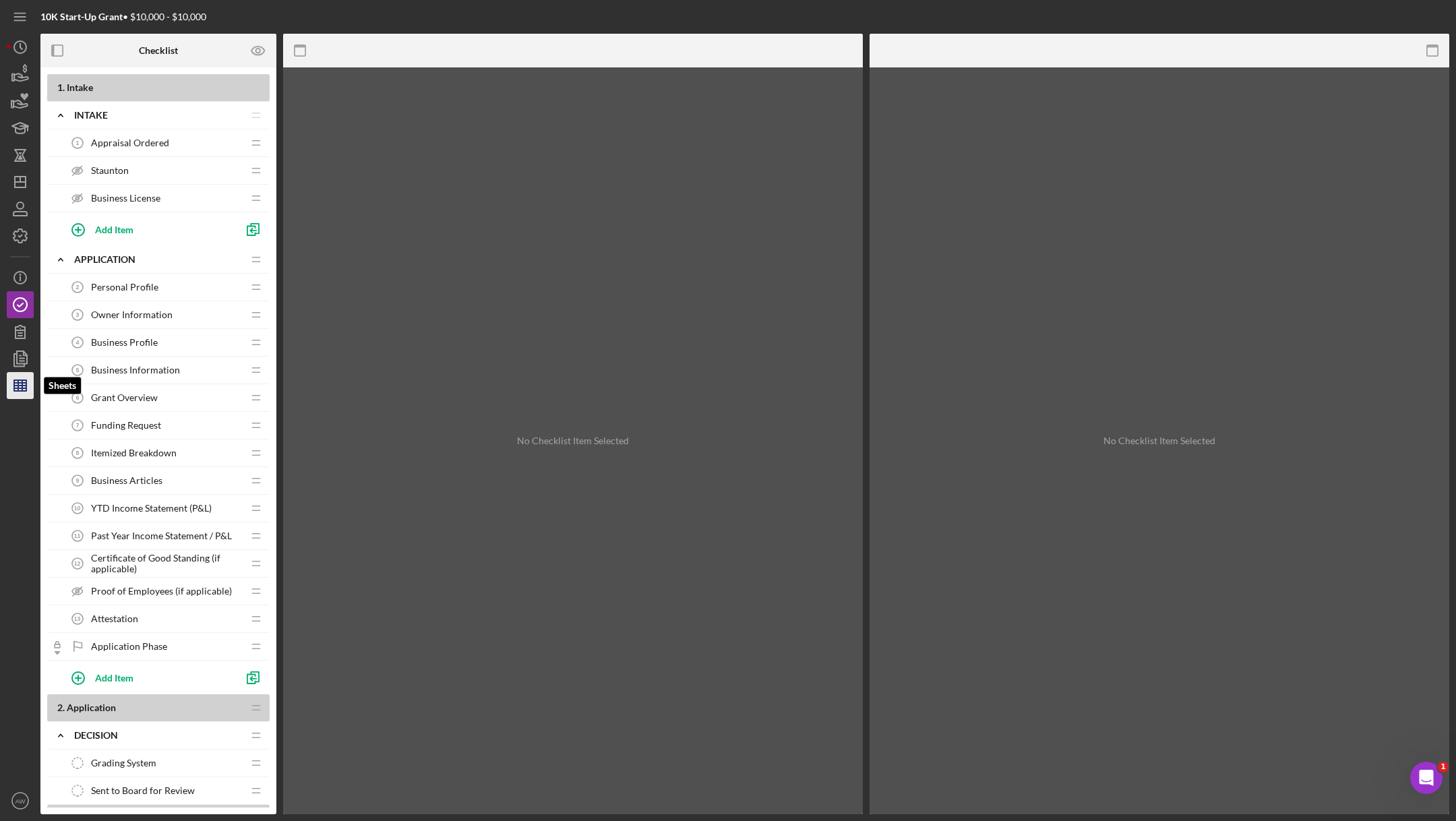
click at [20, 381] on icon "button" at bounding box center [20, 386] width 34 height 34
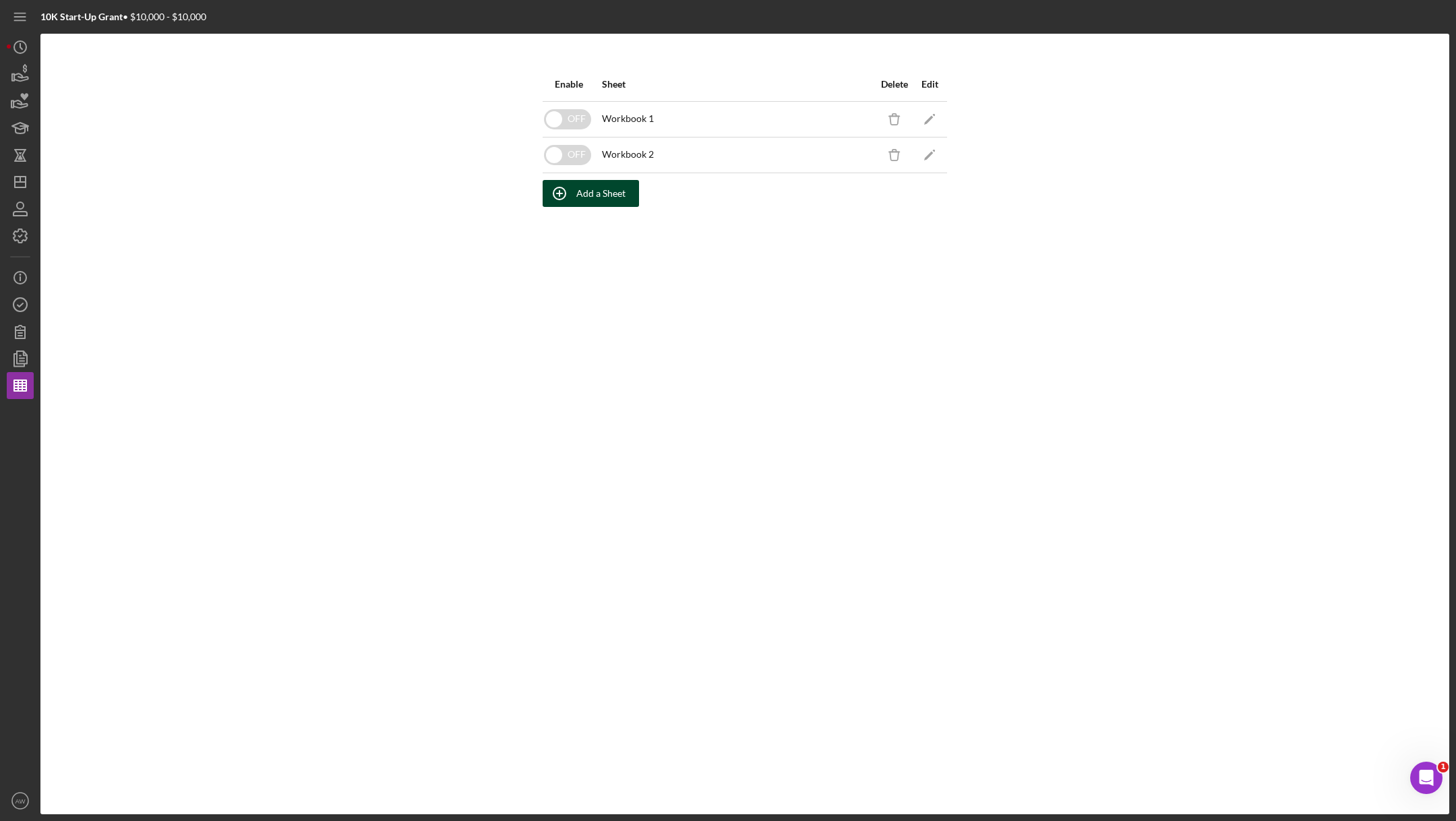
click at [599, 187] on div "Add a Sheet" at bounding box center [601, 193] width 49 height 27
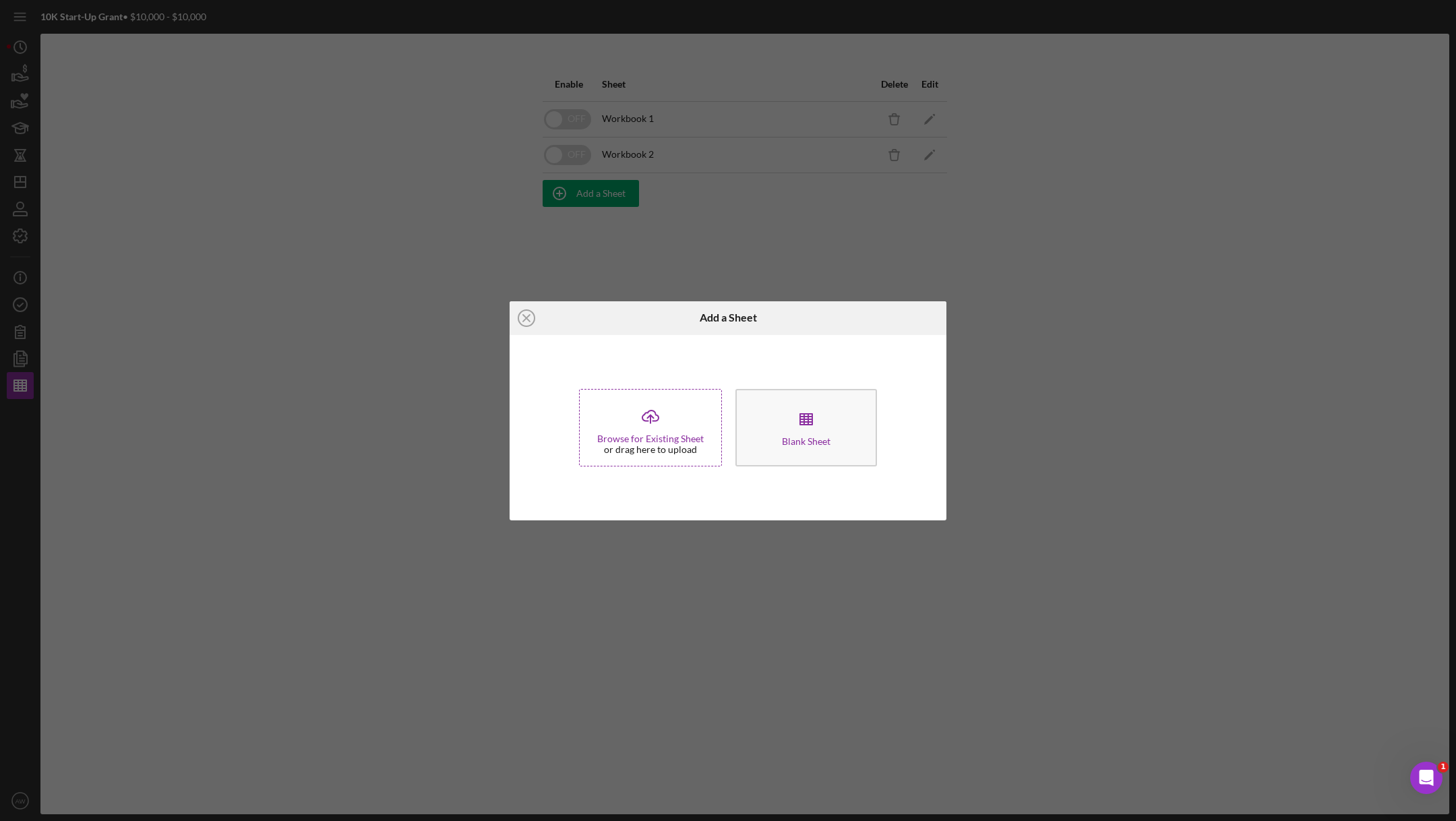
click at [644, 437] on div "Browse for Existing Sheet" at bounding box center [650, 439] width 106 height 11
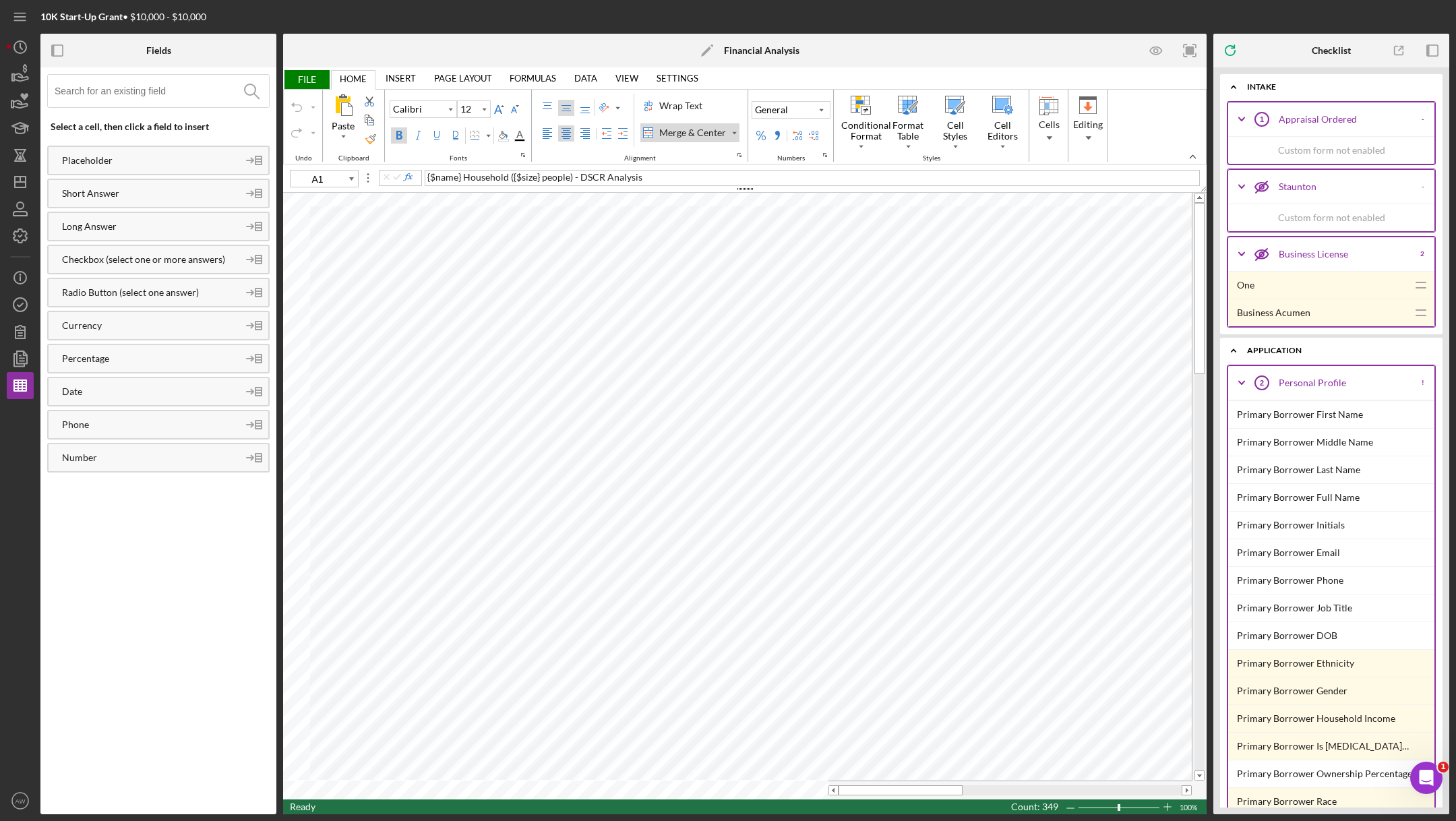
type input "11"
type input "A15"
click at [147, 87] on input at bounding box center [162, 91] width 214 height 32
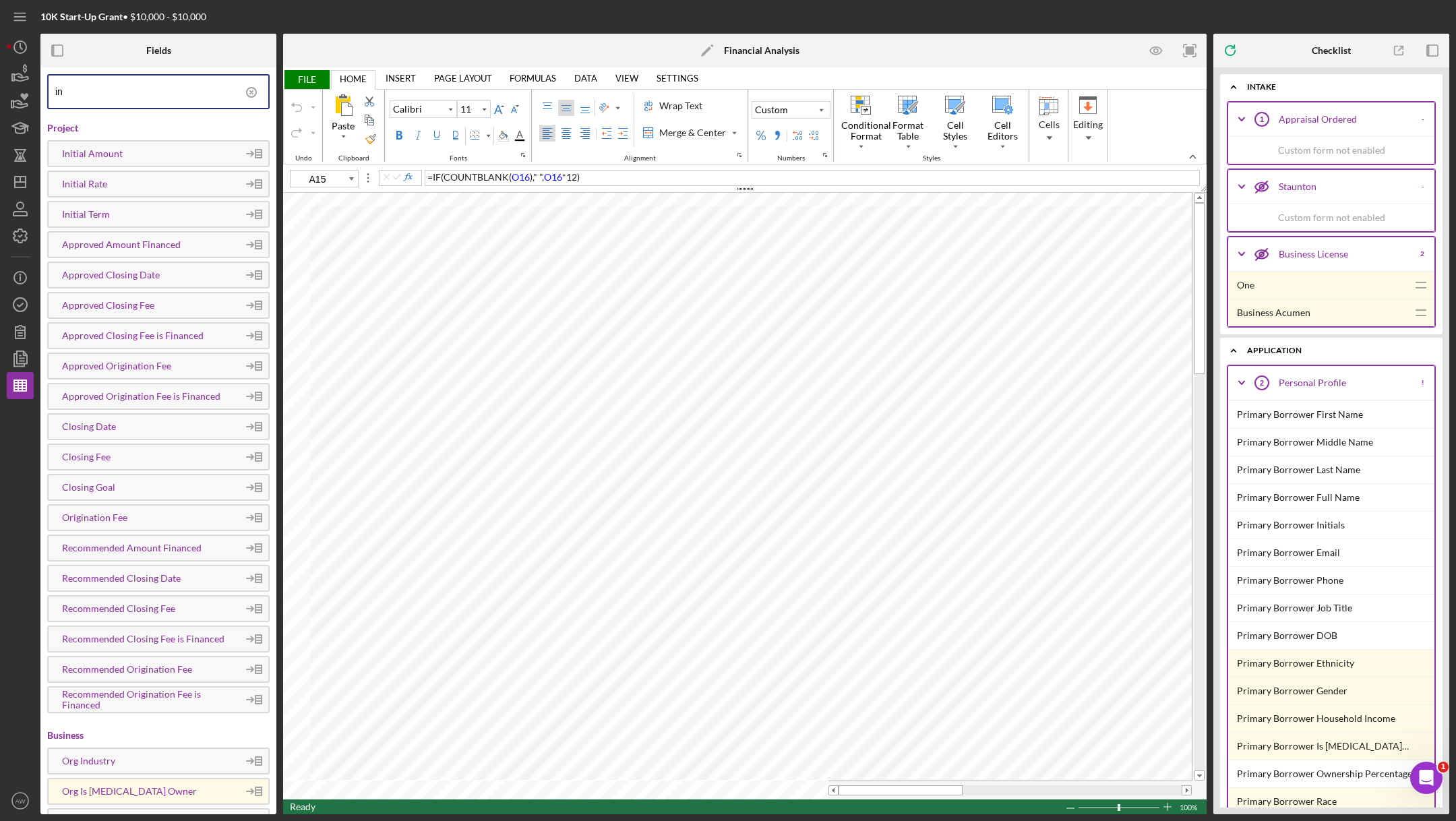
type input "i"
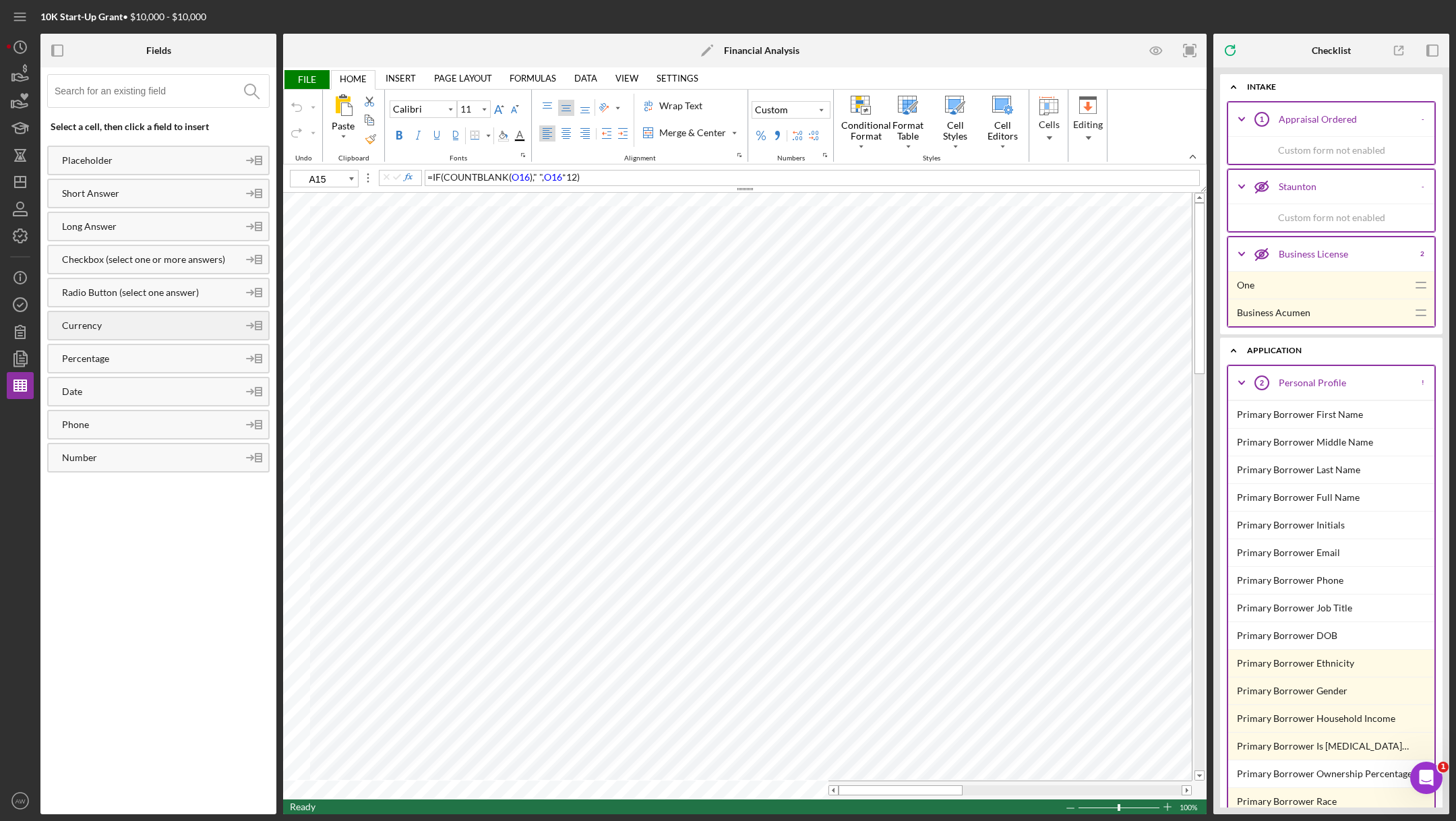
click at [92, 329] on div "Currency" at bounding box center [158, 325] width 223 height 30
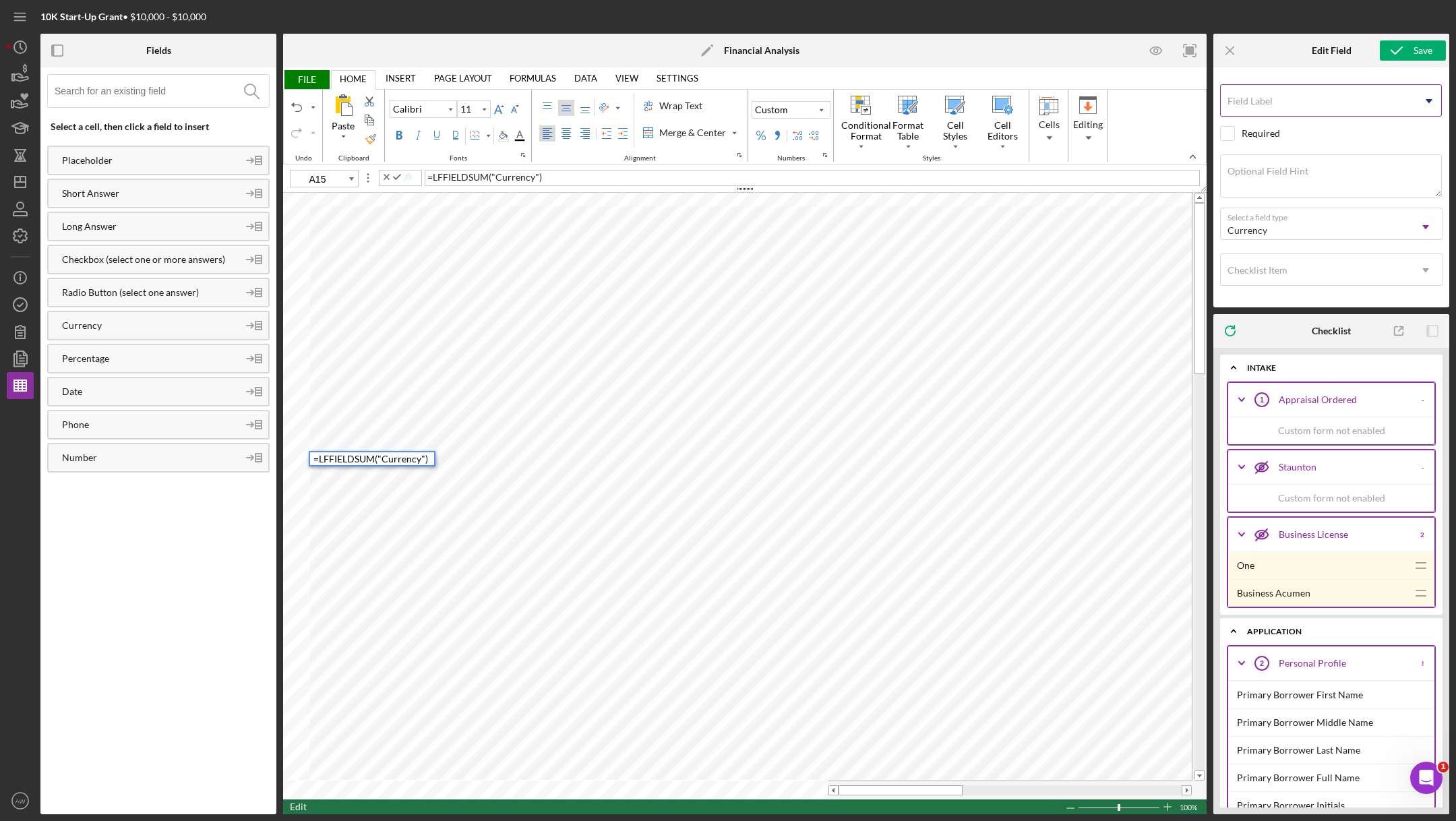
click at [1213, 101] on label "Field Label" at bounding box center [1249, 101] width 45 height 11
click at [1213, 101] on input "Field Label" at bounding box center [1331, 100] width 222 height 32
type input "Home Taxes and Insurance"
click at [1213, 54] on div "Save" at bounding box center [1422, 51] width 19 height 20
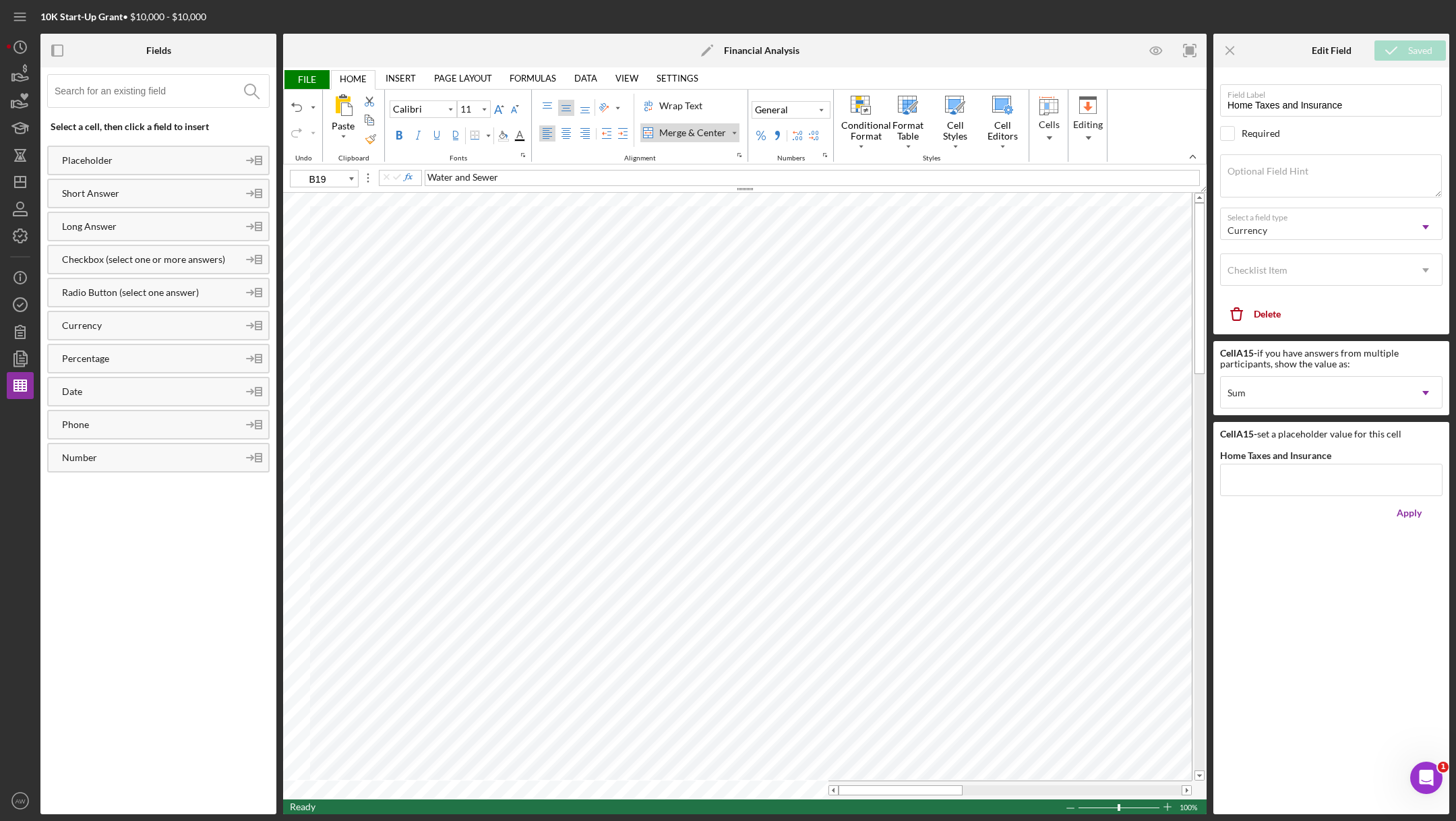
type input "A16"
click at [20, 80] on icon "button" at bounding box center [20, 74] width 34 height 34
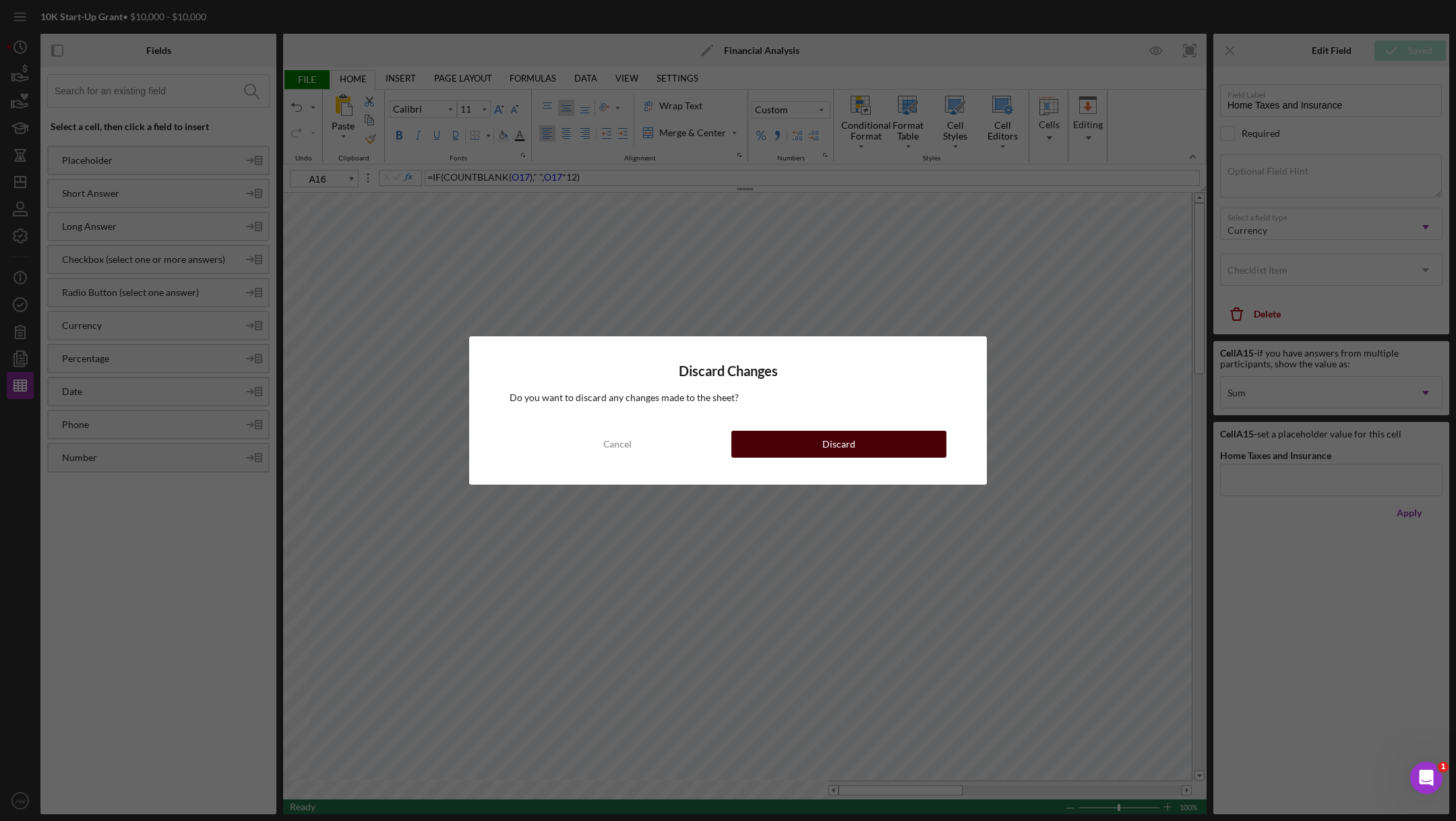
click at [790, 444] on button "Discard" at bounding box center [838, 444] width 215 height 27
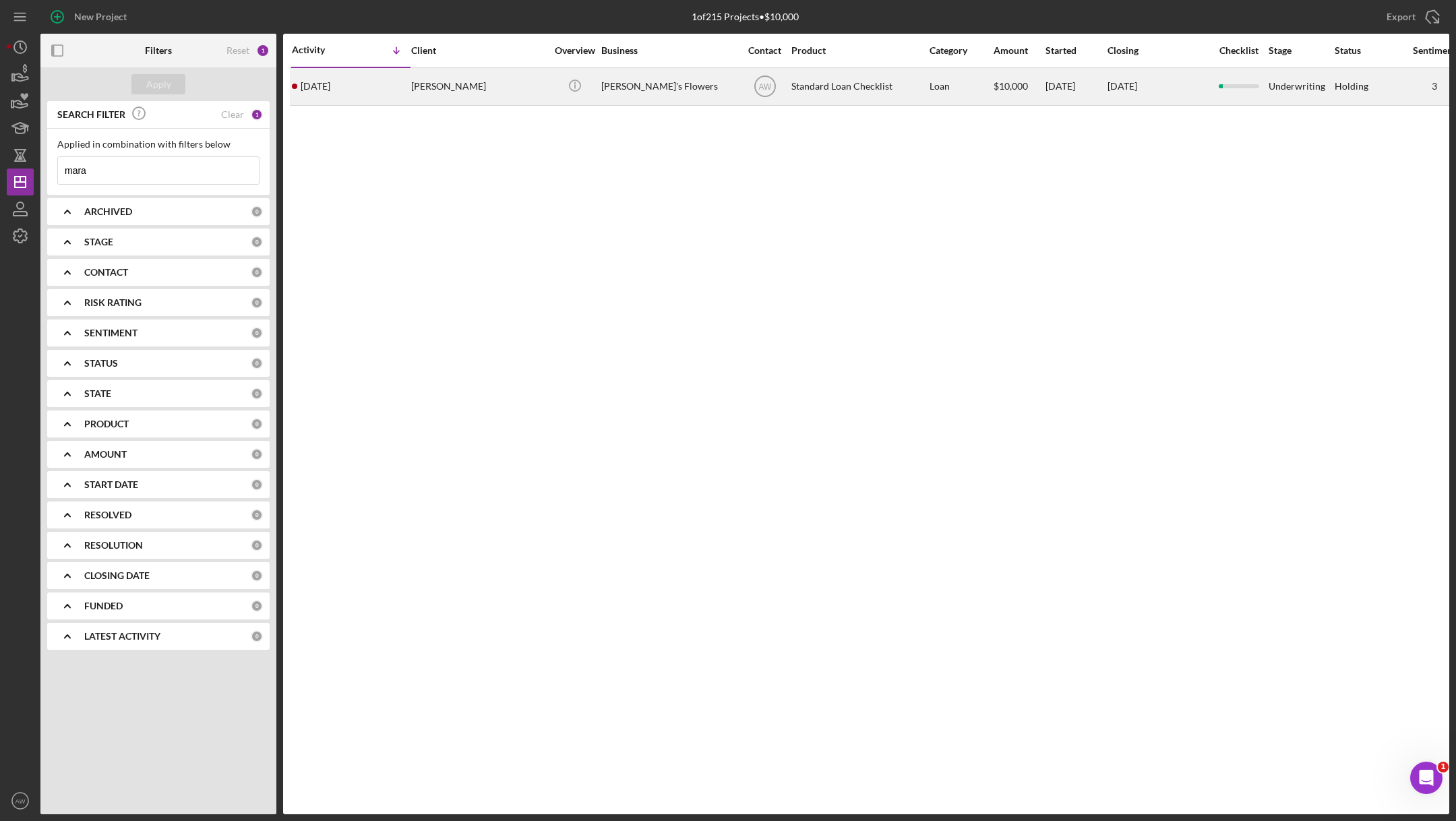
click at [488, 82] on div "[PERSON_NAME]" at bounding box center [478, 87] width 135 height 36
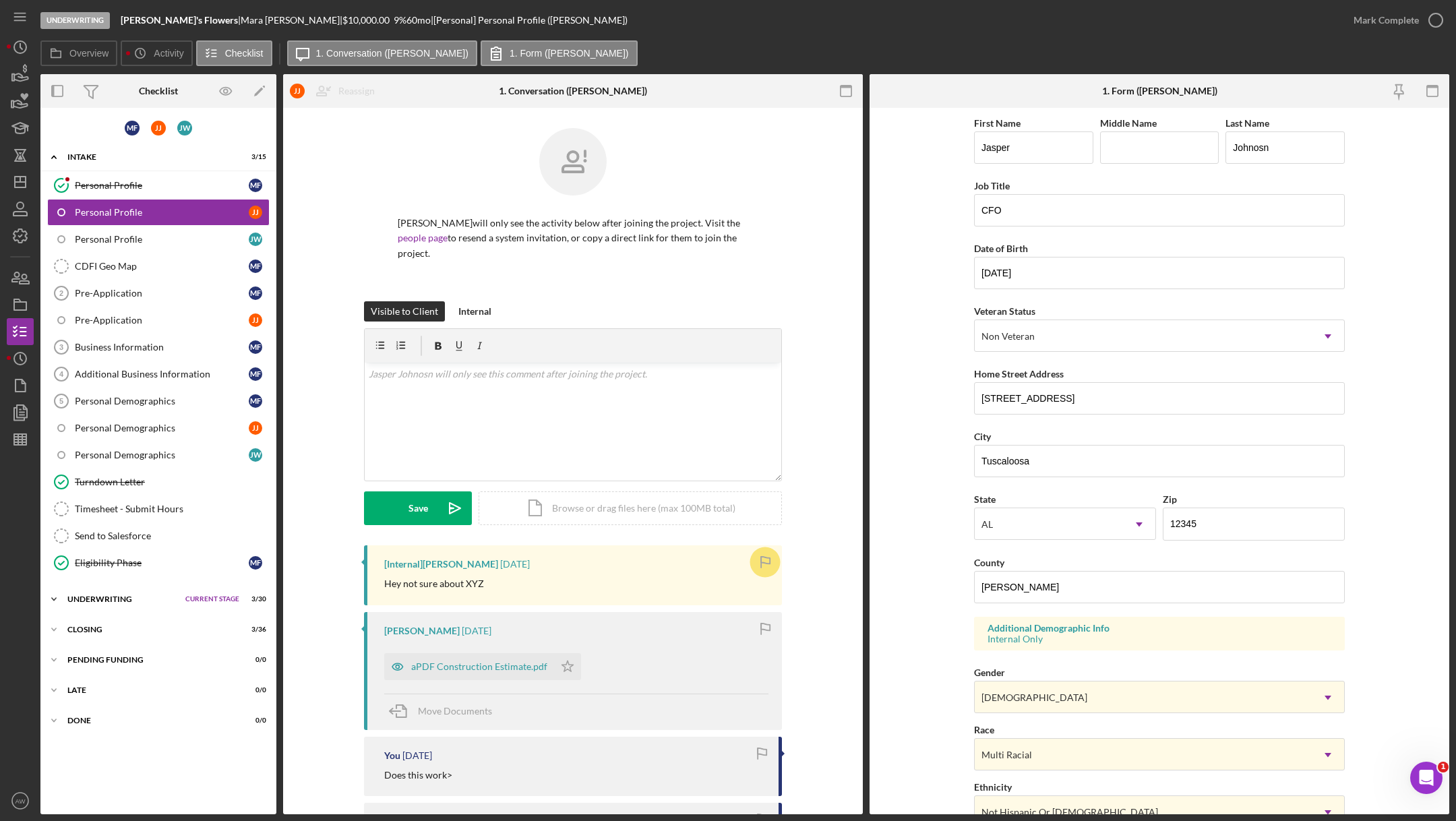
click at [122, 595] on div "Underwriting" at bounding box center [122, 599] width 111 height 8
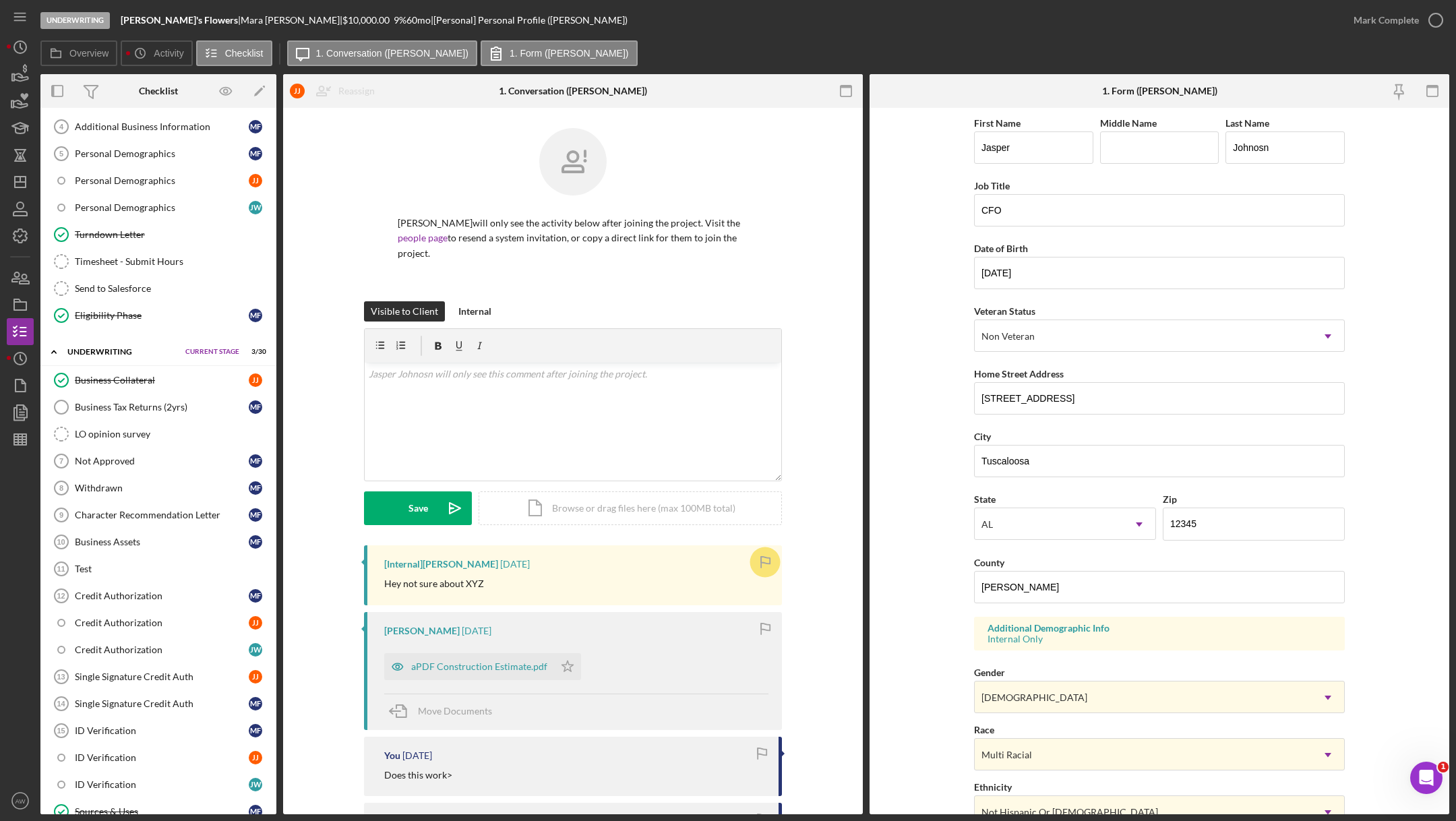
scroll to position [554, 0]
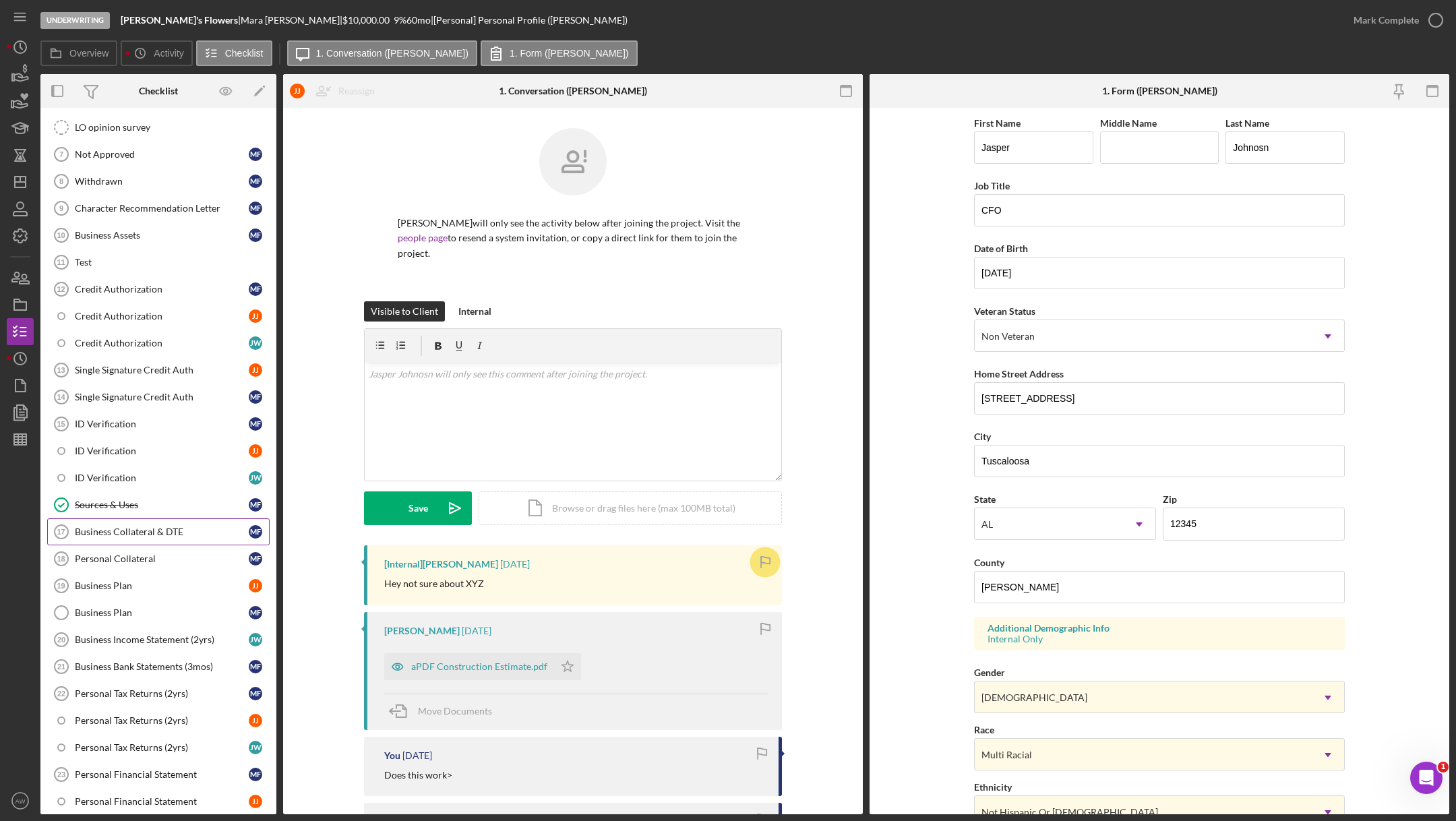
click at [125, 518] on link "Business Collateral & DTE 17 Business Collateral & DTE M F" at bounding box center [158, 532] width 223 height 27
